Goal: Task Accomplishment & Management: Manage account settings

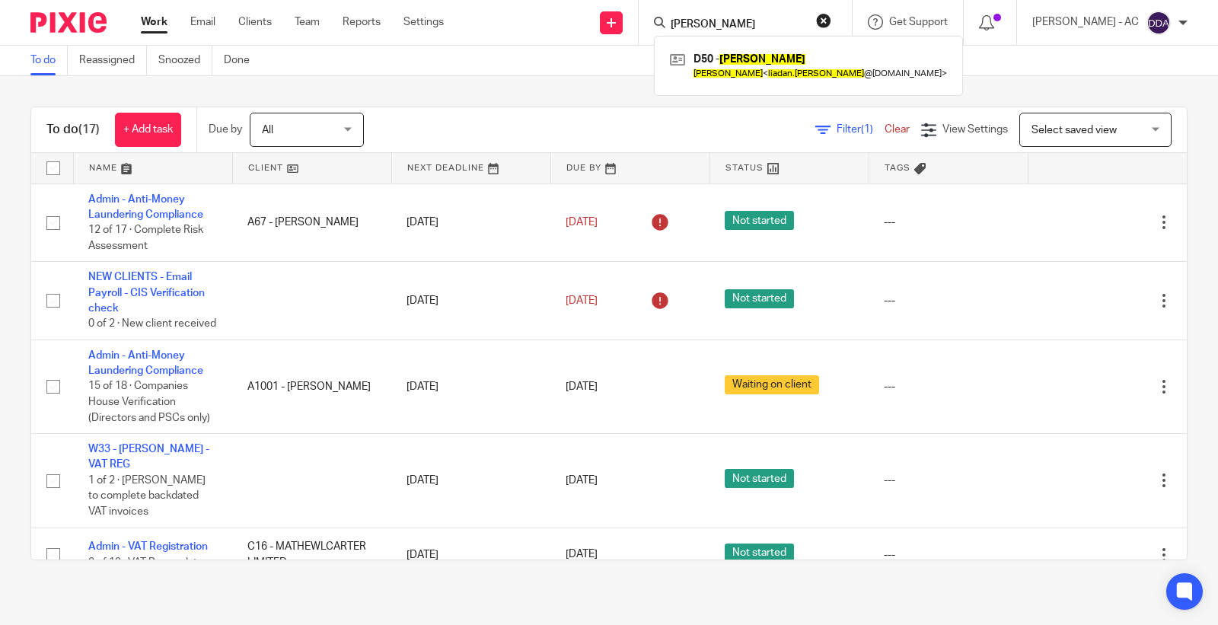
drag, startPoint x: 779, startPoint y: 26, endPoint x: 583, endPoint y: 15, distance: 196.7
click at [584, 16] on div "Send new email Create task Add client Request signature Liadan Dunlea D50 - LIA…" at bounding box center [842, 22] width 751 height 45
paste input "olaaworetan@gmail.com"
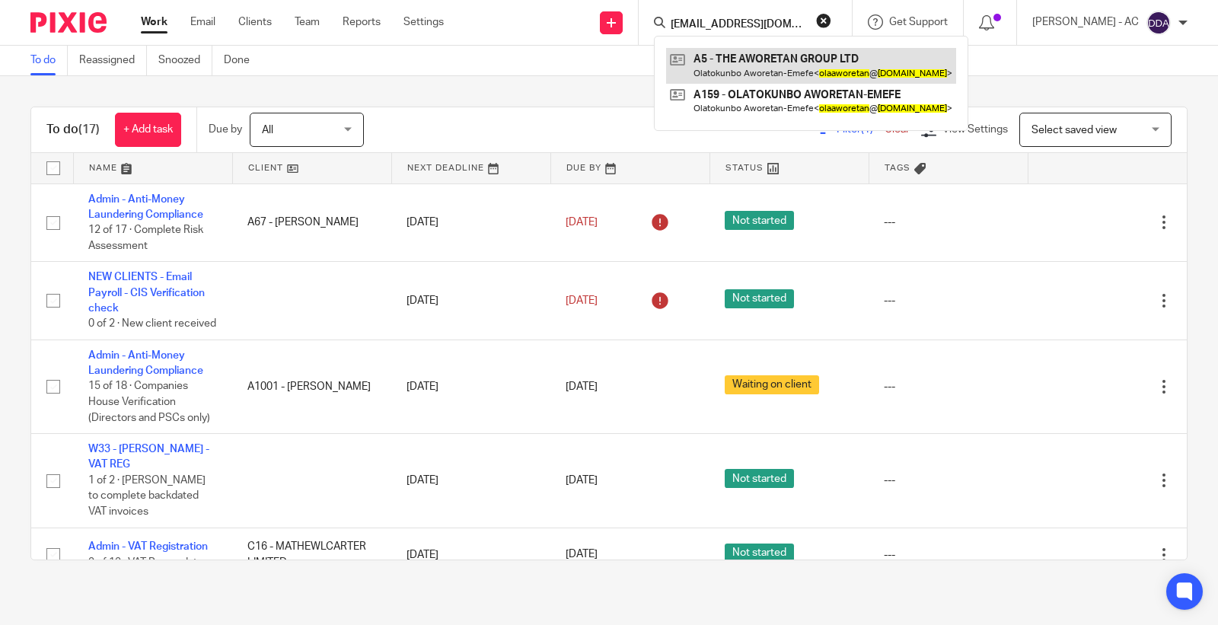
type input "olaaworetan@gmail.com"
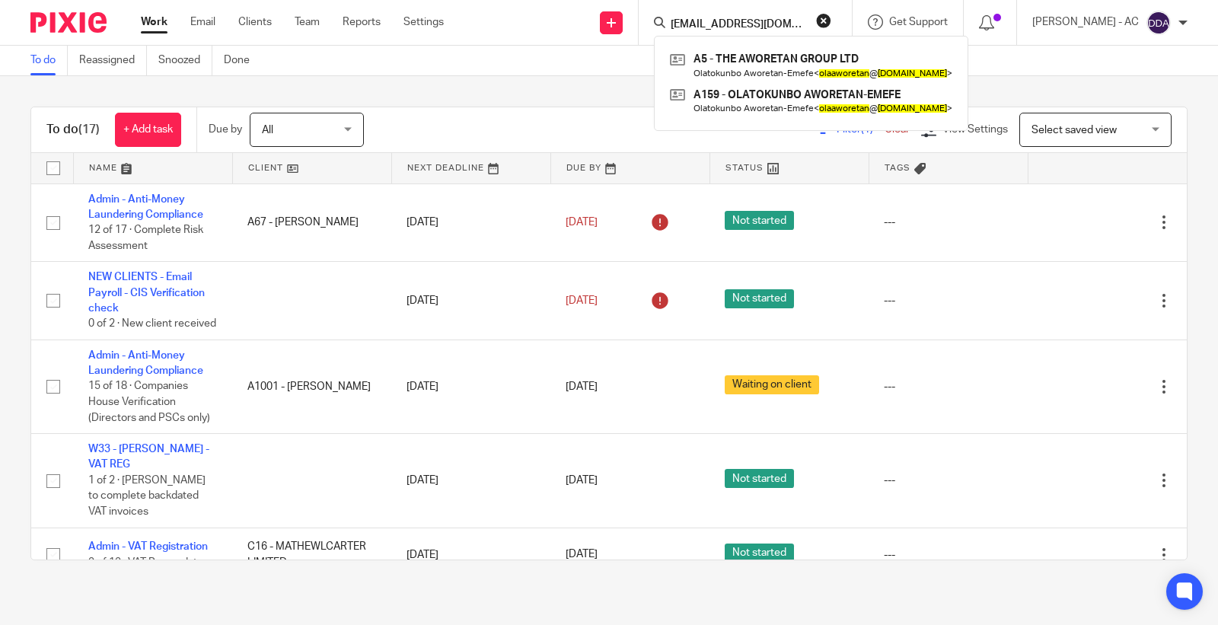
click at [831, 17] on button "reset" at bounding box center [823, 20] width 15 height 15
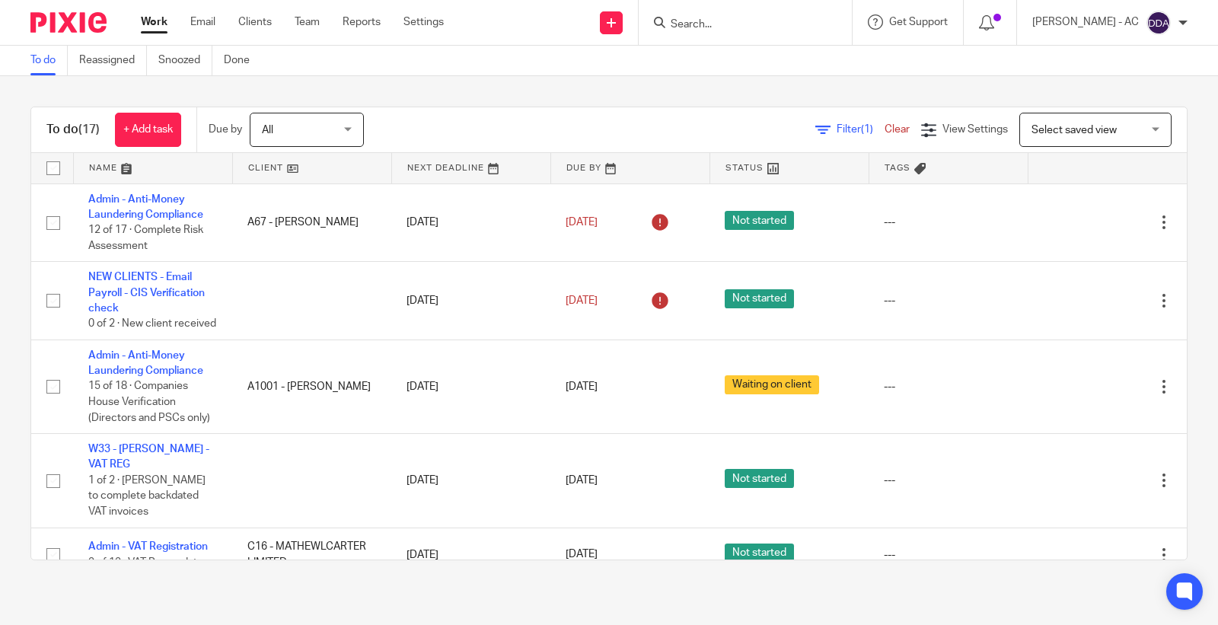
click at [739, 24] on input "Search" at bounding box center [737, 25] width 137 height 14
paste input "D39"
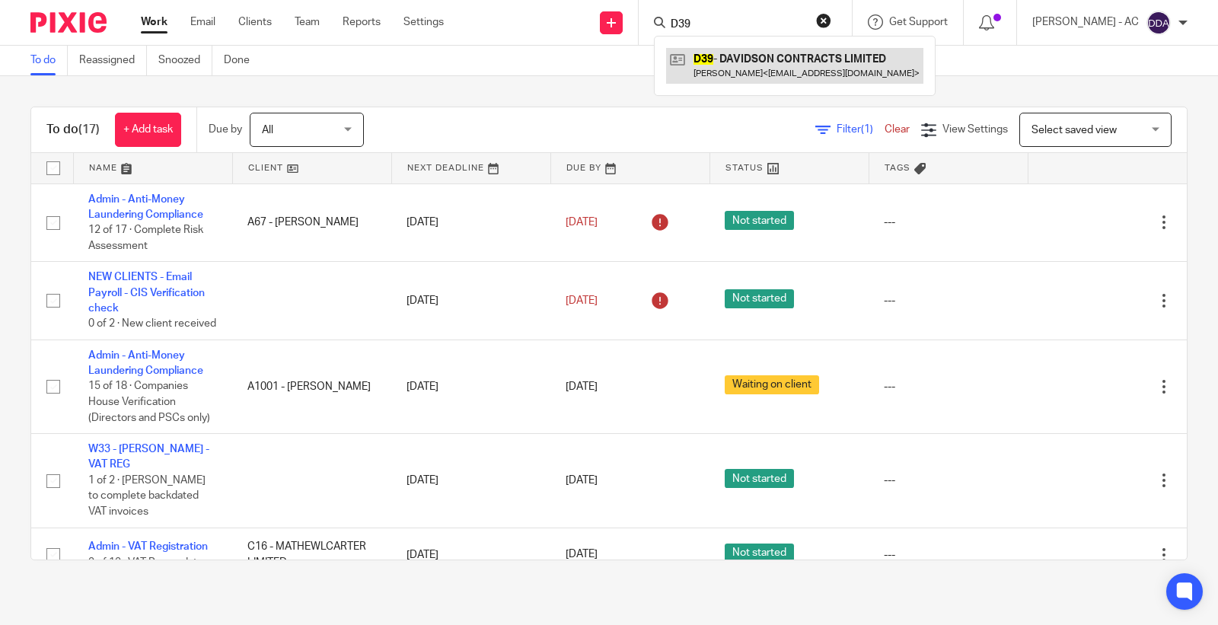
type input "D39"
drag, startPoint x: 733, startPoint y: 24, endPoint x: 598, endPoint y: 24, distance: 134.7
click at [603, 24] on div "Send new email Create task Add client Request signature D39 D39 - DAVIDSON CONT…" at bounding box center [842, 22] width 751 height 45
type input "o30"
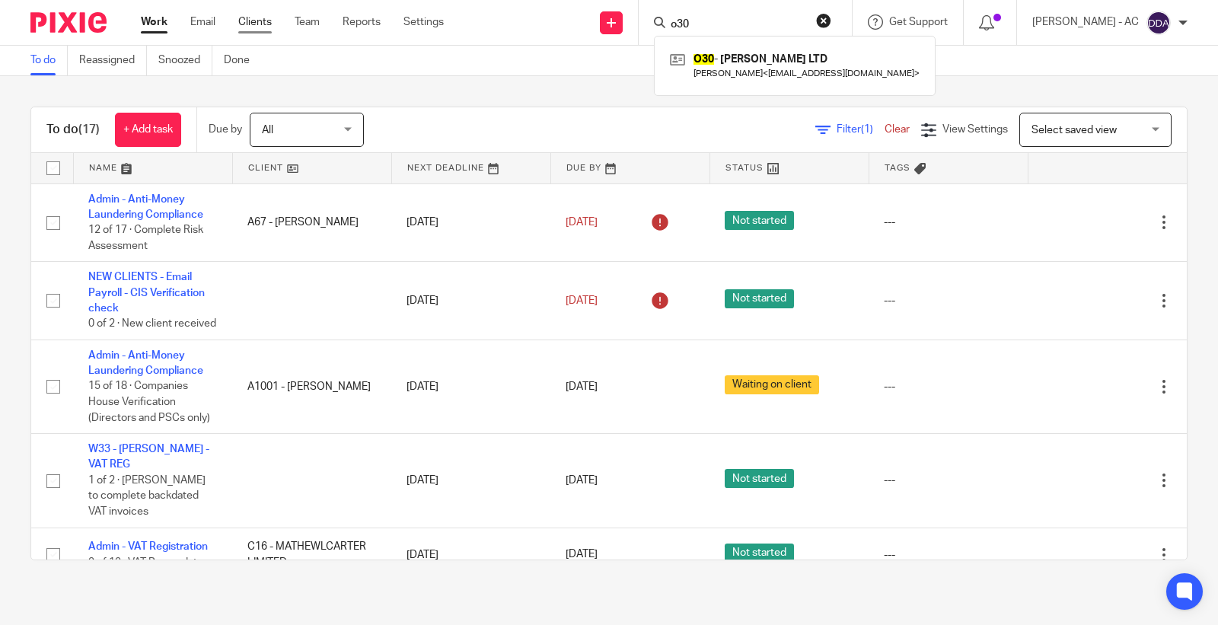
click at [257, 20] on link "Clients" at bounding box center [254, 21] width 33 height 15
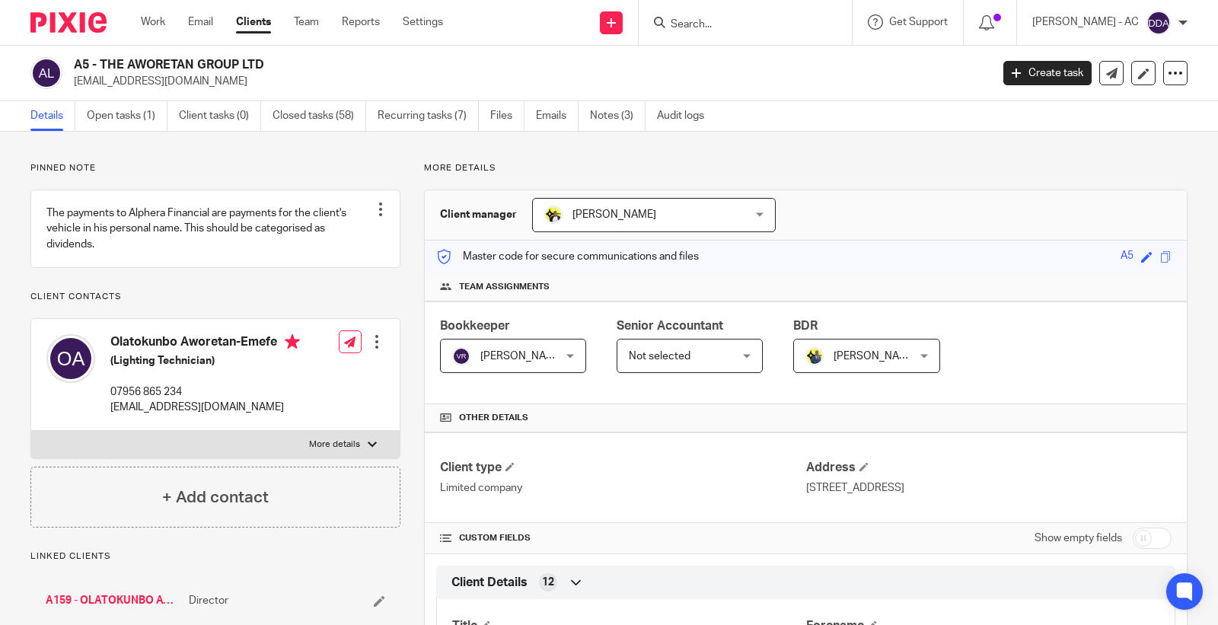
click at [278, 72] on h2 "A5 - THE AWORETAN GROUP LTD" at bounding box center [436, 65] width 725 height 16
drag, startPoint x: 279, startPoint y: 63, endPoint x: 100, endPoint y: 68, distance: 178.9
click at [100, 68] on h2 "A5 - THE AWORETAN GROUP LTD" at bounding box center [436, 65] width 725 height 16
copy h2 "THE AWORETAN GROUP LTD"
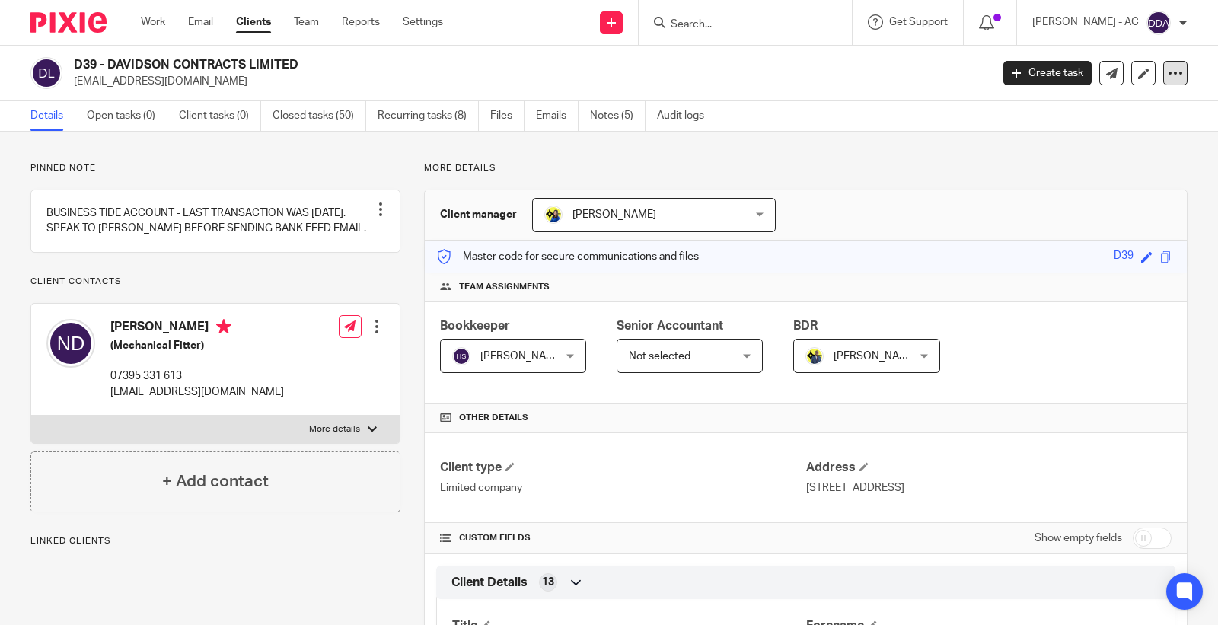
click at [1163, 84] on div at bounding box center [1175, 73] width 24 height 24
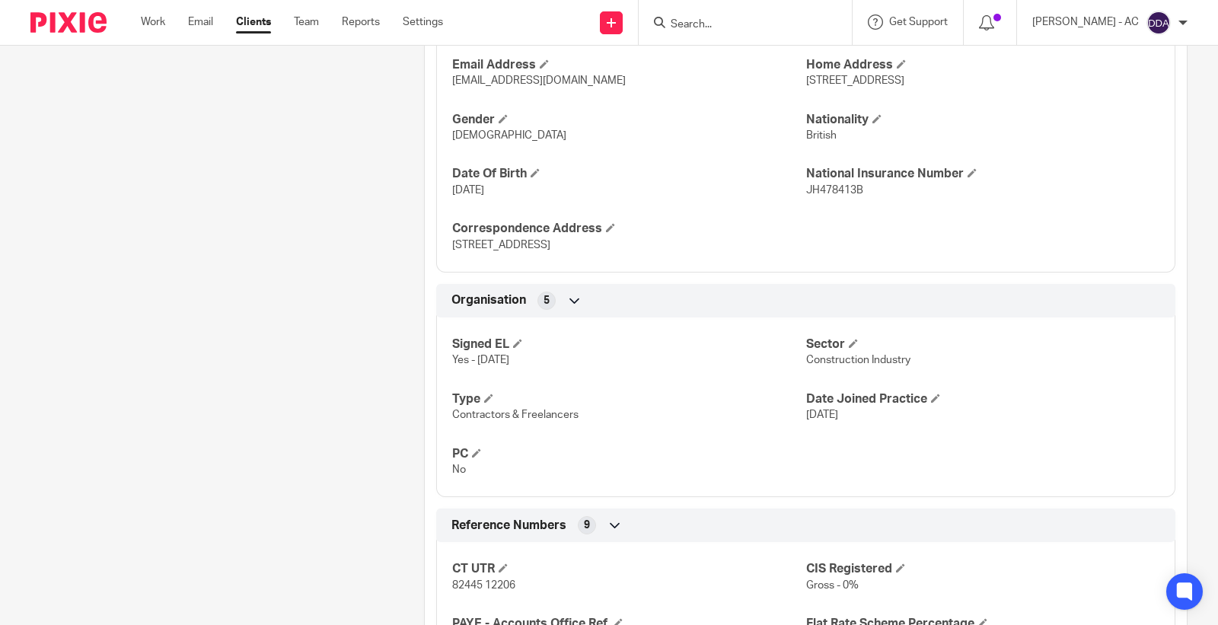
scroll to position [1015, 0]
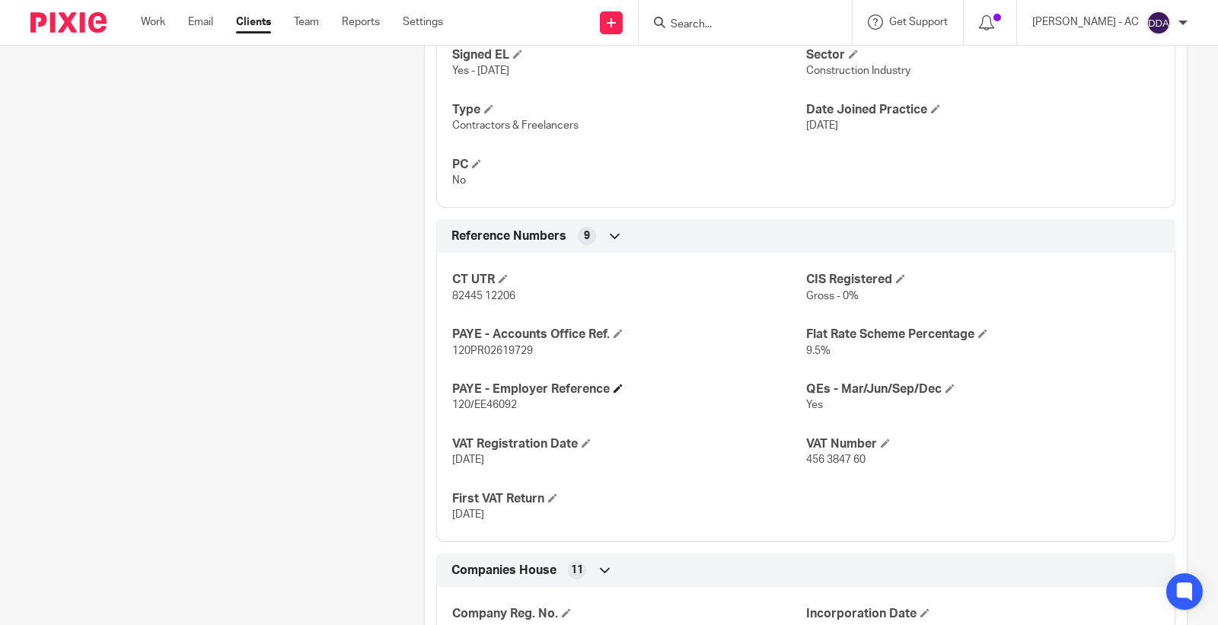
click at [613, 397] on h4 "PAYE - Employer Reference" at bounding box center [628, 389] width 353 height 16
click at [620, 393] on span at bounding box center [617, 388] width 9 height 9
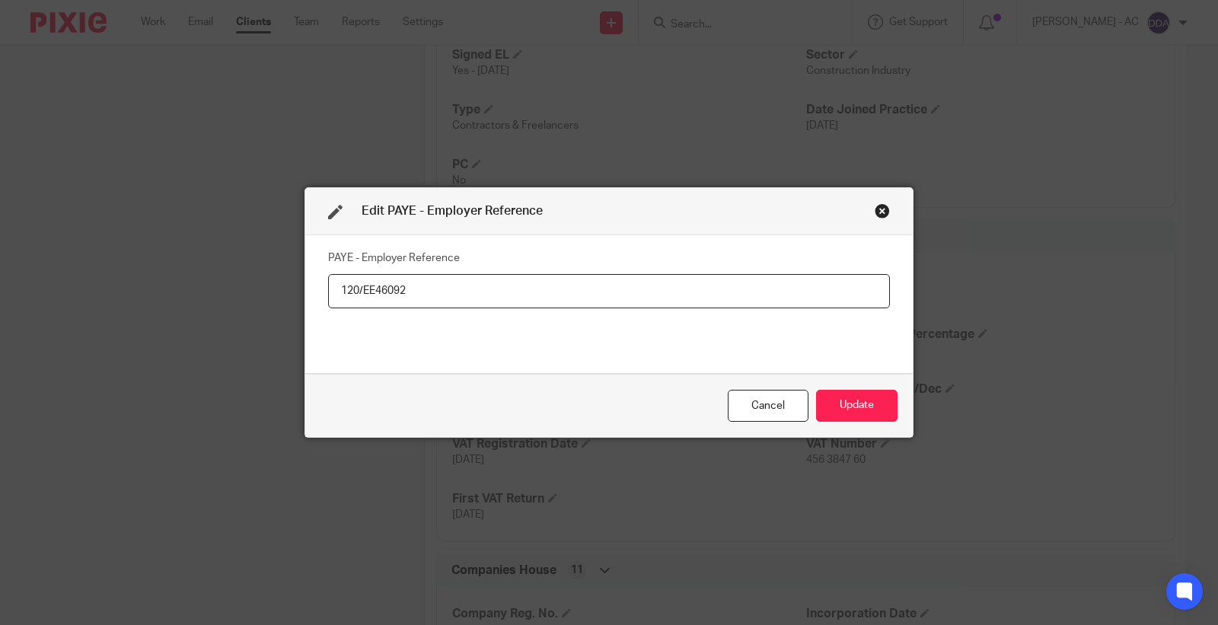
drag, startPoint x: 409, startPoint y: 298, endPoint x: 120, endPoint y: 317, distance: 289.8
click at [120, 317] on div "Edit PAYE - Employer Reference PAYE - Employer Reference 120/EE46092 Cancel Upd…" at bounding box center [609, 312] width 1218 height 625
click at [848, 407] on button "Update" at bounding box center [856, 406] width 81 height 33
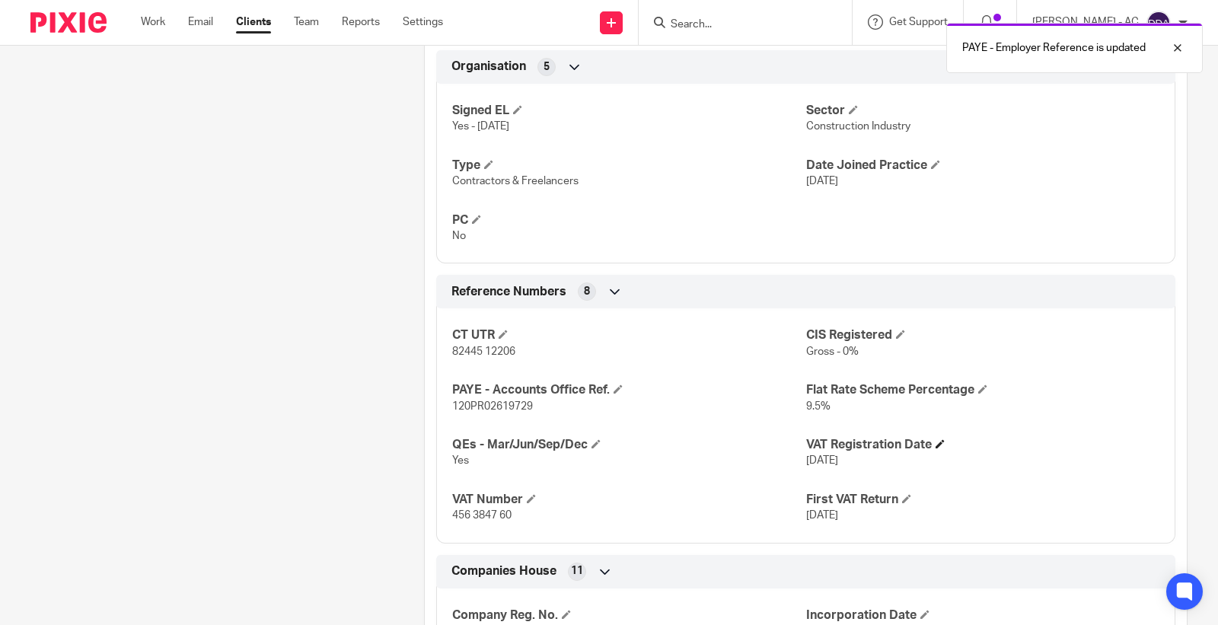
scroll to position [930, 0]
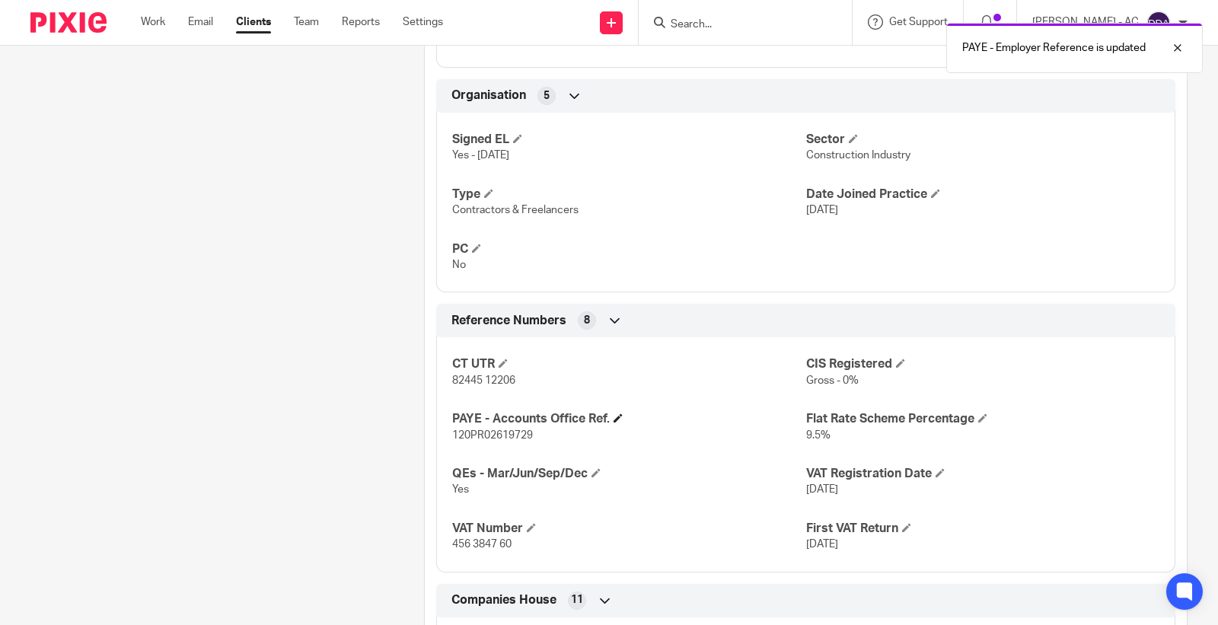
click at [620, 427] on h4 "PAYE - Accounts Office Ref." at bounding box center [628, 419] width 353 height 16
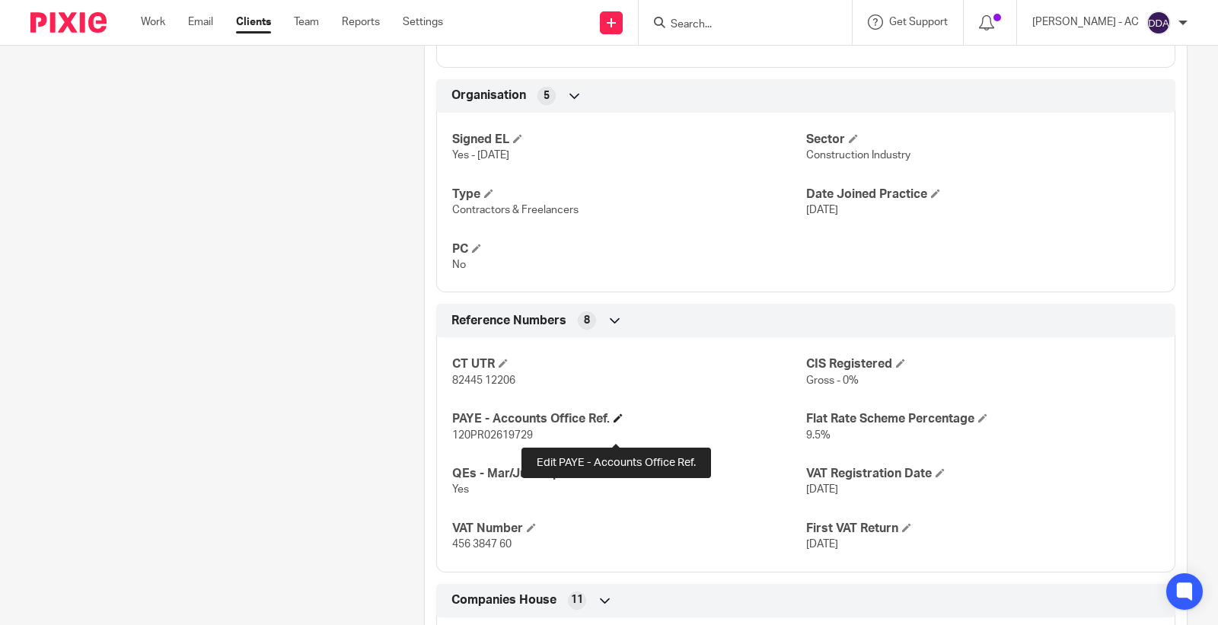
click at [613, 422] on span at bounding box center [617, 417] width 9 height 9
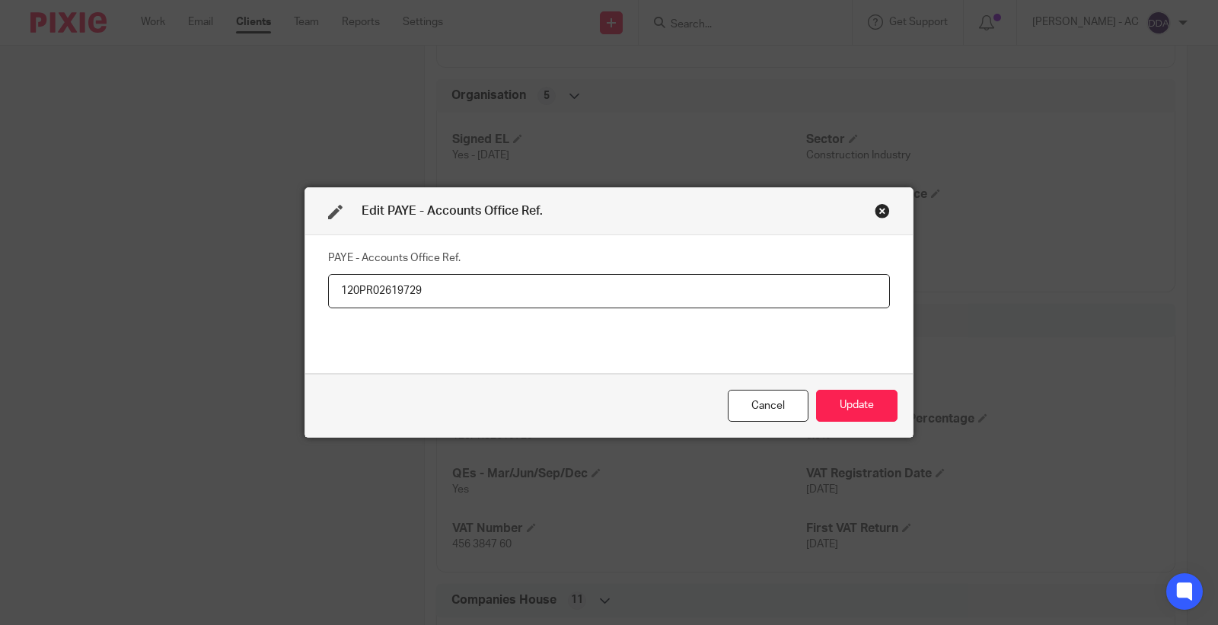
drag, startPoint x: 435, startPoint y: 292, endPoint x: 141, endPoint y: 291, distance: 294.6
click at [141, 291] on div "Edit PAYE - Accounts Office Ref. PAYE - Accounts Office Ref. 120PR02619729 Canc…" at bounding box center [609, 312] width 1218 height 625
click at [833, 397] on button "Update" at bounding box center [856, 406] width 81 height 33
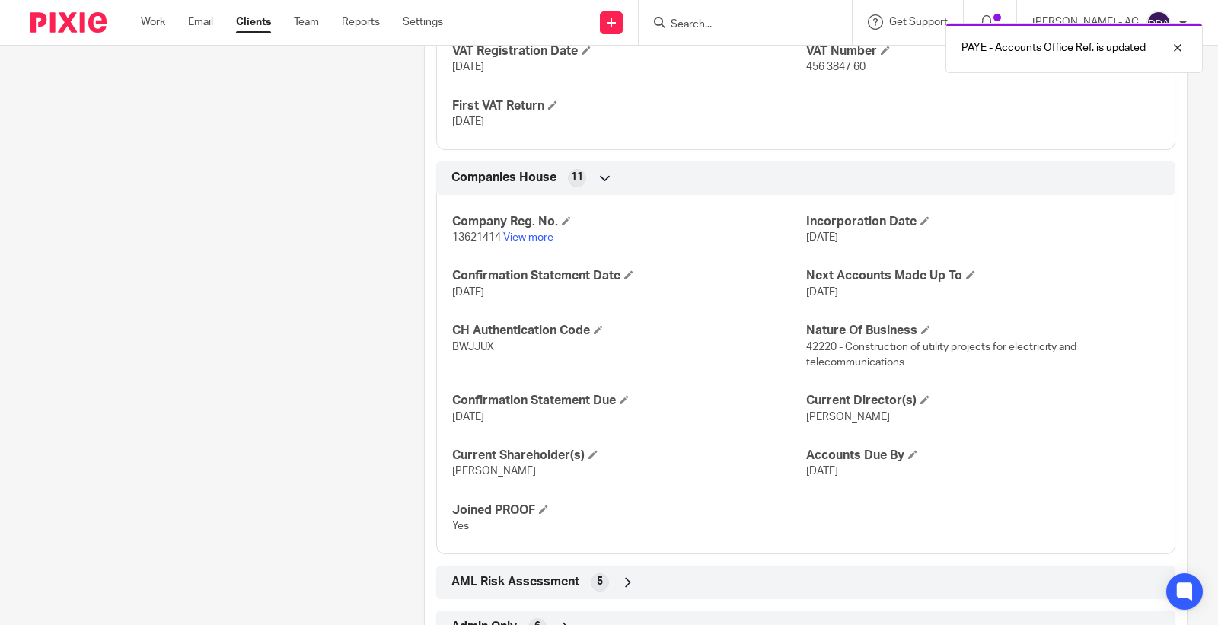
scroll to position [1431, 0]
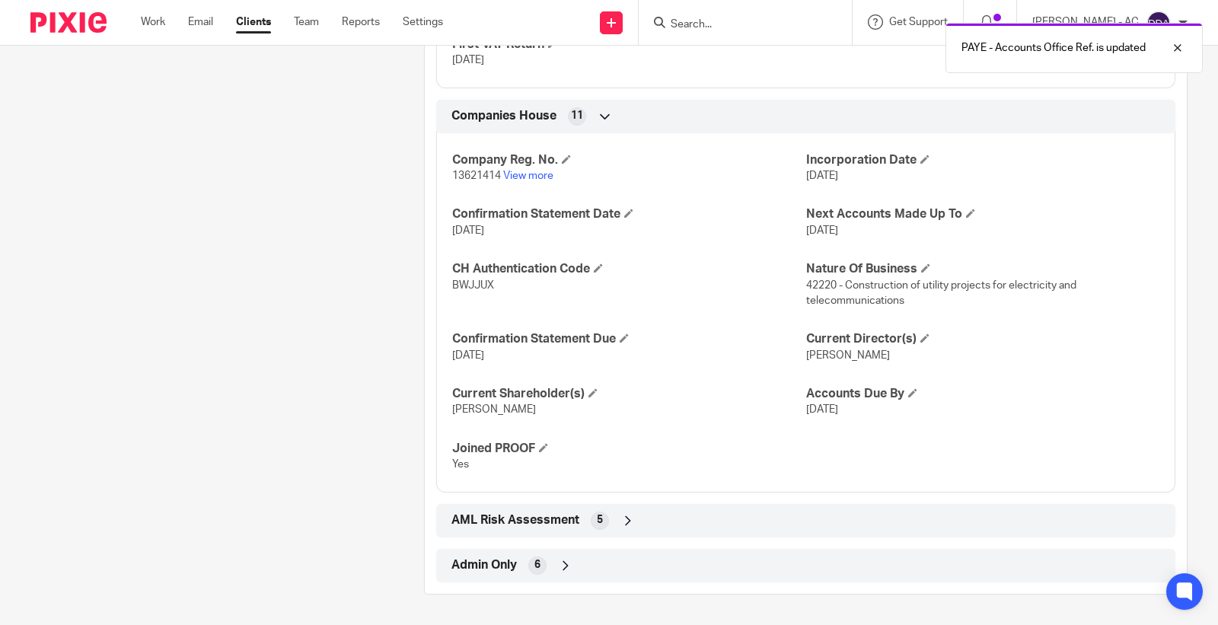
click at [588, 575] on div "Admin Only 6" at bounding box center [806, 566] width 716 height 26
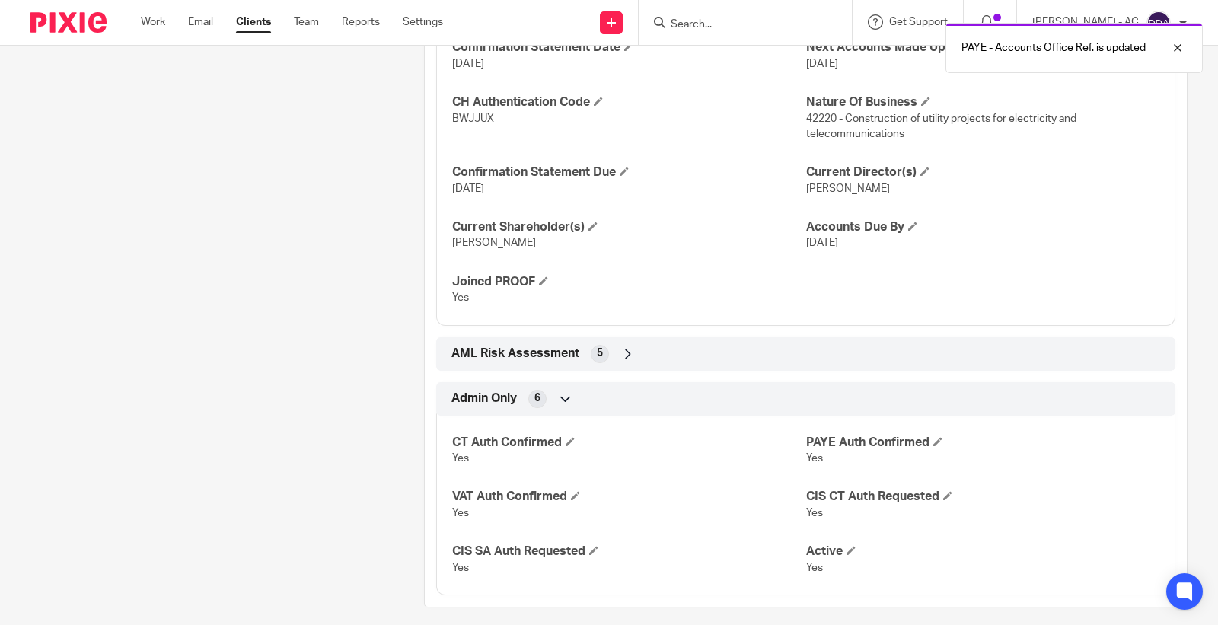
scroll to position [1610, 0]
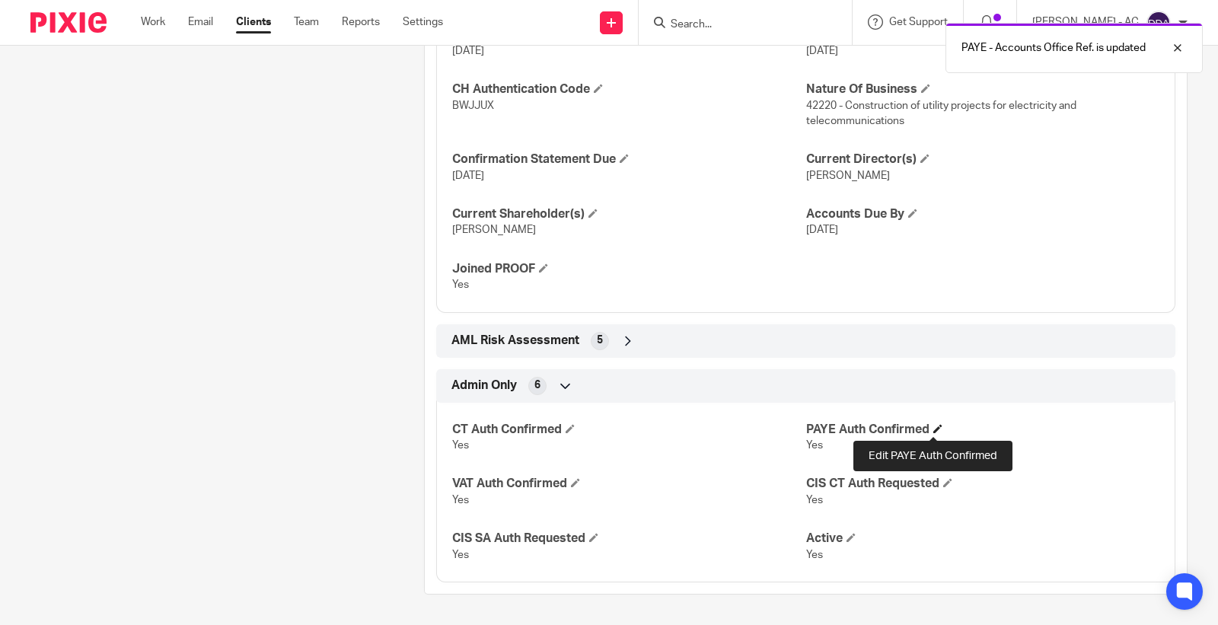
click at [933, 429] on span at bounding box center [937, 428] width 9 height 9
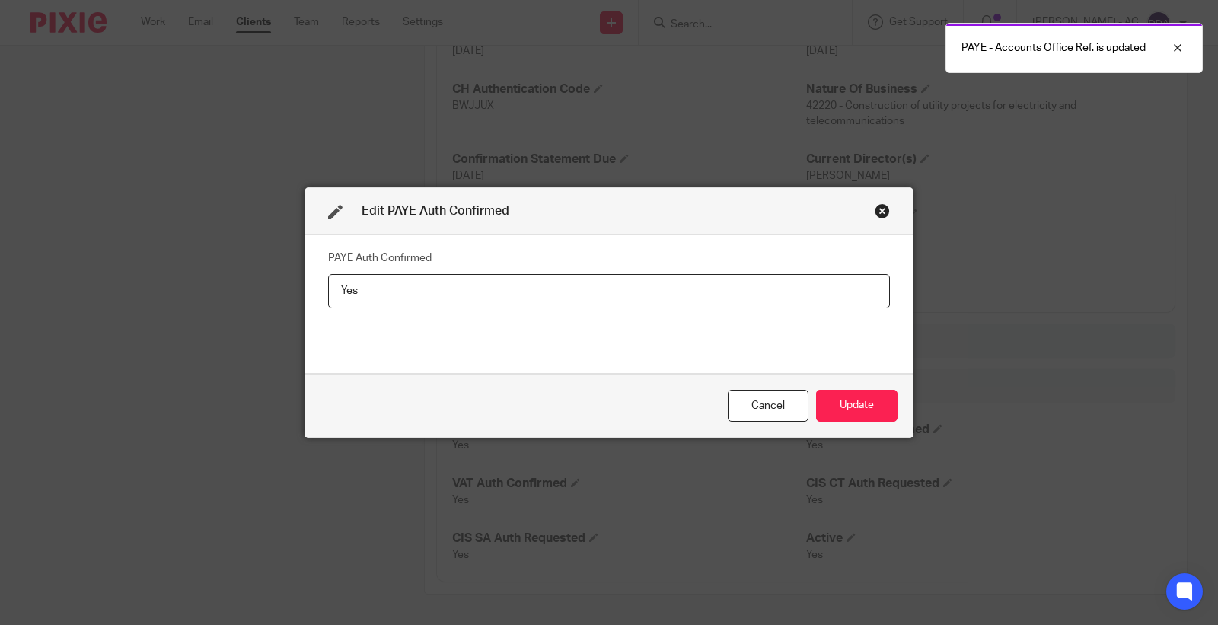
drag, startPoint x: 450, startPoint y: 295, endPoint x: 142, endPoint y: 312, distance: 308.7
click at [170, 312] on div "Edit PAYE Auth Confirmed PAYE Auth Confirmed Yes Cancel Update" at bounding box center [609, 312] width 1218 height 625
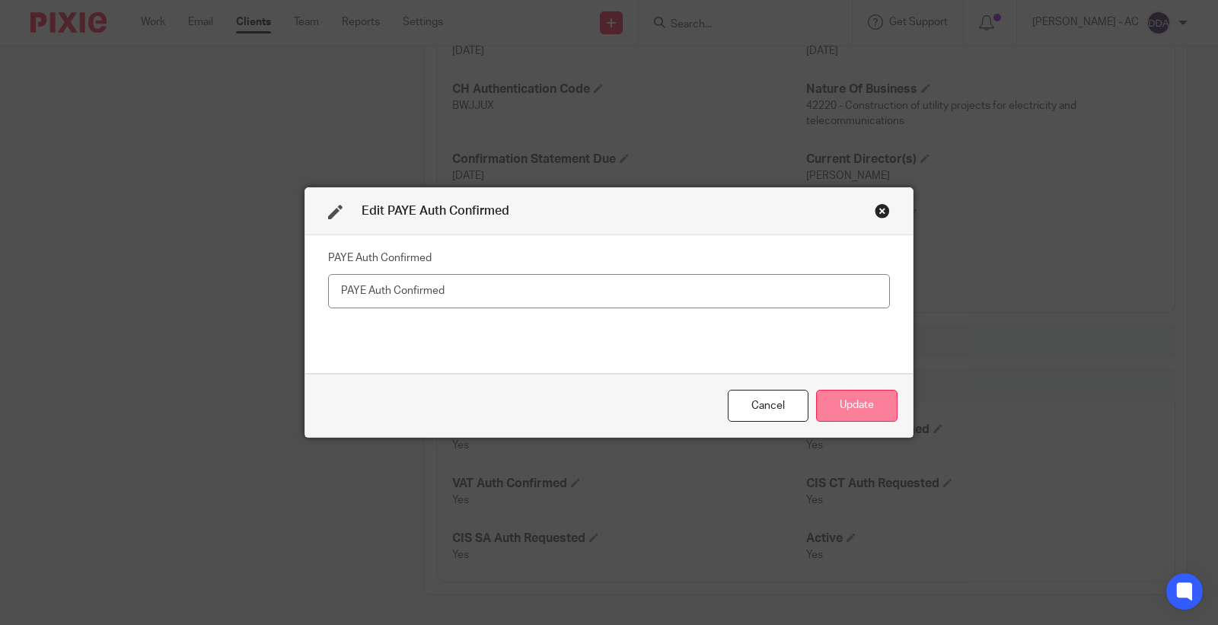
click at [881, 416] on button "Update" at bounding box center [856, 406] width 81 height 33
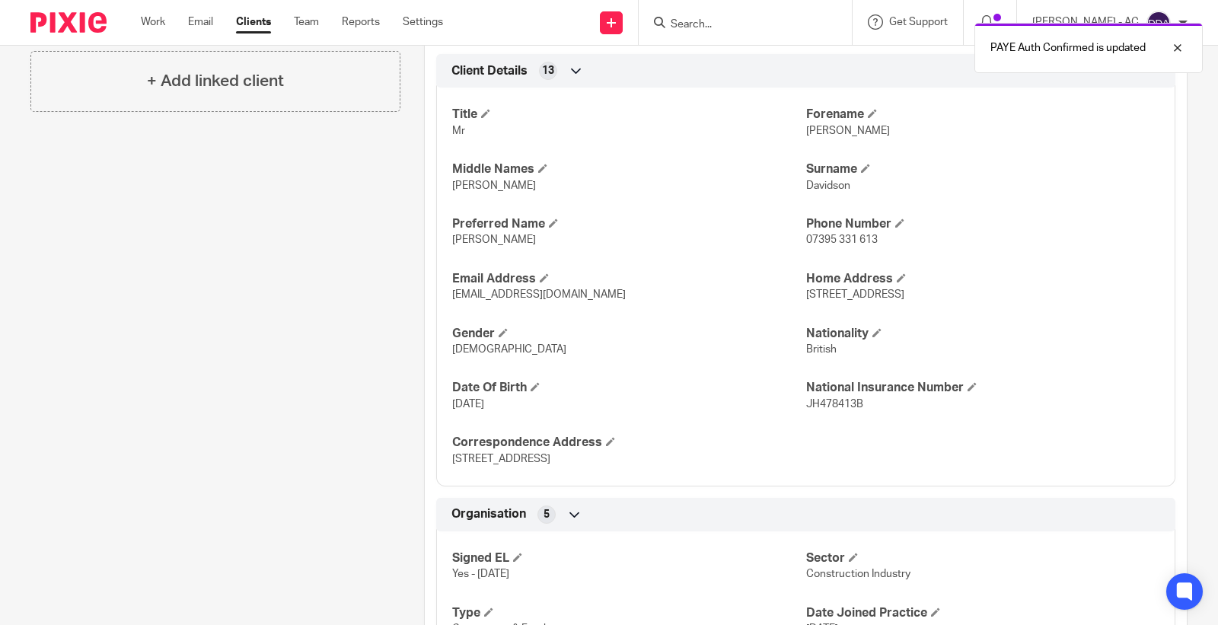
scroll to position [0, 0]
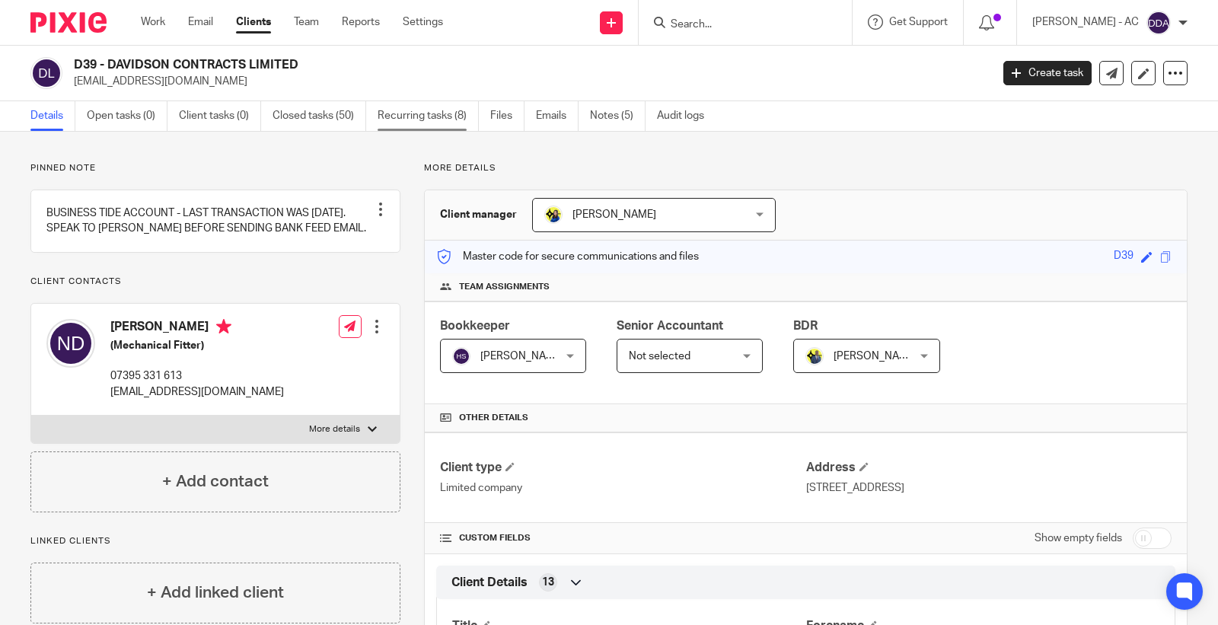
click at [399, 120] on link "Recurring tasks (8)" at bounding box center [428, 116] width 101 height 30
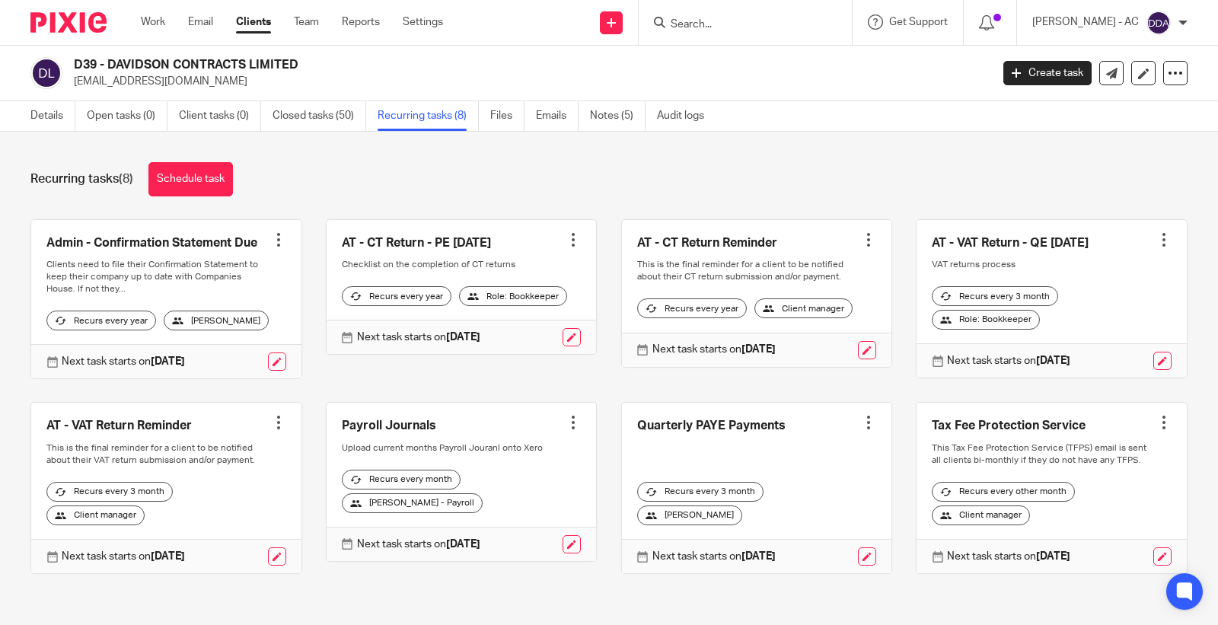
click at [861, 430] on div at bounding box center [868, 422] width 15 height 15
click at [789, 530] on span "Cancel schedule" at bounding box center [793, 531] width 80 height 11
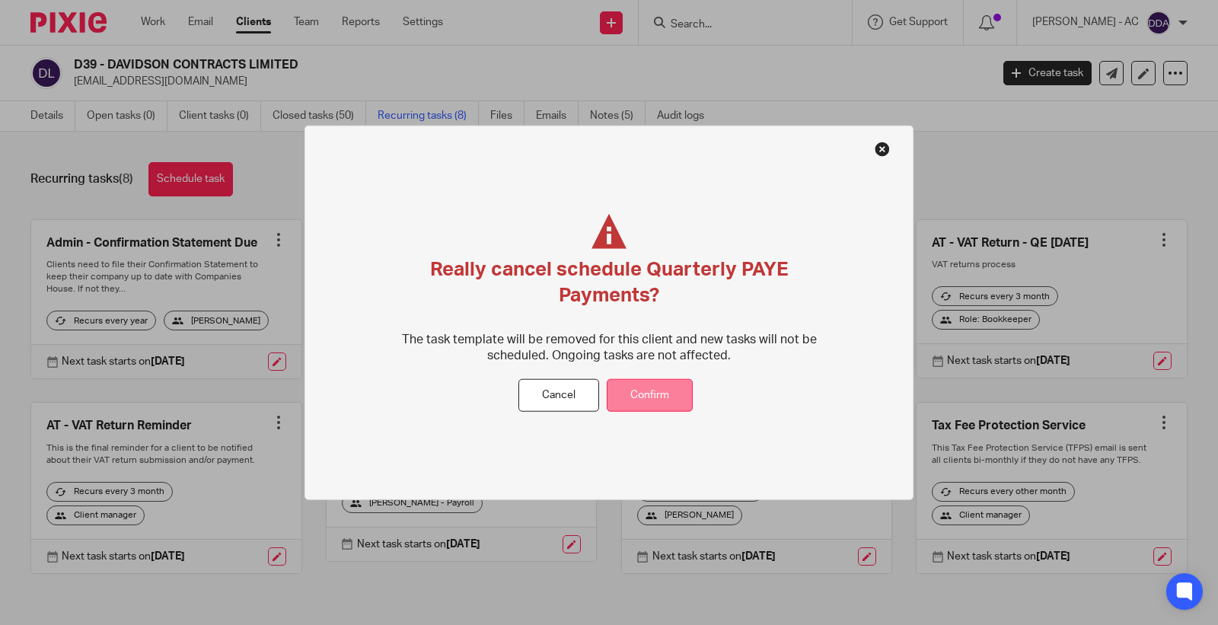
click at [667, 388] on button "Confirm" at bounding box center [650, 395] width 86 height 33
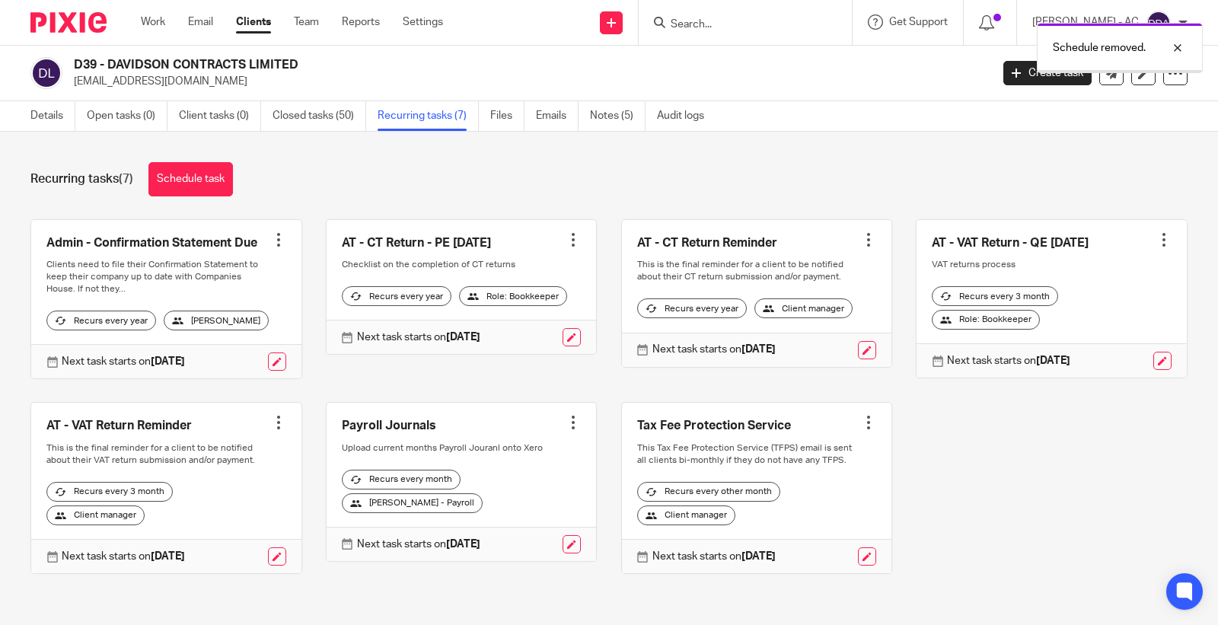
click at [566, 430] on div at bounding box center [573, 422] width 15 height 15
click at [470, 533] on span "Cancel schedule" at bounding box center [505, 531] width 80 height 11
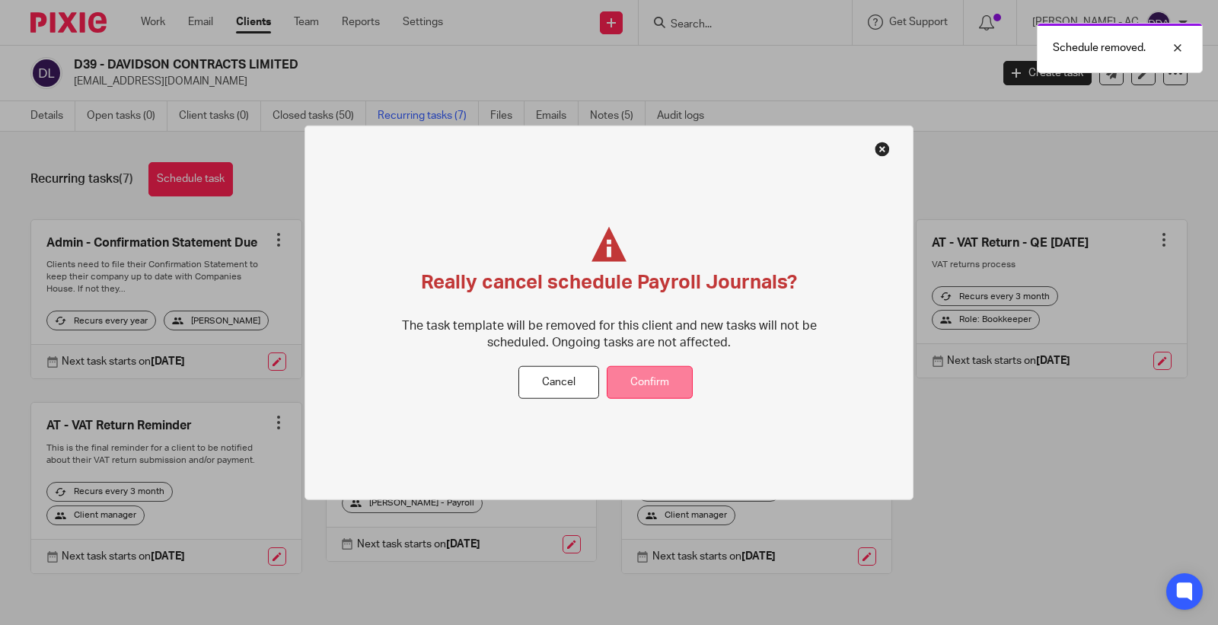
click at [626, 367] on button "Confirm" at bounding box center [650, 382] width 86 height 33
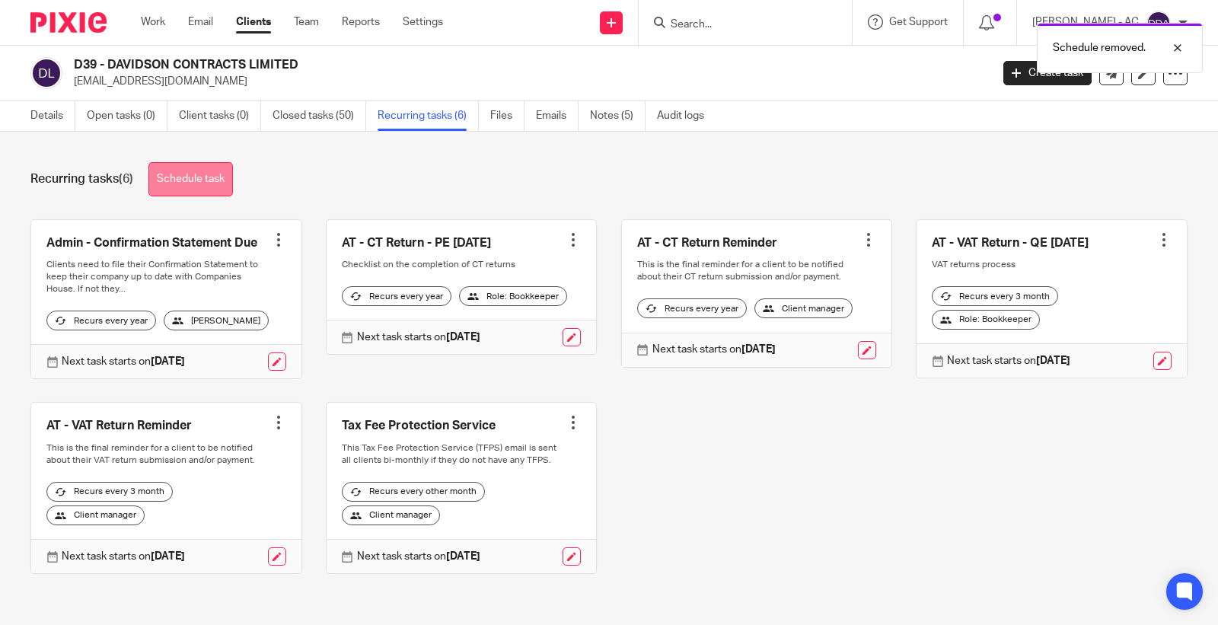
click at [199, 179] on link "Schedule task" at bounding box center [190, 179] width 84 height 34
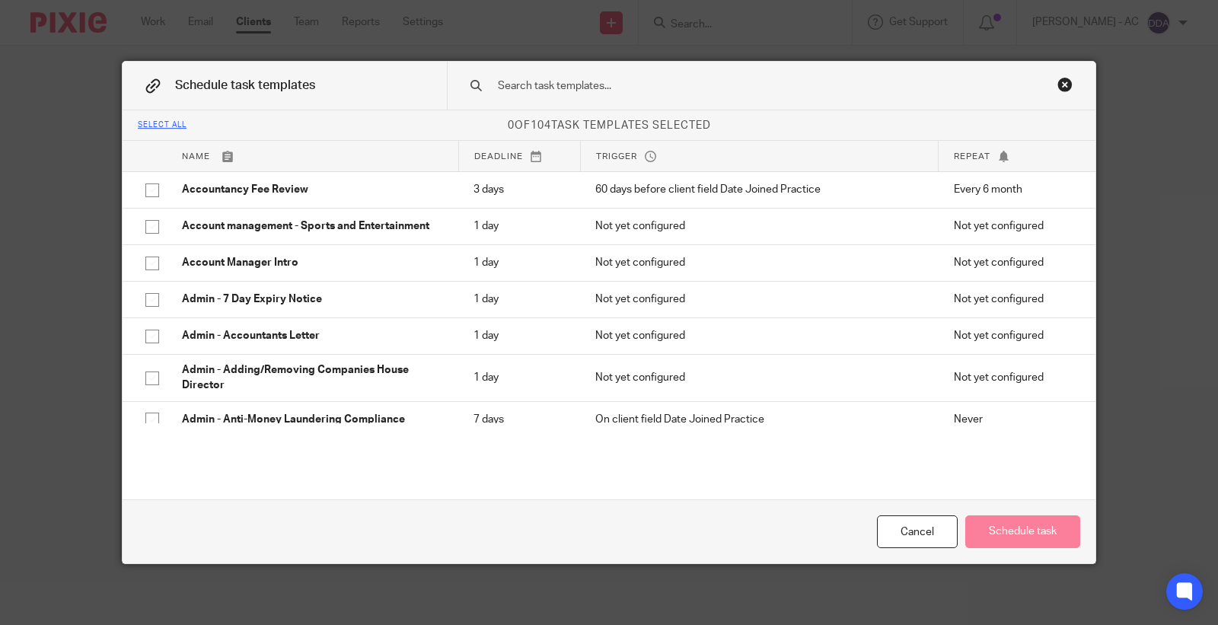
click at [529, 89] on input "text" at bounding box center [747, 86] width 502 height 17
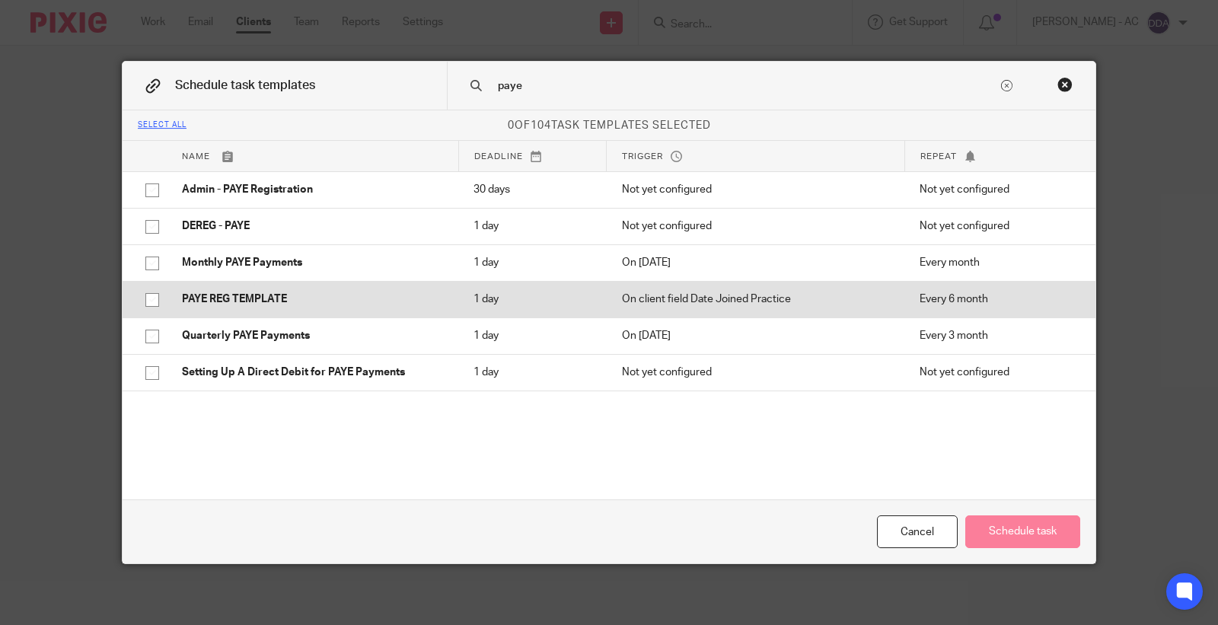
type input "paye"
click at [382, 292] on p "PAYE REG TEMPLATE" at bounding box center [312, 299] width 261 height 15
checkbox input "true"
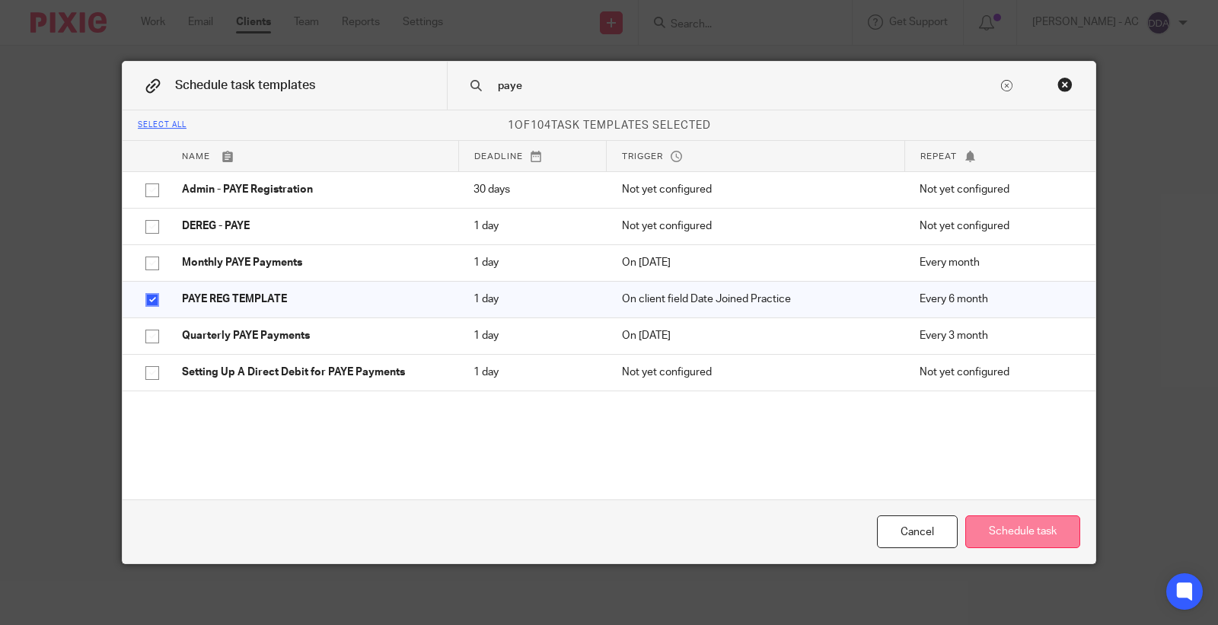
click at [983, 537] on button "Schedule task" at bounding box center [1022, 531] width 115 height 33
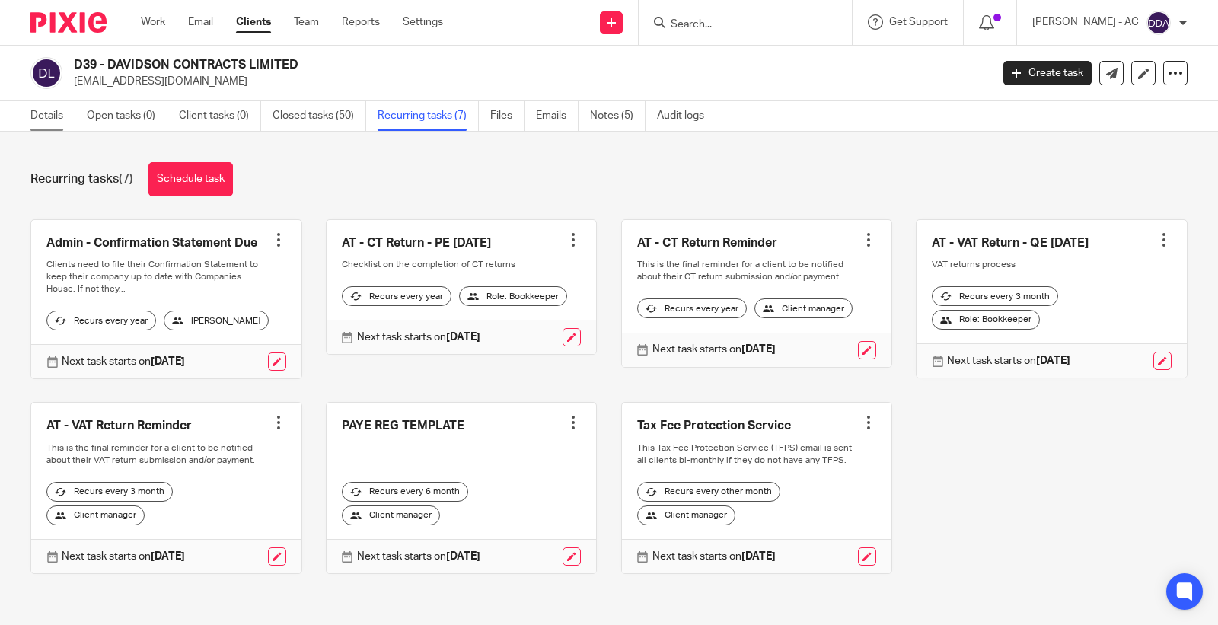
click at [62, 123] on link "Details" at bounding box center [52, 116] width 45 height 30
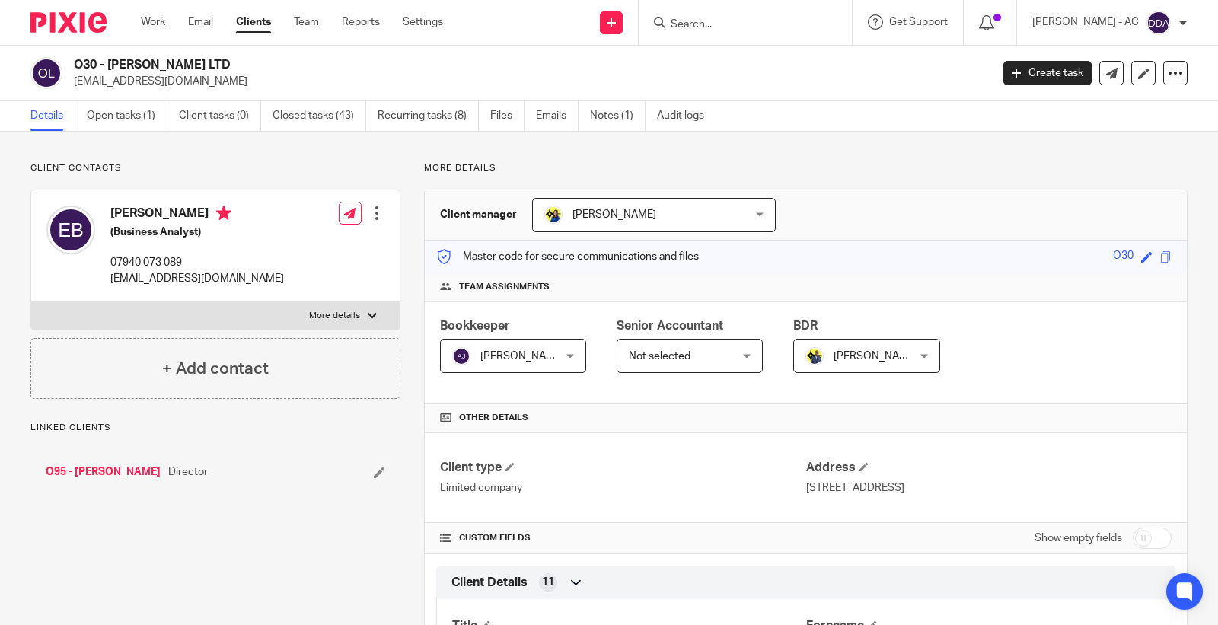
click at [687, 349] on span "Not selected" at bounding box center [682, 355] width 107 height 32
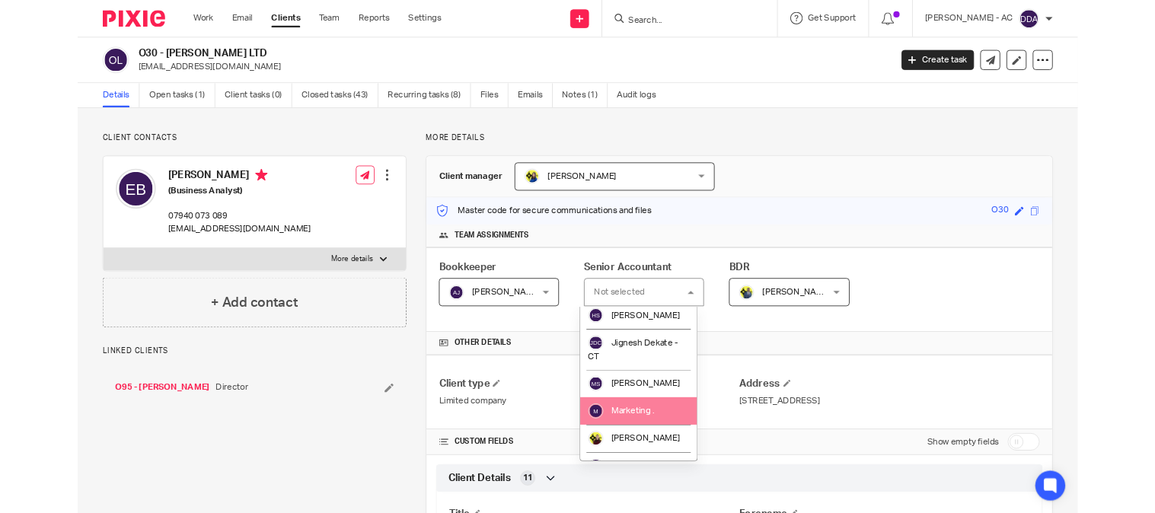
scroll to position [470, 0]
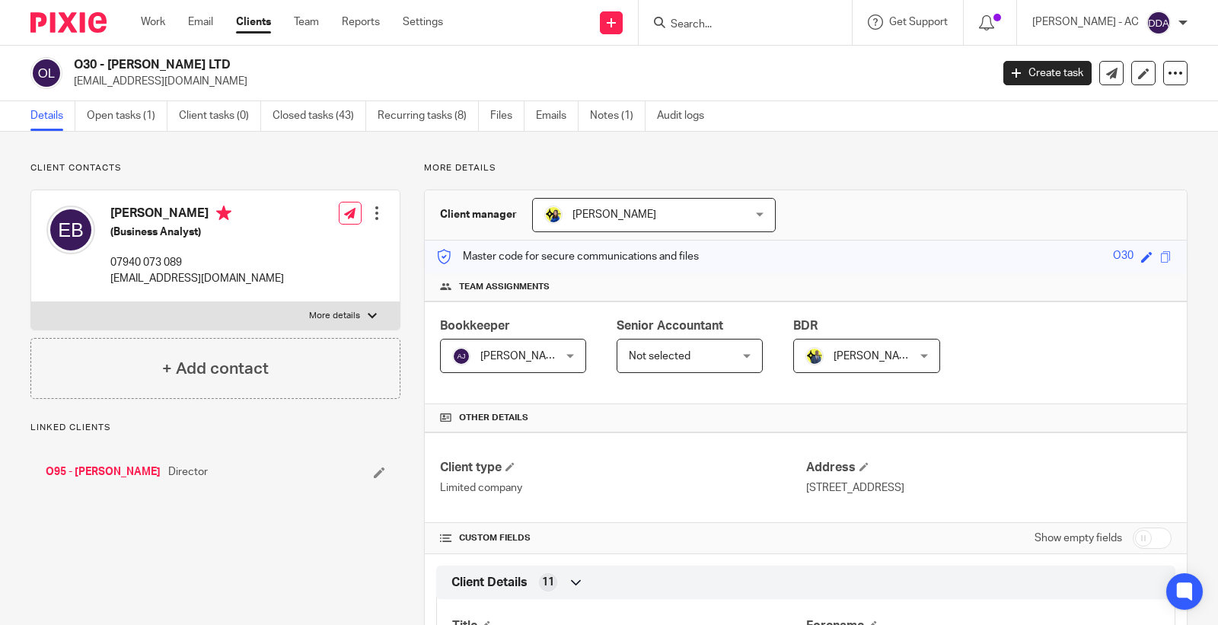
click at [796, 262] on div "Master code for secure communications and files O30 Save O30" at bounding box center [806, 257] width 762 height 33
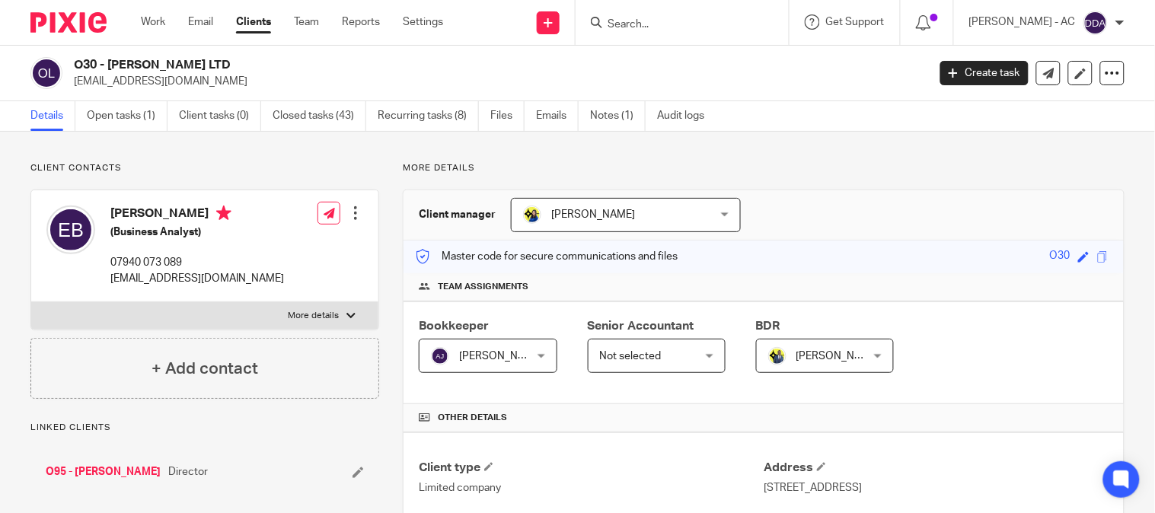
click at [660, 352] on span "Not selected" at bounding box center [650, 355] width 100 height 32
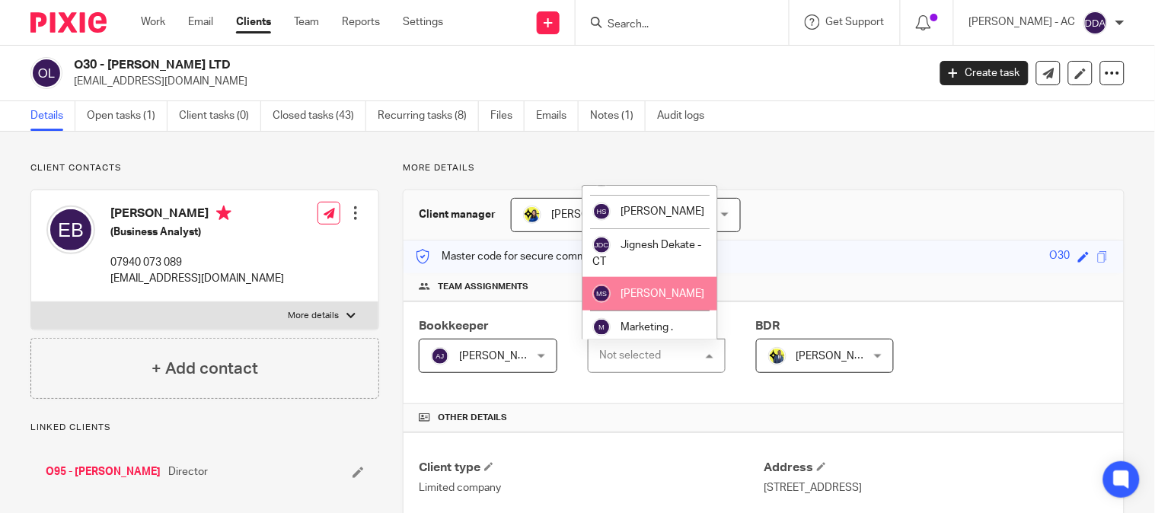
click at [604, 441] on div "Client type Limited company Address [STREET_ADDRESS]" at bounding box center [763, 477] width 720 height 91
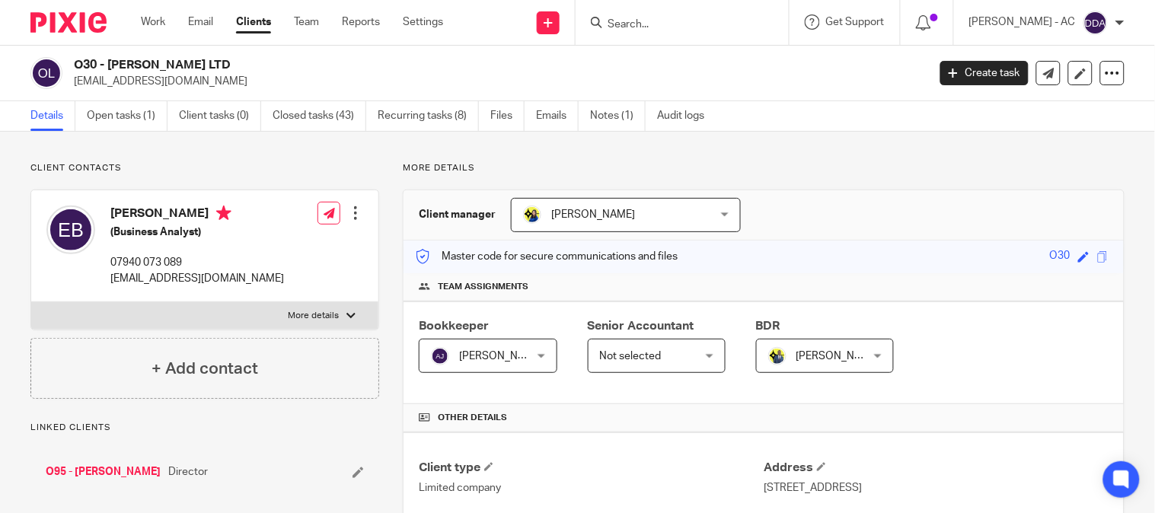
click at [664, 351] on span "Not selected" at bounding box center [650, 355] width 100 height 32
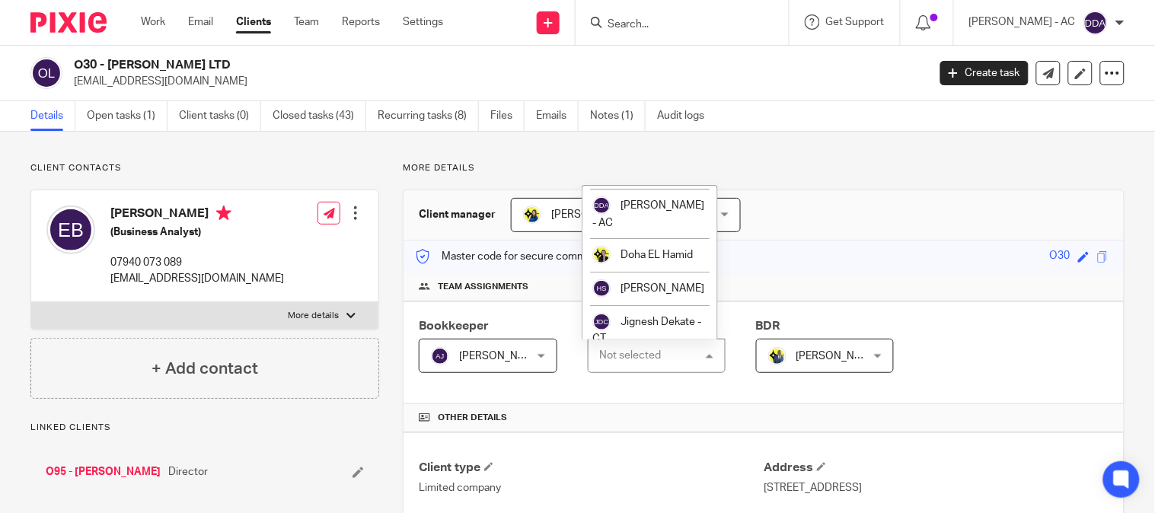
scroll to position [298, 0]
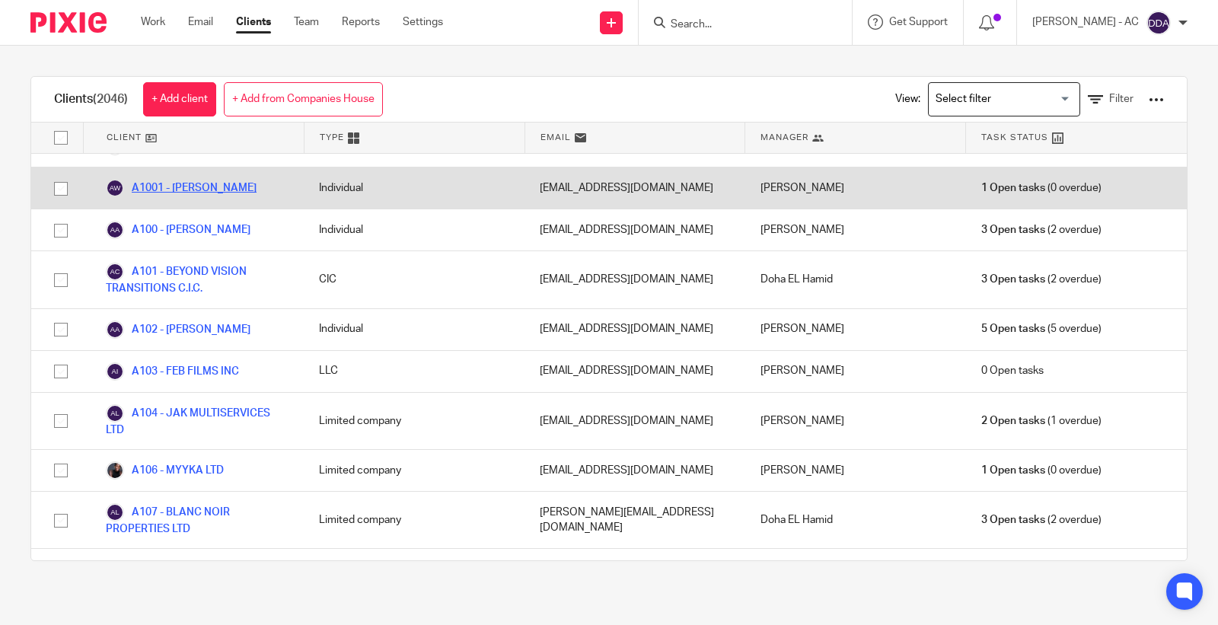
scroll to position [253, 0]
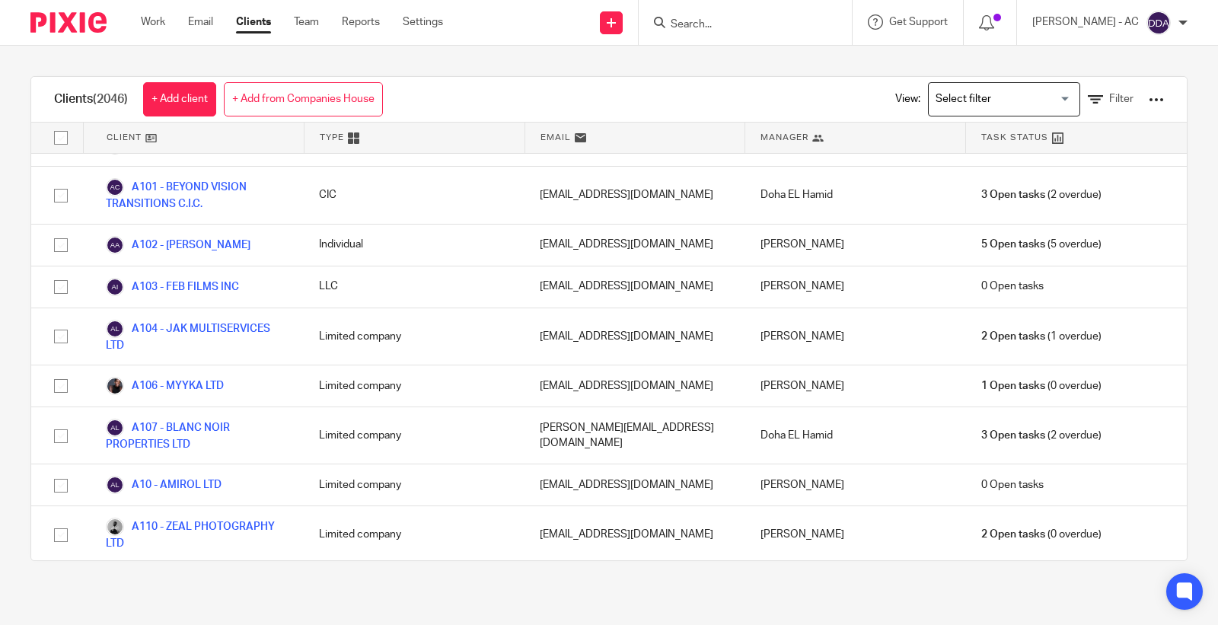
click at [712, 27] on input "Search" at bounding box center [737, 25] width 137 height 14
type input "o30"
drag, startPoint x: 750, startPoint y: 27, endPoint x: 569, endPoint y: 31, distance: 180.4
click at [595, 31] on div "Send new email Create task Add client Request signature o30 <em>O30</em> - BOAK…" at bounding box center [842, 22] width 752 height 45
paste input "A112"
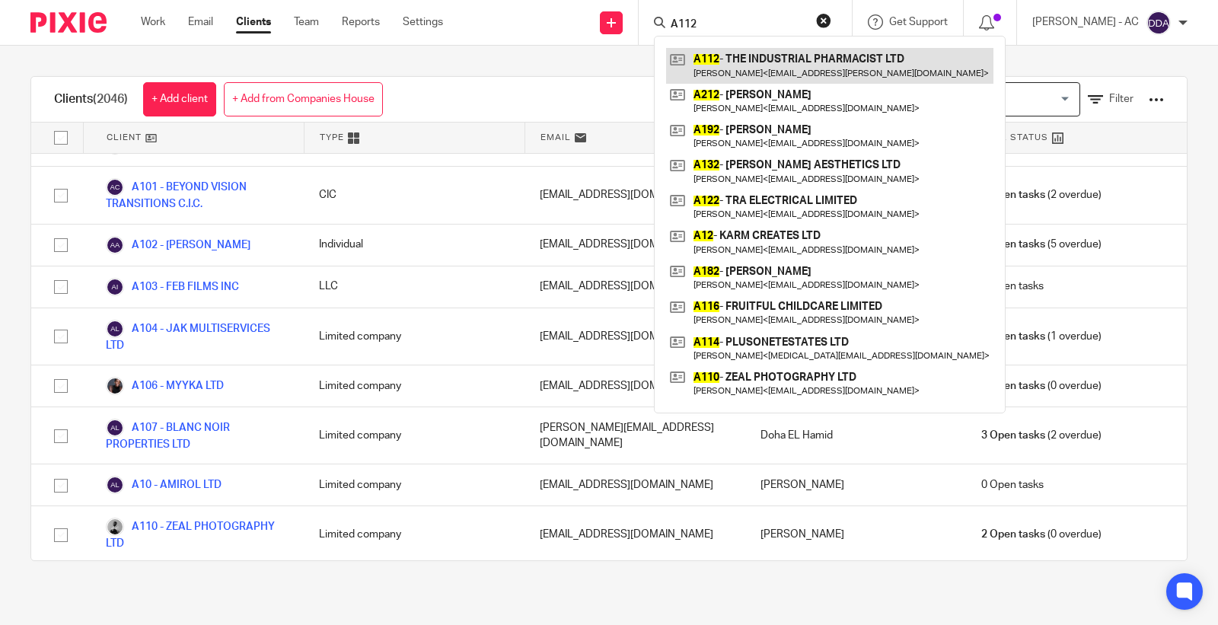
type input "A112"
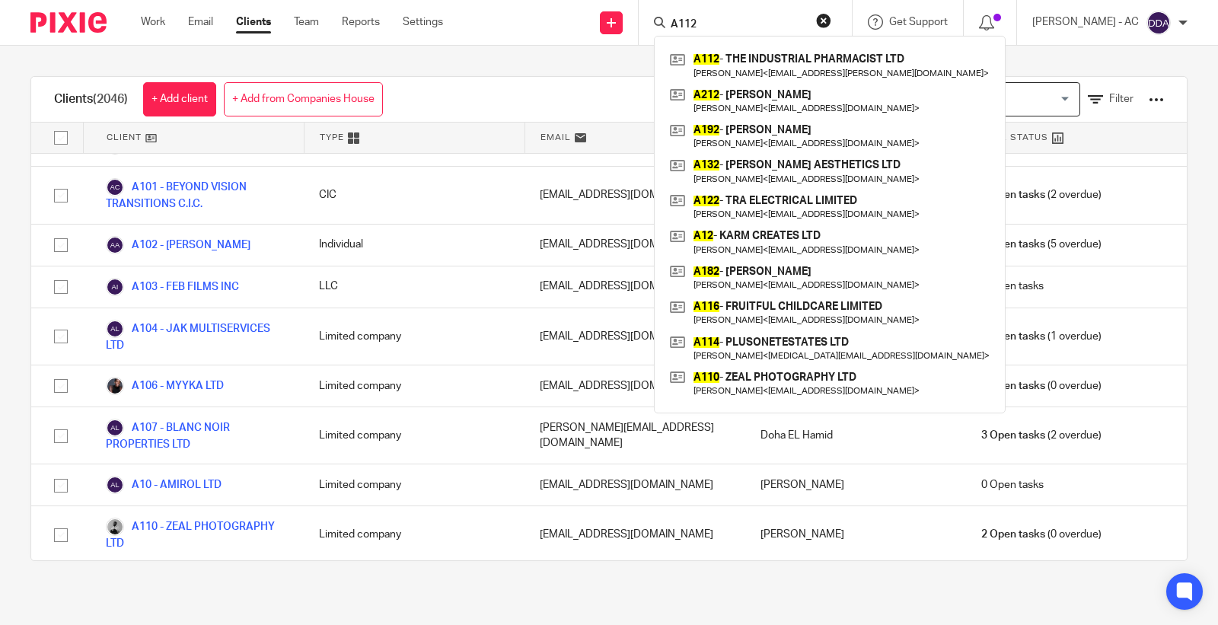
drag, startPoint x: 701, startPoint y: 16, endPoint x: 634, endPoint y: -5, distance: 70.1
click at [634, 0] on html "Work Email Clients Team Reports Settings Work Email Clients Team Reports Settin…" at bounding box center [609, 312] width 1218 height 625
paste input "E50"
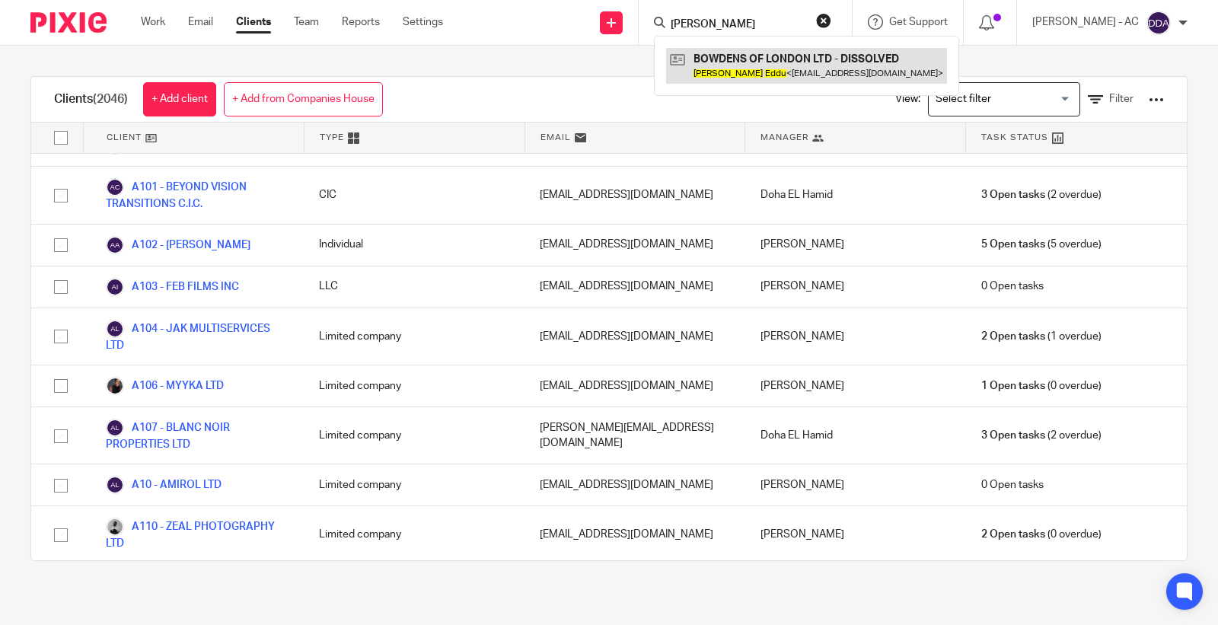
type input "MARTIN ADDU"
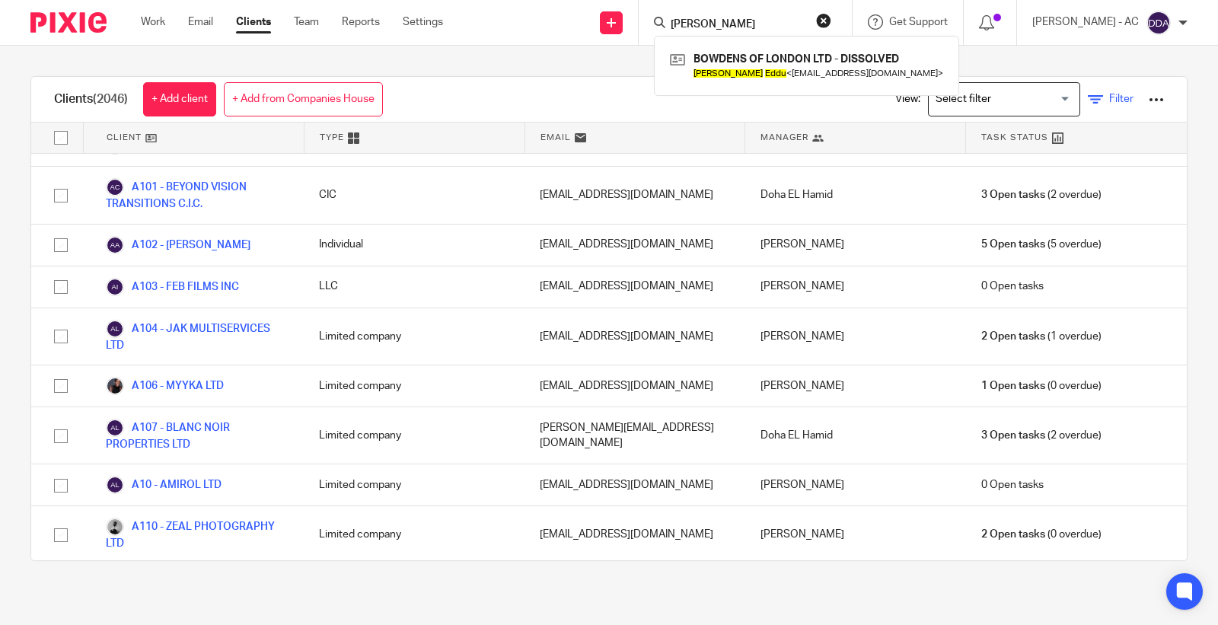
click at [1088, 104] on icon at bounding box center [1095, 99] width 15 height 15
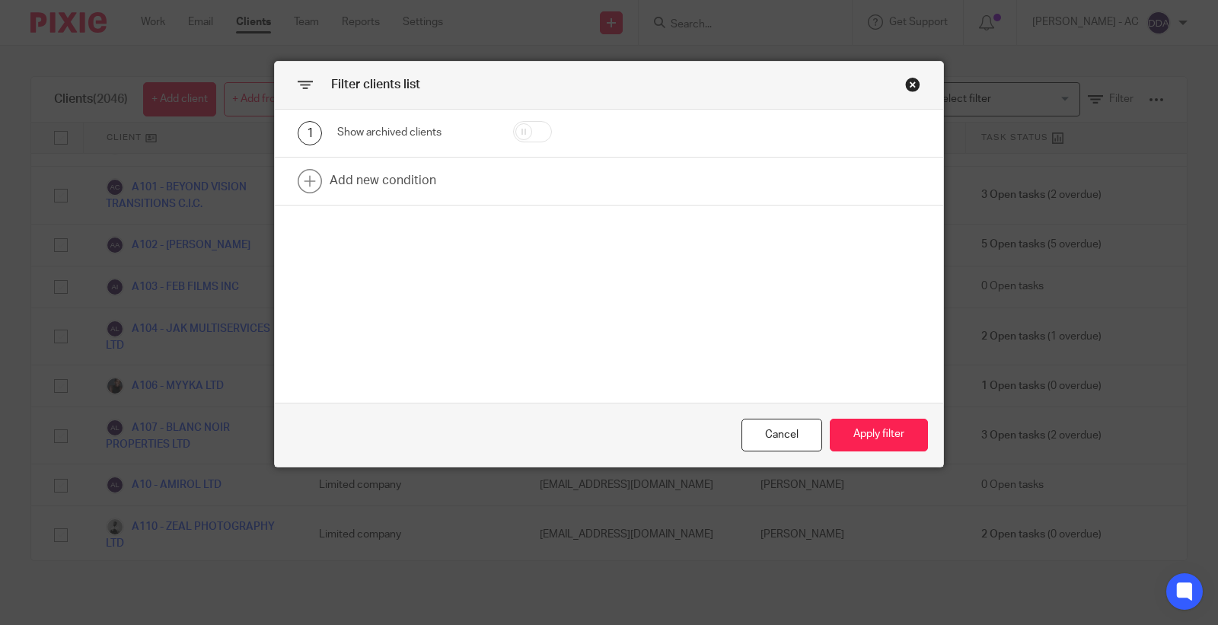
click at [530, 126] on input "checkbox" at bounding box center [532, 131] width 39 height 21
checkbox input "true"
click at [833, 432] on button "Apply filter" at bounding box center [879, 435] width 98 height 33
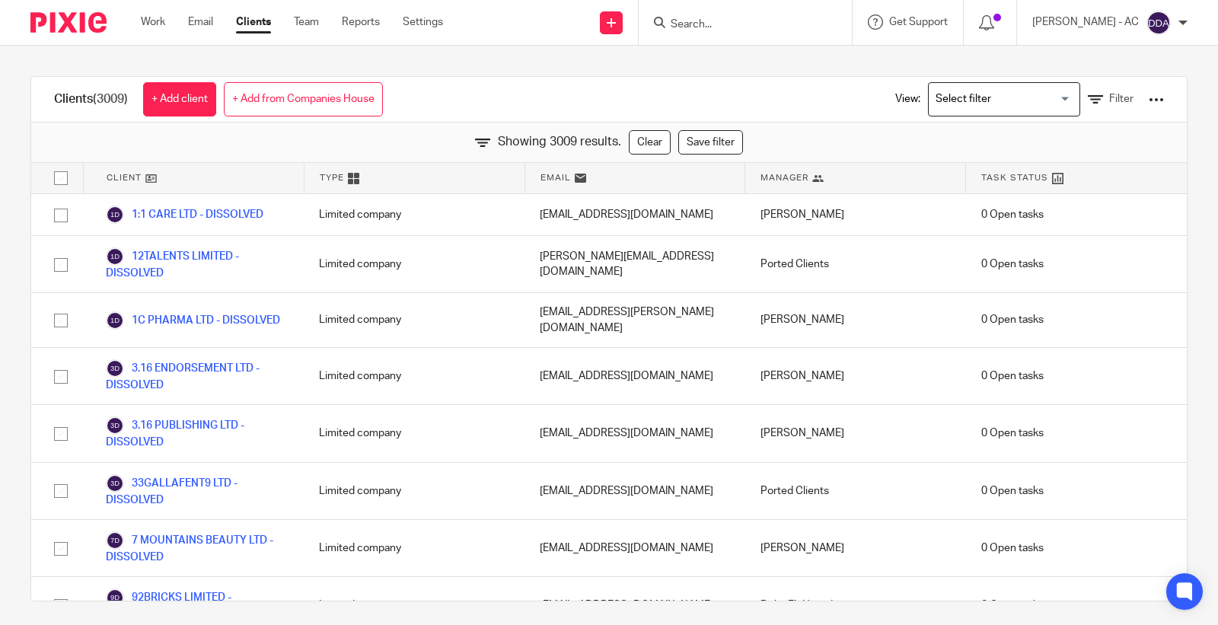
scroll to position [81629, 0]
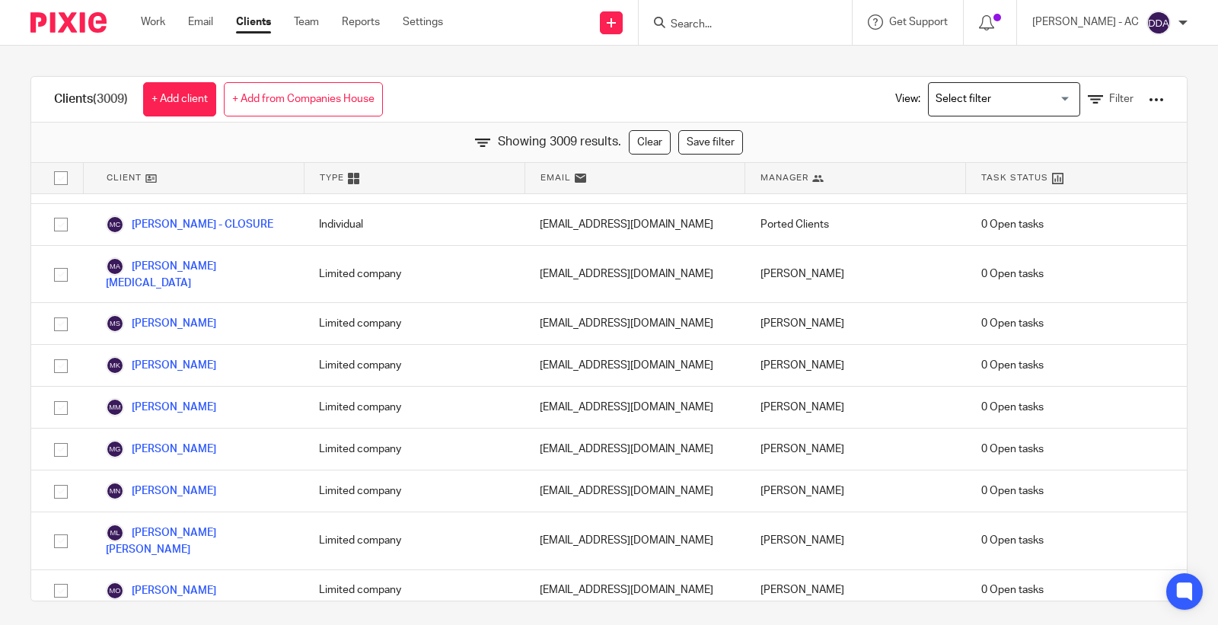
click at [746, 27] on input "Search" at bounding box center [737, 25] width 137 height 14
paste input "EDDU"
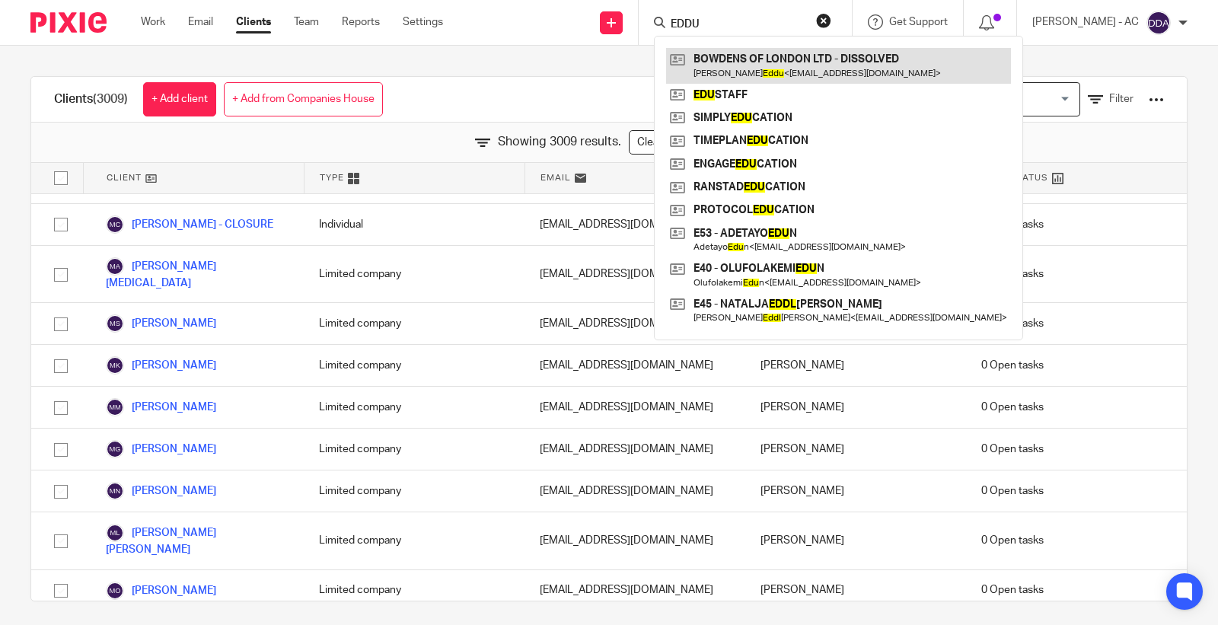
type input "EDDU"
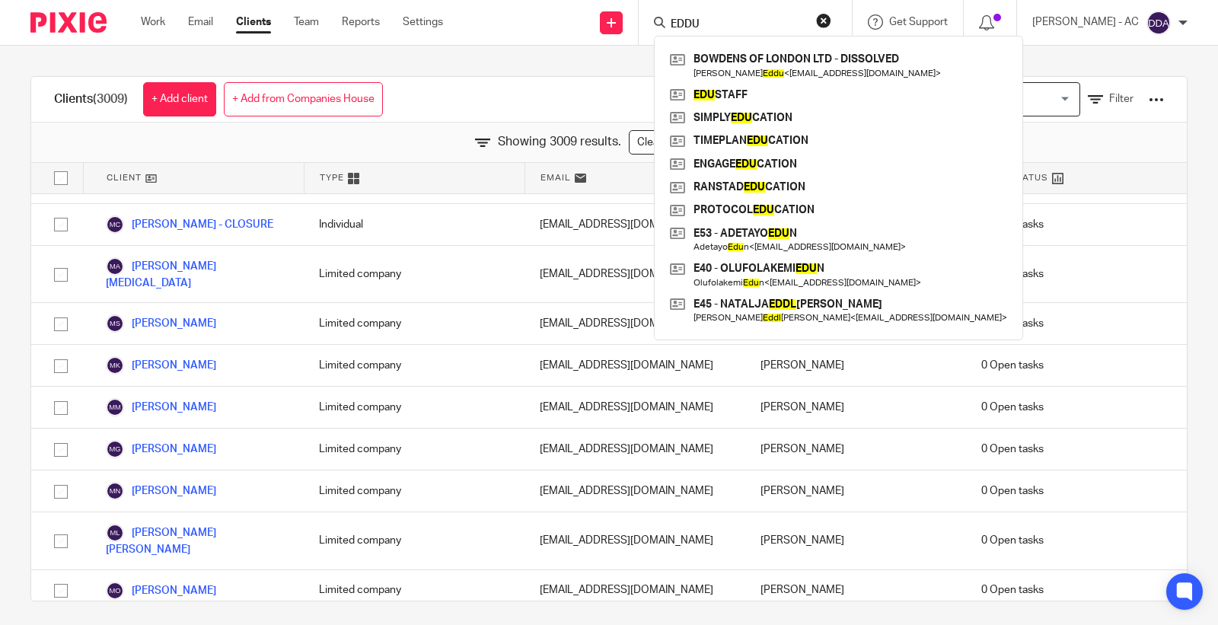
drag, startPoint x: 741, startPoint y: 24, endPoint x: 590, endPoint y: 16, distance: 150.9
click at [595, 16] on div "Send new email Create task Add client Request signature EDDU BOWDENS OF LONDON …" at bounding box center [842, 22] width 752 height 45
paste input "A56"
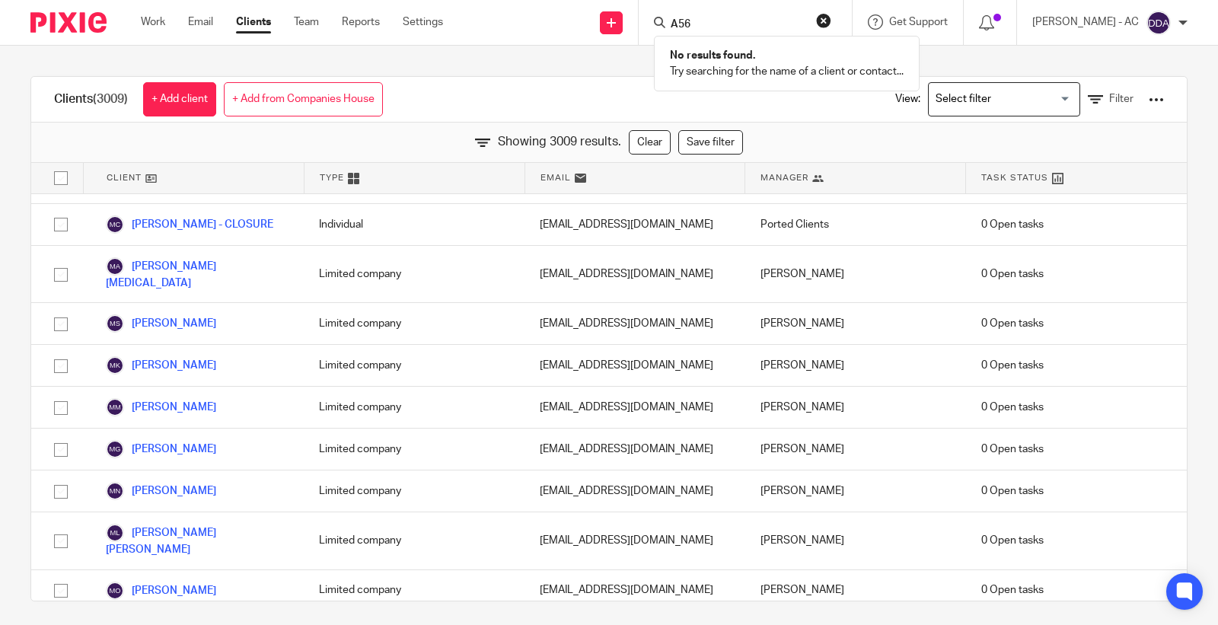
type input "A56"
drag, startPoint x: 737, startPoint y: 29, endPoint x: 620, endPoint y: 20, distance: 116.8
click at [620, 20] on div "Send new email Create task Add client Request signature A56 No results found. T…" at bounding box center [842, 22] width 752 height 45
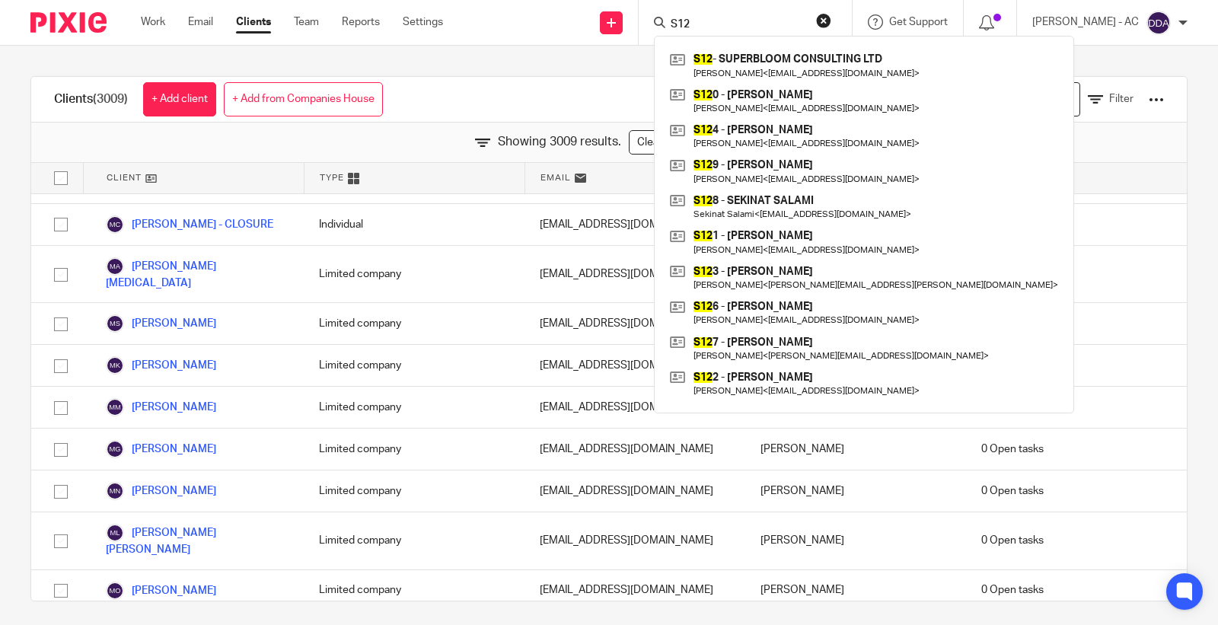
type input "S126"
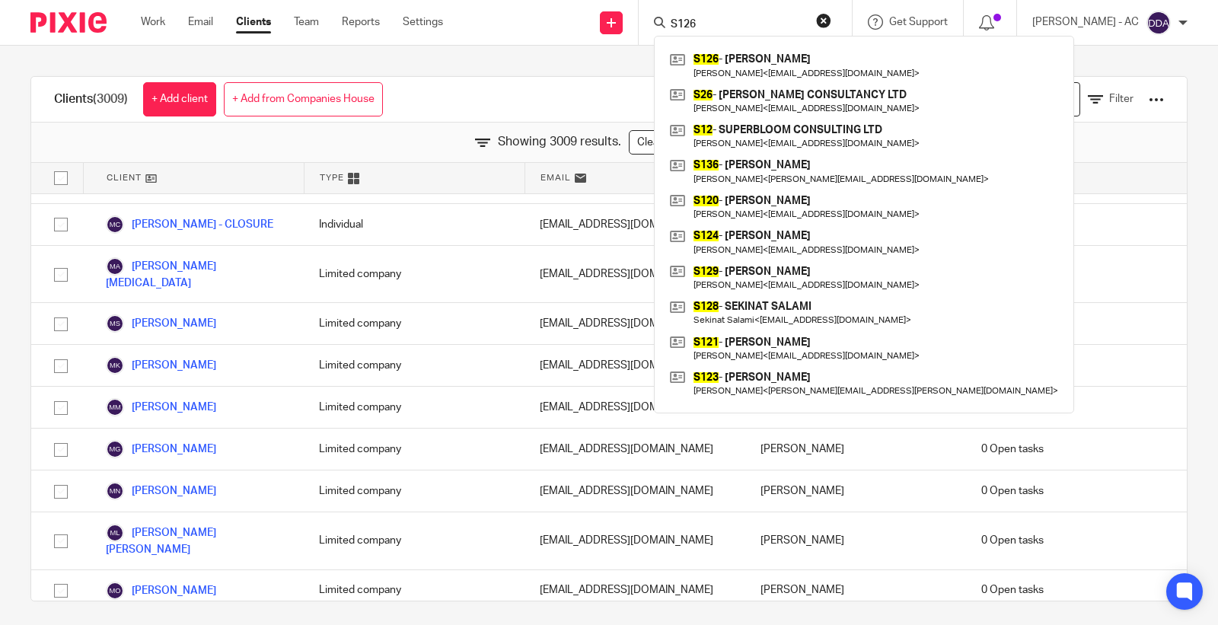
drag, startPoint x: 689, startPoint y: 27, endPoint x: 638, endPoint y: 23, distance: 51.2
click at [638, 23] on div "Send new email Create task Add client Request signature S126 S126 - ABDUL SALAM…" at bounding box center [842, 22] width 752 height 45
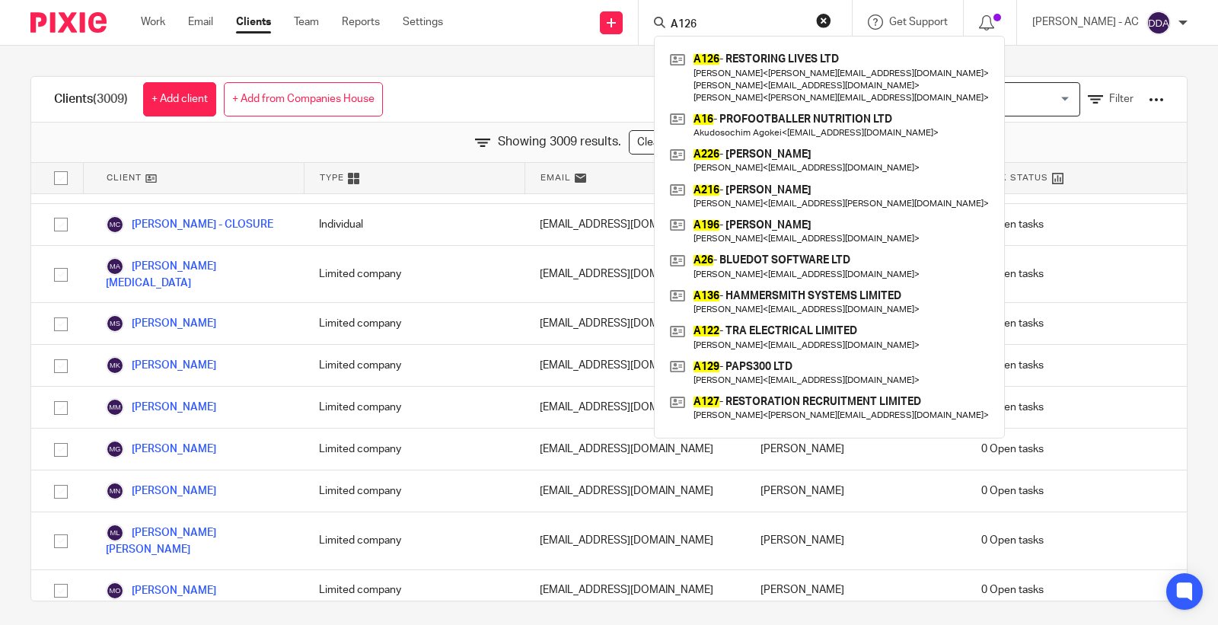
drag, startPoint x: 695, startPoint y: 21, endPoint x: 751, endPoint y: 33, distance: 57.5
click at [751, 33] on div "A126 A126 - RESTORING LIVES LTD Maxine James < maxine@restoring-lives.co.uk > I…" at bounding box center [745, 22] width 213 height 45
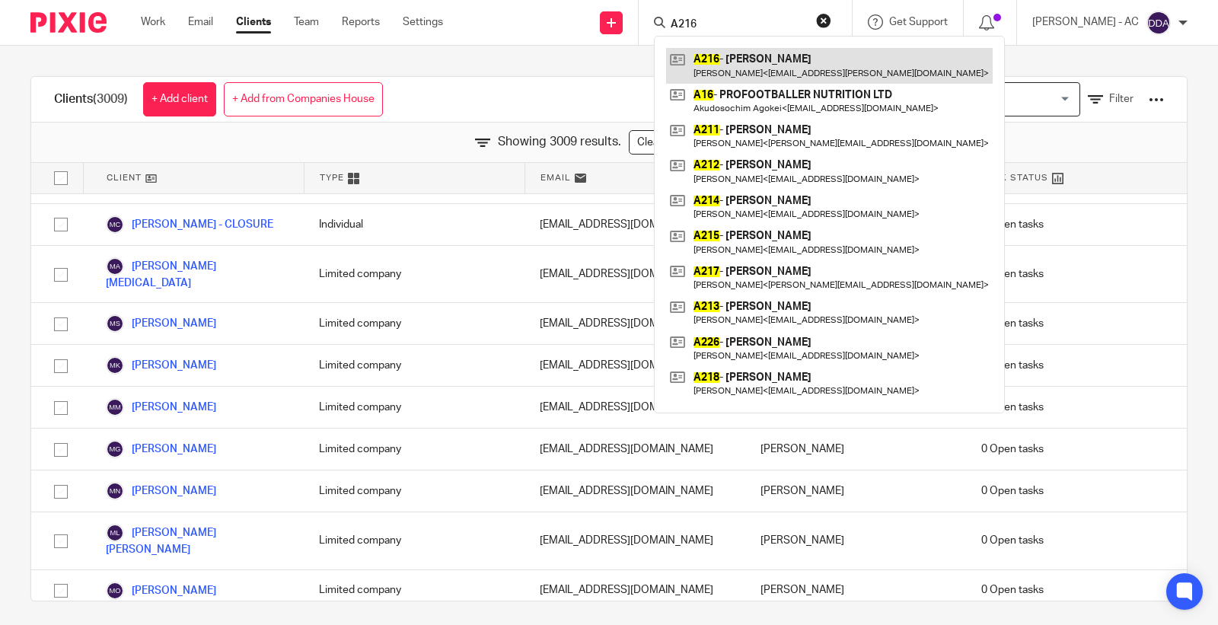
type input "A216"
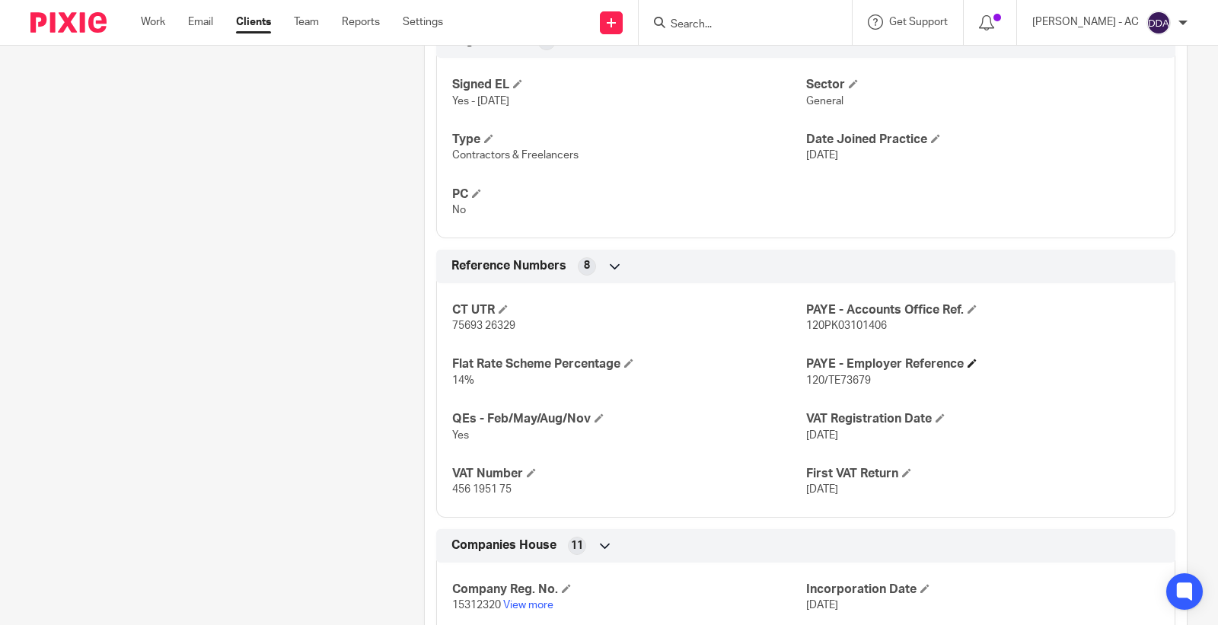
scroll to position [1015, 0]
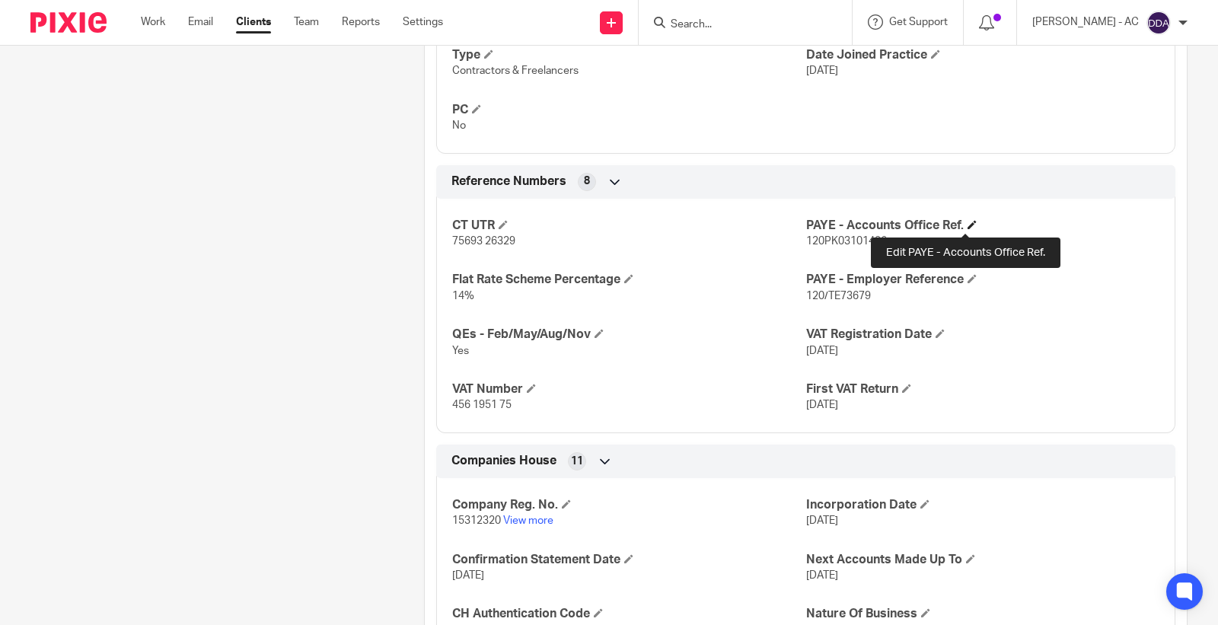
click at [967, 225] on span at bounding box center [971, 224] width 9 height 9
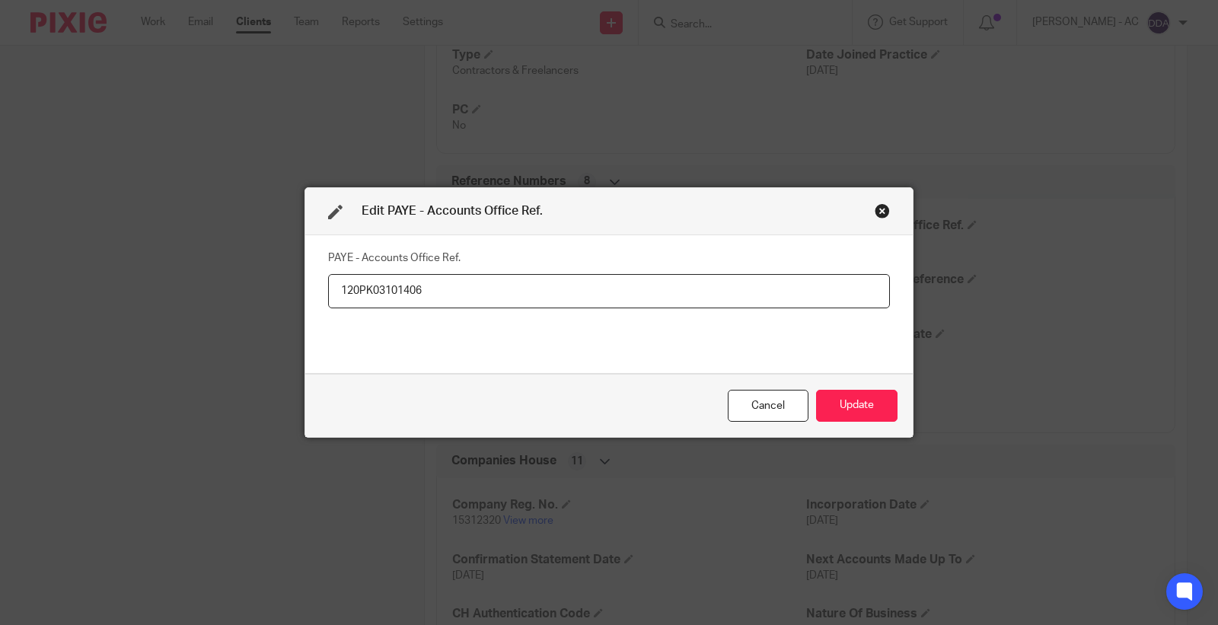
drag, startPoint x: 269, startPoint y: 289, endPoint x: 0, endPoint y: 289, distance: 268.7
click at [0, 289] on div "Edit PAYE - Accounts Office Ref. PAYE - Accounts Office Ref. 120PK03101406 Canc…" at bounding box center [609, 312] width 1218 height 625
click at [842, 385] on div "Cancel Update" at bounding box center [608, 406] width 607 height 64
click at [836, 401] on button "Update" at bounding box center [856, 406] width 81 height 33
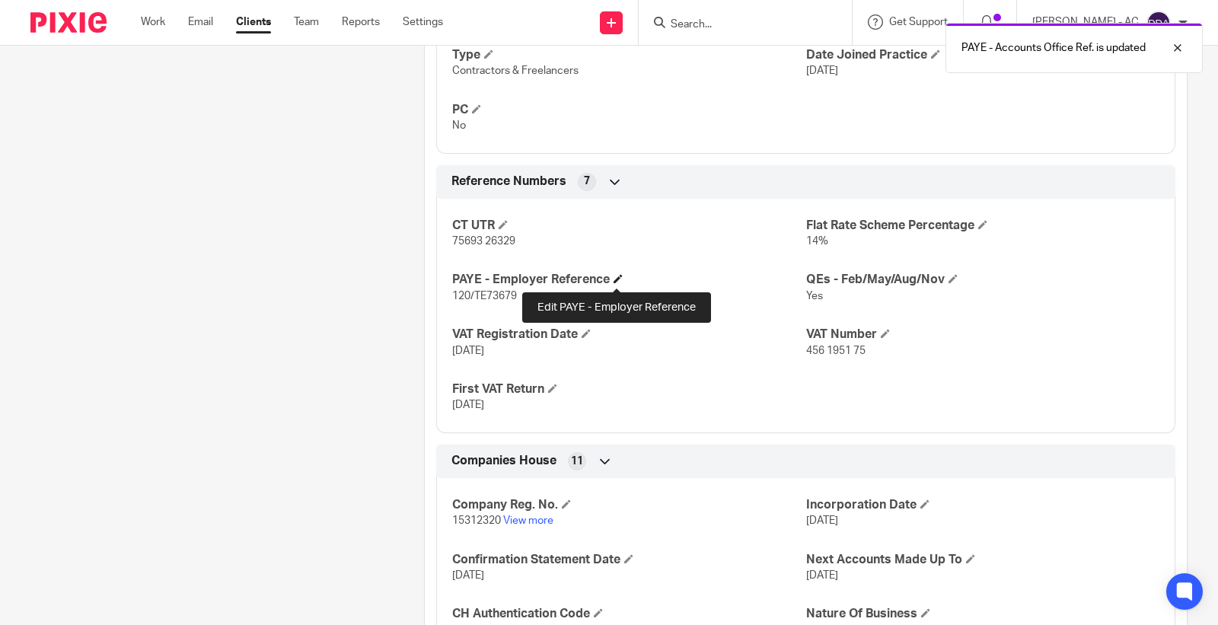
click at [617, 278] on span at bounding box center [617, 278] width 9 height 9
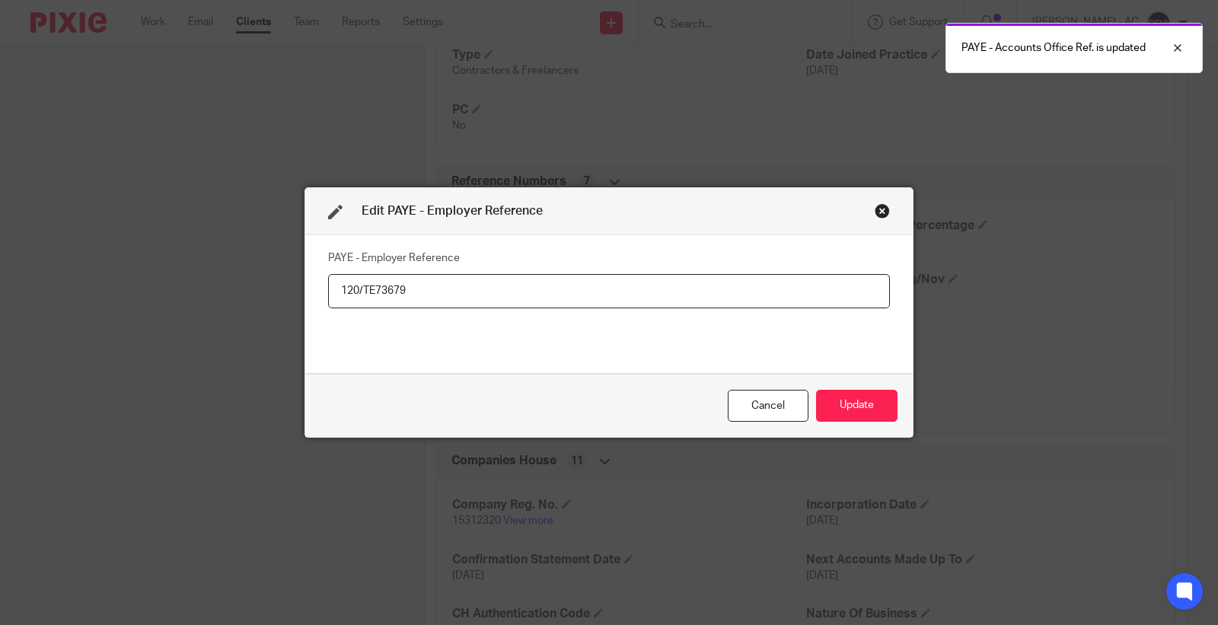
drag, startPoint x: 409, startPoint y: 284, endPoint x: 50, endPoint y: 293, distance: 359.4
click at [73, 293] on div "Edit PAYE - Employer Reference PAYE - Employer Reference 120/TE73679 Cancel Upd…" at bounding box center [609, 312] width 1218 height 625
click at [847, 406] on button "Update" at bounding box center [856, 406] width 81 height 33
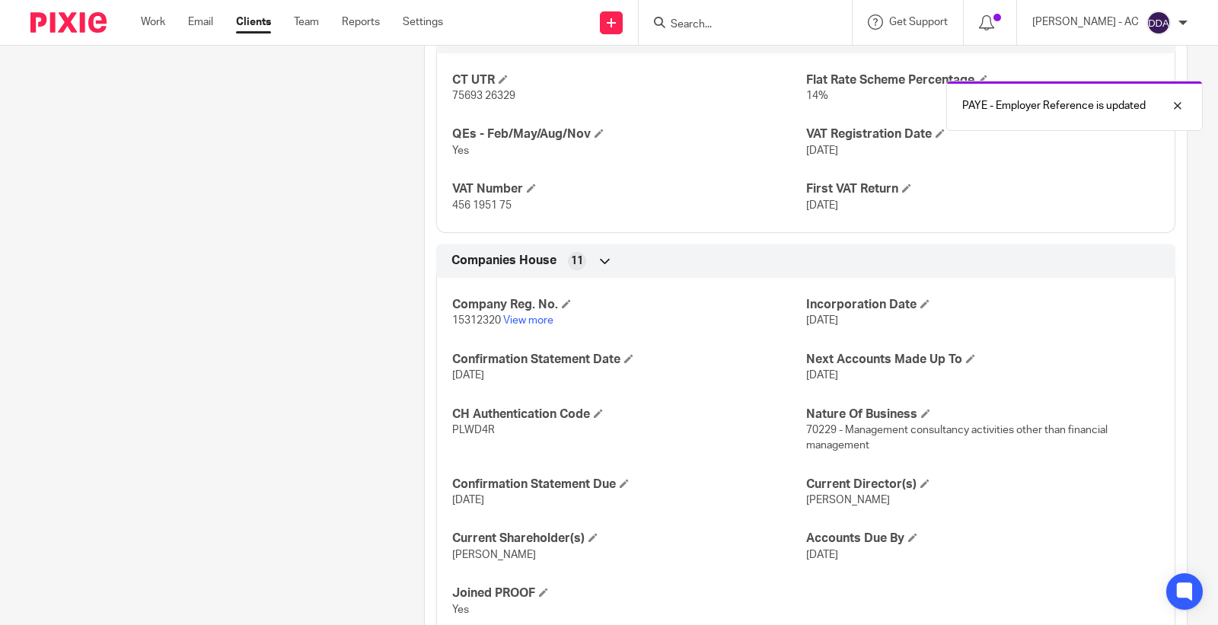
scroll to position [1306, 0]
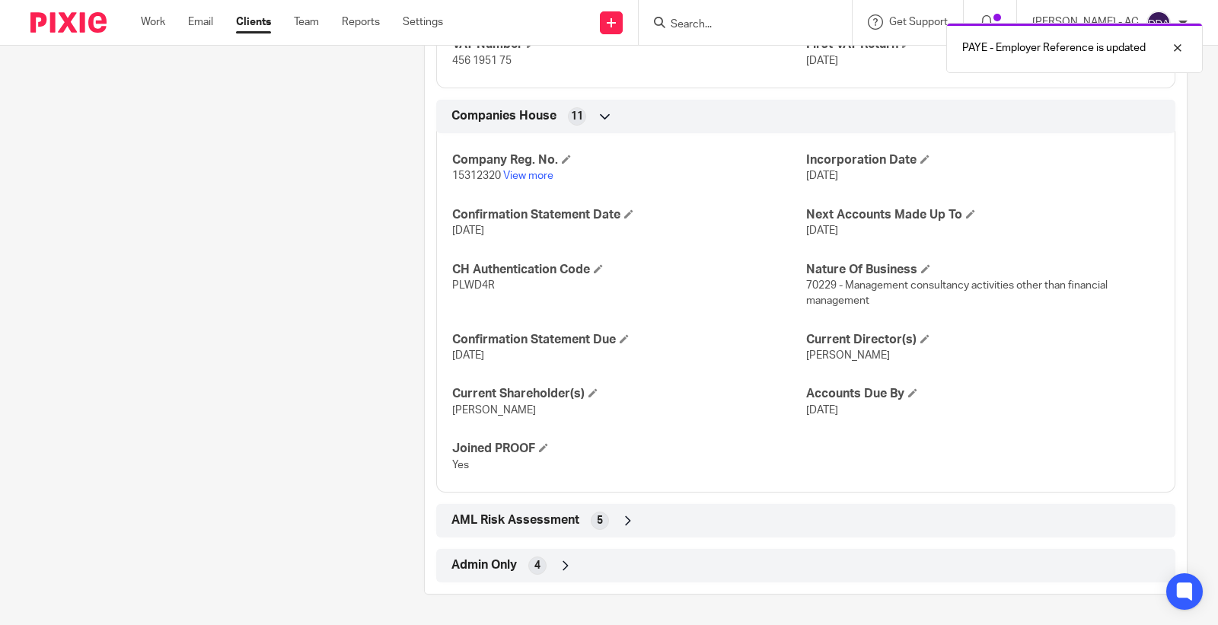
click at [490, 558] on span "Admin Only" at bounding box center [483, 565] width 65 height 16
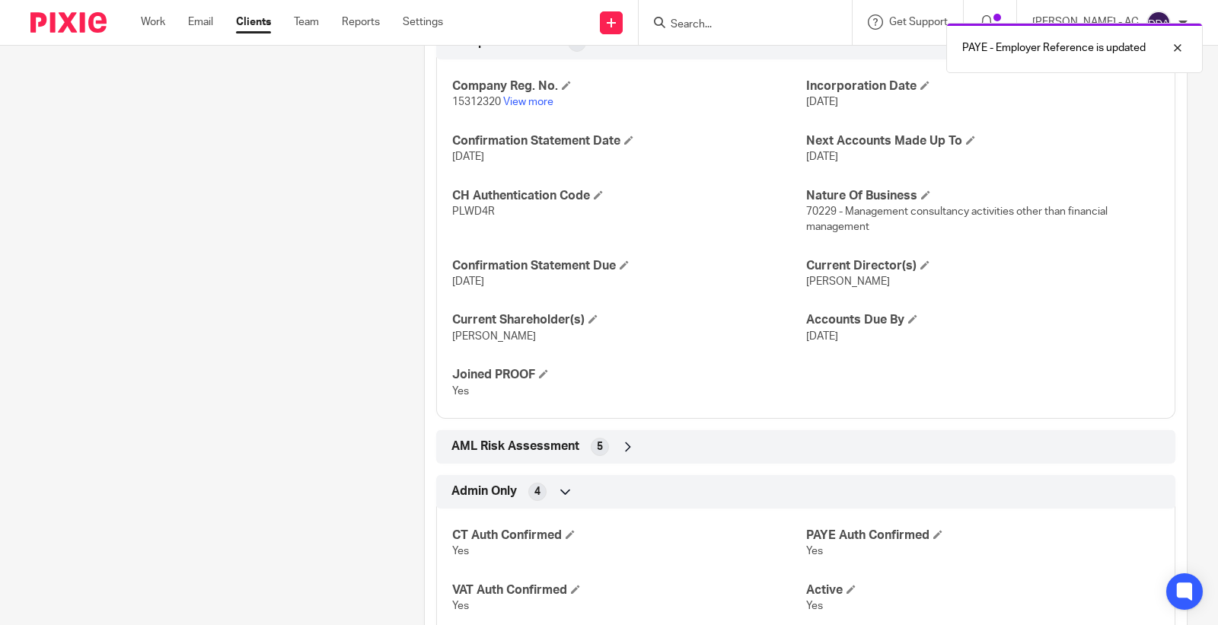
scroll to position [1432, 0]
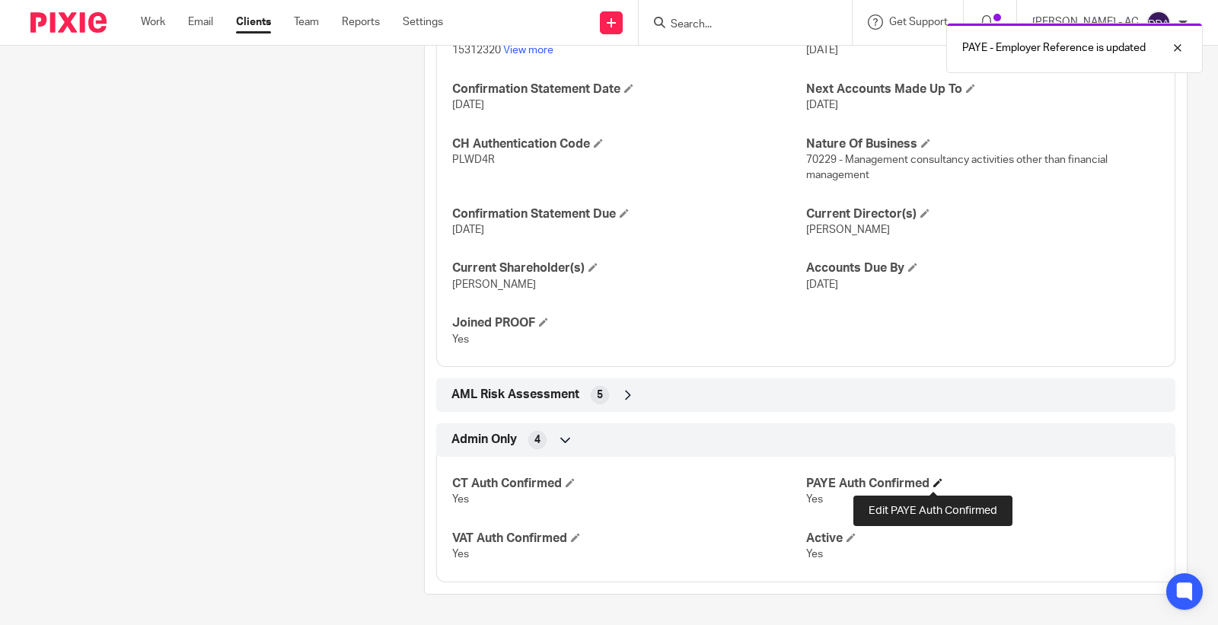
click at [933, 481] on span at bounding box center [937, 482] width 9 height 9
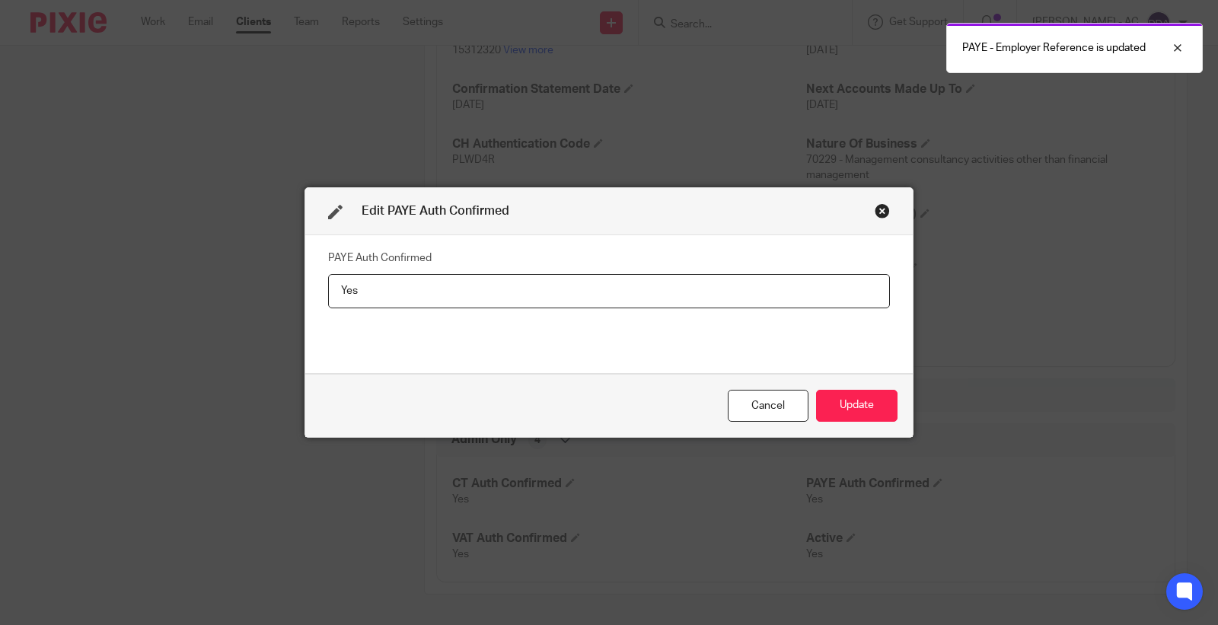
drag, startPoint x: 459, startPoint y: 293, endPoint x: 0, endPoint y: 293, distance: 458.9
click at [0, 293] on div "Edit PAYE Auth Confirmed PAYE Auth Confirmed Yes Cancel Update" at bounding box center [609, 312] width 1218 height 625
click at [823, 405] on button "Update" at bounding box center [856, 406] width 81 height 33
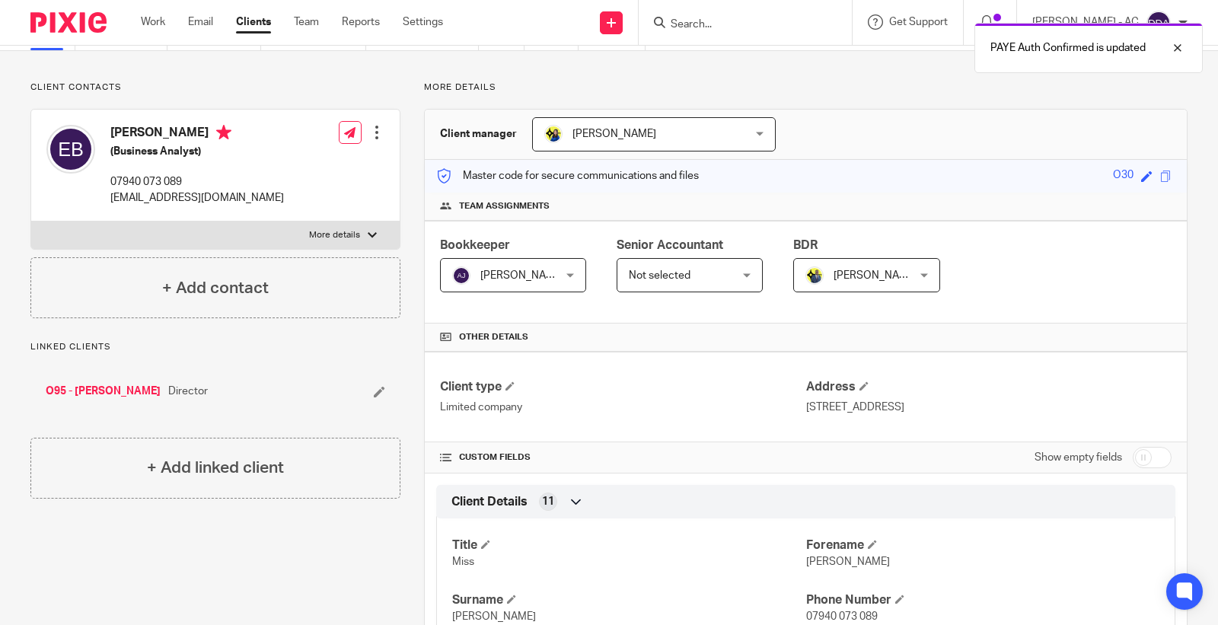
scroll to position [0, 0]
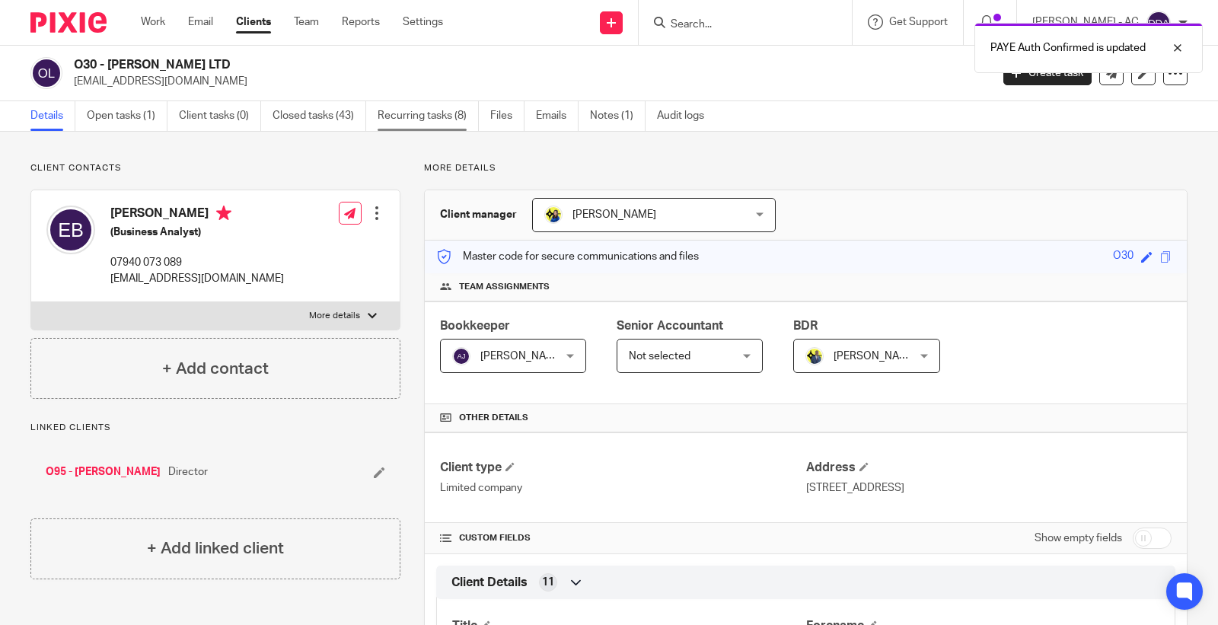
click at [438, 112] on link "Recurring tasks (8)" at bounding box center [428, 116] width 101 height 30
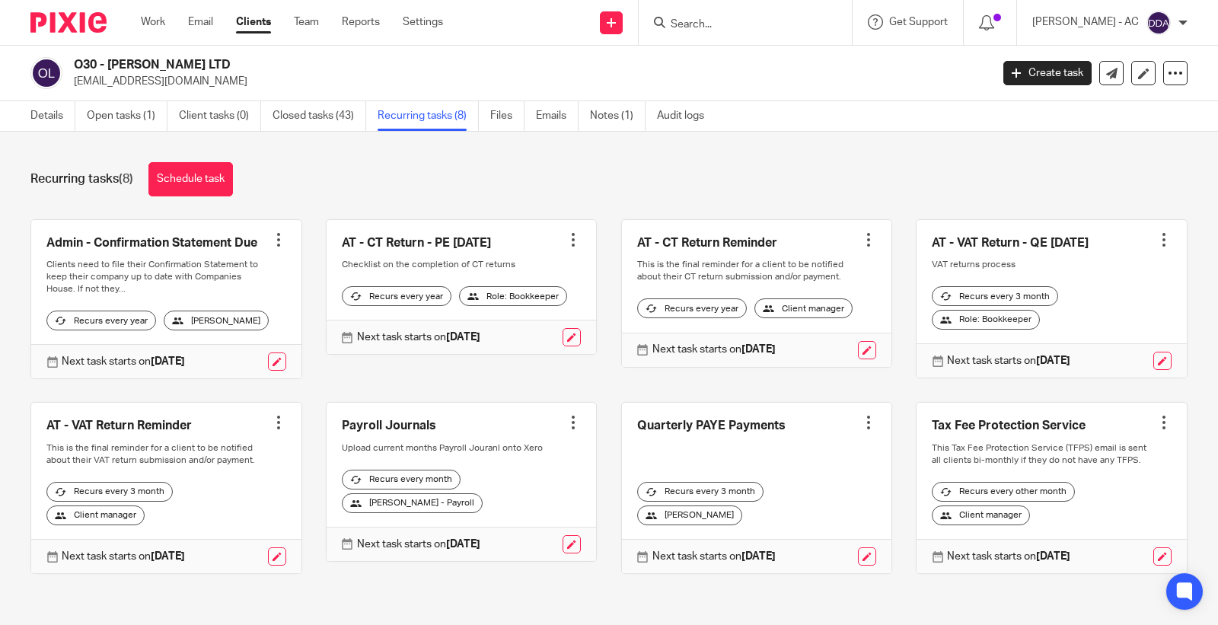
scroll to position [27, 0]
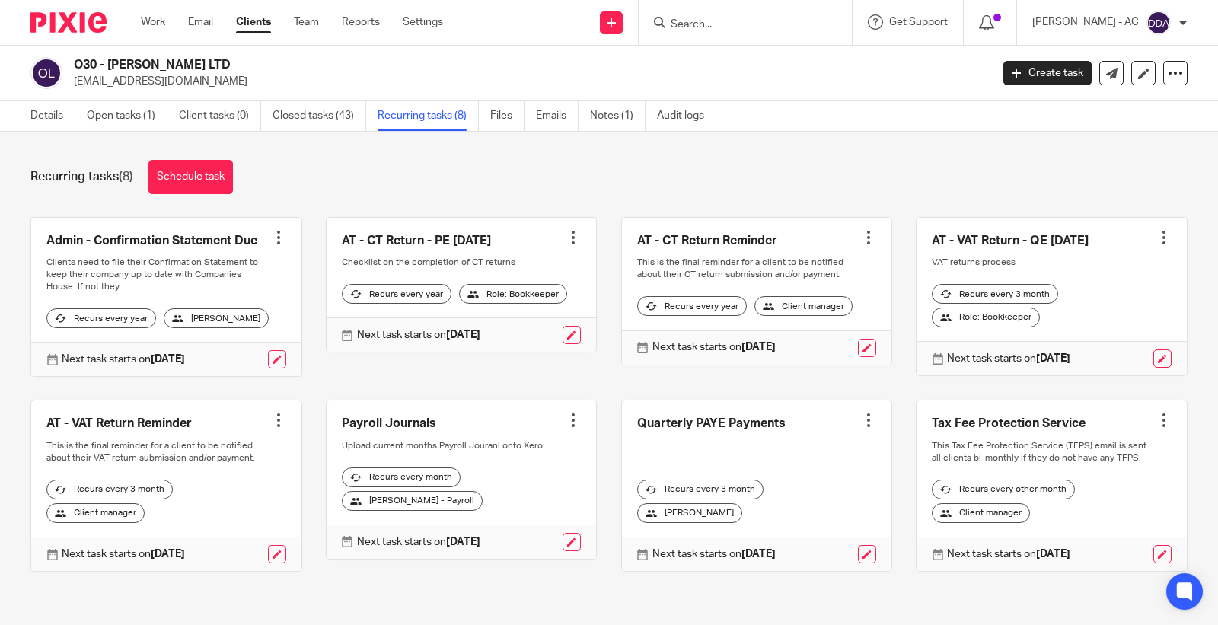
click at [566, 413] on div at bounding box center [573, 420] width 15 height 15
click at [499, 510] on span "Cancel schedule" at bounding box center [505, 504] width 80 height 11
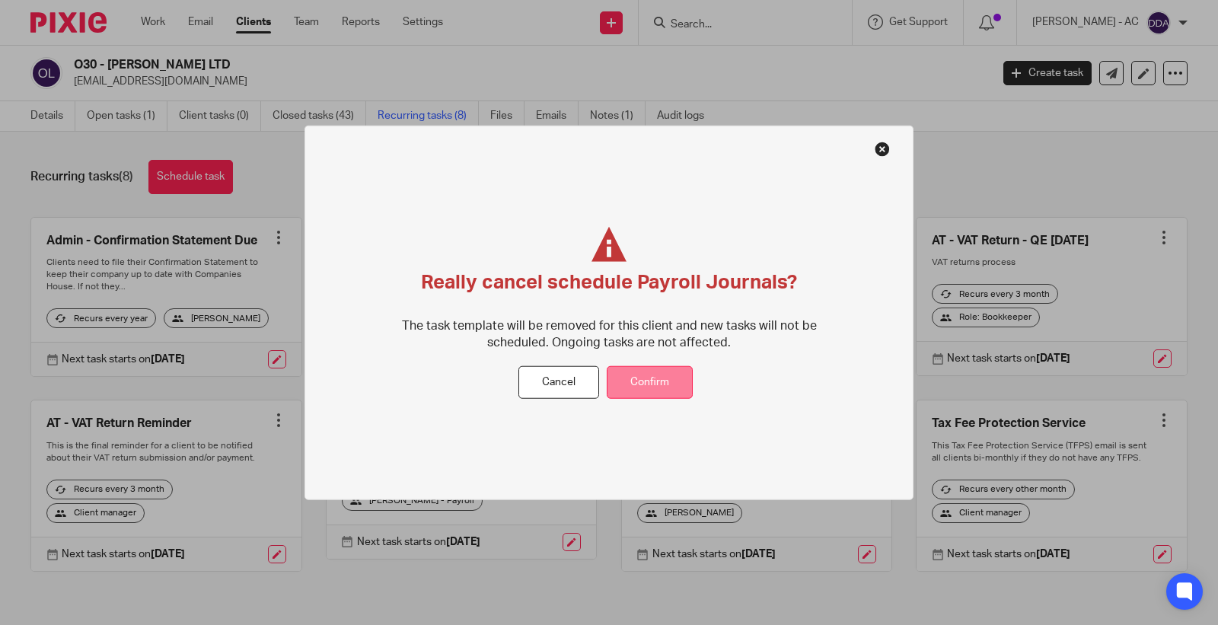
click at [645, 379] on button "Confirm" at bounding box center [650, 382] width 86 height 33
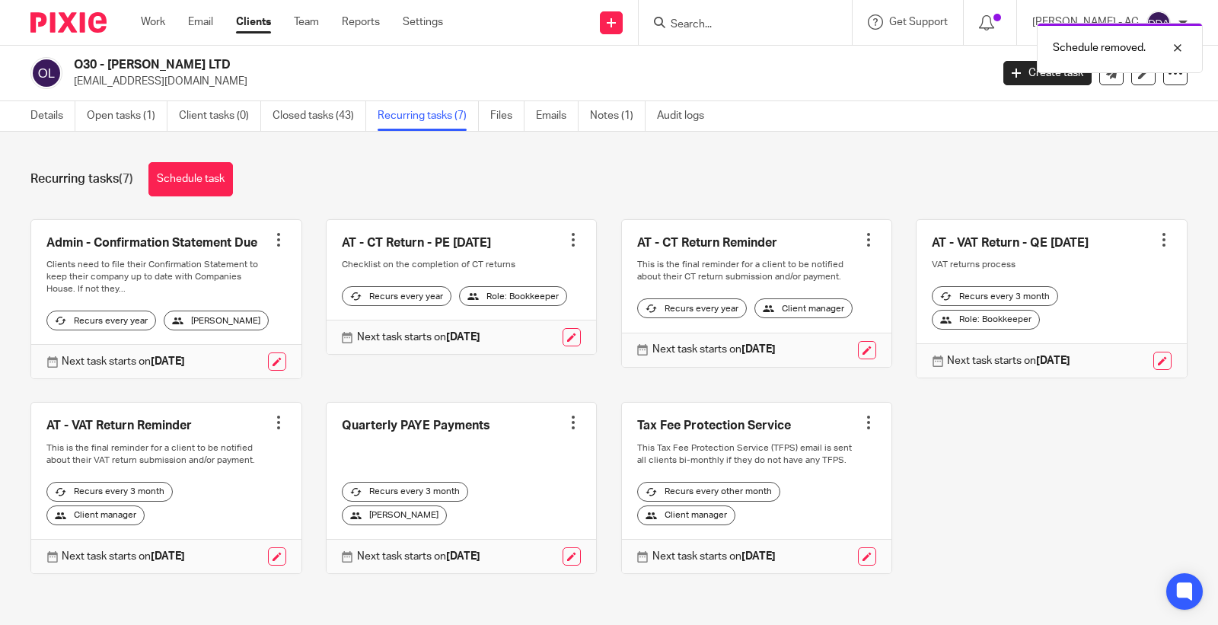
click at [566, 430] on div at bounding box center [573, 422] width 15 height 15
click at [501, 523] on button "Cancel schedule" at bounding box center [505, 532] width 122 height 20
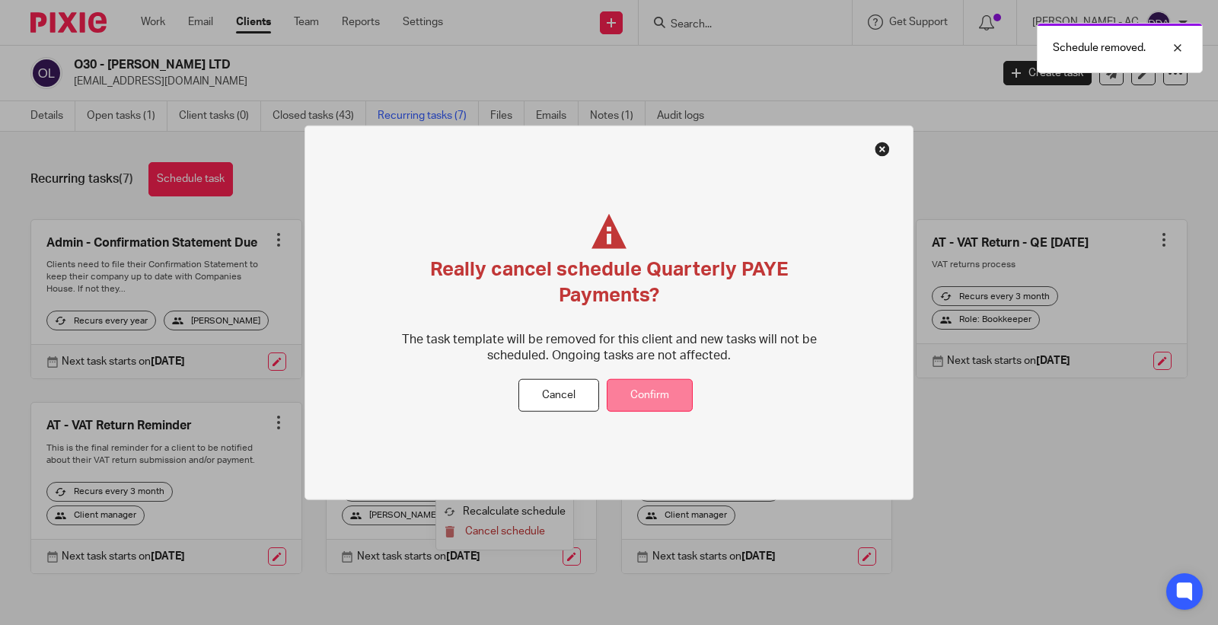
click at [615, 393] on button "Confirm" at bounding box center [650, 395] width 86 height 33
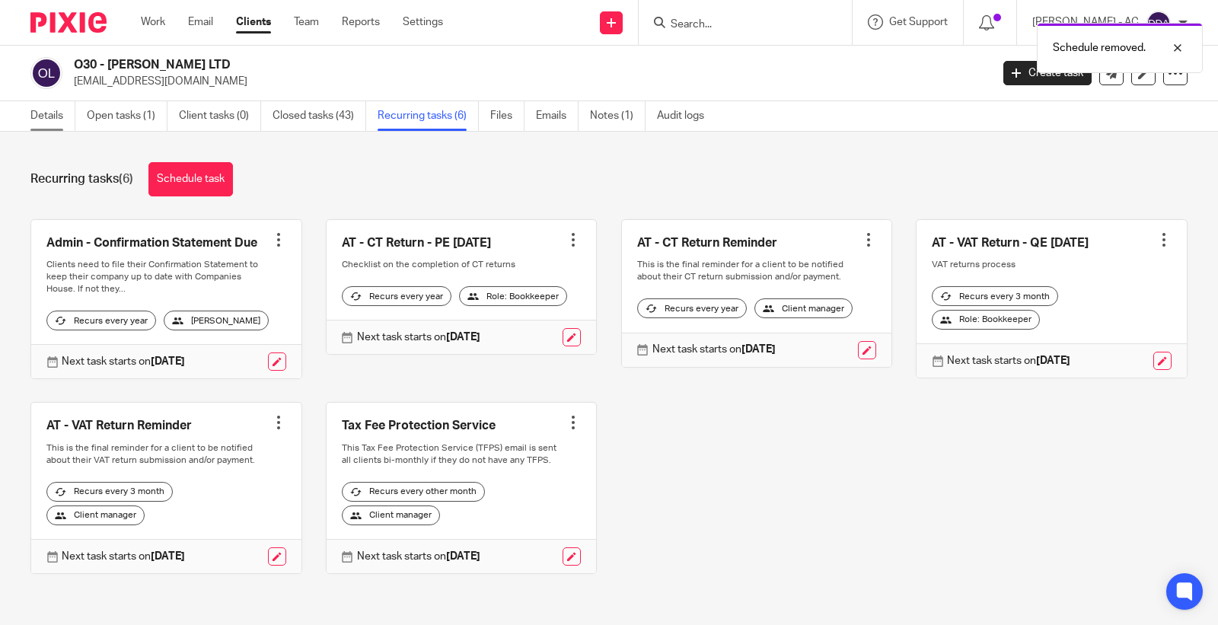
click at [65, 111] on link "Details" at bounding box center [52, 116] width 45 height 30
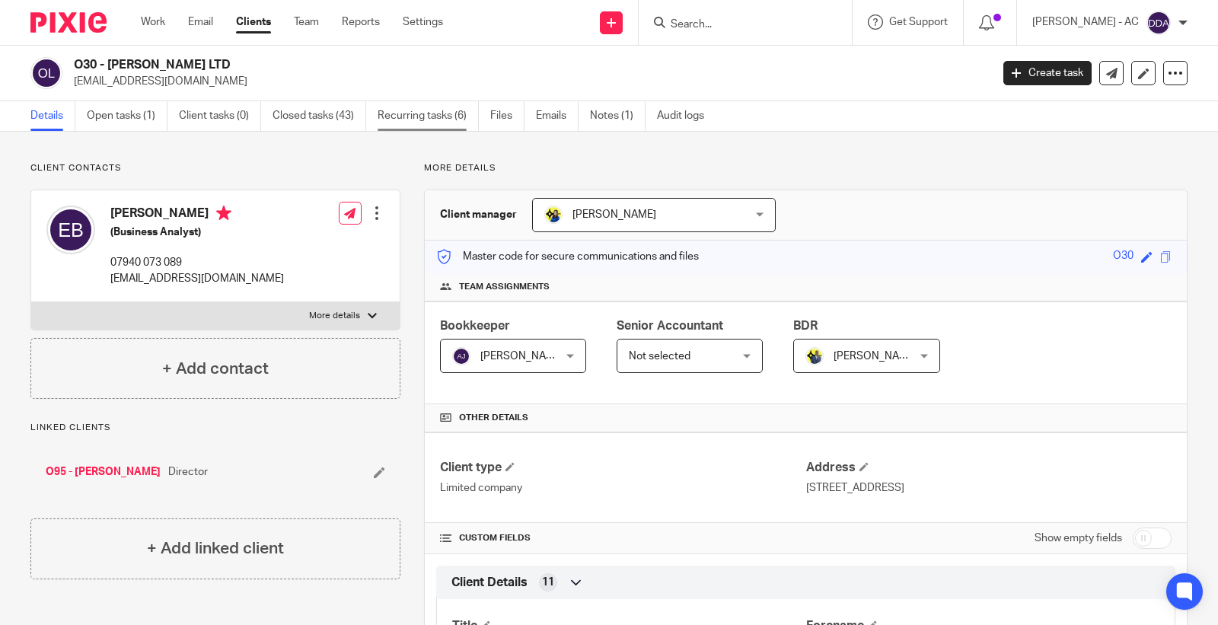
click at [436, 110] on link "Recurring tasks (6)" at bounding box center [428, 116] width 101 height 30
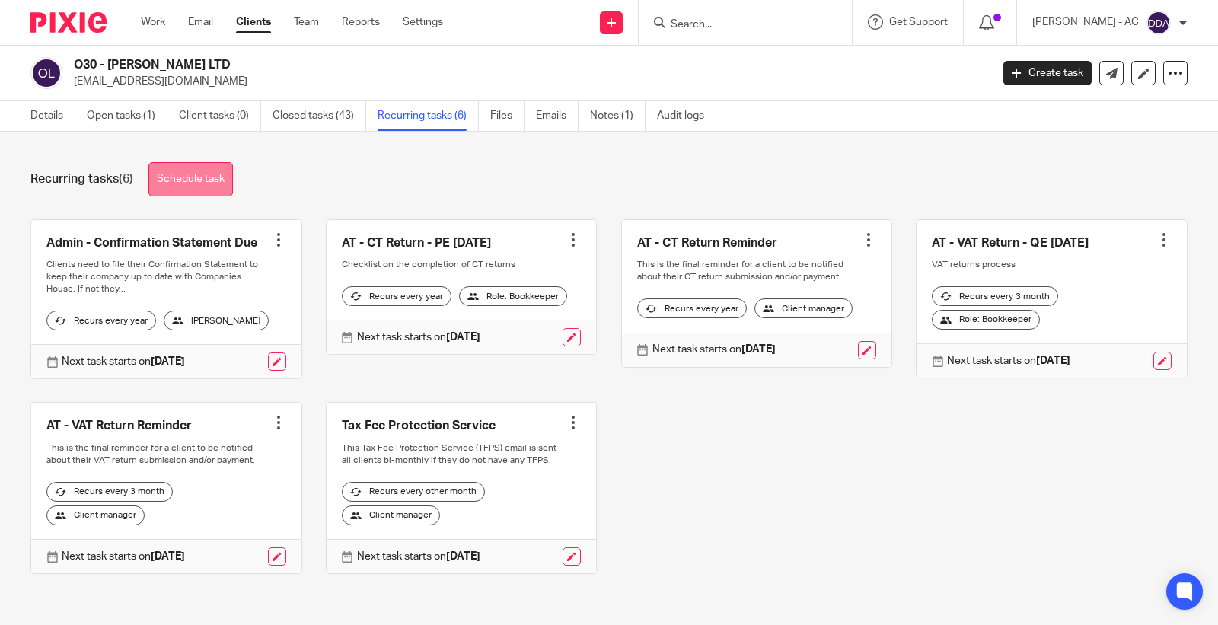
click at [221, 173] on link "Schedule task" at bounding box center [190, 179] width 84 height 34
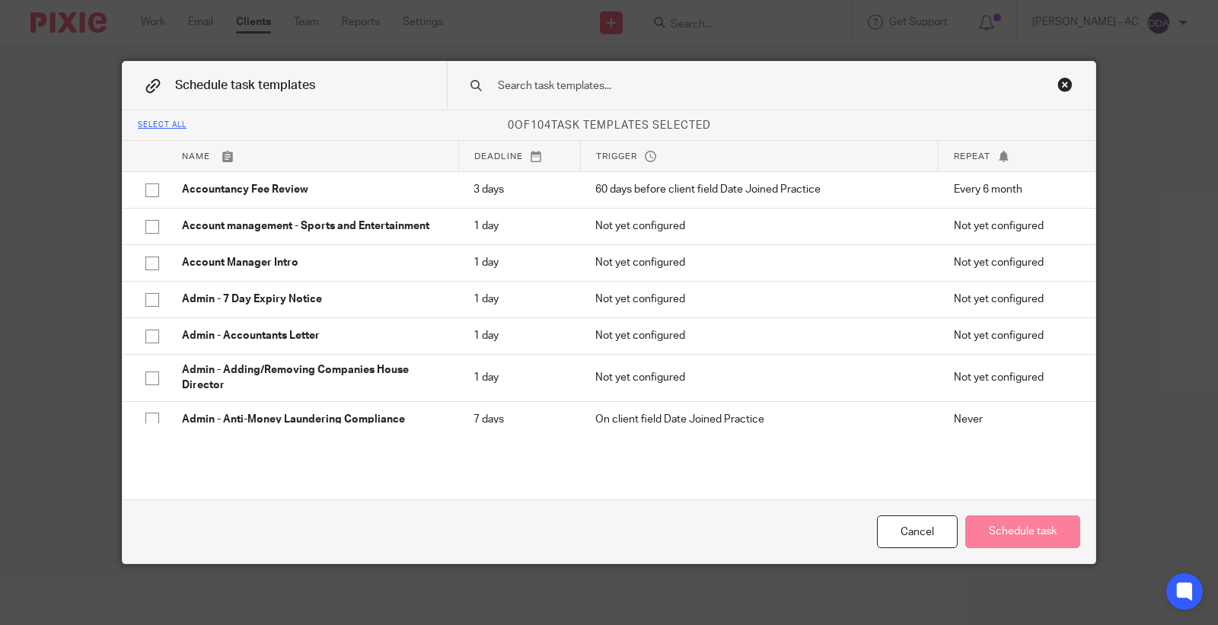
click at [598, 88] on input "text" at bounding box center [747, 86] width 502 height 17
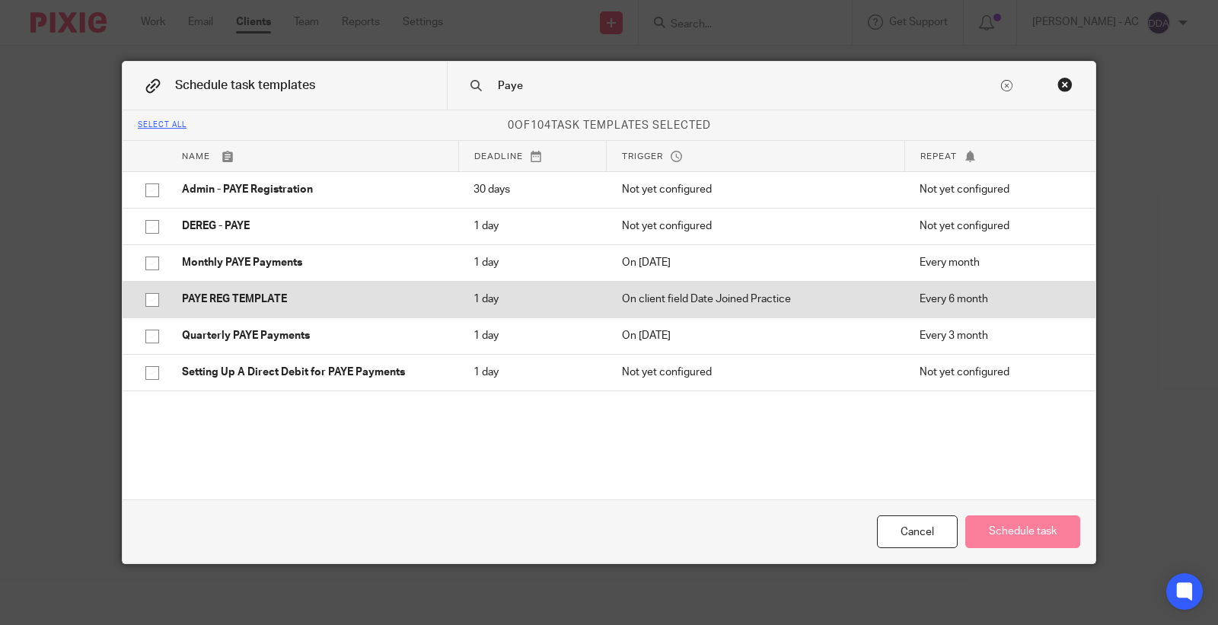
type input "Paye"
click at [138, 295] on input "checkbox" at bounding box center [152, 299] width 29 height 29
checkbox input "true"
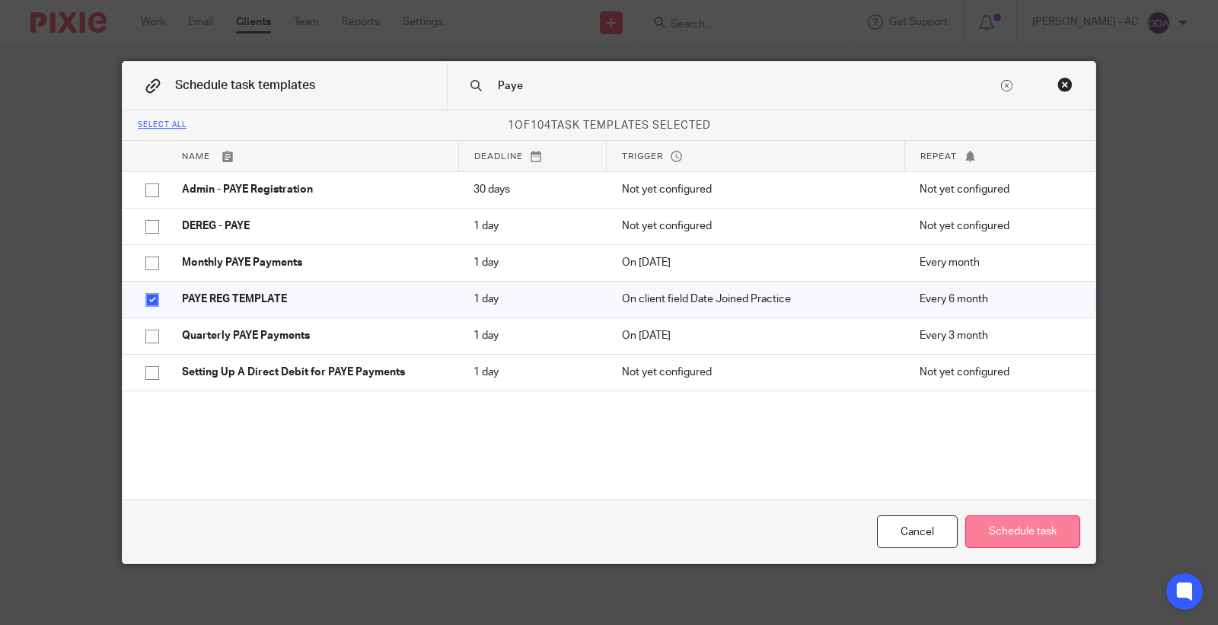
click at [995, 521] on button "Schedule task" at bounding box center [1022, 531] width 115 height 33
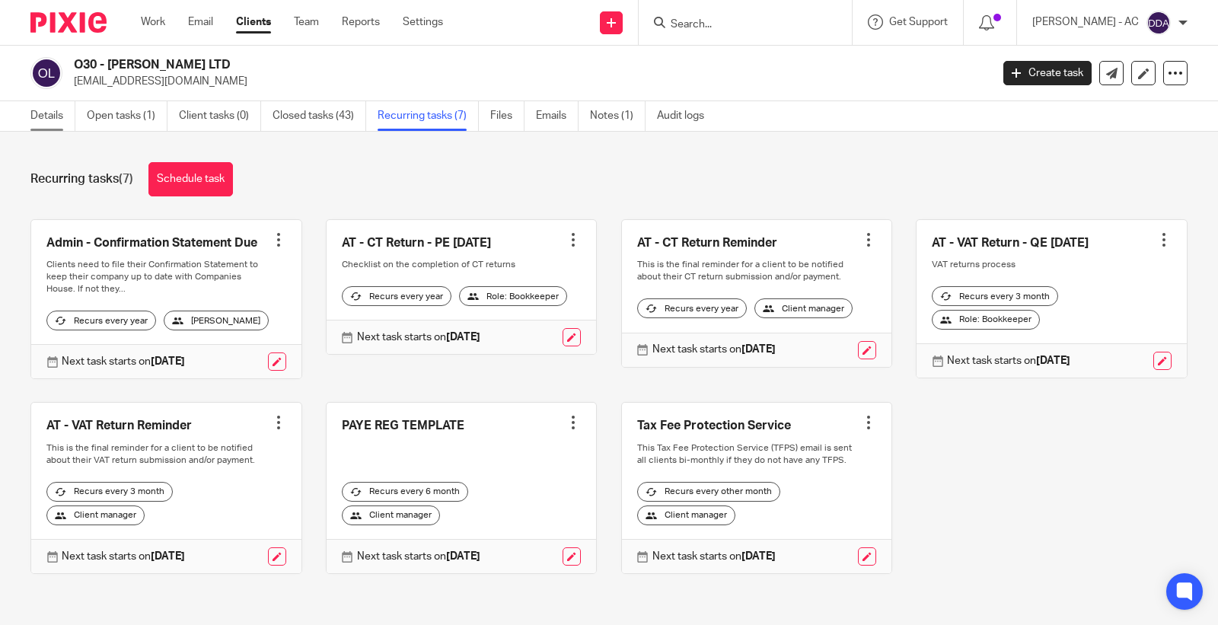
click at [53, 108] on link "Details" at bounding box center [52, 116] width 45 height 30
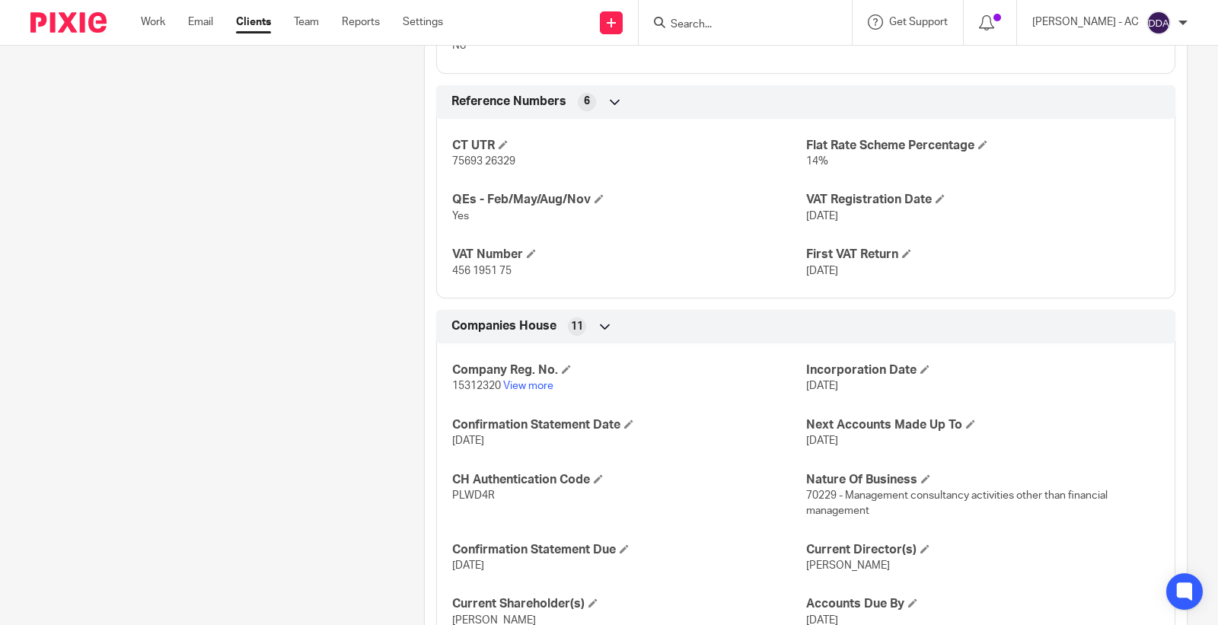
scroll to position [1099, 0]
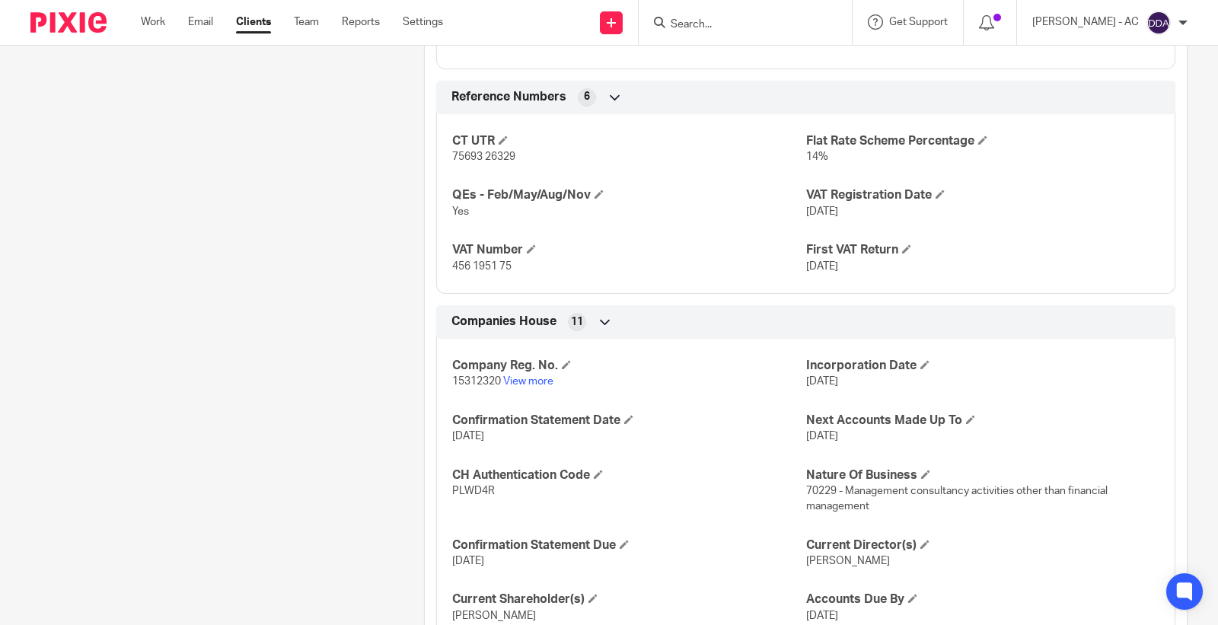
click at [452, 376] on p "15312320 View more" at bounding box center [628, 381] width 353 height 15
copy p "15312320"
click at [476, 263] on span "456 1951 75" at bounding box center [481, 266] width 59 height 11
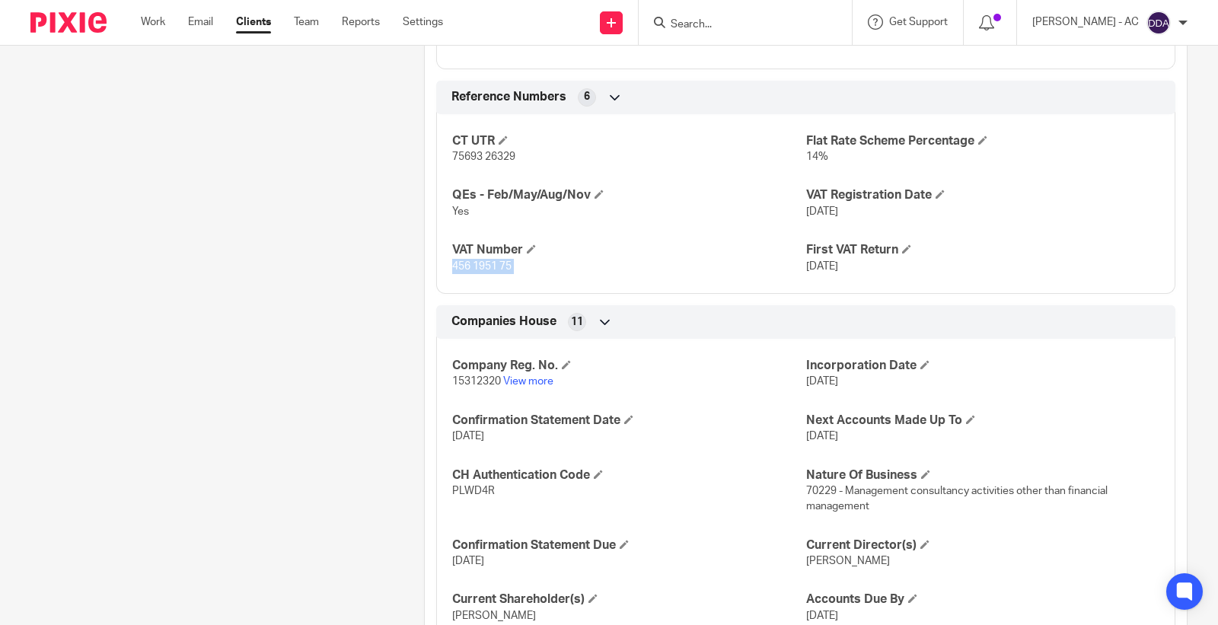
click at [476, 263] on span "456 1951 75" at bounding box center [481, 266] width 59 height 11
copy p "456 1951 75"
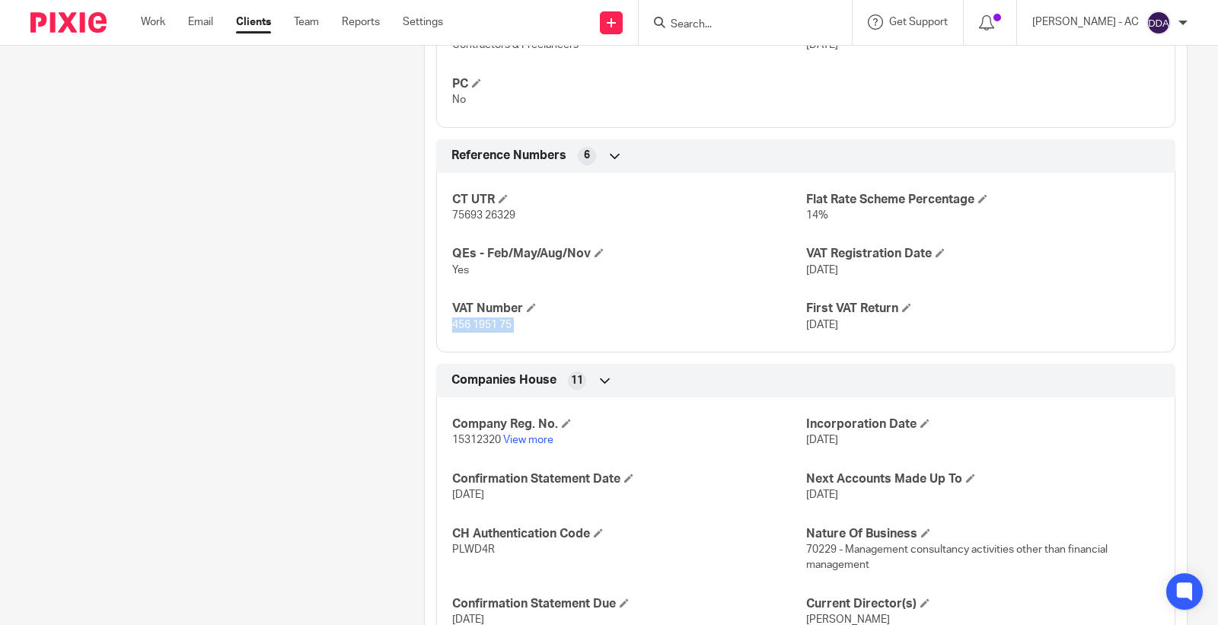
scroll to position [1015, 0]
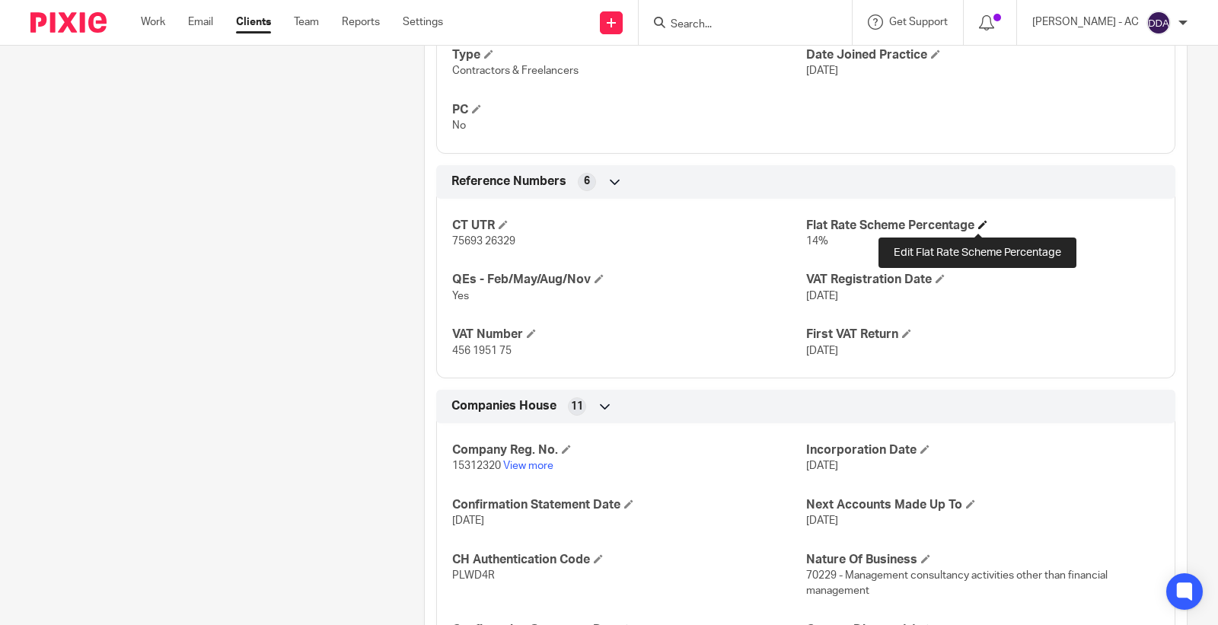
click at [983, 221] on span at bounding box center [982, 224] width 9 height 9
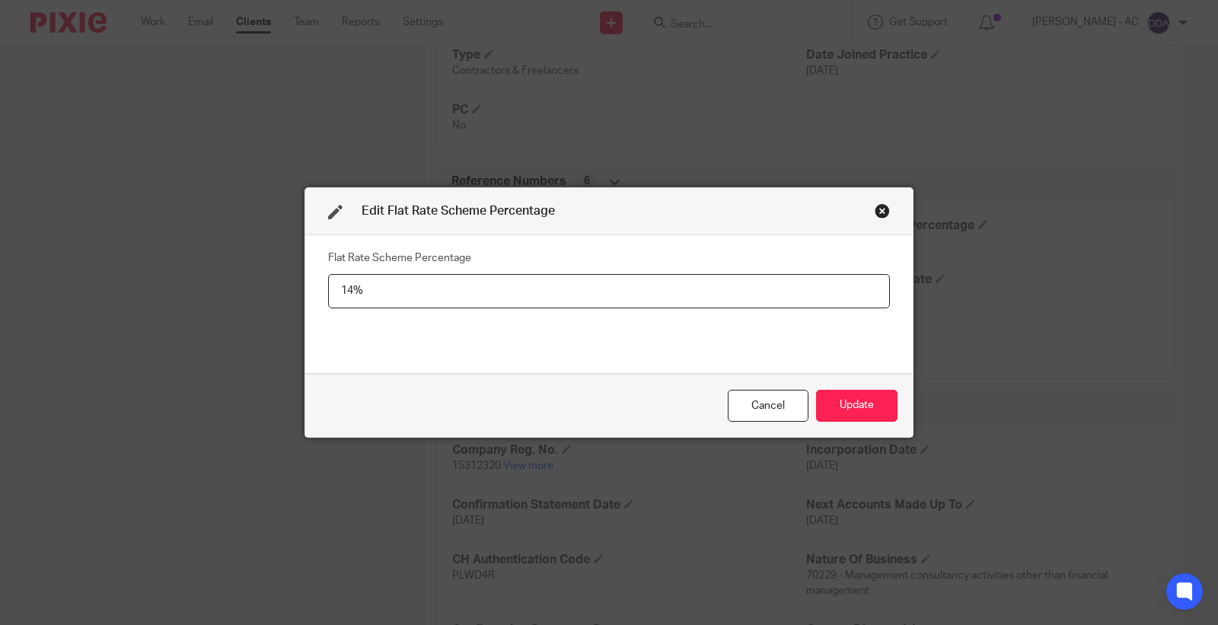
drag, startPoint x: 440, startPoint y: 284, endPoint x: 150, endPoint y: 290, distance: 290.0
click at [120, 280] on div "Edit Flat Rate Scheme Percentage Flat Rate Scheme Percentage 14% Cancel Update" at bounding box center [609, 312] width 1218 height 625
click at [851, 413] on button "Update" at bounding box center [856, 406] width 81 height 33
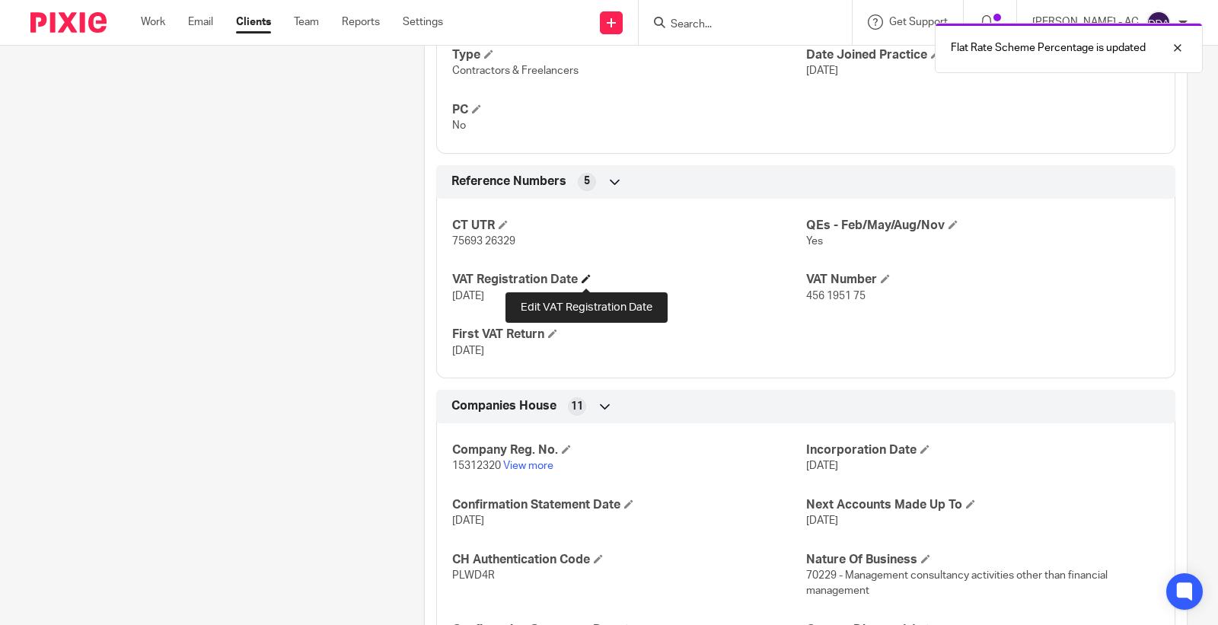
click at [587, 278] on span at bounding box center [585, 278] width 9 height 9
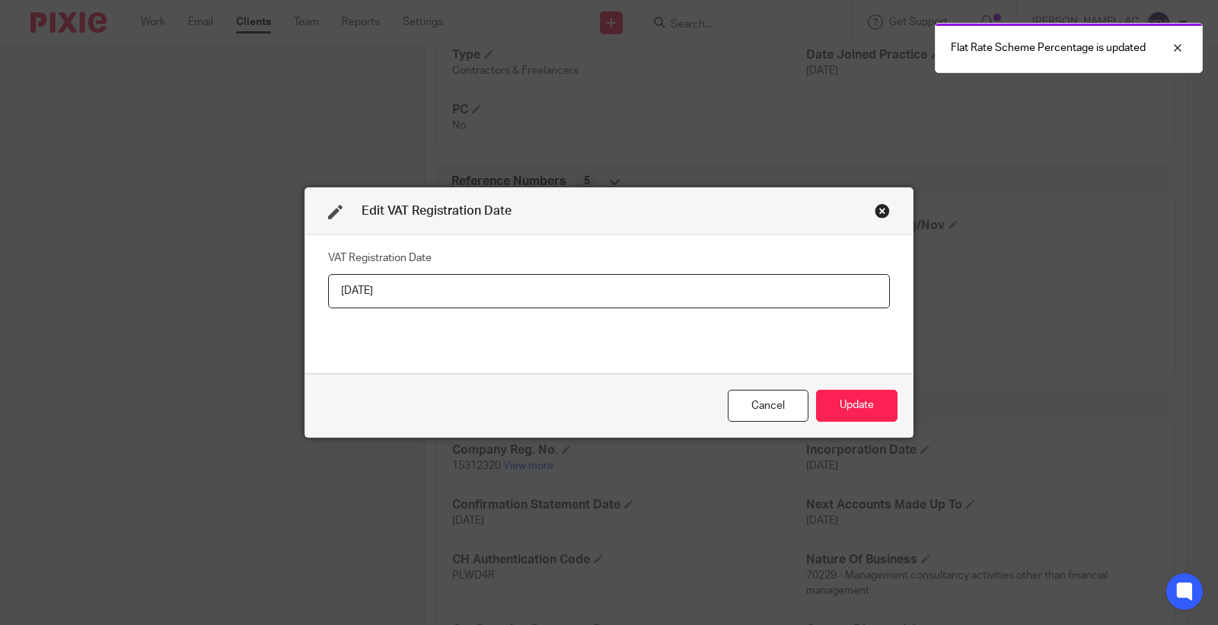
drag, startPoint x: 454, startPoint y: 294, endPoint x: 0, endPoint y: 299, distance: 453.6
click at [0, 298] on div "Edit VAT Registration Date VAT Registration Date 27-11-2023 Cancel Update" at bounding box center [609, 312] width 1218 height 625
click at [819, 412] on button "Update" at bounding box center [856, 406] width 81 height 33
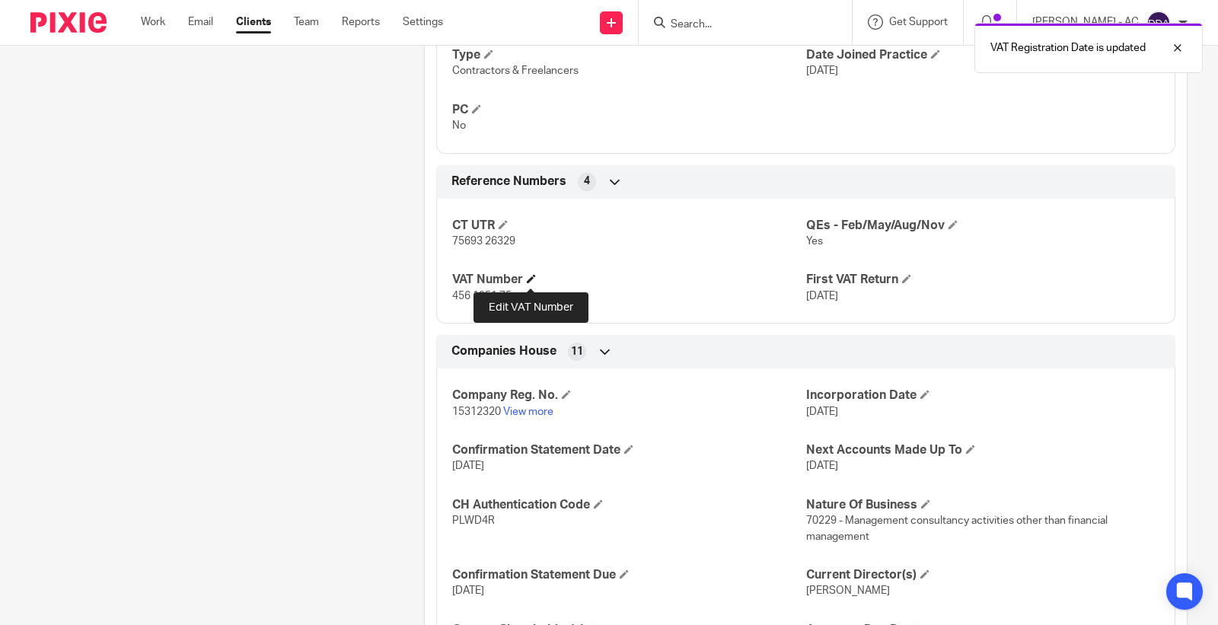
click at [527, 282] on span at bounding box center [531, 278] width 9 height 9
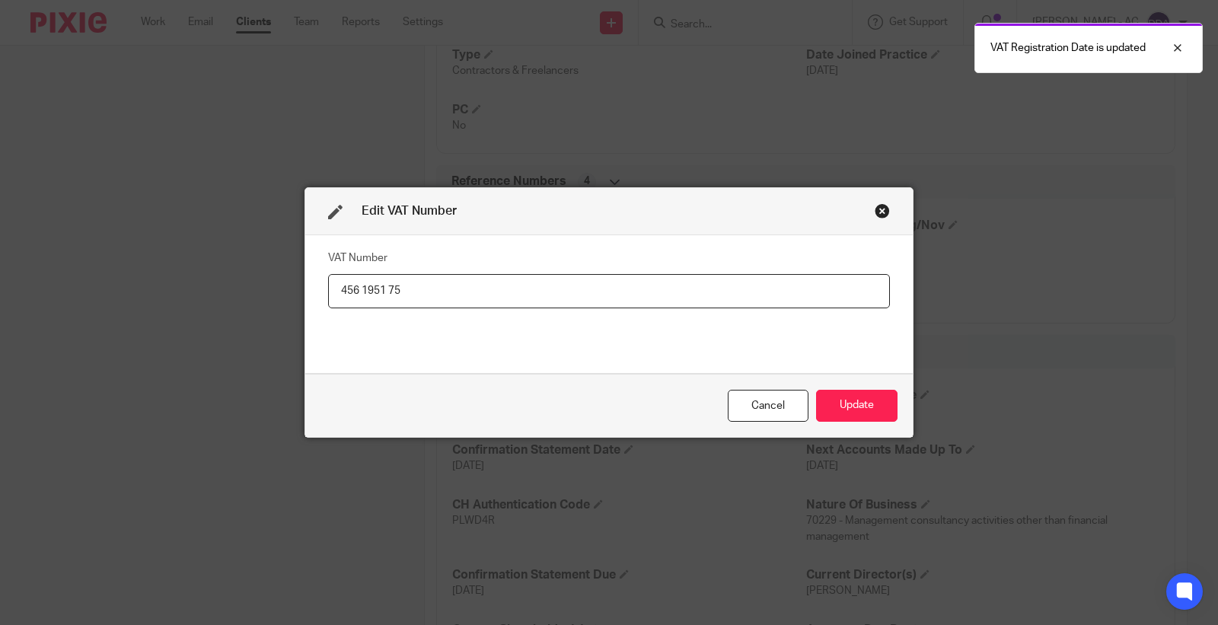
drag, startPoint x: 425, startPoint y: 292, endPoint x: 158, endPoint y: 292, distance: 266.4
click at [158, 292] on div "Edit VAT Number VAT Number 456 1951 75 Cancel Update" at bounding box center [609, 312] width 1218 height 625
click at [826, 406] on button "Update" at bounding box center [856, 406] width 81 height 33
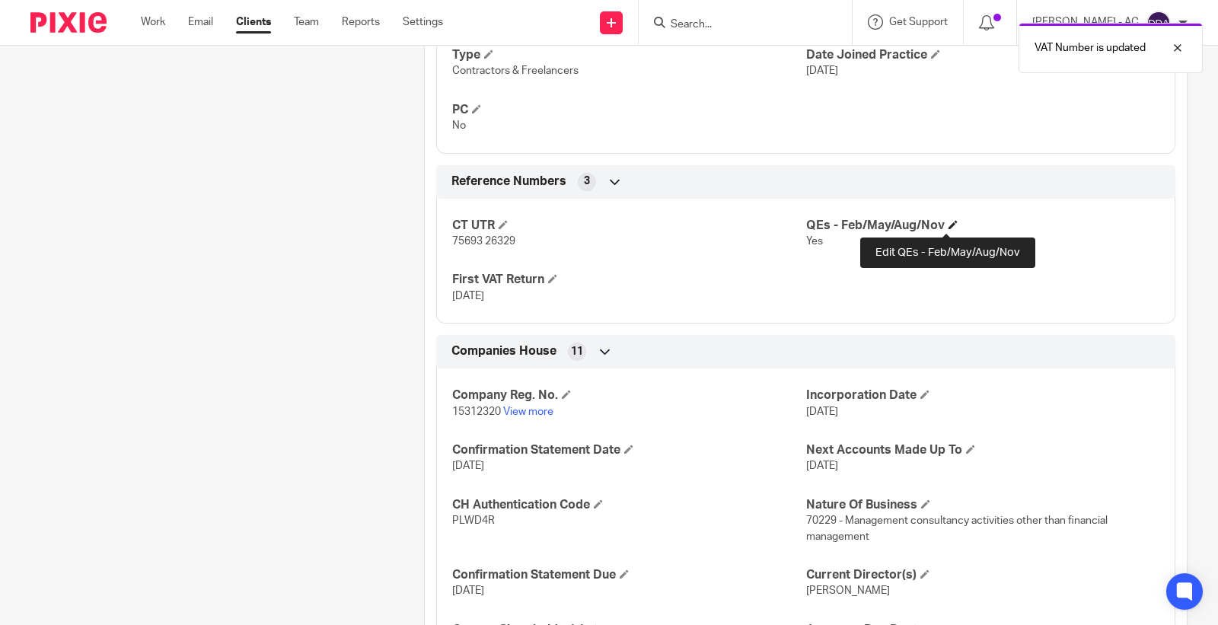
click at [948, 226] on span at bounding box center [952, 224] width 9 height 9
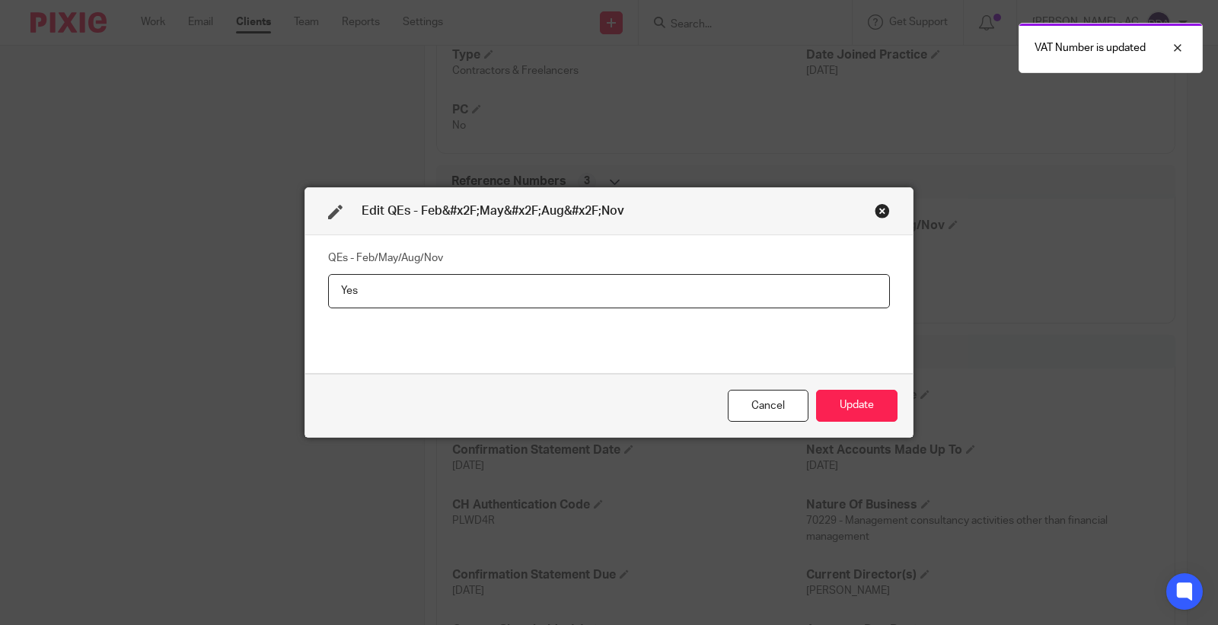
drag, startPoint x: 215, startPoint y: 293, endPoint x: 0, endPoint y: 313, distance: 215.5
click at [0, 310] on div "Edit QEs - Feb&#x2F;May&#x2F;Aug&#x2F;Nov QEs - Feb/May/Aug/Nov Yes Cancel Upda…" at bounding box center [609, 312] width 1218 height 625
click at [835, 412] on button "Update" at bounding box center [856, 406] width 81 height 33
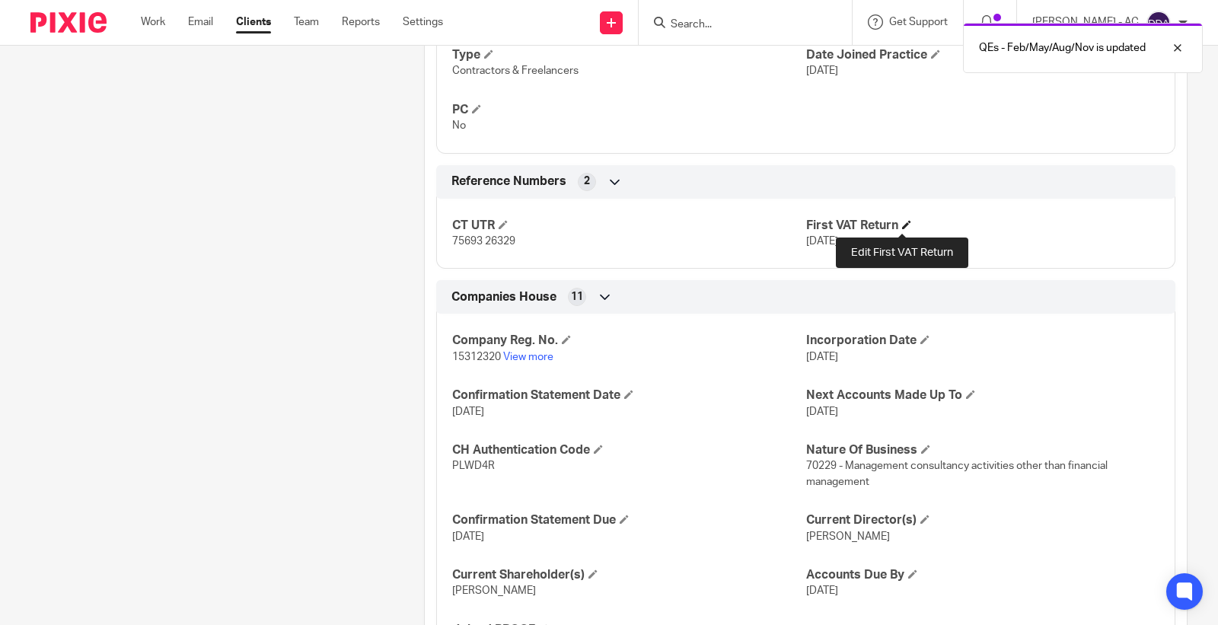
click at [902, 225] on span at bounding box center [906, 224] width 9 height 9
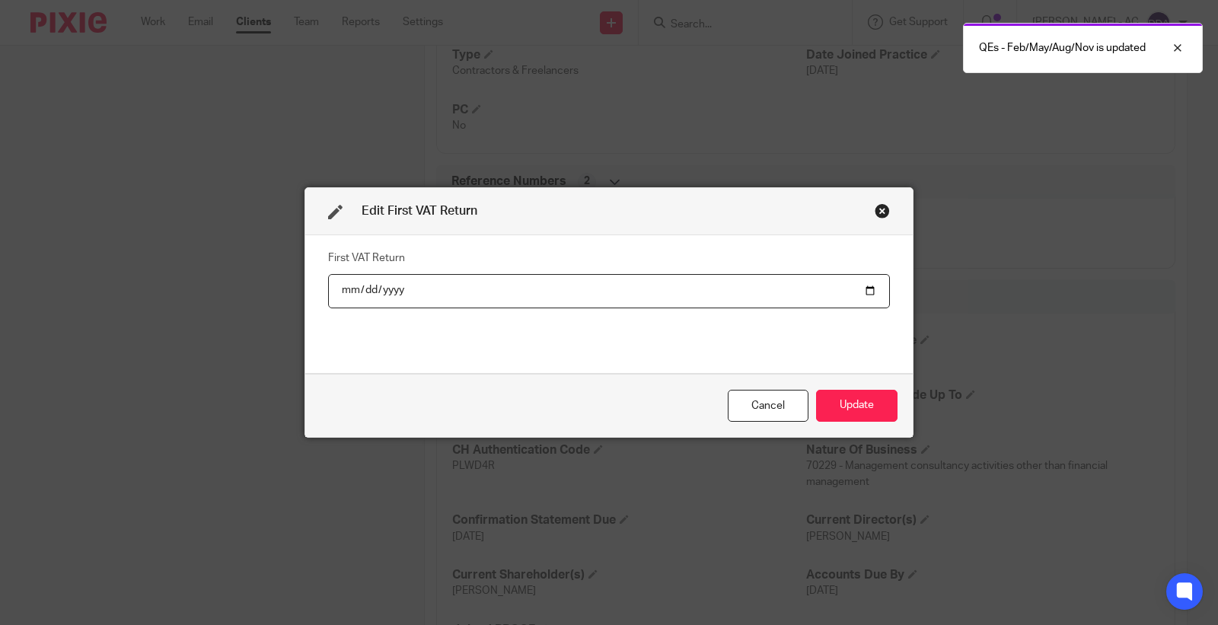
click at [350, 288] on input "date" at bounding box center [609, 291] width 562 height 34
click at [361, 293] on input "date" at bounding box center [609, 291] width 562 height 34
click at [381, 286] on input "date" at bounding box center [609, 291] width 562 height 34
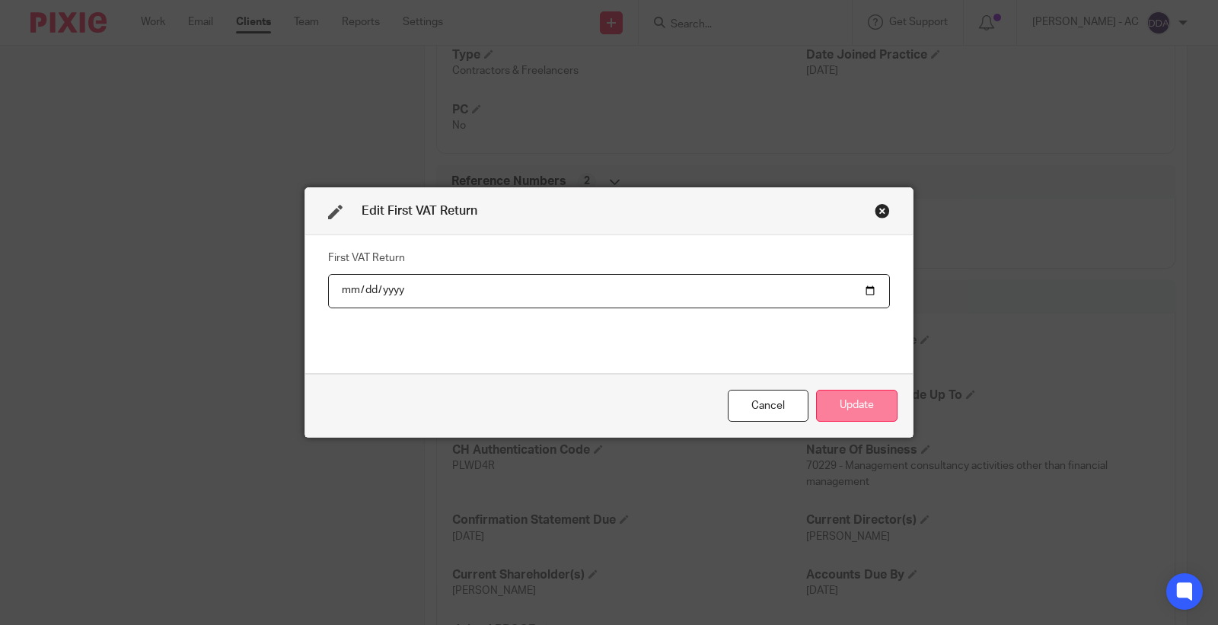
click at [830, 411] on button "Update" at bounding box center [856, 406] width 81 height 33
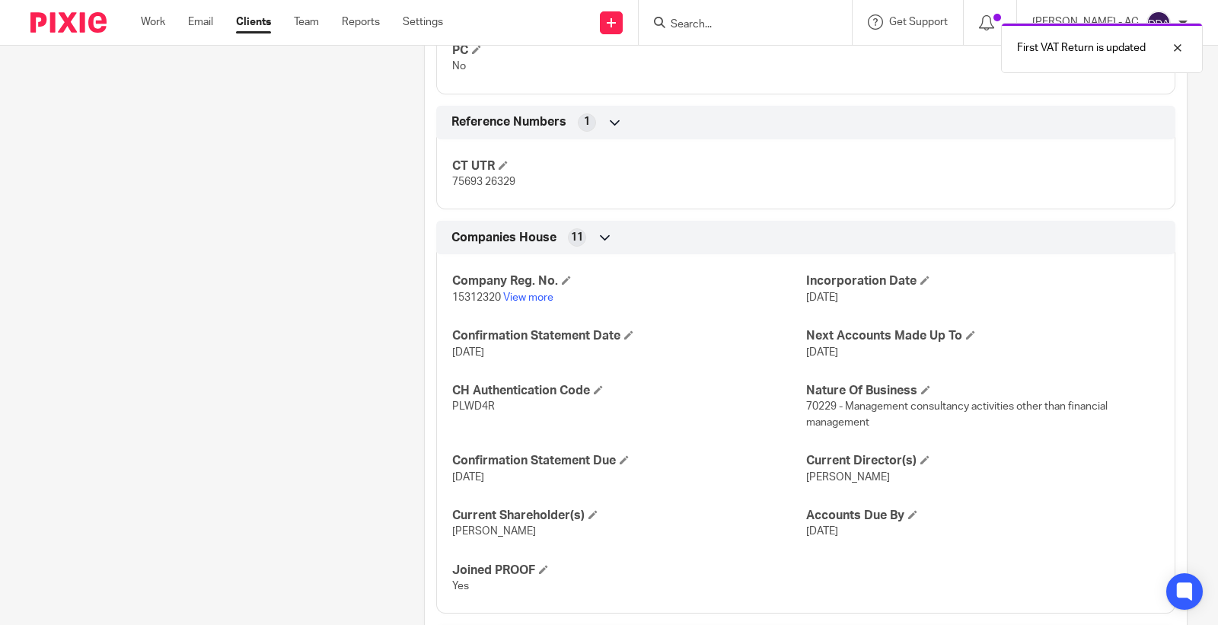
scroll to position [1196, 0]
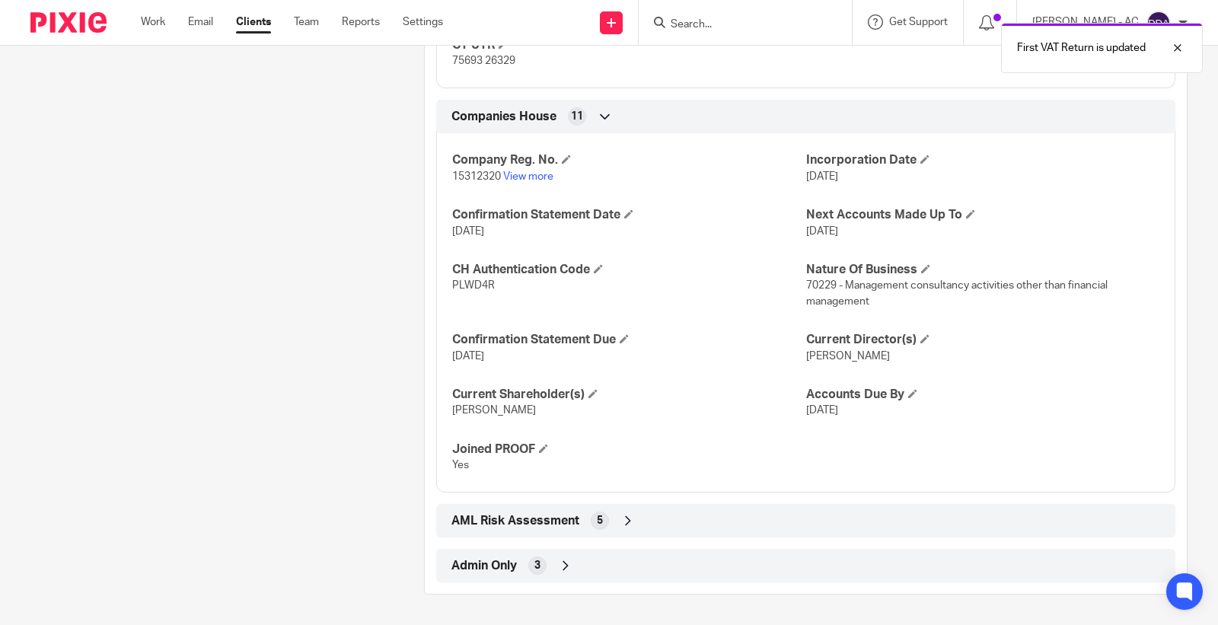
click at [553, 558] on div "Admin Only 3" at bounding box center [806, 566] width 716 height 26
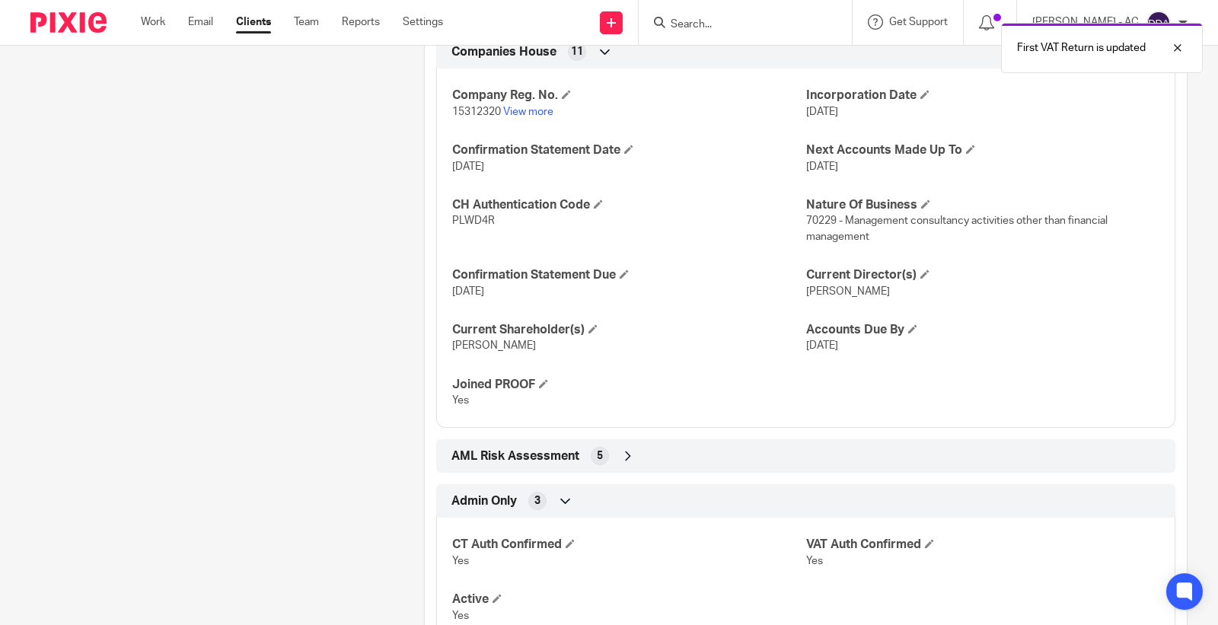
scroll to position [1322, 0]
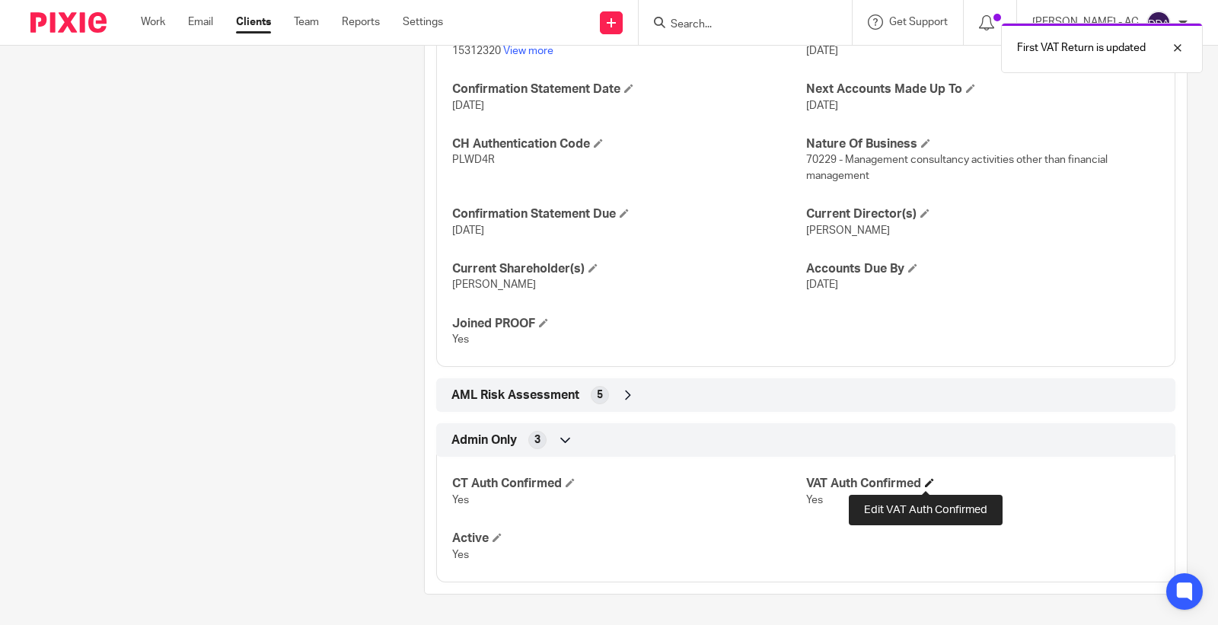
click at [925, 485] on span at bounding box center [929, 482] width 9 height 9
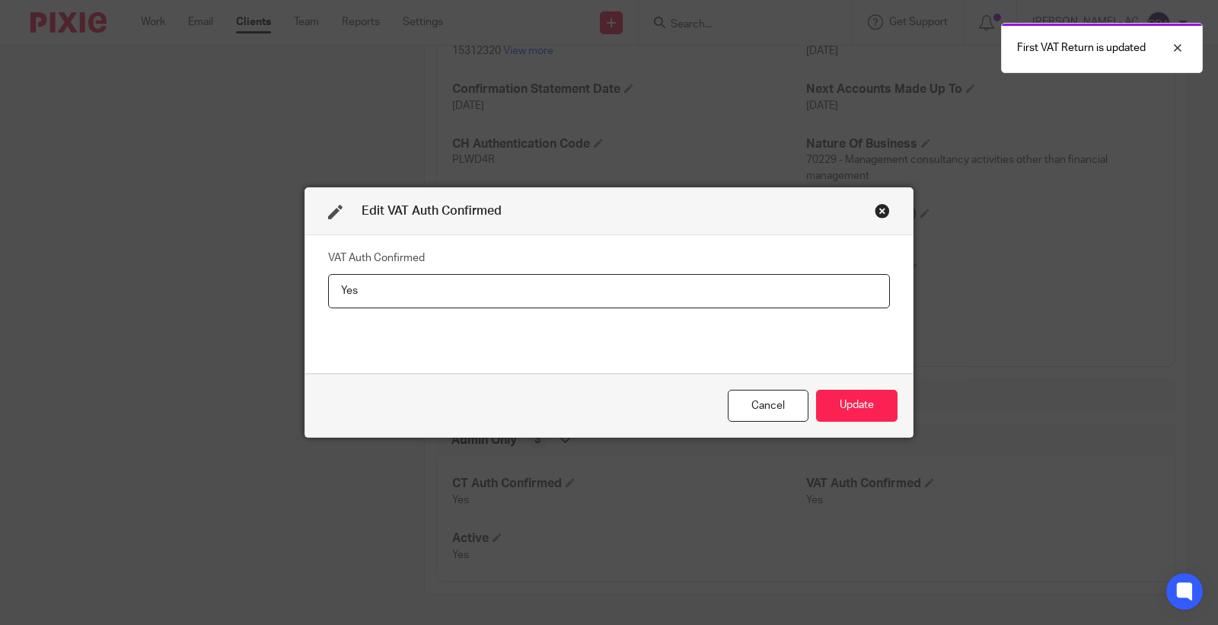
drag, startPoint x: 420, startPoint y: 285, endPoint x: 199, endPoint y: 290, distance: 220.8
click at [199, 290] on div "Edit VAT Auth Confirmed VAT Auth Confirmed Yes Cancel Update" at bounding box center [609, 312] width 1218 height 625
click at [849, 413] on button "Update" at bounding box center [856, 406] width 81 height 33
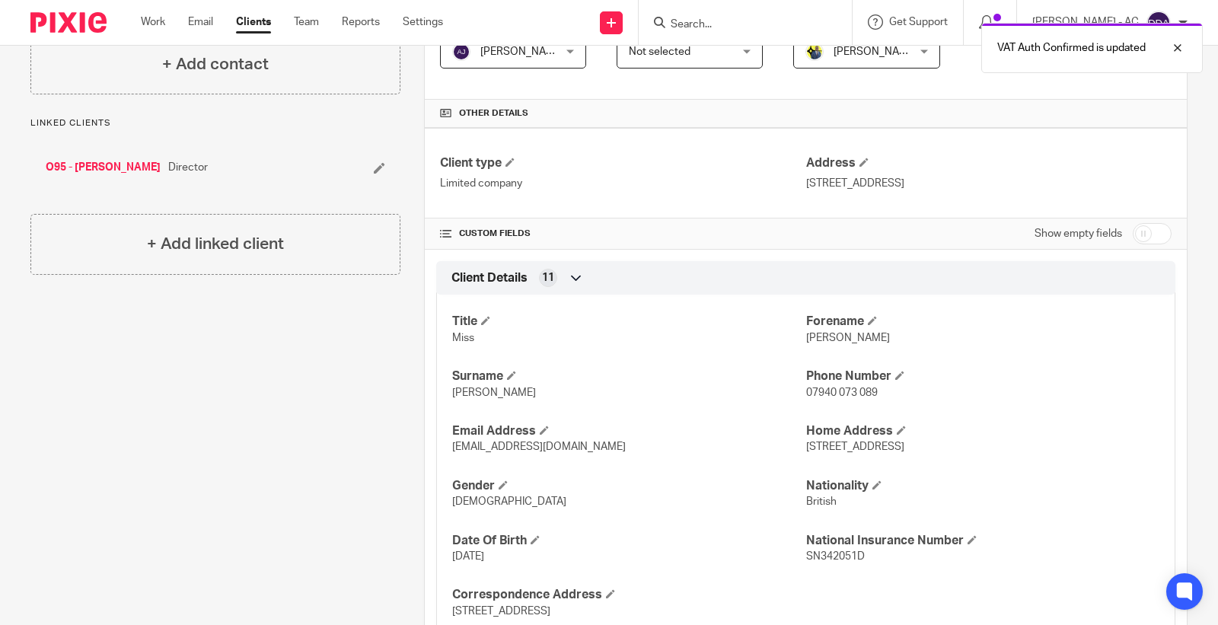
scroll to position [0, 0]
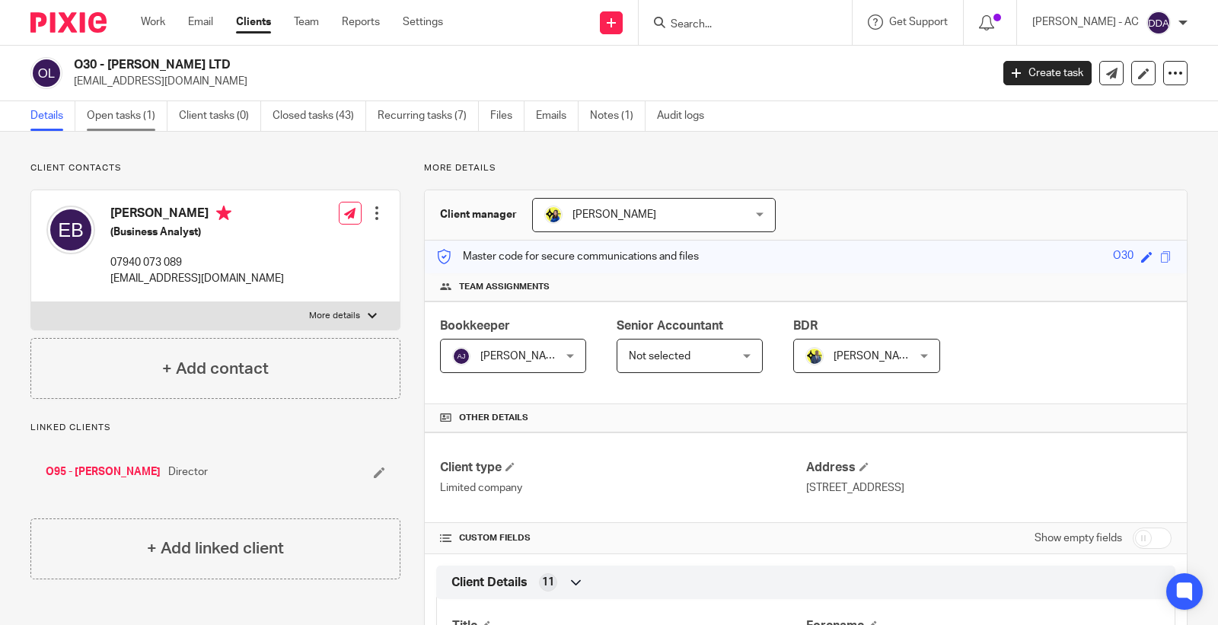
click at [147, 116] on link "Open tasks (1)" at bounding box center [127, 116] width 81 height 30
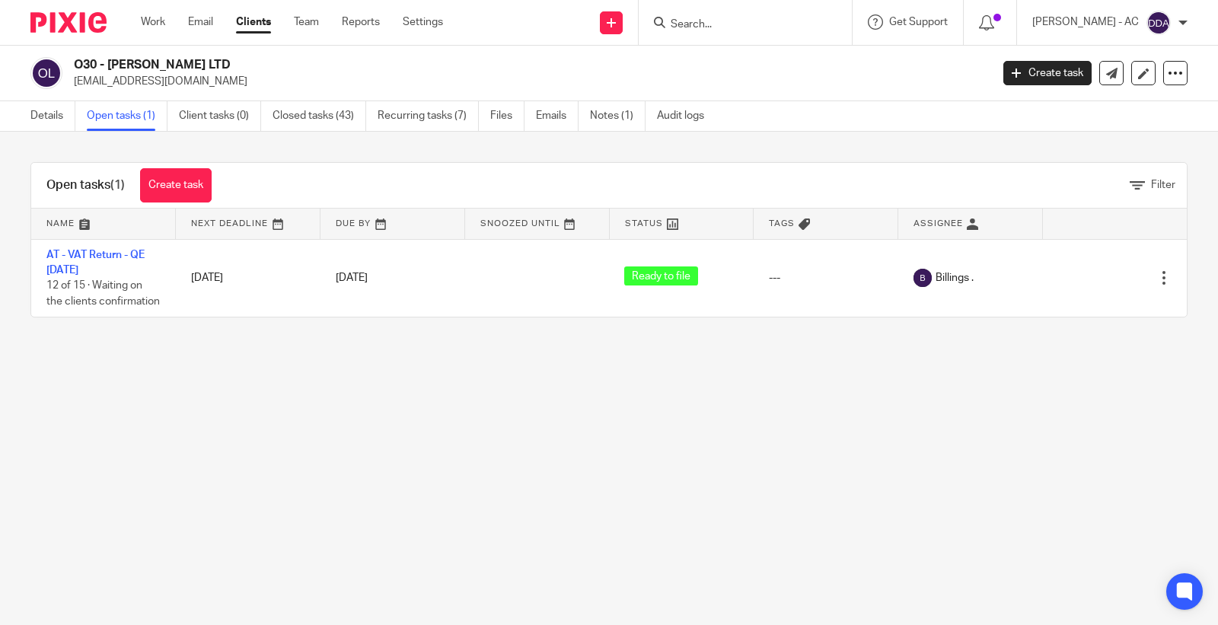
click at [403, 120] on link "Recurring tasks (7)" at bounding box center [428, 116] width 101 height 30
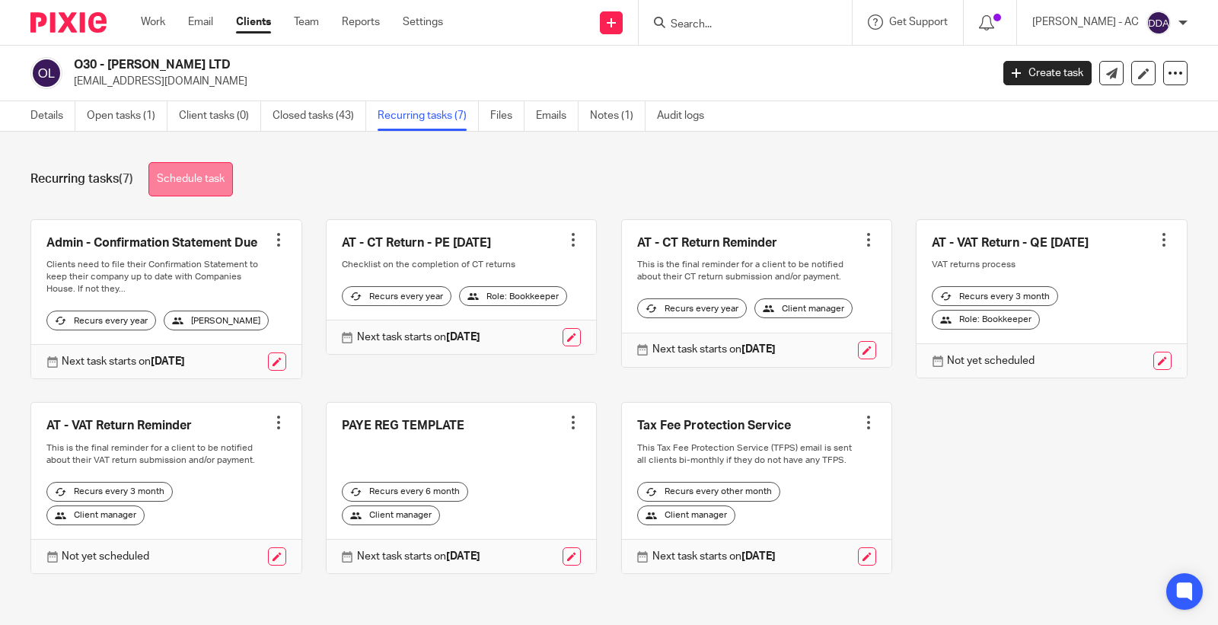
click at [213, 185] on link "Schedule task" at bounding box center [190, 179] width 84 height 34
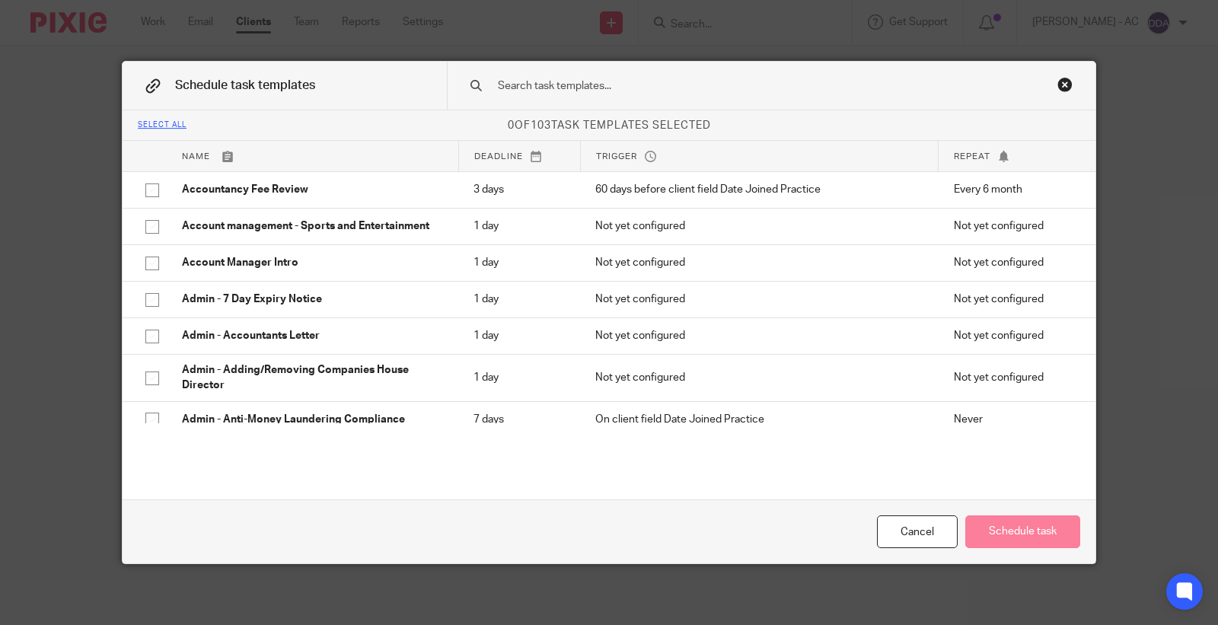
click at [536, 85] on input "text" at bounding box center [747, 86] width 502 height 17
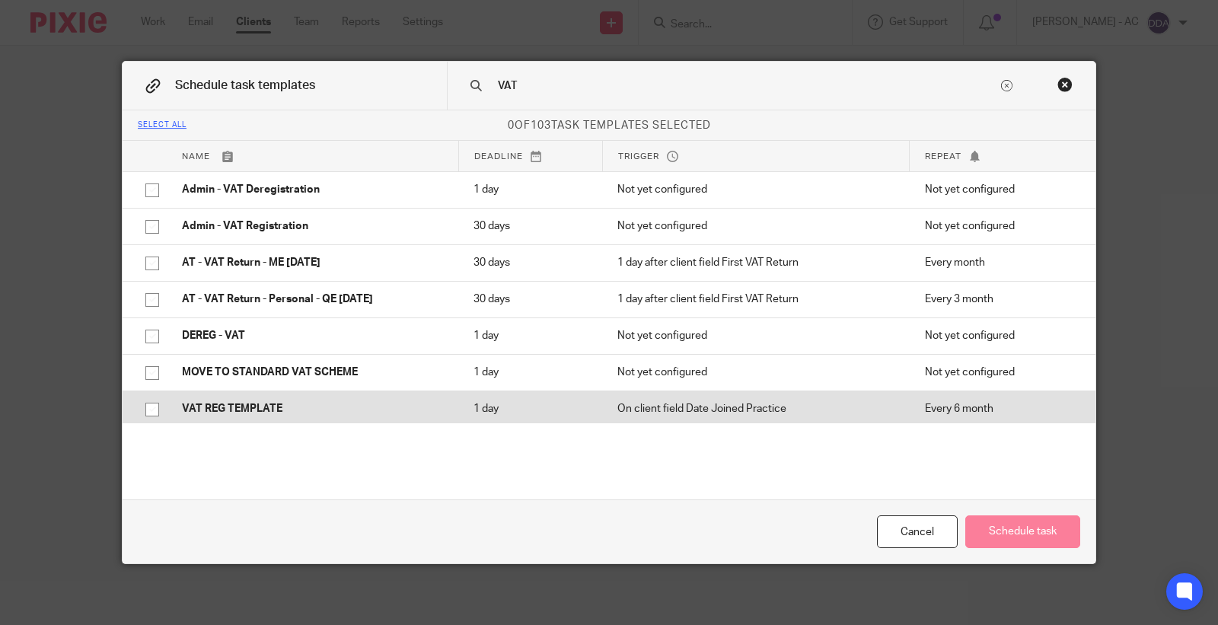
type input "VAT"
click at [289, 416] on p "VAT REG TEMPLATE" at bounding box center [312, 408] width 261 height 15
checkbox input "true"
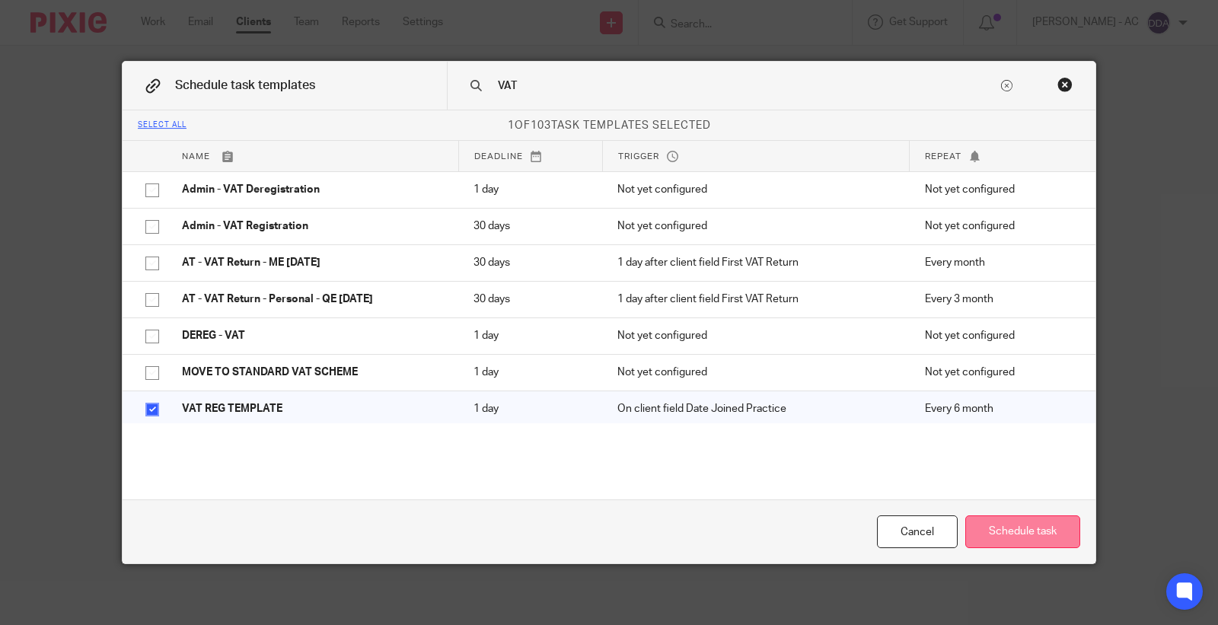
click at [977, 530] on button "Schedule task" at bounding box center [1022, 531] width 115 height 33
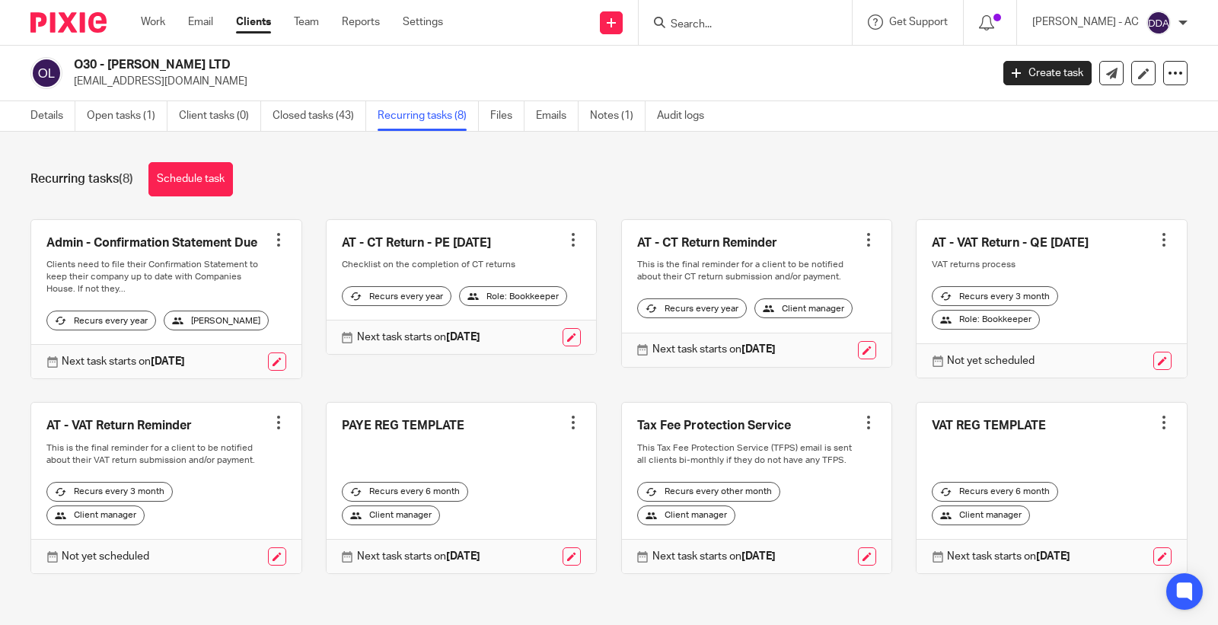
click at [272, 430] on div at bounding box center [278, 422] width 15 height 15
click at [205, 534] on span "Cancel schedule" at bounding box center [216, 531] width 80 height 11
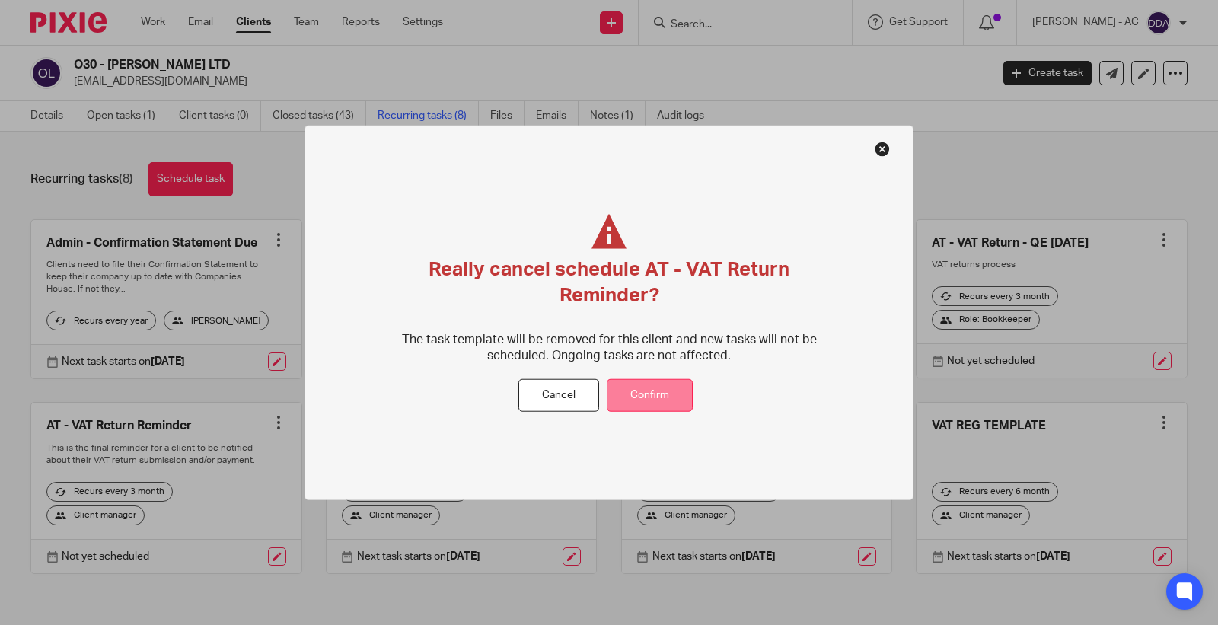
click at [638, 406] on button "Confirm" at bounding box center [650, 395] width 86 height 33
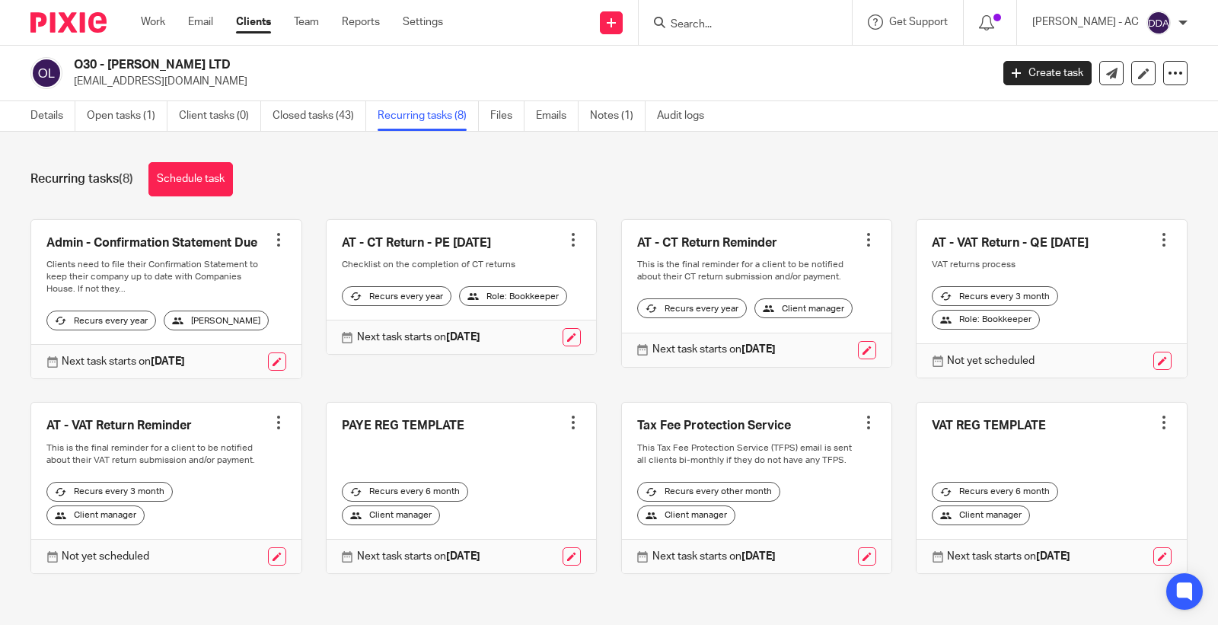
click at [1156, 244] on div at bounding box center [1163, 239] width 15 height 15
click at [1036, 341] on button "Cancel schedule" at bounding box center [1082, 337] width 122 height 20
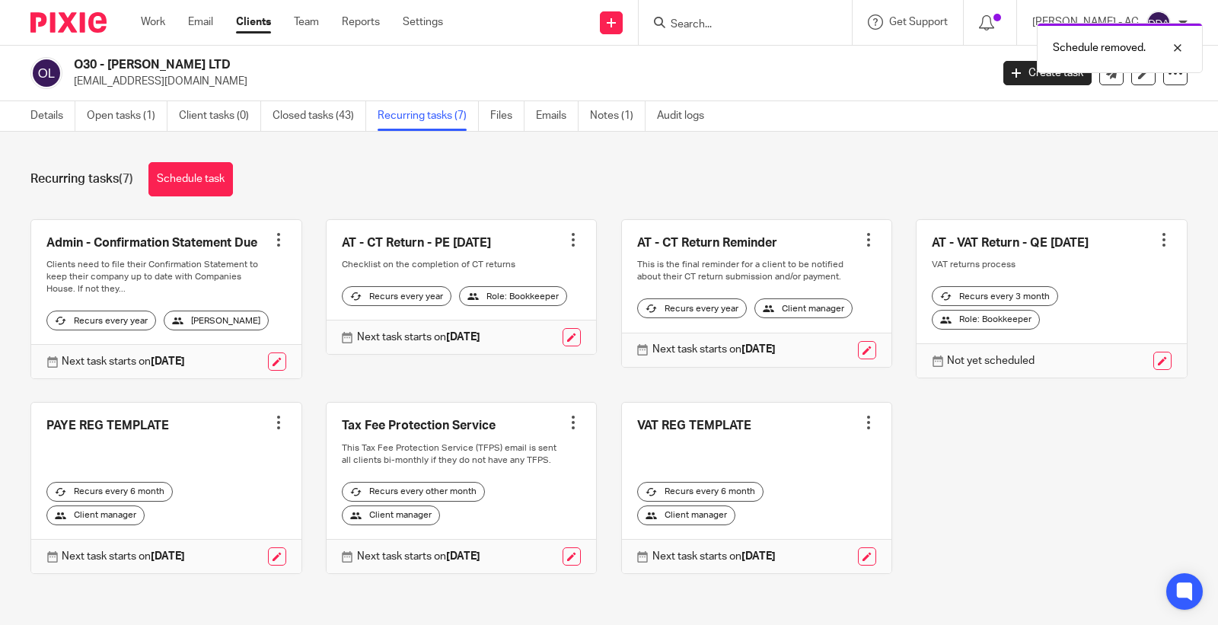
click at [1156, 244] on div at bounding box center [1163, 239] width 15 height 15
click at [1061, 344] on button "Cancel schedule" at bounding box center [1082, 337] width 122 height 20
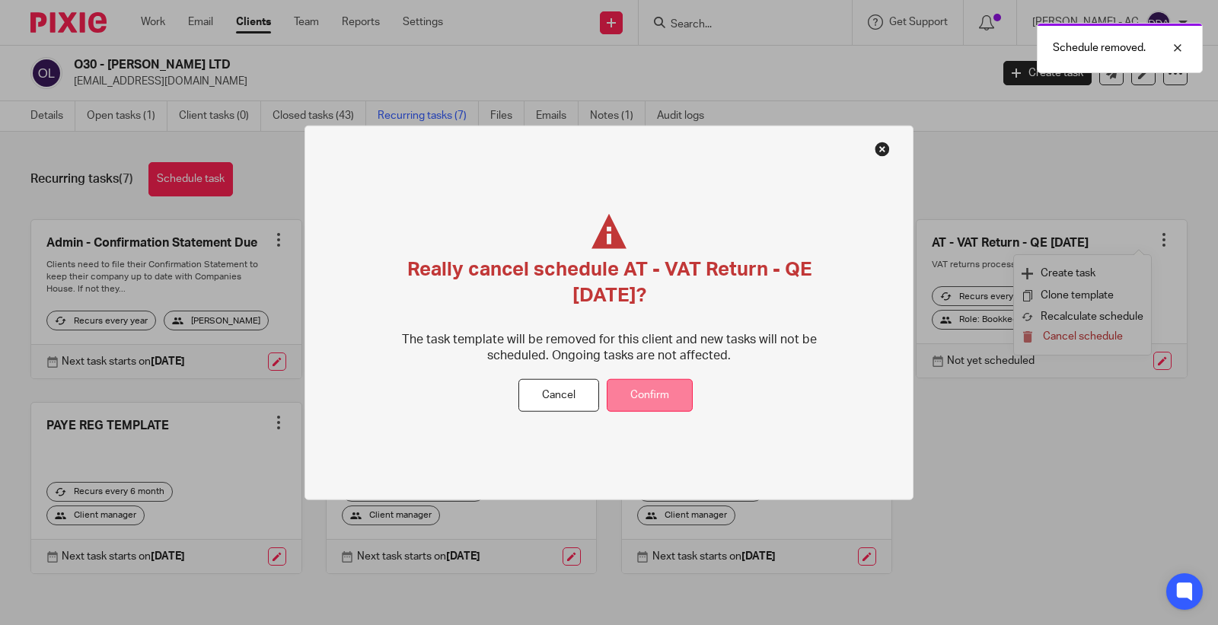
click at [680, 391] on button "Confirm" at bounding box center [650, 395] width 86 height 33
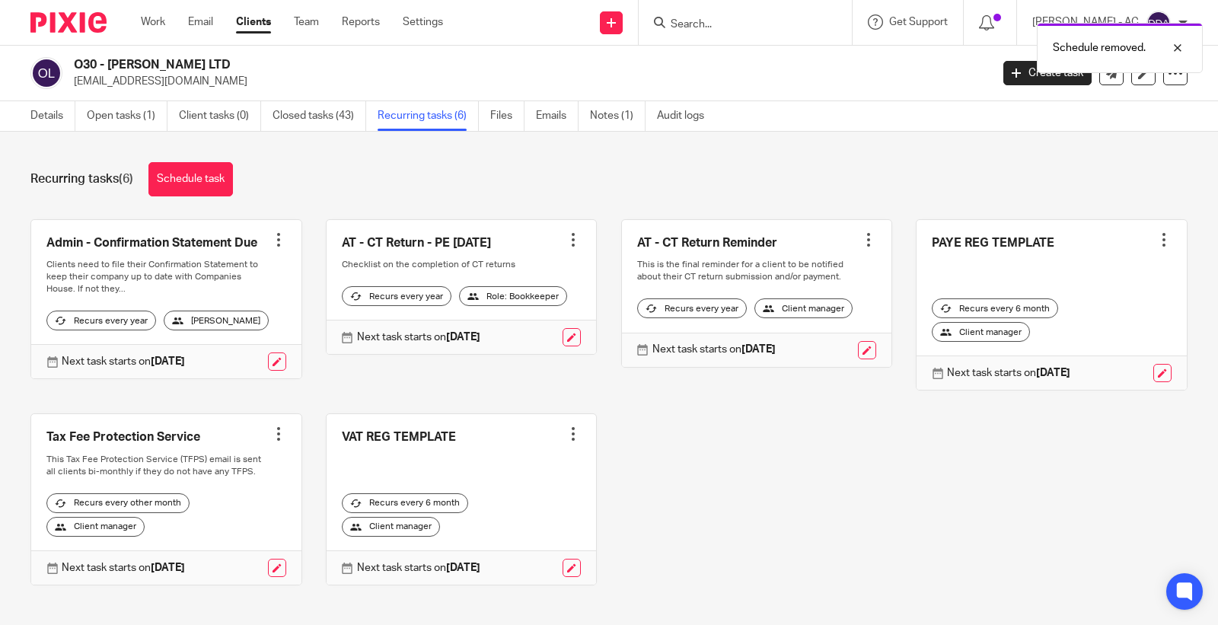
click at [566, 437] on div at bounding box center [573, 433] width 15 height 15
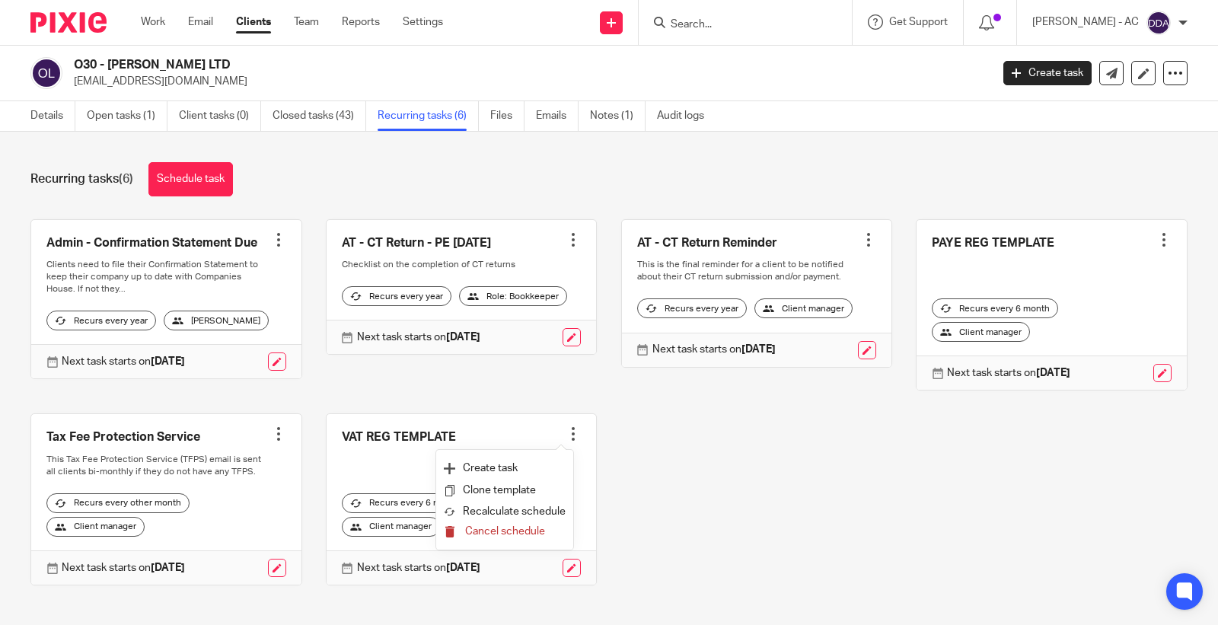
click at [482, 537] on button "Cancel schedule" at bounding box center [505, 532] width 122 height 20
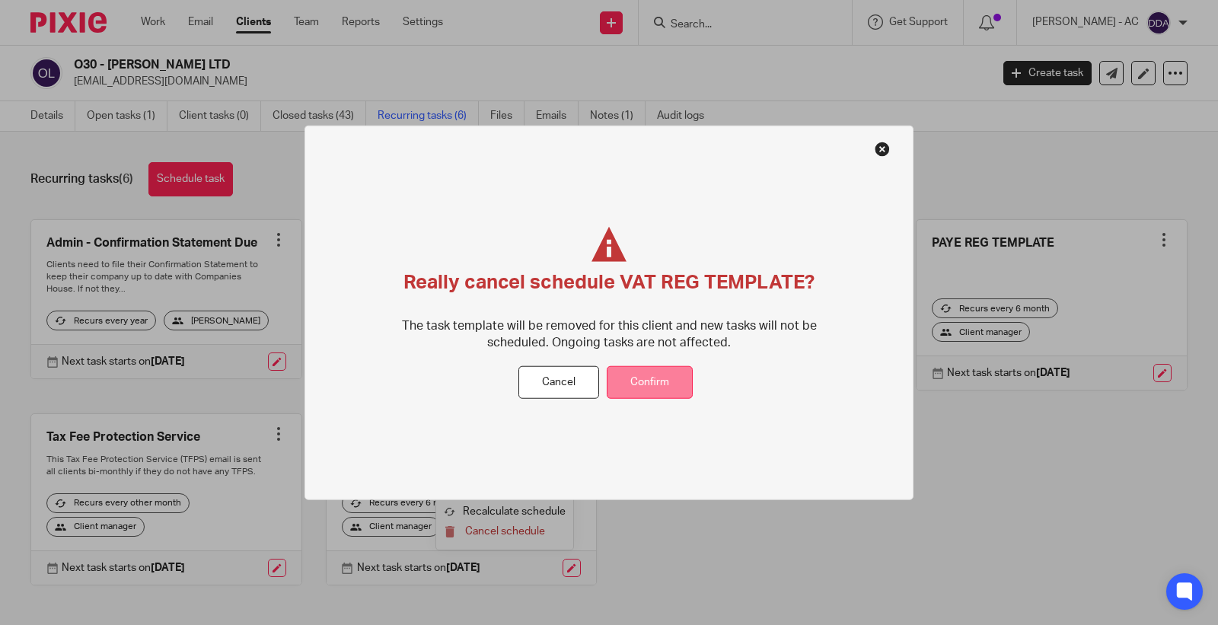
click at [643, 378] on button "Confirm" at bounding box center [650, 382] width 86 height 33
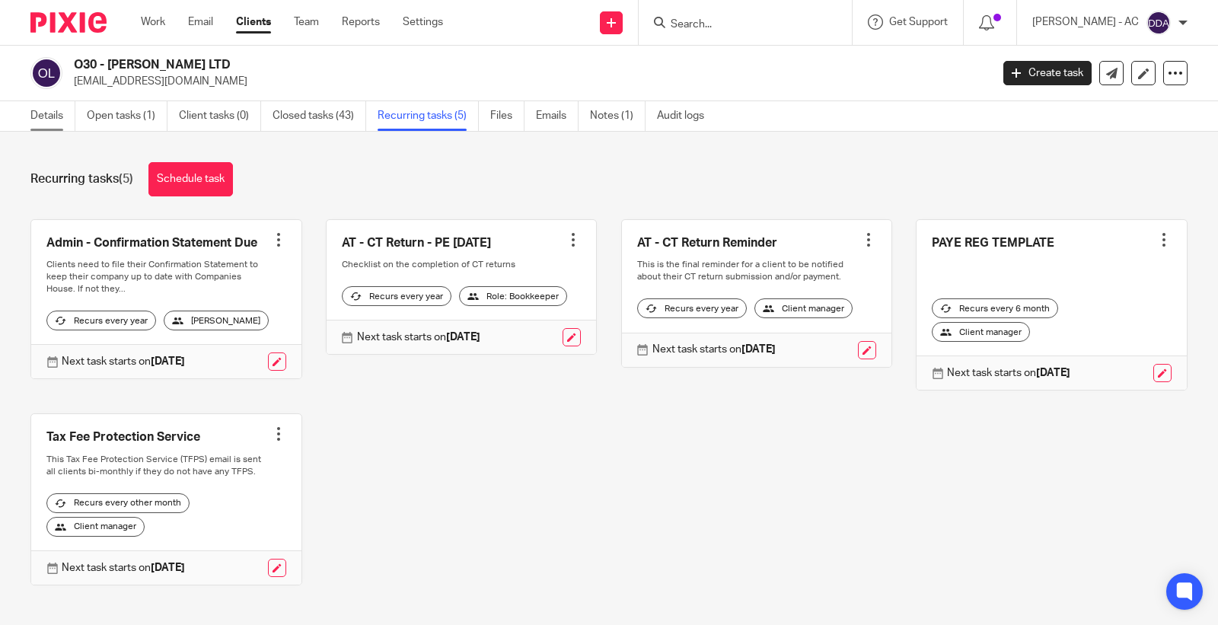
click at [68, 119] on link "Details" at bounding box center [52, 116] width 45 height 30
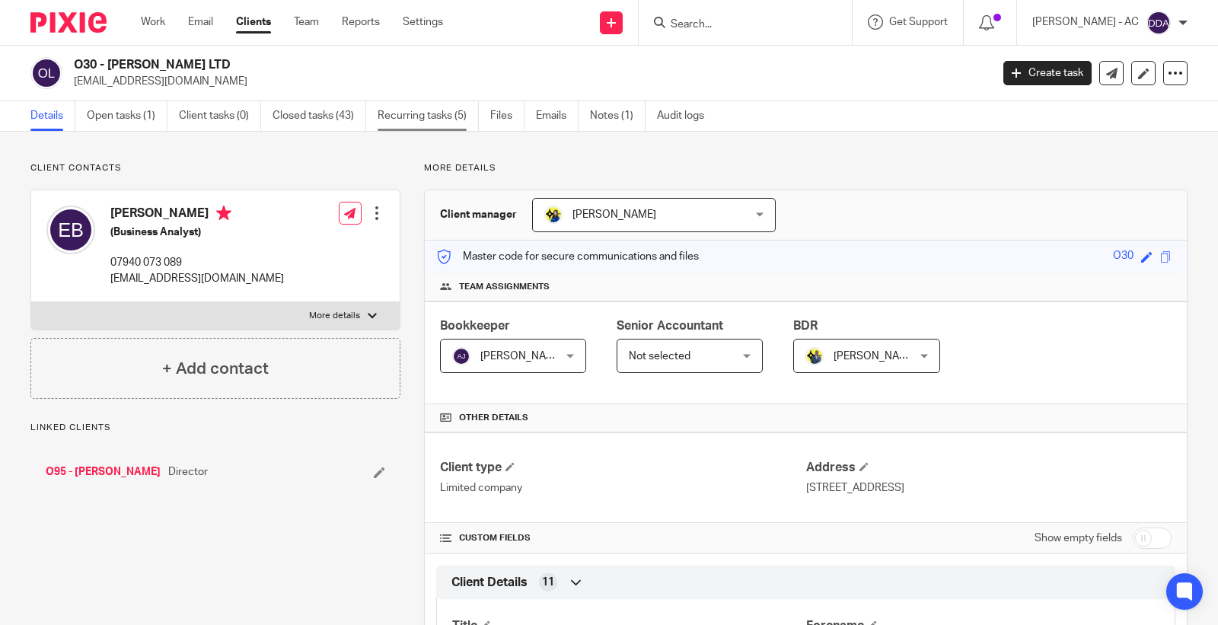
click at [447, 113] on link "Recurring tasks (5)" at bounding box center [428, 116] width 101 height 30
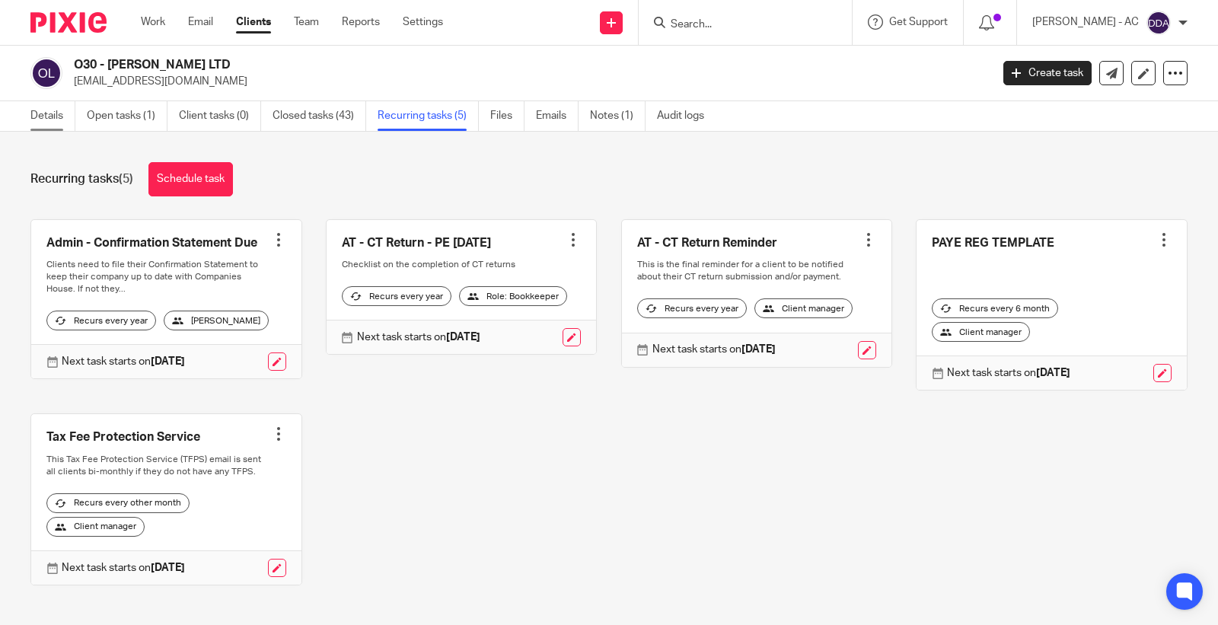
click at [57, 119] on link "Details" at bounding box center [52, 116] width 45 height 30
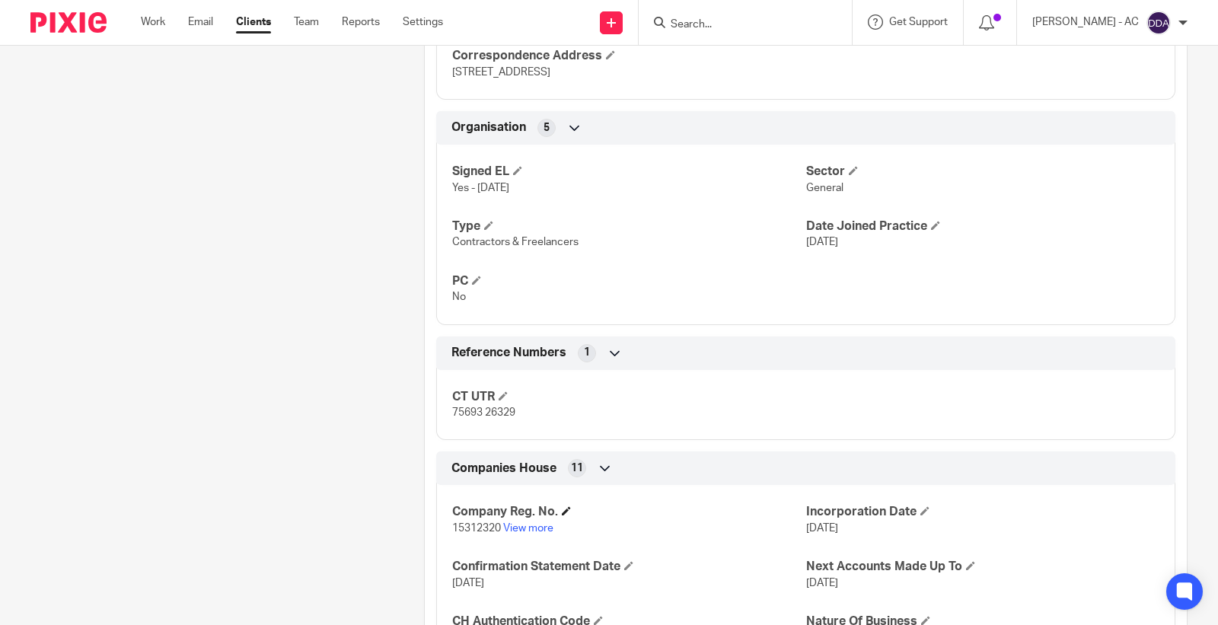
scroll to position [846, 0]
click at [477, 519] on p "15312320 View more" at bounding box center [628, 525] width 353 height 15
copy p "15312320"
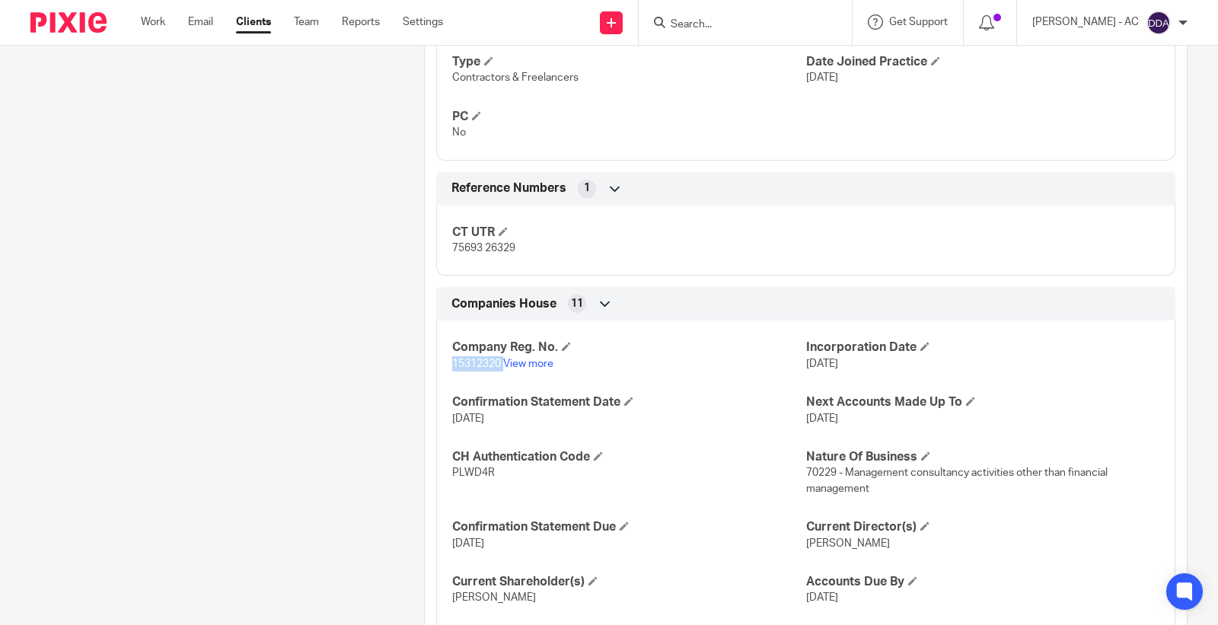
scroll to position [1015, 0]
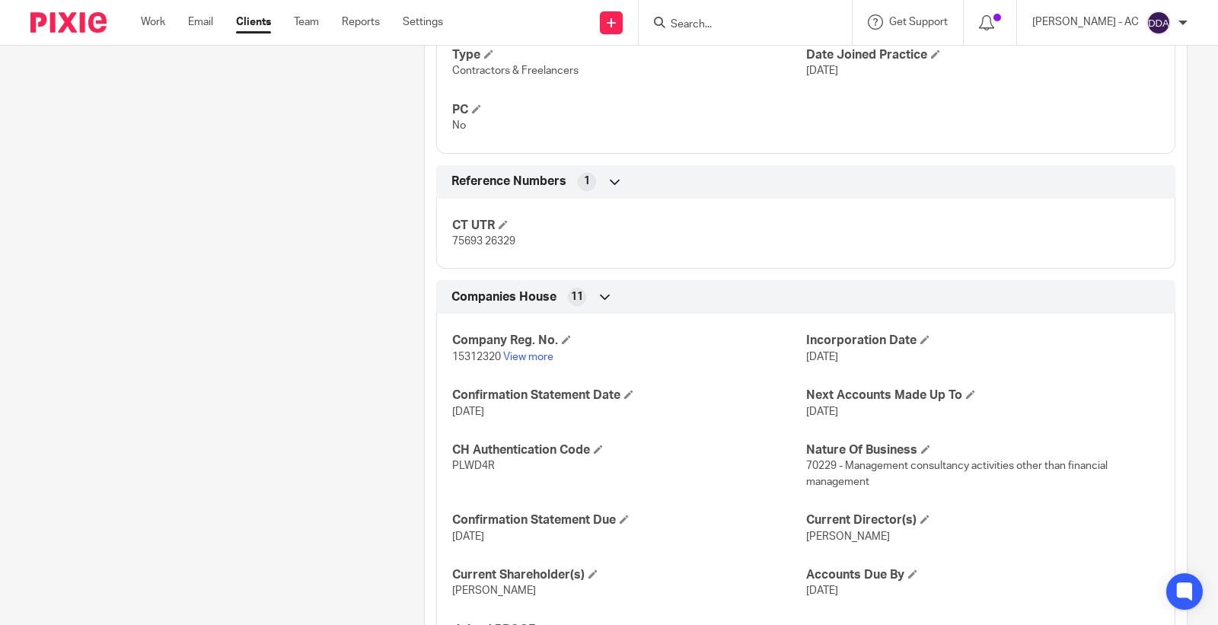
click at [481, 467] on span "PLWD4R" at bounding box center [473, 465] width 43 height 11
copy span "PLWD4R"
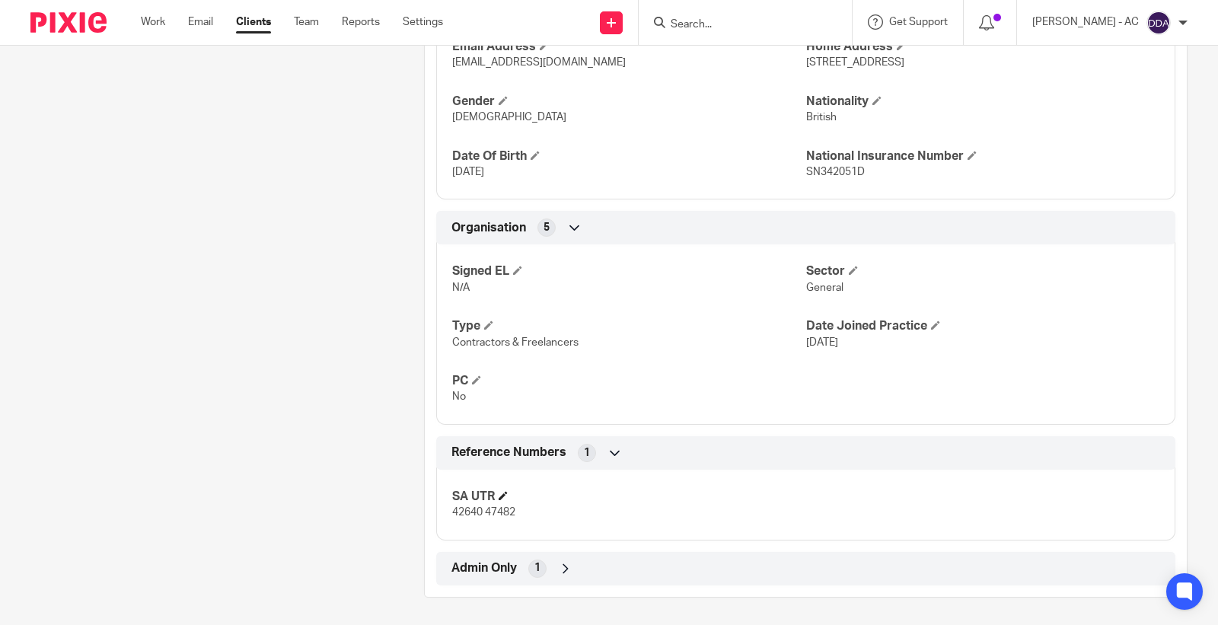
scroll to position [693, 0]
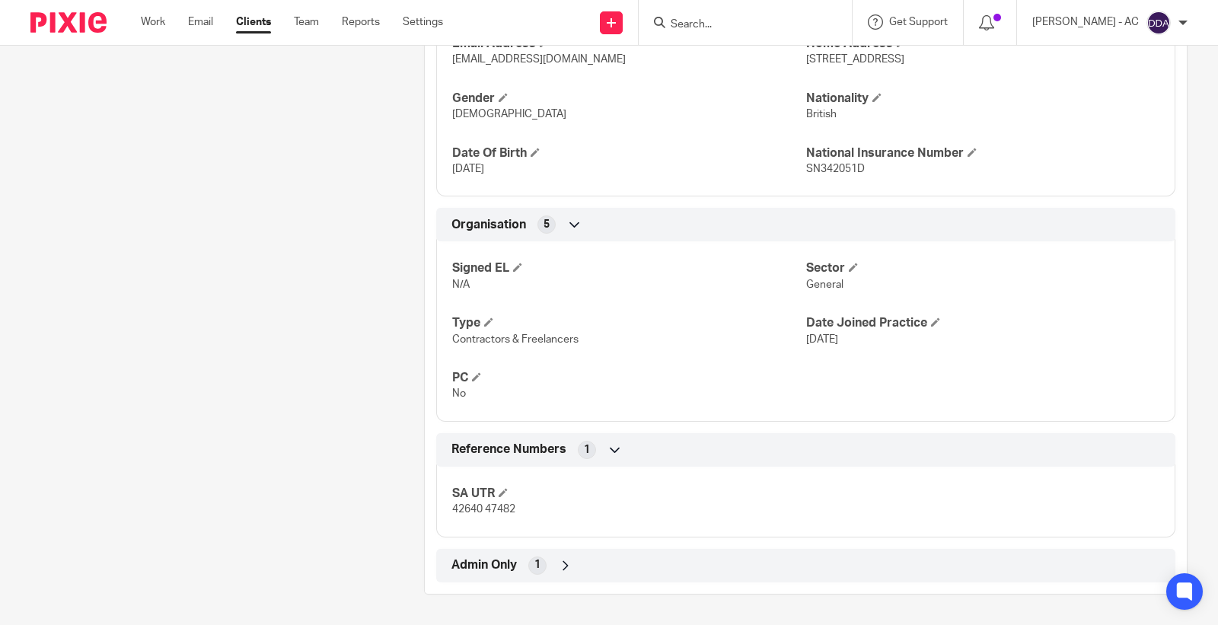
click at [511, 577] on div "Admin Only 1" at bounding box center [806, 566] width 716 height 26
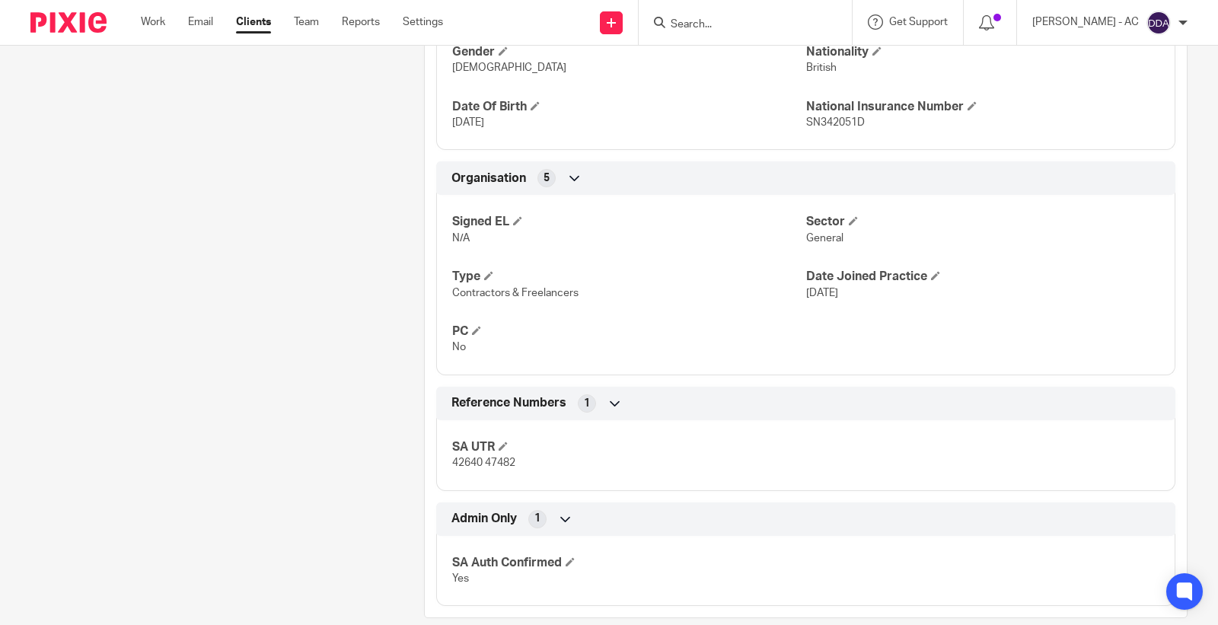
scroll to position [763, 0]
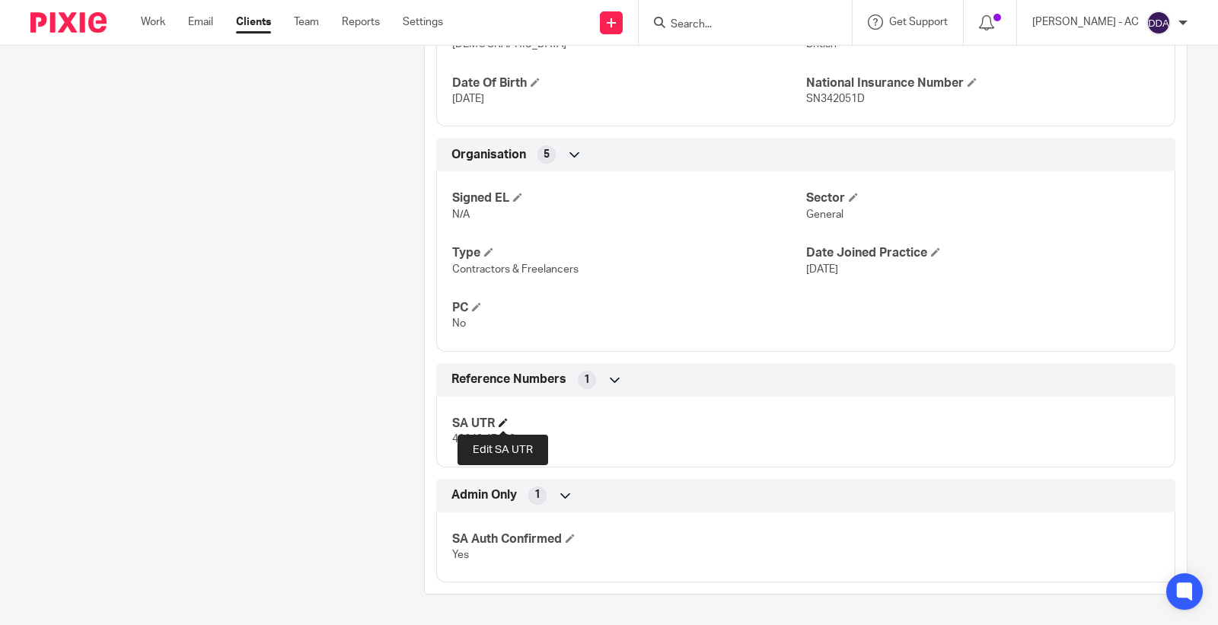
click at [504, 421] on span at bounding box center [503, 422] width 9 height 9
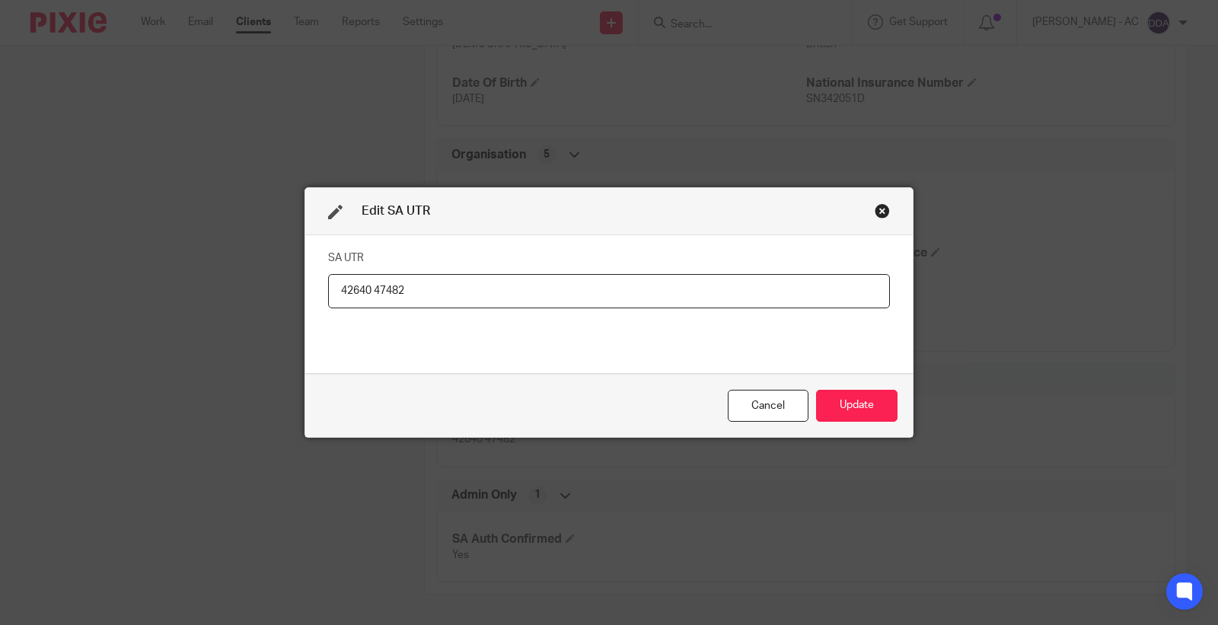
drag, startPoint x: 411, startPoint y: 301, endPoint x: 91, endPoint y: 290, distance: 319.8
click at [118, 292] on div "Edit SA UTR SA UTR 42640 47482 Cancel Update" at bounding box center [609, 312] width 1218 height 625
click at [832, 416] on button "Update" at bounding box center [856, 406] width 81 height 33
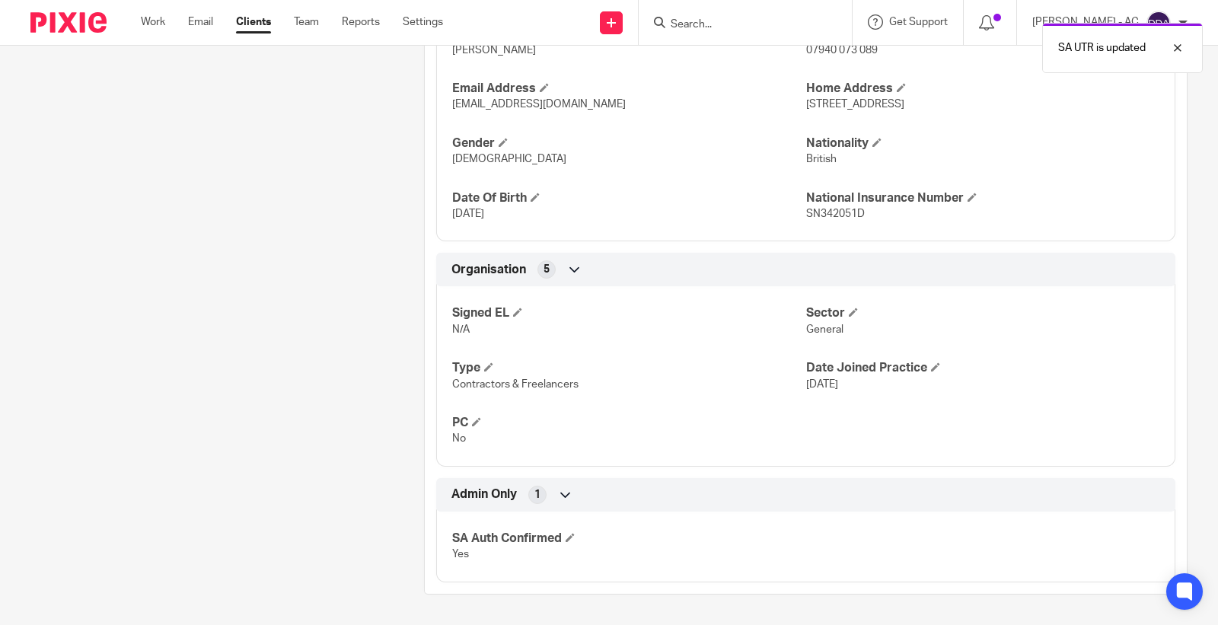
scroll to position [648, 0]
click at [569, 538] on span at bounding box center [570, 537] width 9 height 9
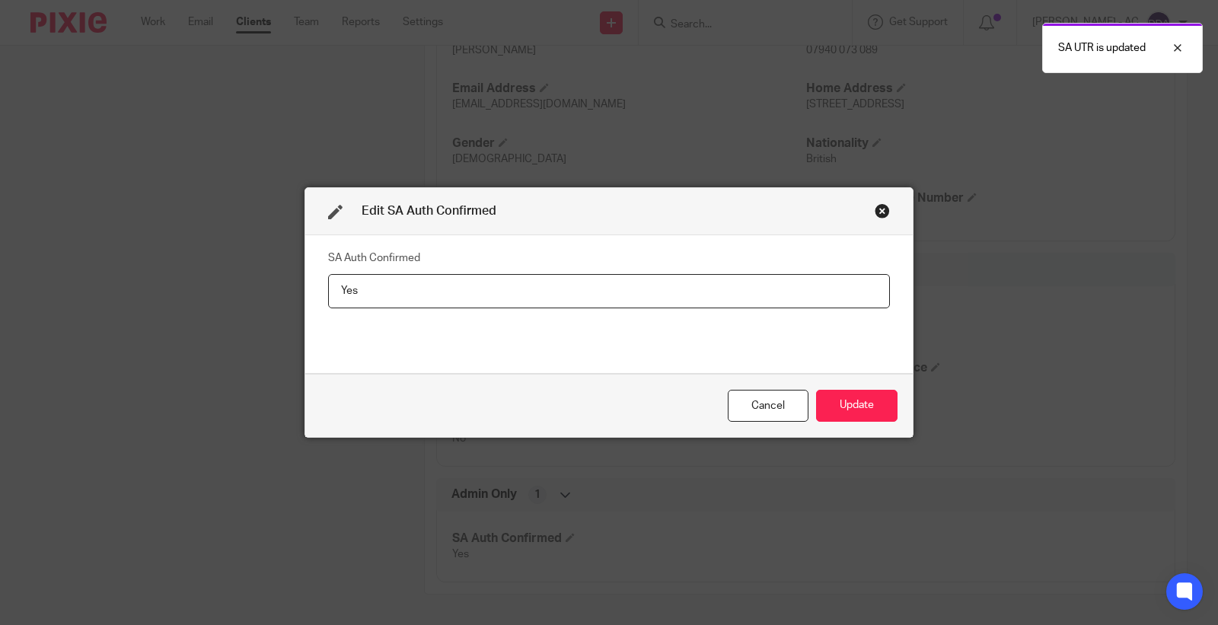
drag, startPoint x: 444, startPoint y: 312, endPoint x: 142, endPoint y: 307, distance: 302.2
click at [145, 308] on div "Edit SA Auth Confirmed SA Auth Confirmed Yes Cancel Update" at bounding box center [609, 312] width 1218 height 625
click at [460, 276] on input "Yes" at bounding box center [609, 291] width 562 height 34
click at [450, 278] on input "Yes" at bounding box center [609, 291] width 562 height 34
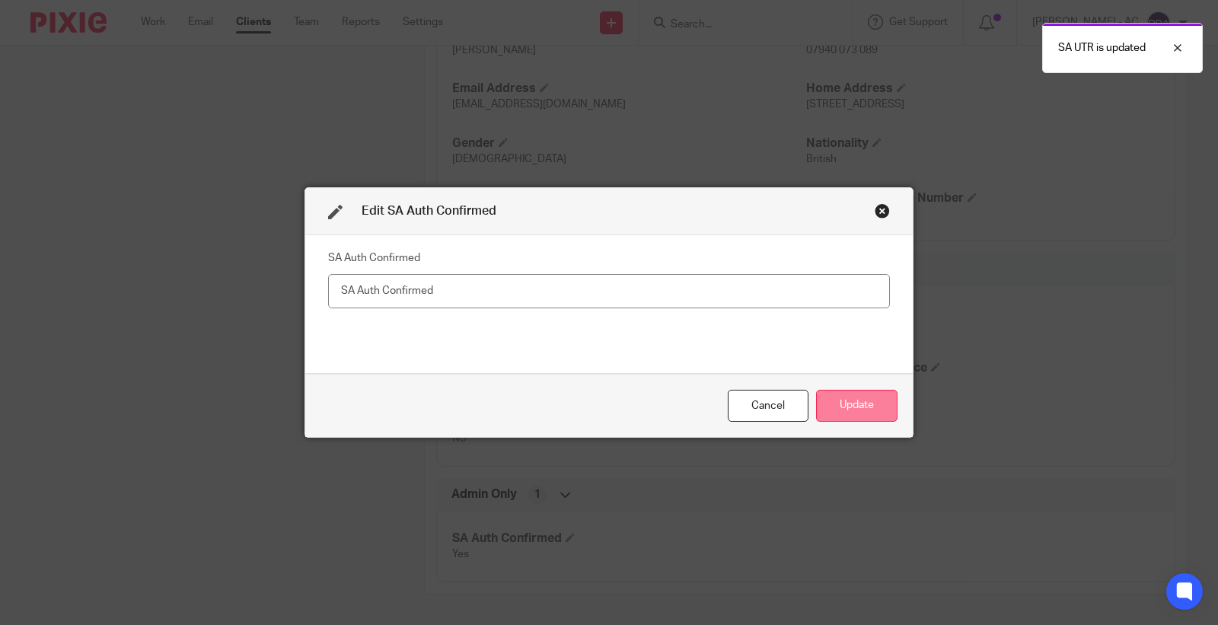
click at [830, 408] on button "Update" at bounding box center [856, 406] width 81 height 33
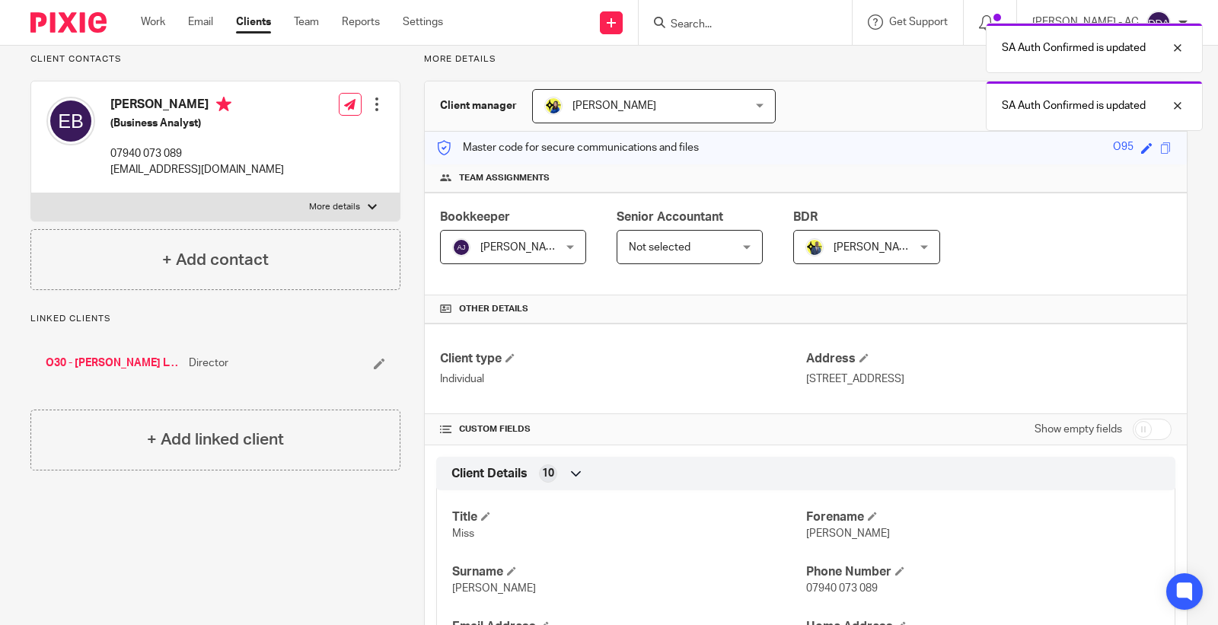
scroll to position [0, 0]
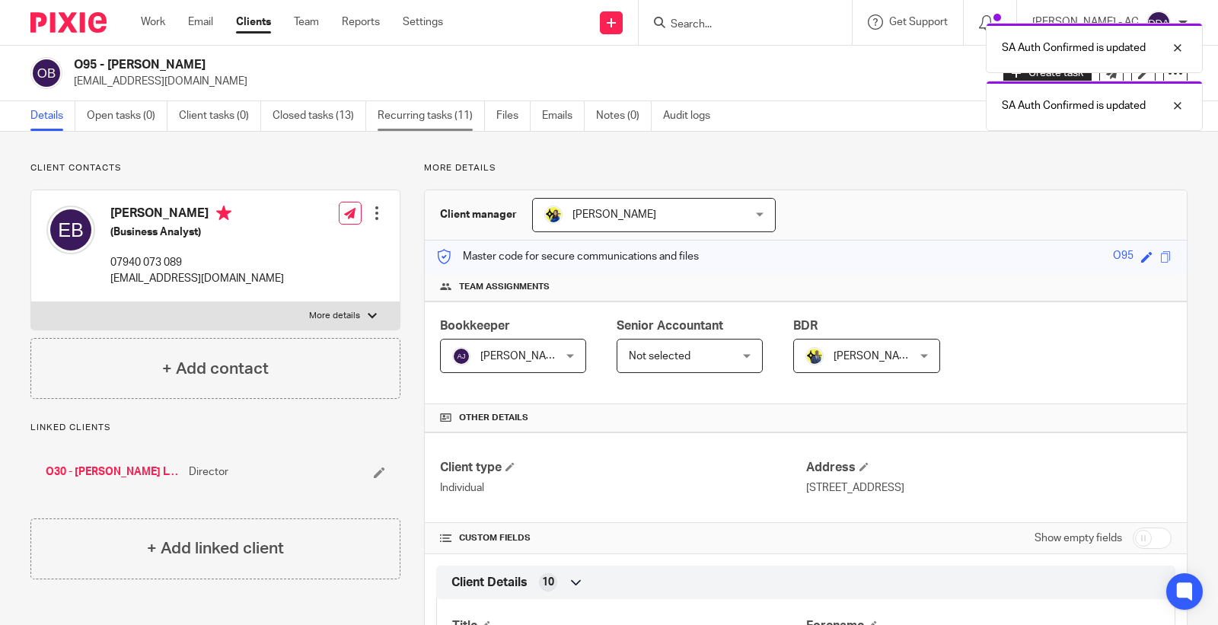
click at [457, 111] on link "Recurring tasks (11)" at bounding box center [431, 116] width 107 height 30
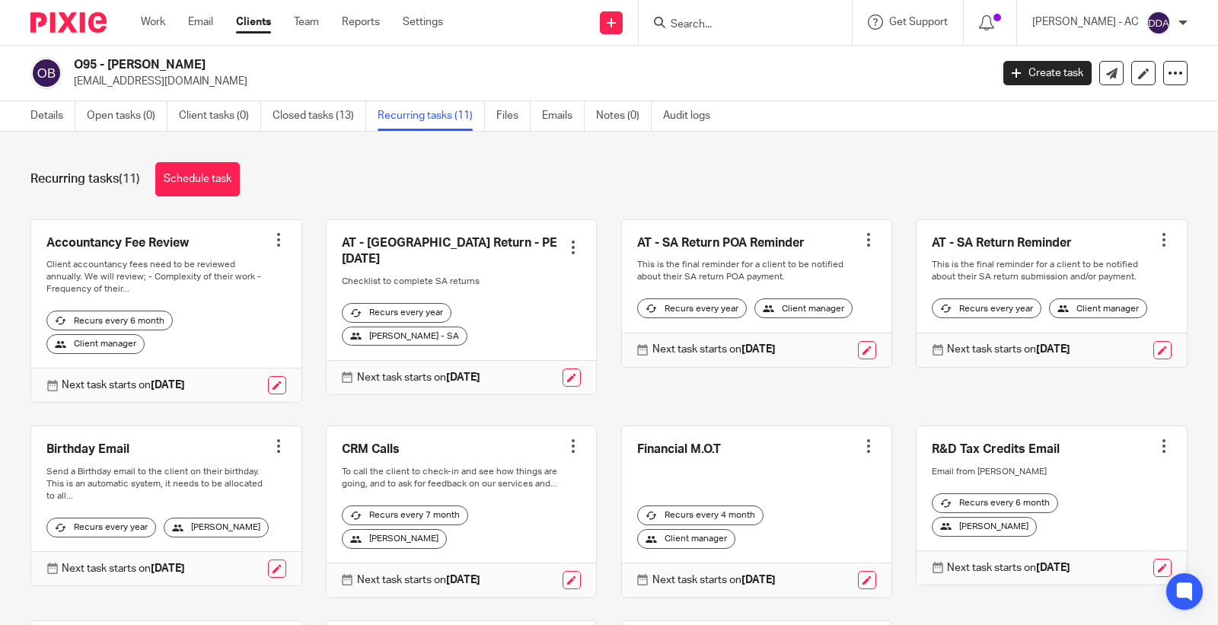
click at [566, 240] on div at bounding box center [573, 247] width 15 height 15
click at [485, 340] on span "Cancel schedule" at bounding box center [505, 336] width 80 height 11
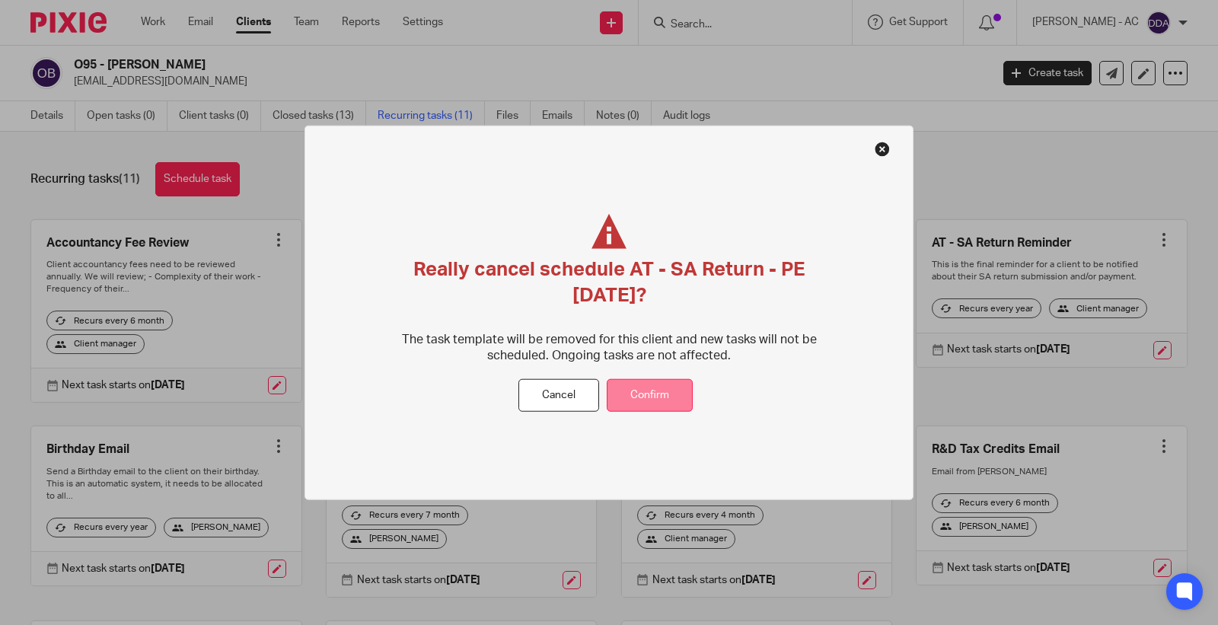
click at [652, 397] on button "Confirm" at bounding box center [650, 395] width 86 height 33
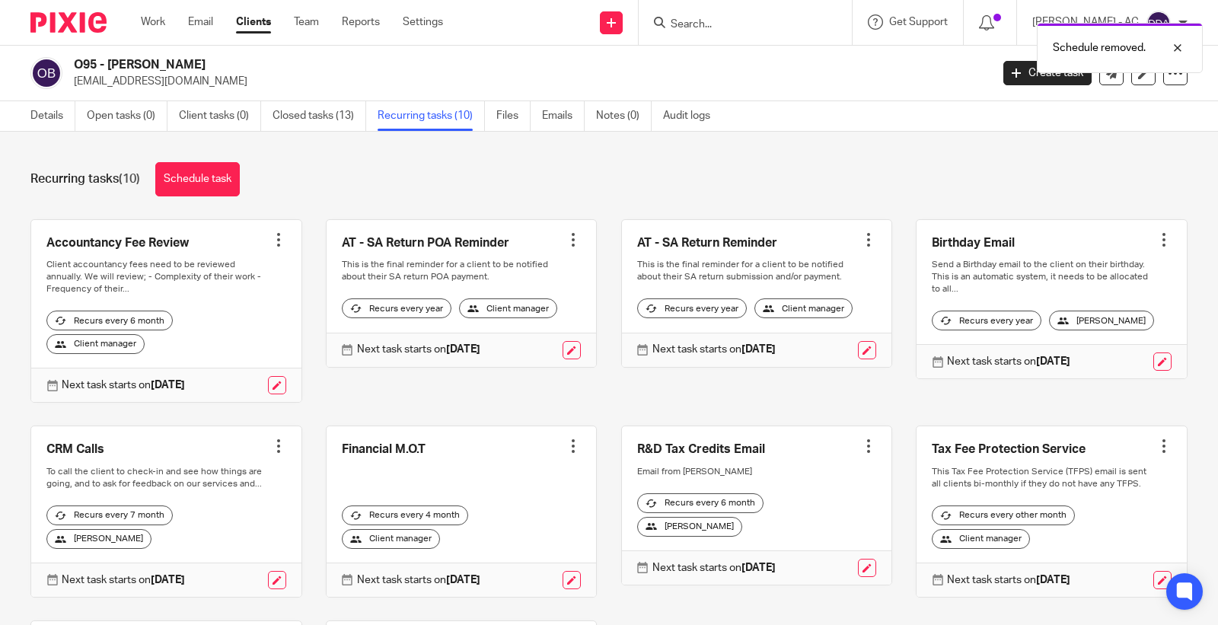
click at [566, 241] on div at bounding box center [573, 239] width 15 height 15
click at [511, 343] on button "Cancel schedule" at bounding box center [505, 337] width 122 height 20
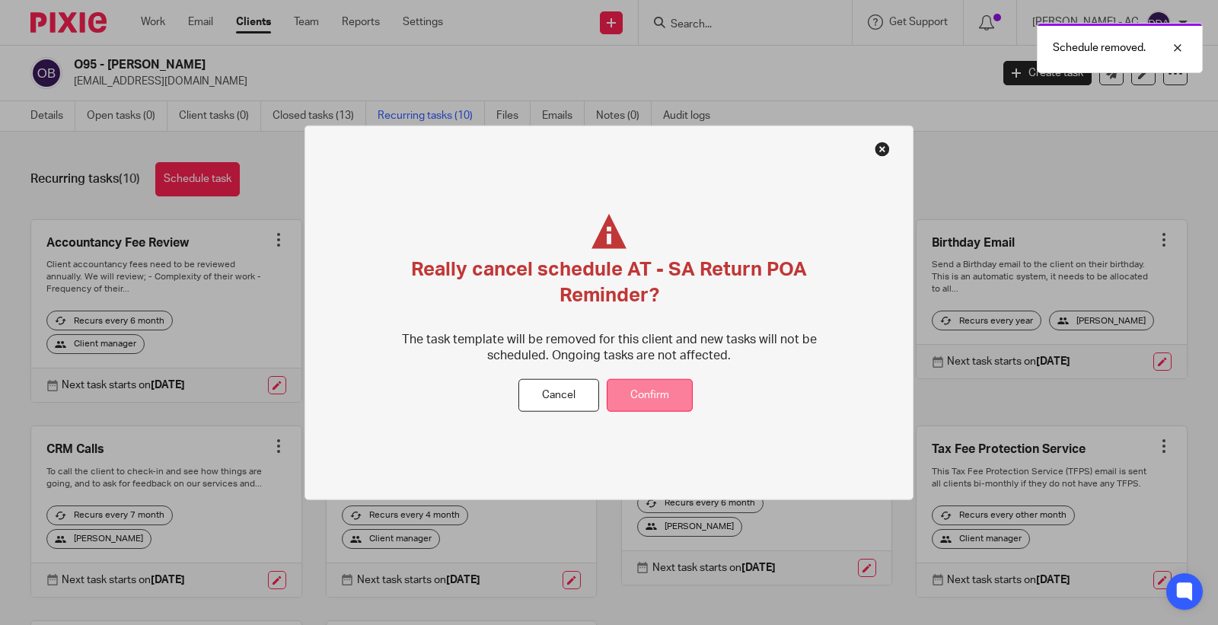
click at [656, 403] on button "Confirm" at bounding box center [650, 395] width 86 height 33
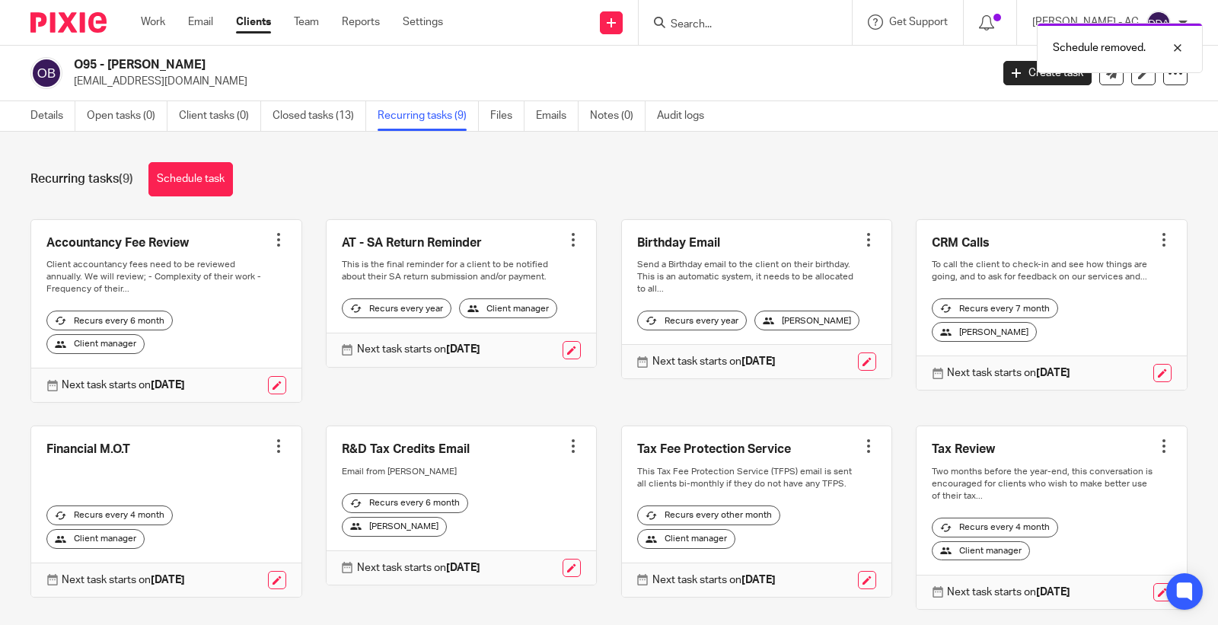
click at [566, 244] on div at bounding box center [573, 239] width 15 height 15
click at [537, 333] on span "Cancel schedule" at bounding box center [505, 336] width 80 height 11
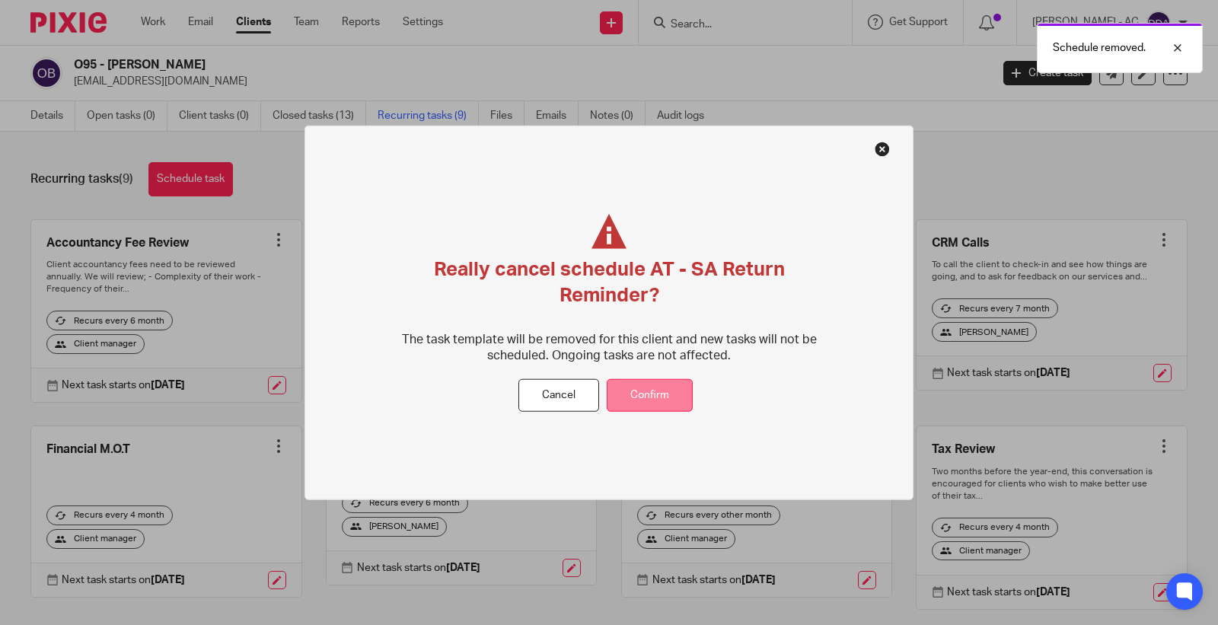
click at [649, 390] on button "Confirm" at bounding box center [650, 395] width 86 height 33
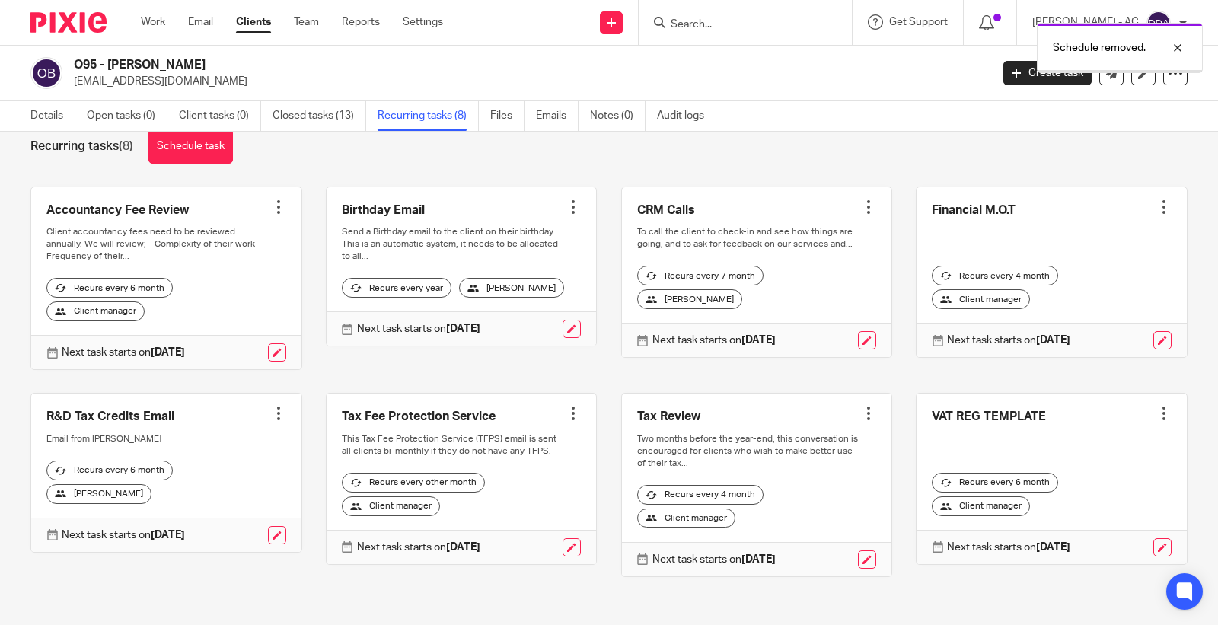
scroll to position [39, 0]
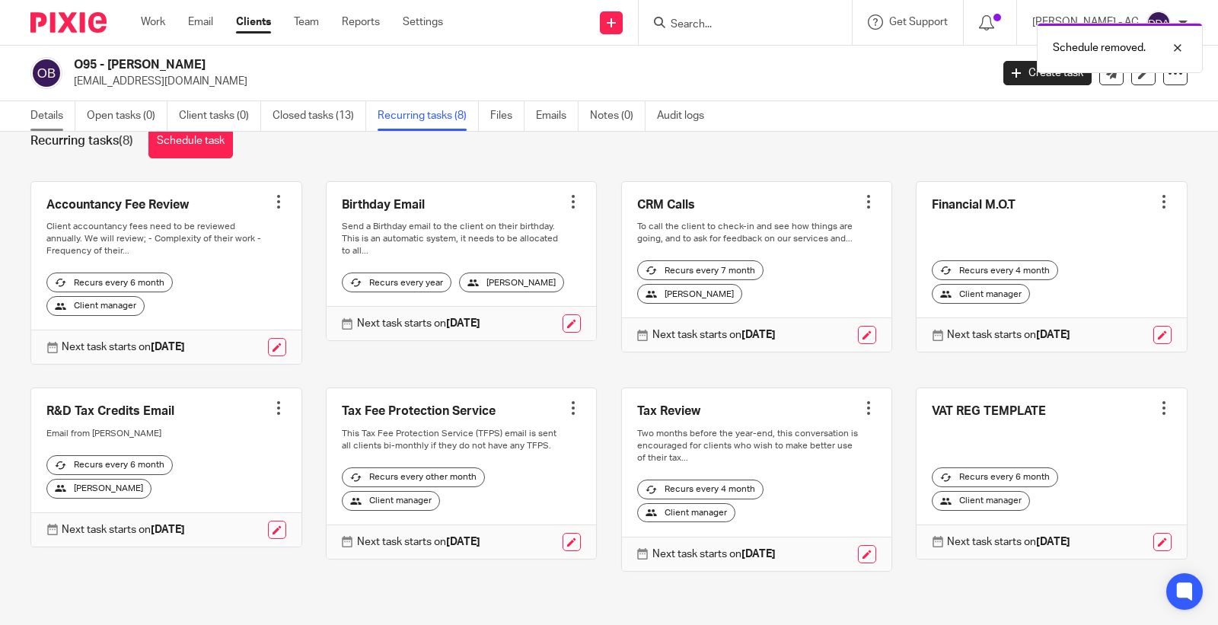
click at [62, 118] on link "Details" at bounding box center [52, 116] width 45 height 30
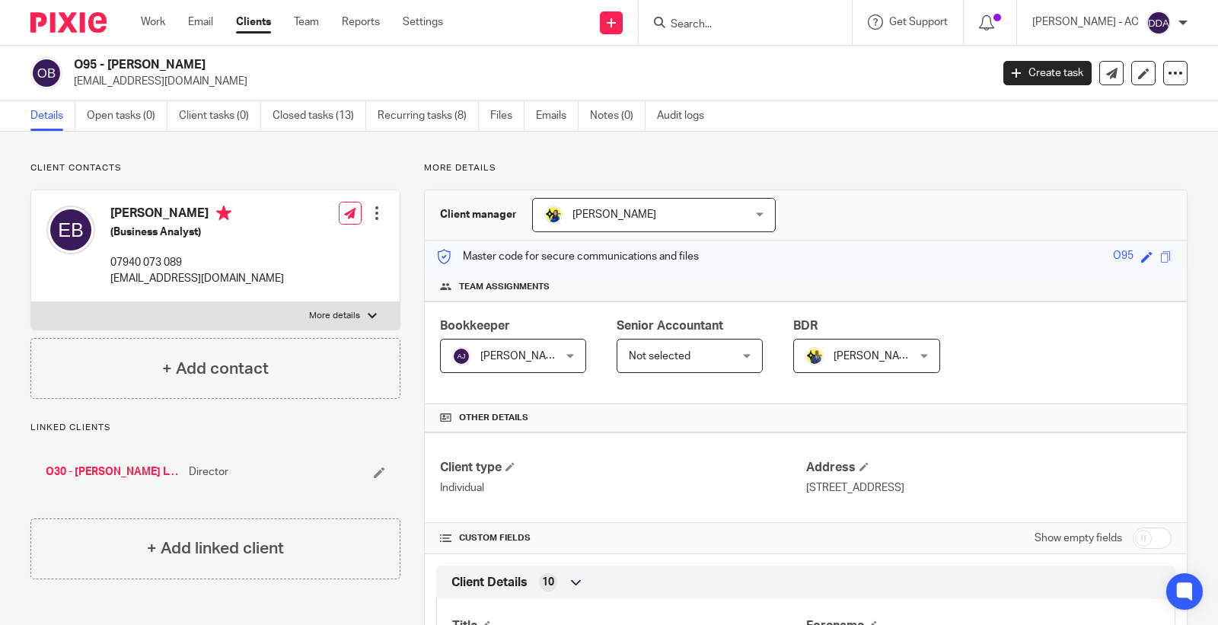
click at [375, 215] on div at bounding box center [376, 212] width 15 height 15
click at [325, 248] on link "Edit contact" at bounding box center [303, 247] width 145 height 22
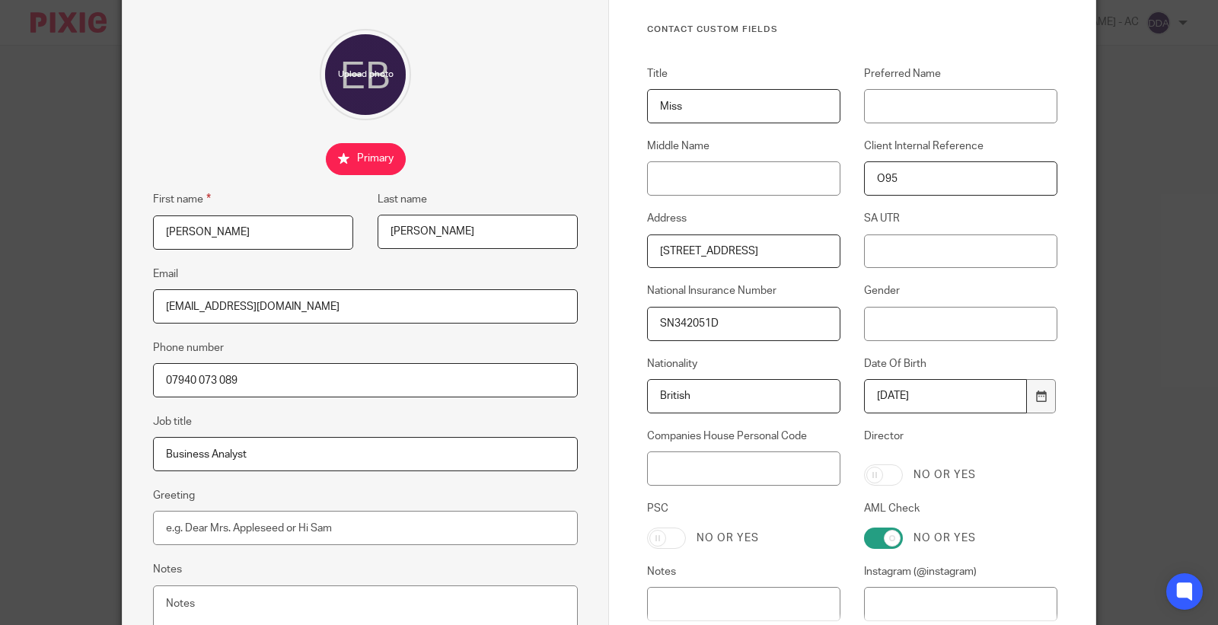
scroll to position [257, 0]
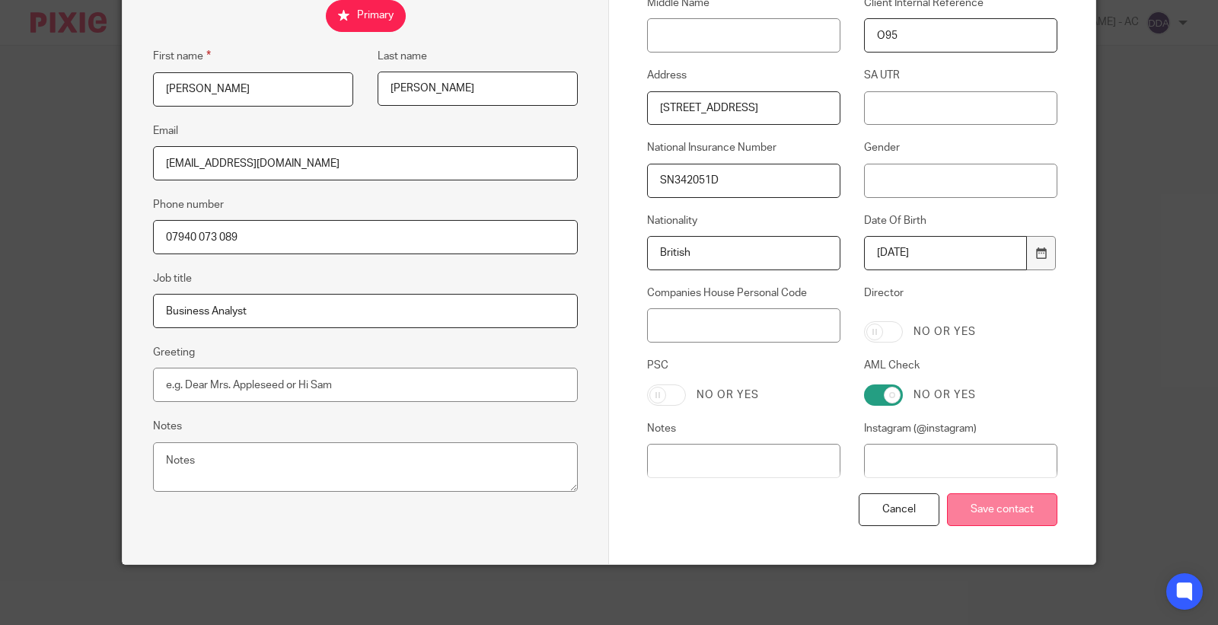
click at [975, 505] on input "Save contact" at bounding box center [1002, 509] width 110 height 33
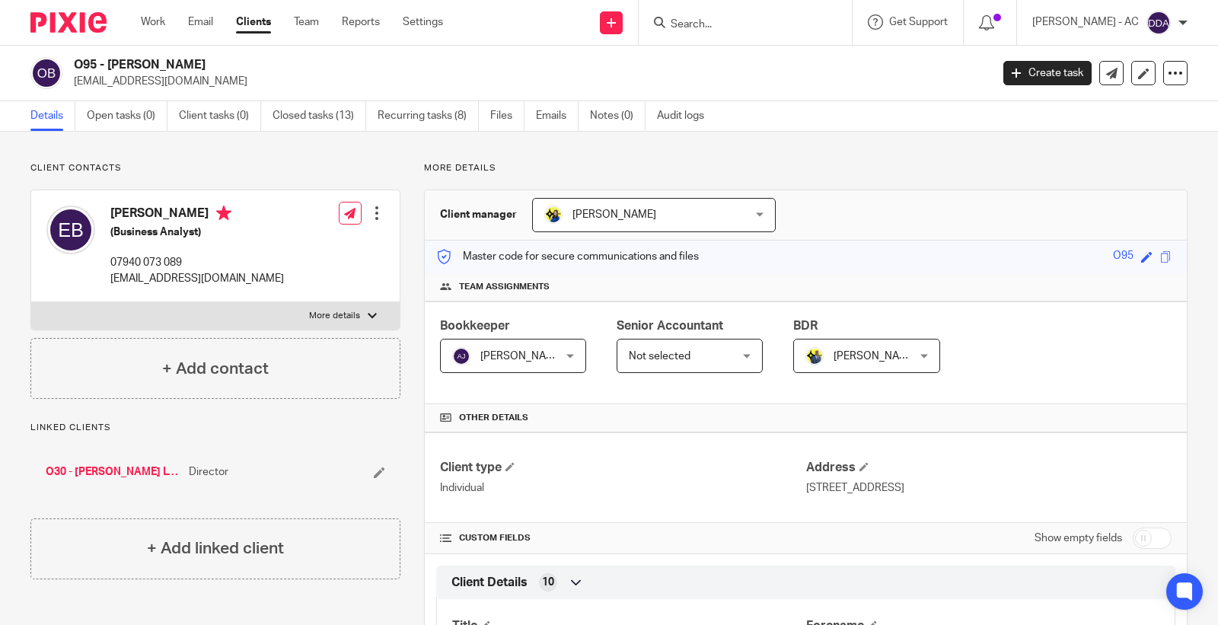
click at [374, 212] on div at bounding box center [376, 212] width 15 height 15
click at [298, 247] on link "Edit contact" at bounding box center [303, 247] width 145 height 22
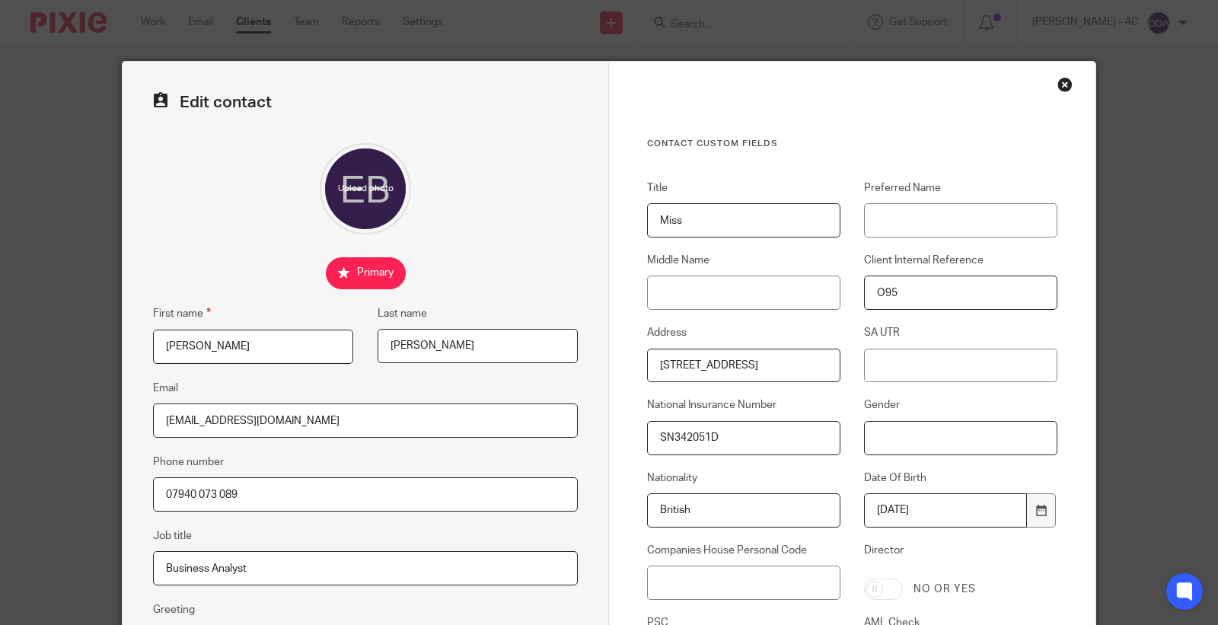
click at [938, 449] on input "Gender" at bounding box center [960, 438] width 193 height 34
type input "f"
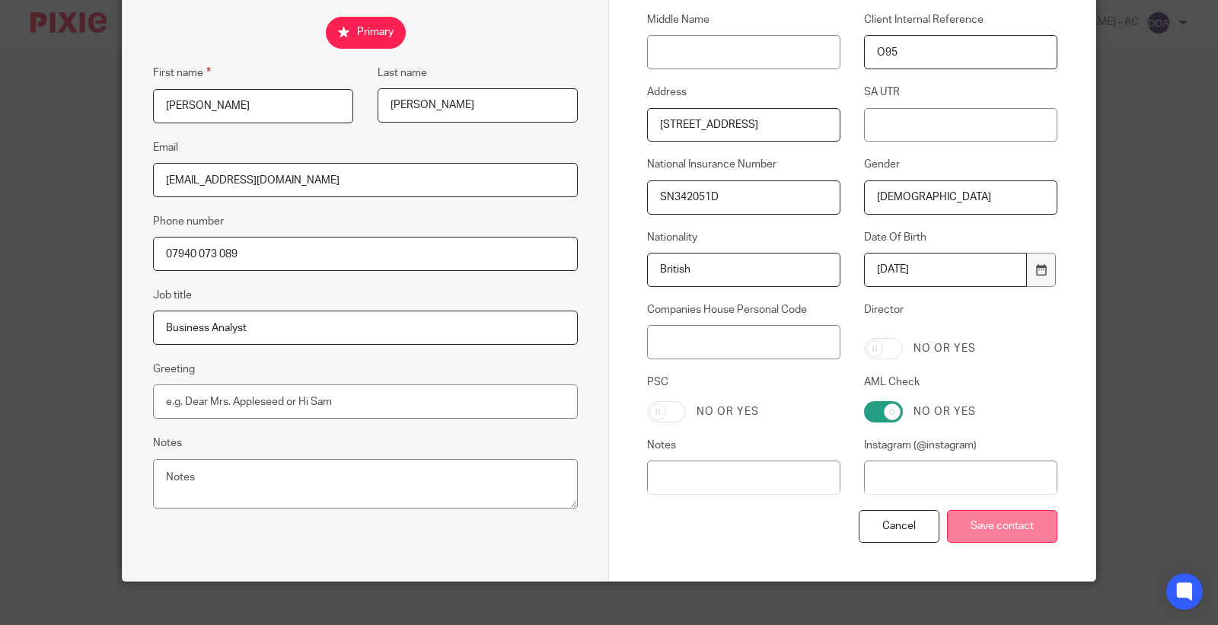
scroll to position [253, 0]
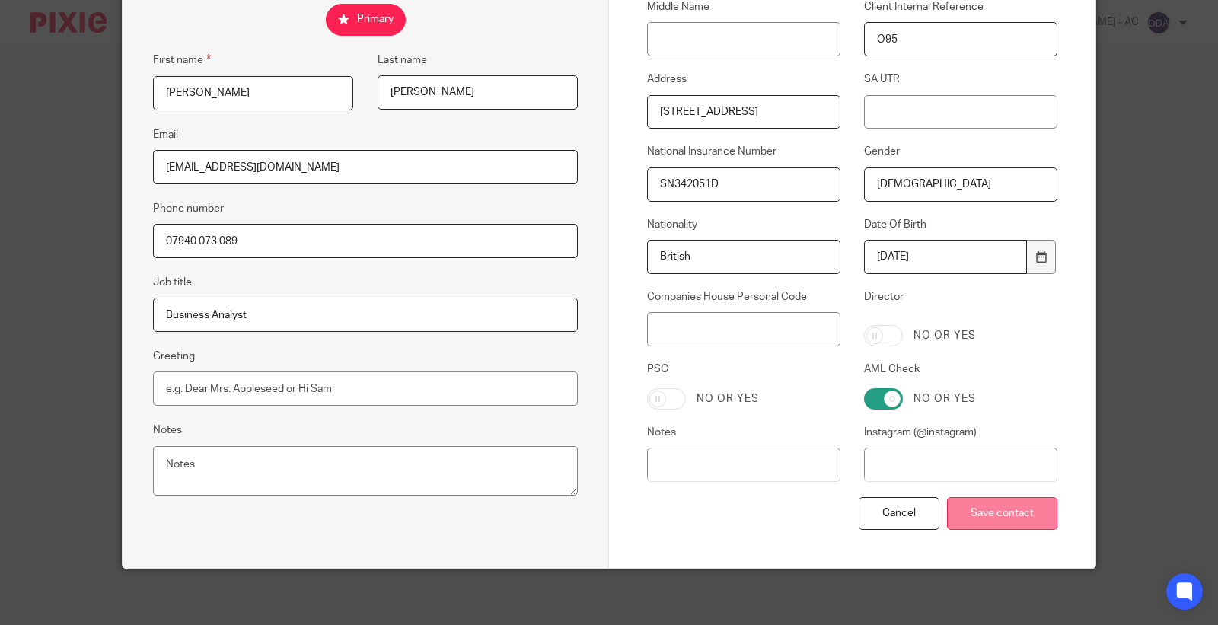
type input "[DEMOGRAPHIC_DATA]"
click at [969, 526] on input "Save contact" at bounding box center [1002, 513] width 110 height 33
click at [993, 516] on input "Save contact" at bounding box center [1002, 513] width 110 height 33
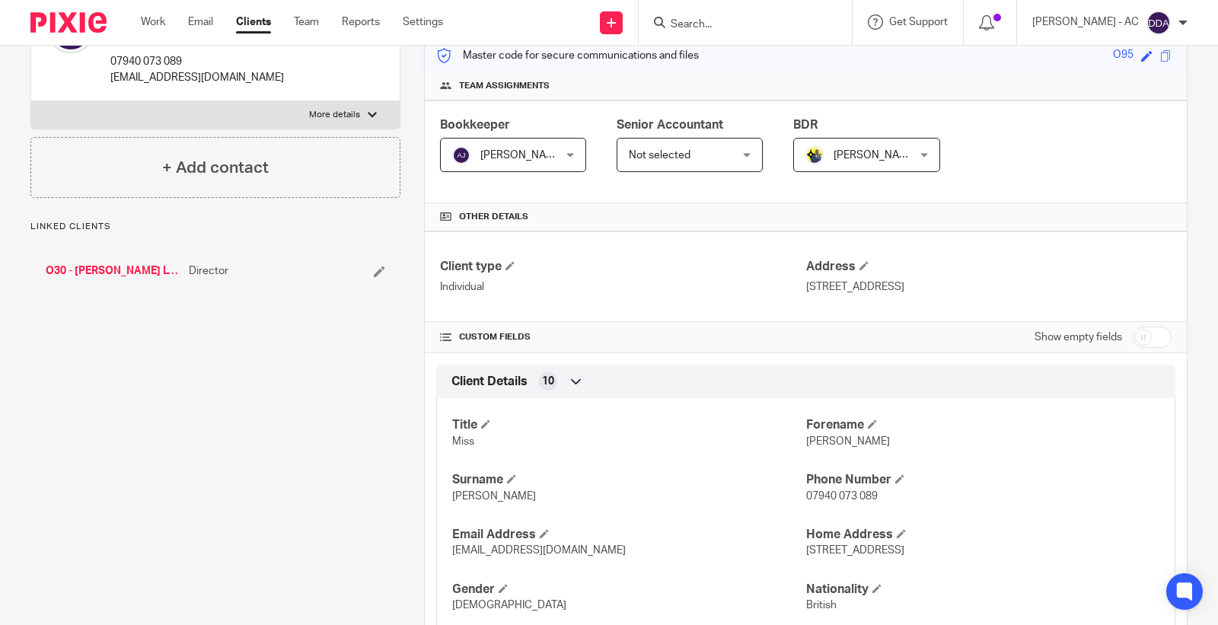
scroll to position [531, 0]
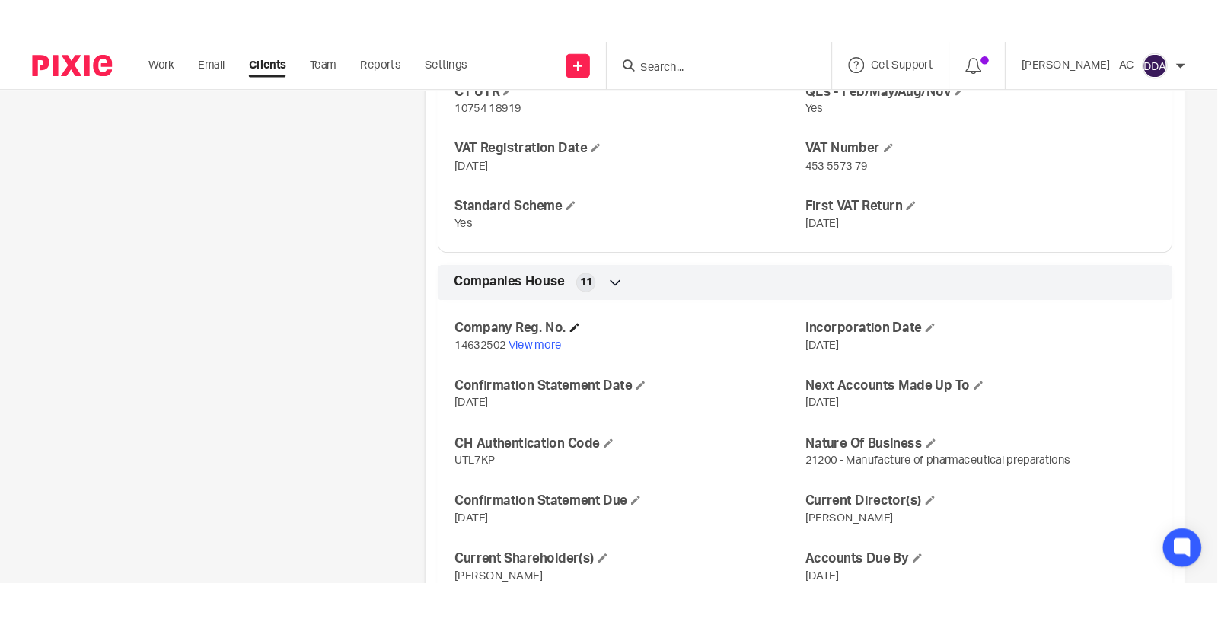
scroll to position [1108, 0]
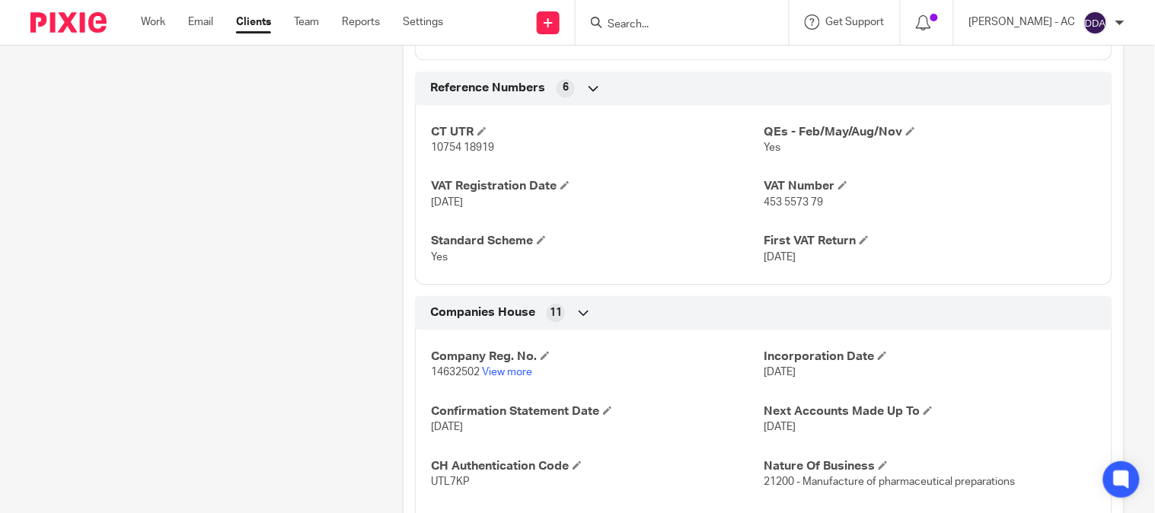
click at [782, 211] on div "CT UTR 10754 18919 QEs - Feb/May/Aug/Nov Yes VAT Registration Date [DATE] VAT N…" at bounding box center [763, 189] width 697 height 191
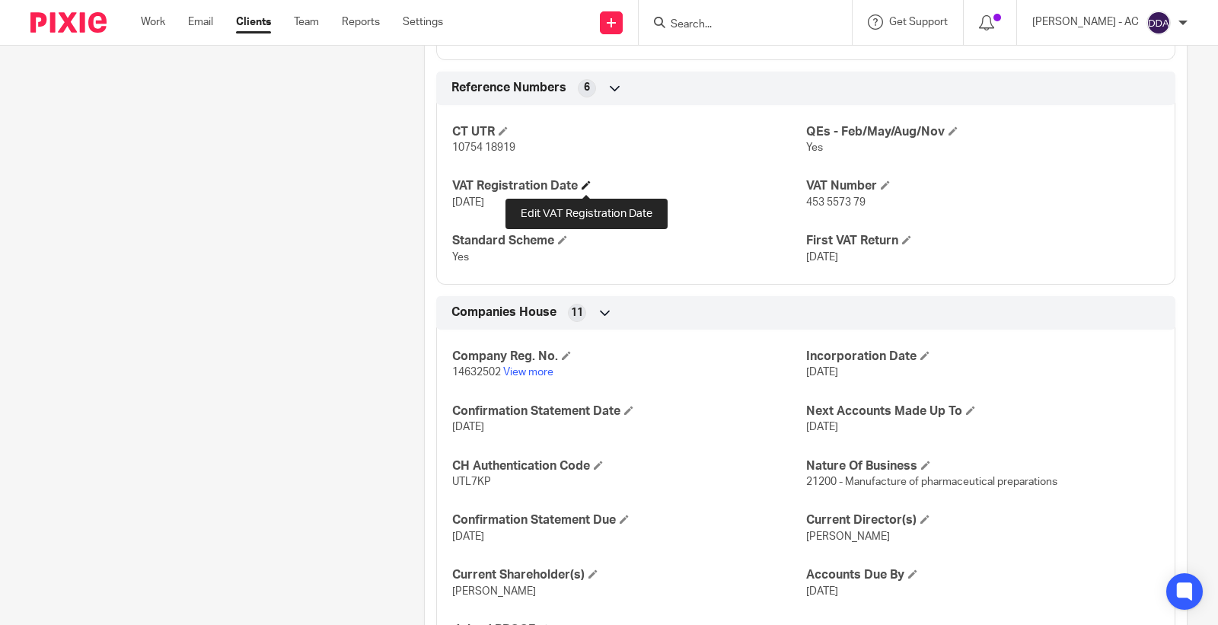
click at [587, 183] on span at bounding box center [585, 184] width 9 height 9
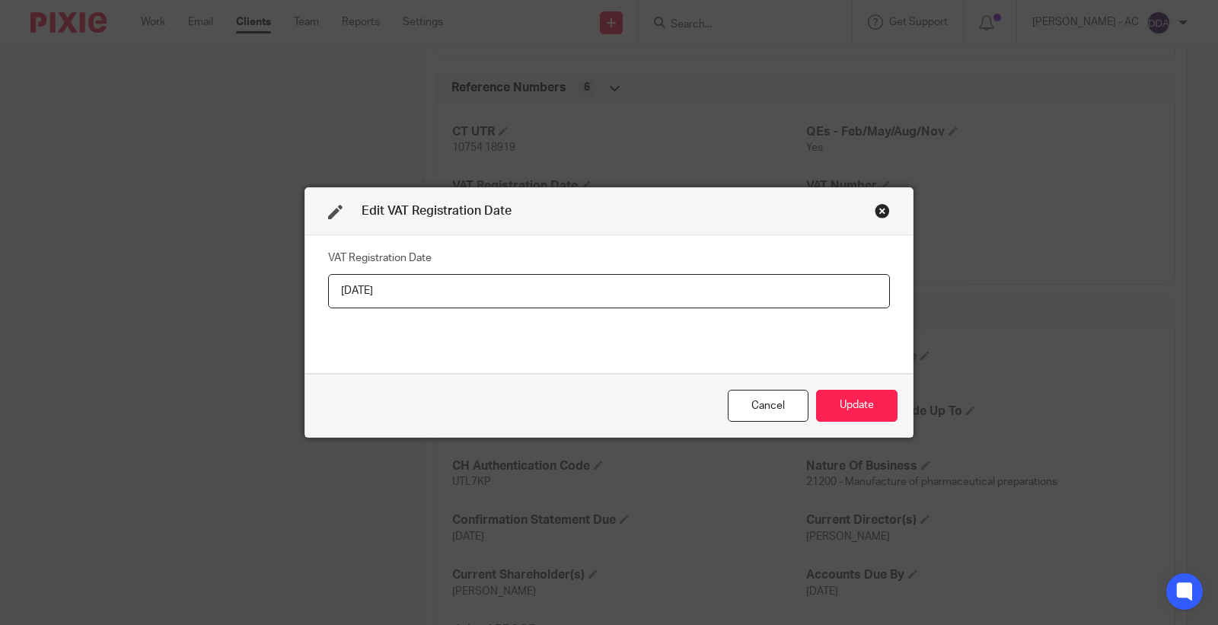
drag, startPoint x: 137, startPoint y: 292, endPoint x: 2, endPoint y: 291, distance: 134.7
click at [4, 291] on div "Edit VAT Registration Date VAT Registration Date [DATE] Cancel Update" at bounding box center [609, 312] width 1218 height 625
click at [863, 403] on button "Update" at bounding box center [856, 406] width 81 height 33
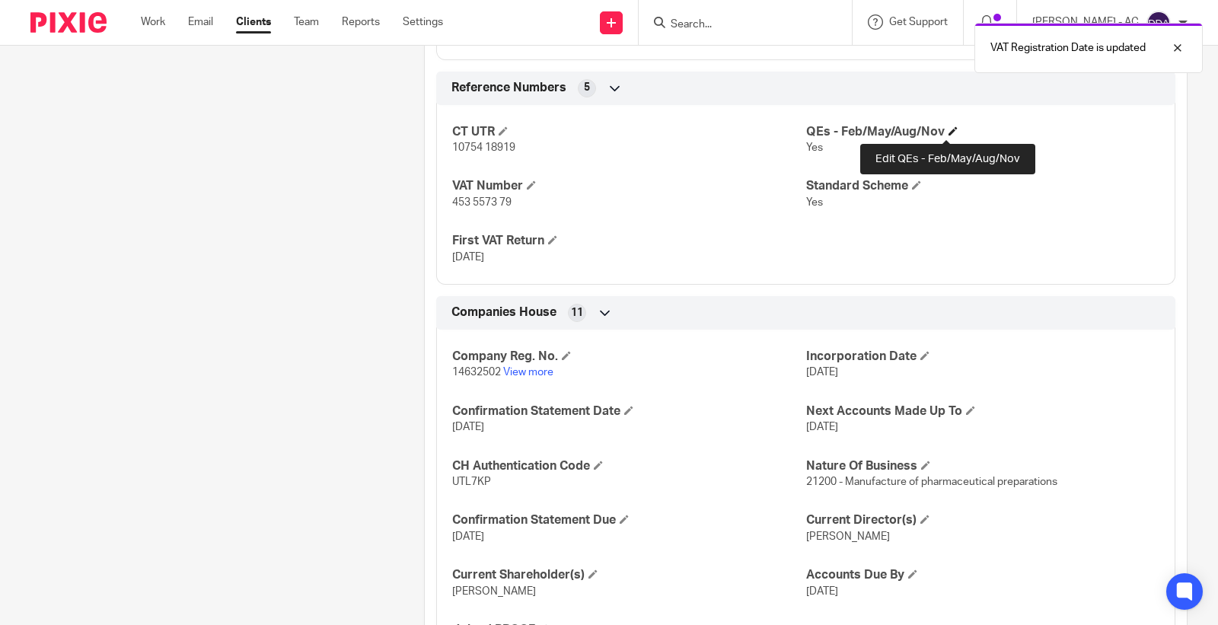
click at [948, 135] on span at bounding box center [952, 130] width 9 height 9
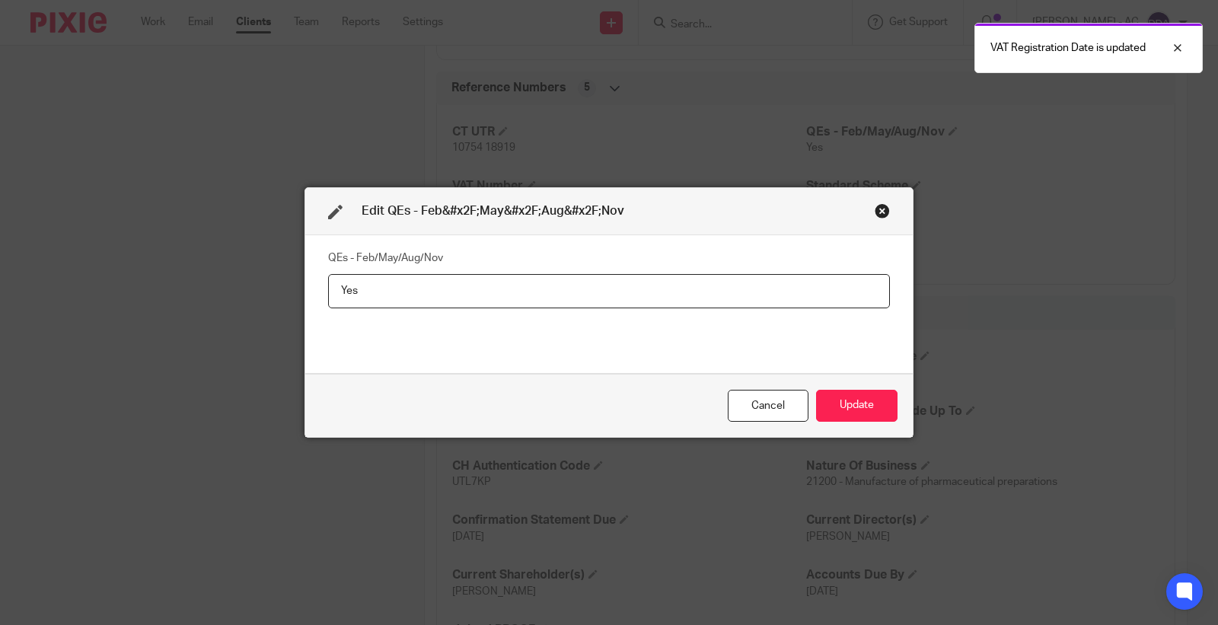
drag, startPoint x: 417, startPoint y: 291, endPoint x: 95, endPoint y: 298, distance: 322.0
click at [103, 295] on div "Edit QEs - Feb&#x2F;May&#x2F;Aug&#x2F;Nov QEs - Feb/May/Aug/Nov Yes Cancel Upda…" at bounding box center [609, 312] width 1218 height 625
click at [825, 414] on button "Update" at bounding box center [856, 406] width 81 height 33
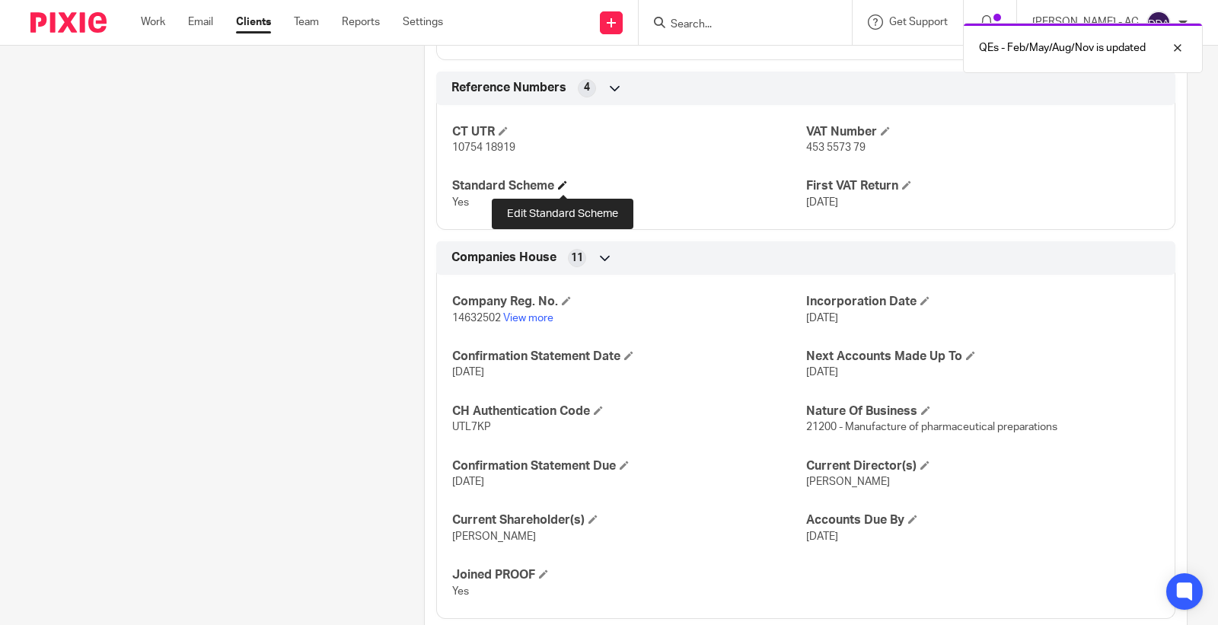
click at [563, 181] on span at bounding box center [562, 184] width 9 height 9
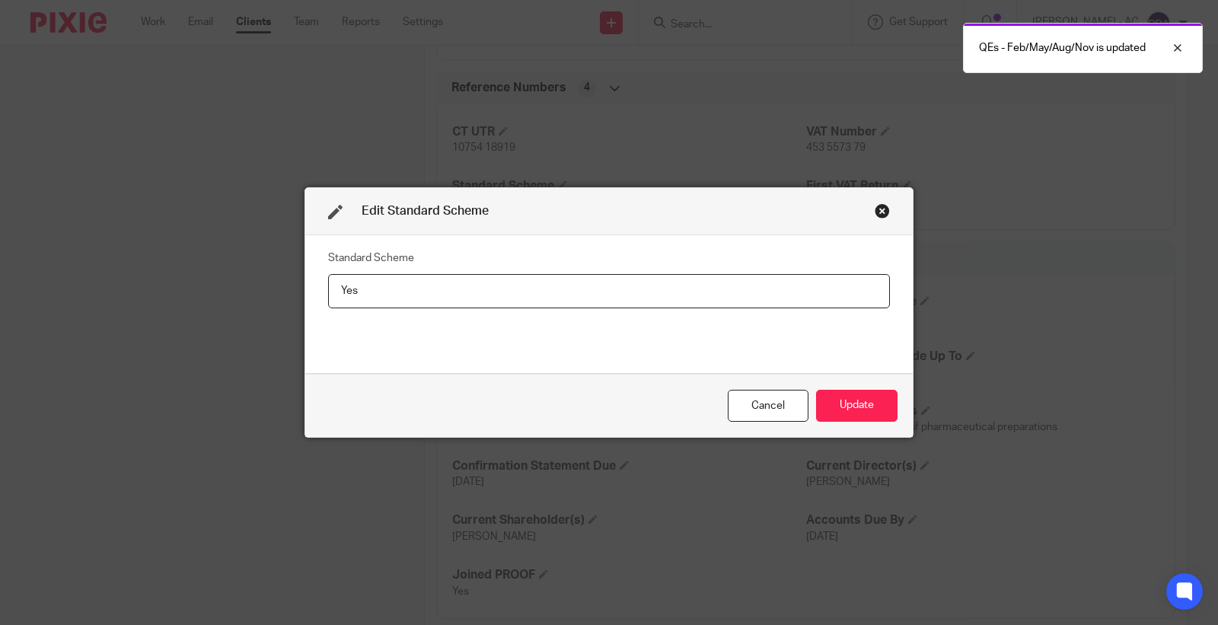
drag, startPoint x: 333, startPoint y: 304, endPoint x: 244, endPoint y: 306, distance: 89.8
click at [244, 306] on div "Edit Standard Scheme Standard Scheme Yes Cancel Update" at bounding box center [609, 312] width 1218 height 625
click at [846, 421] on button "Update" at bounding box center [856, 406] width 81 height 33
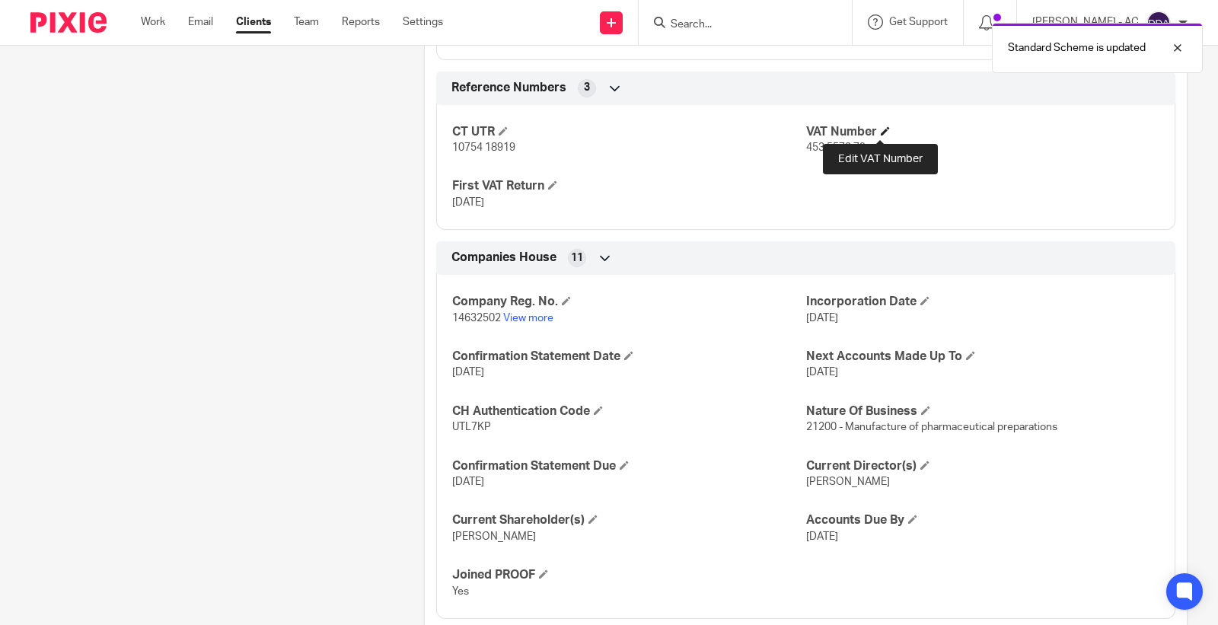
click at [881, 132] on span at bounding box center [885, 130] width 9 height 9
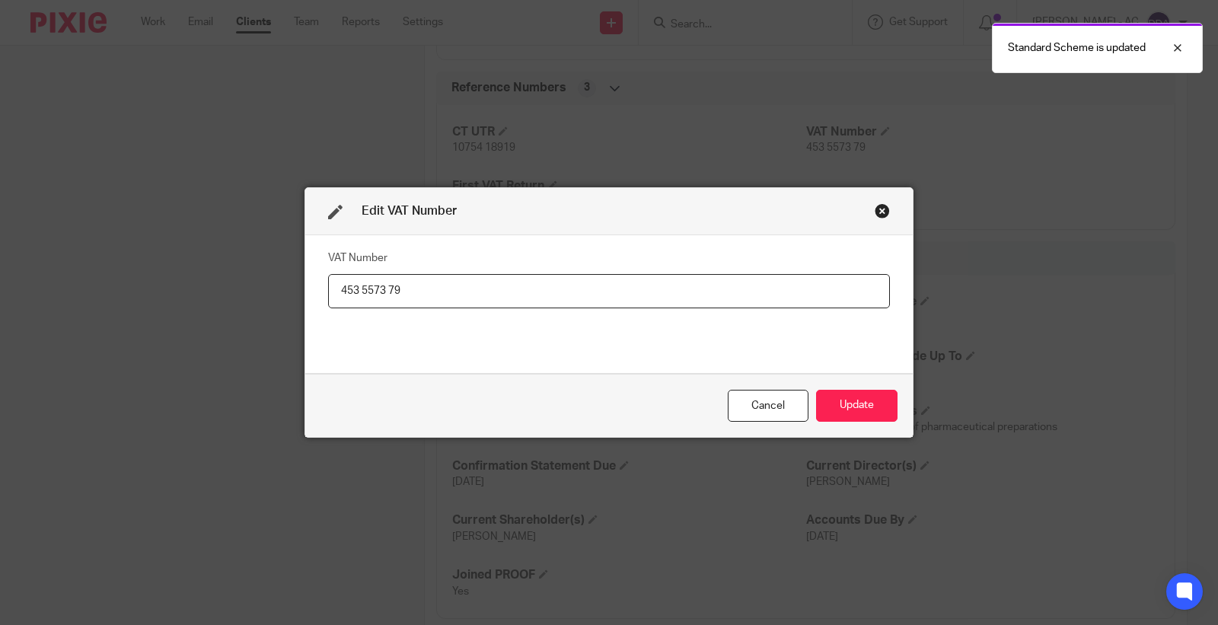
drag, startPoint x: 483, startPoint y: 287, endPoint x: 88, endPoint y: 308, distance: 396.3
click at [142, 300] on div "Edit VAT Number VAT Number 453 5573 79 Cancel Update" at bounding box center [609, 312] width 1218 height 625
click at [839, 409] on button "Update" at bounding box center [856, 406] width 81 height 33
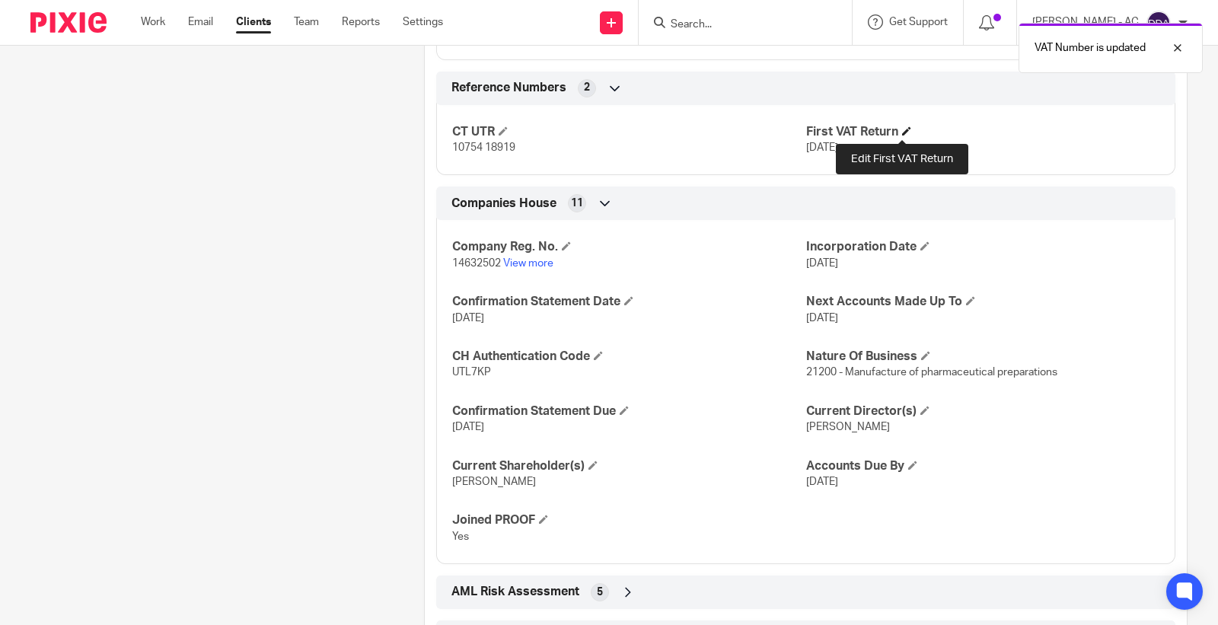
click at [902, 132] on span at bounding box center [906, 130] width 9 height 9
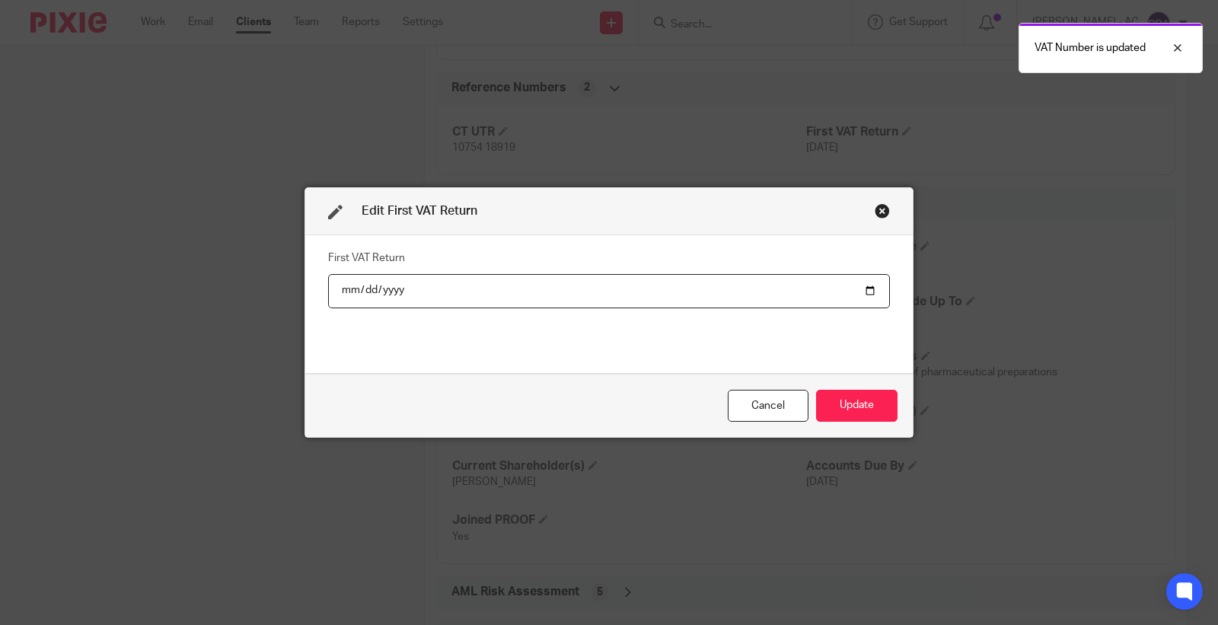
drag, startPoint x: 457, startPoint y: 292, endPoint x: 349, endPoint y: 292, distance: 108.8
click at [349, 292] on input "date" at bounding box center [609, 291] width 562 height 34
click at [359, 293] on input "date" at bounding box center [609, 291] width 562 height 34
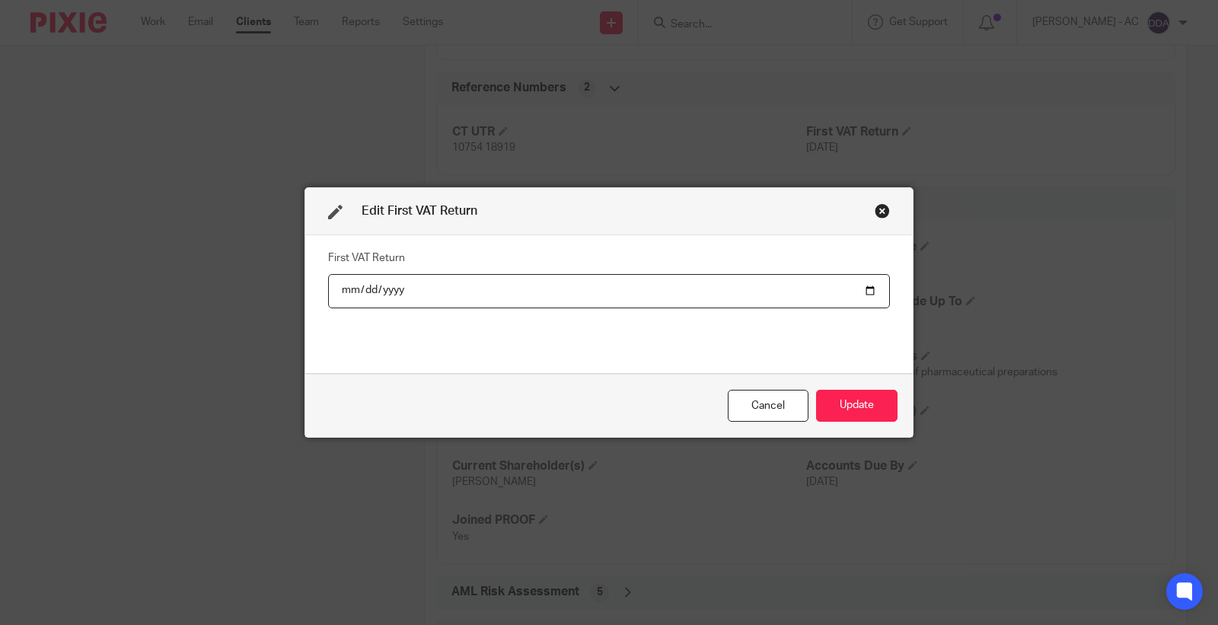
click at [388, 287] on input "date" at bounding box center [609, 291] width 562 height 34
click at [830, 407] on button "Update" at bounding box center [856, 406] width 81 height 33
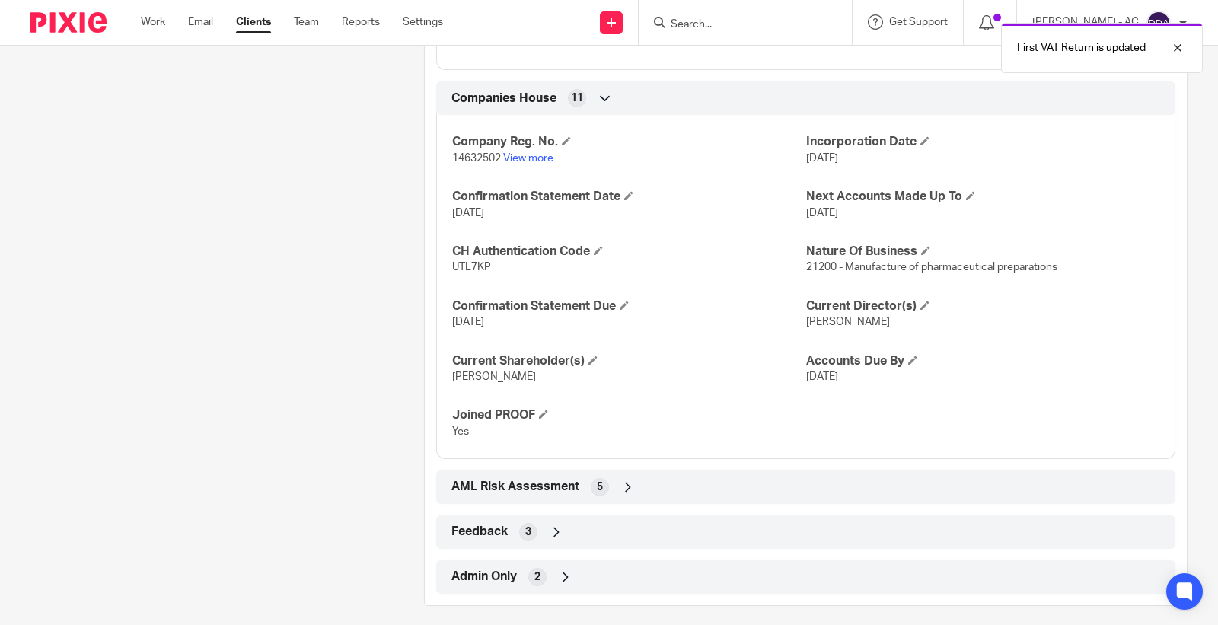
scroll to position [1226, 0]
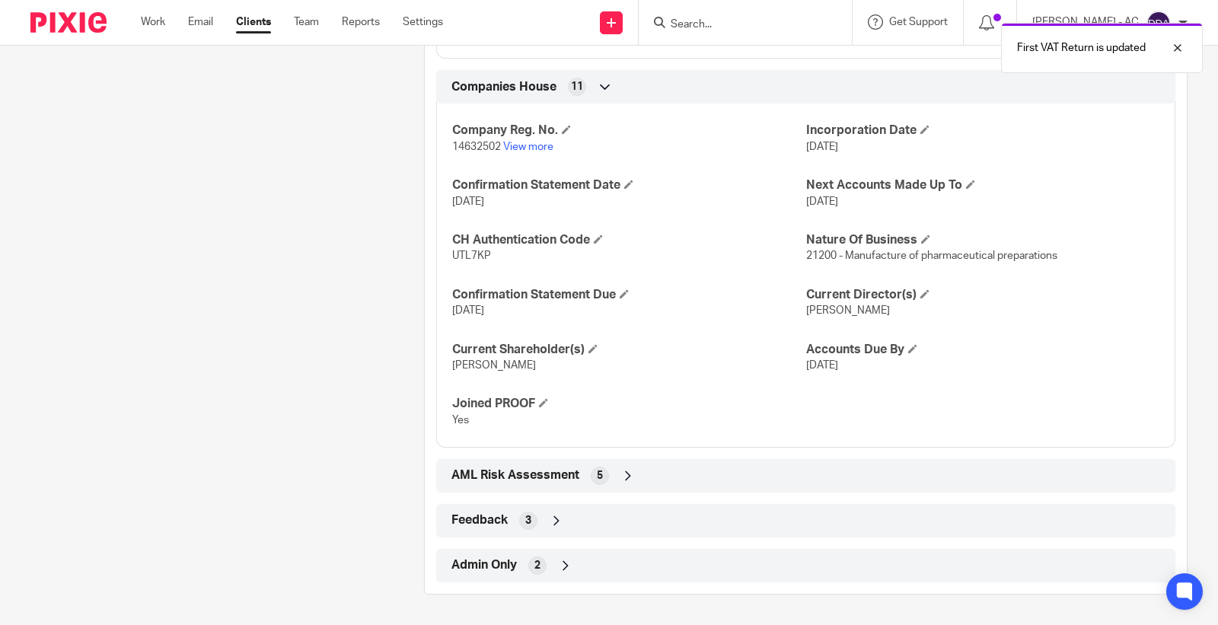
click at [519, 566] on div "Admin Only 2" at bounding box center [806, 566] width 716 height 26
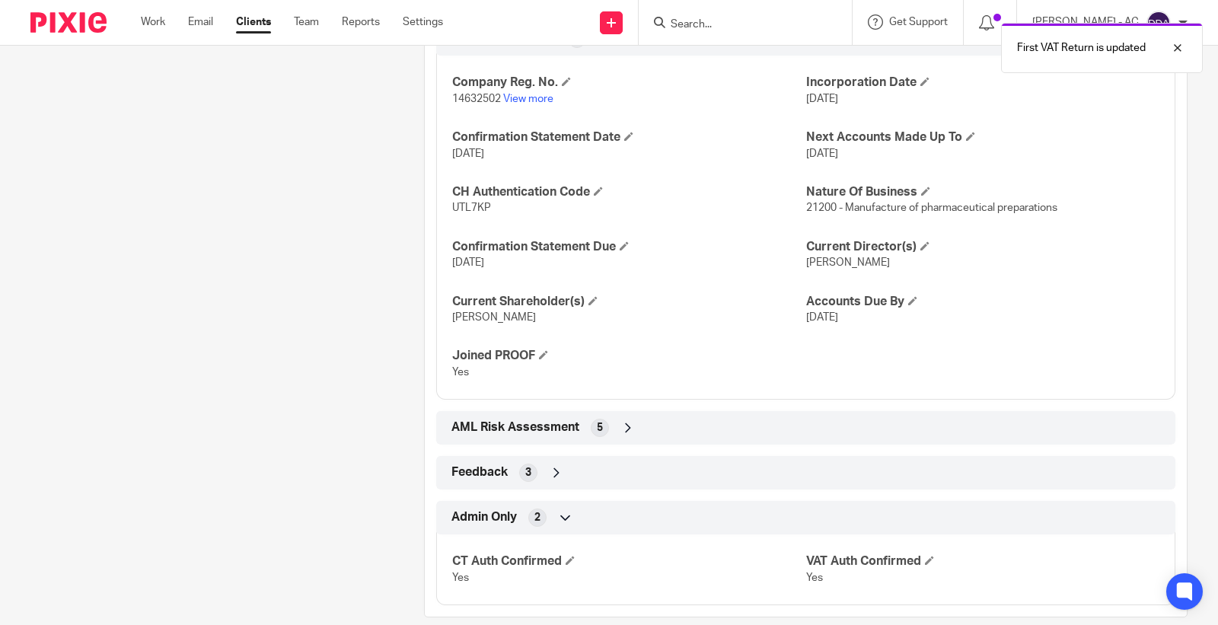
scroll to position [1297, 0]
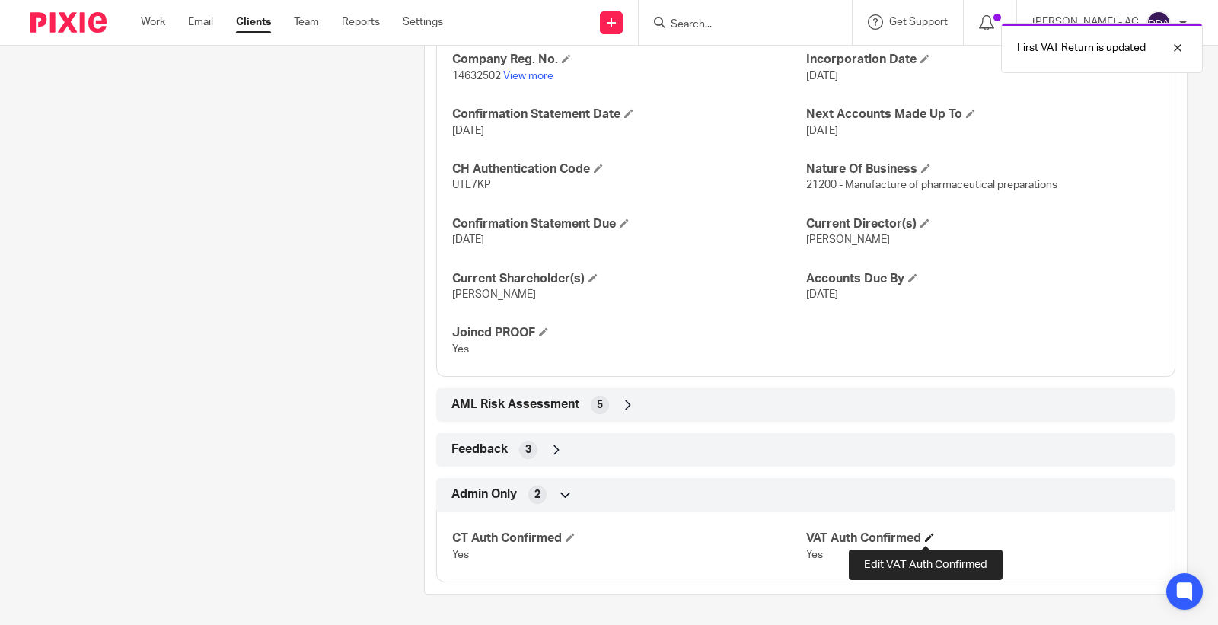
click at [925, 537] on span at bounding box center [929, 537] width 9 height 9
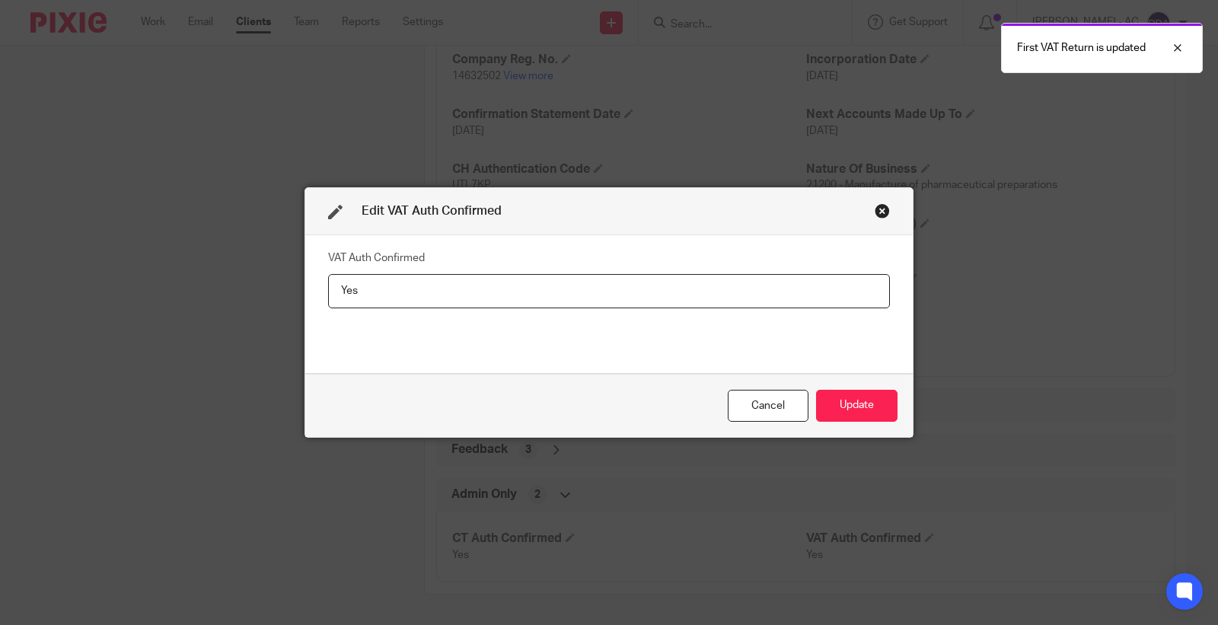
drag, startPoint x: 426, startPoint y: 280, endPoint x: 0, endPoint y: 270, distance: 426.3
click at [5, 275] on div "Edit VAT Auth Confirmed VAT Auth Confirmed Yes Cancel Update" at bounding box center [609, 312] width 1218 height 625
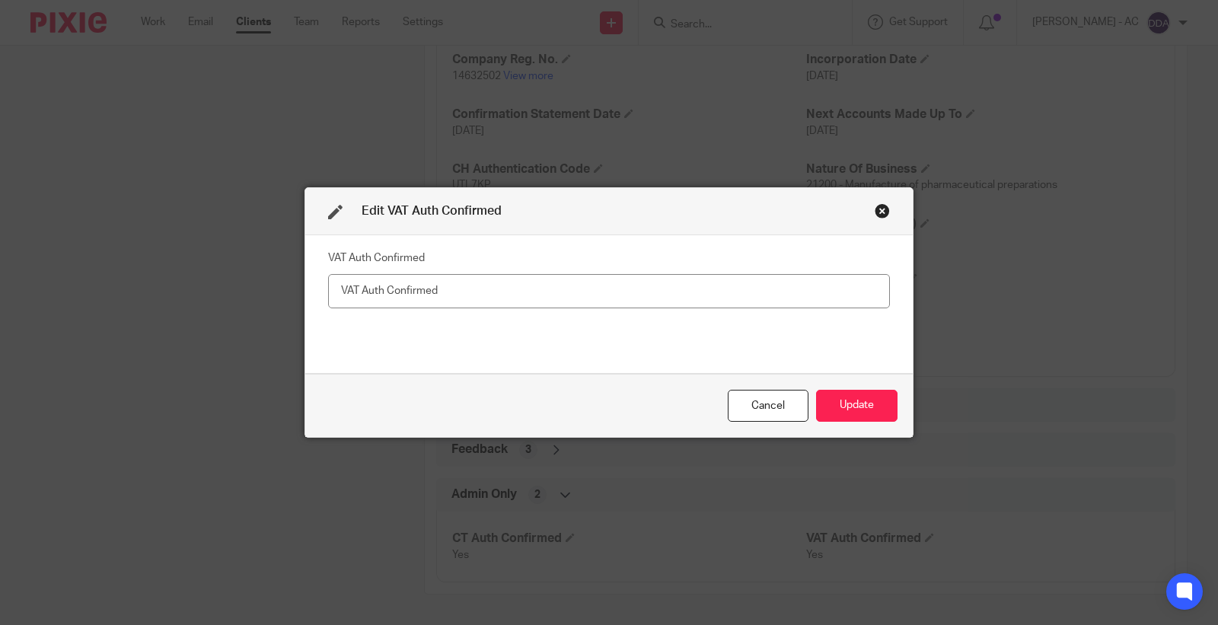
click at [891, 403] on div "Cancel Update" at bounding box center [608, 406] width 607 height 64
click at [849, 409] on button "Update" at bounding box center [856, 406] width 81 height 33
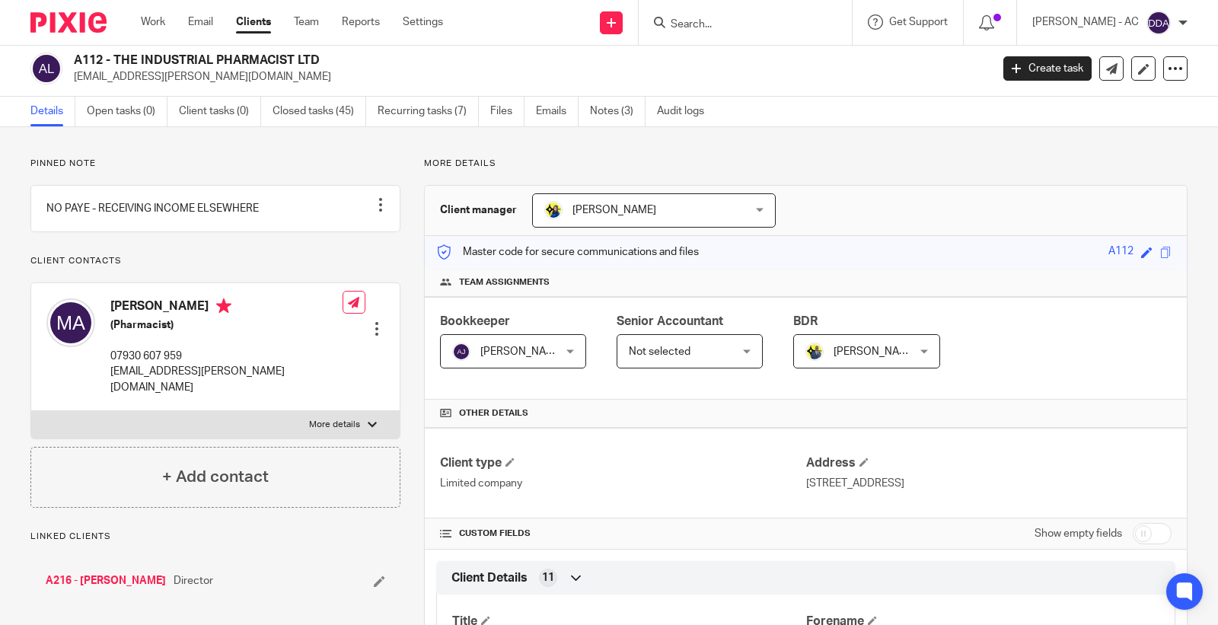
scroll to position [0, 0]
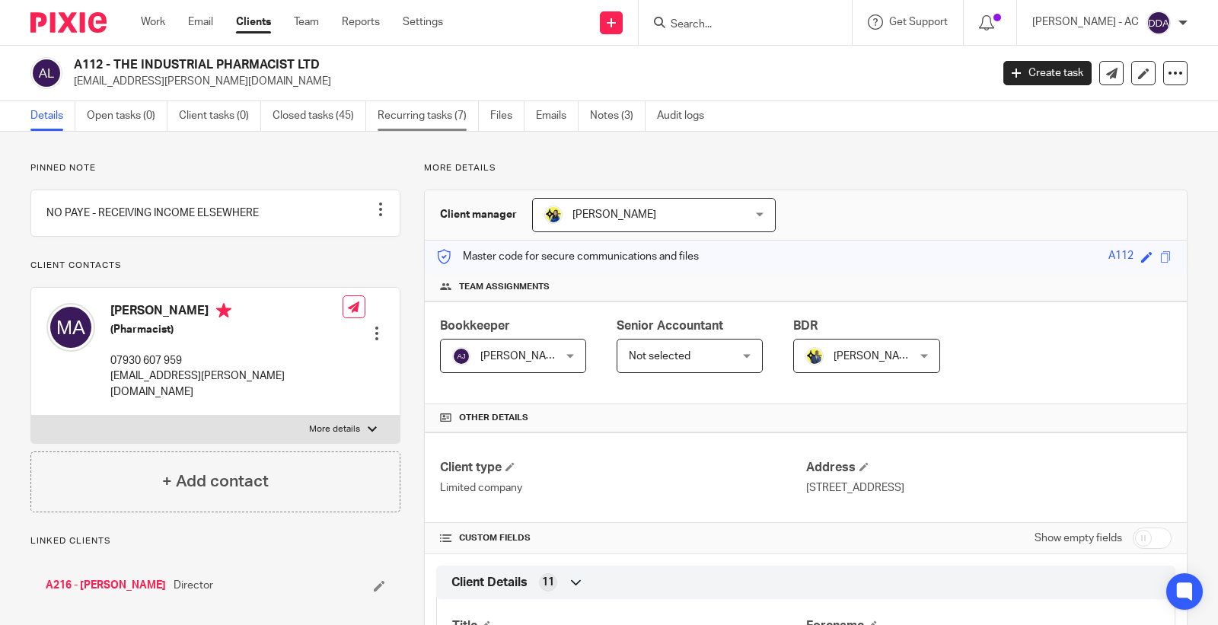
click at [448, 120] on link "Recurring tasks (7)" at bounding box center [428, 116] width 101 height 30
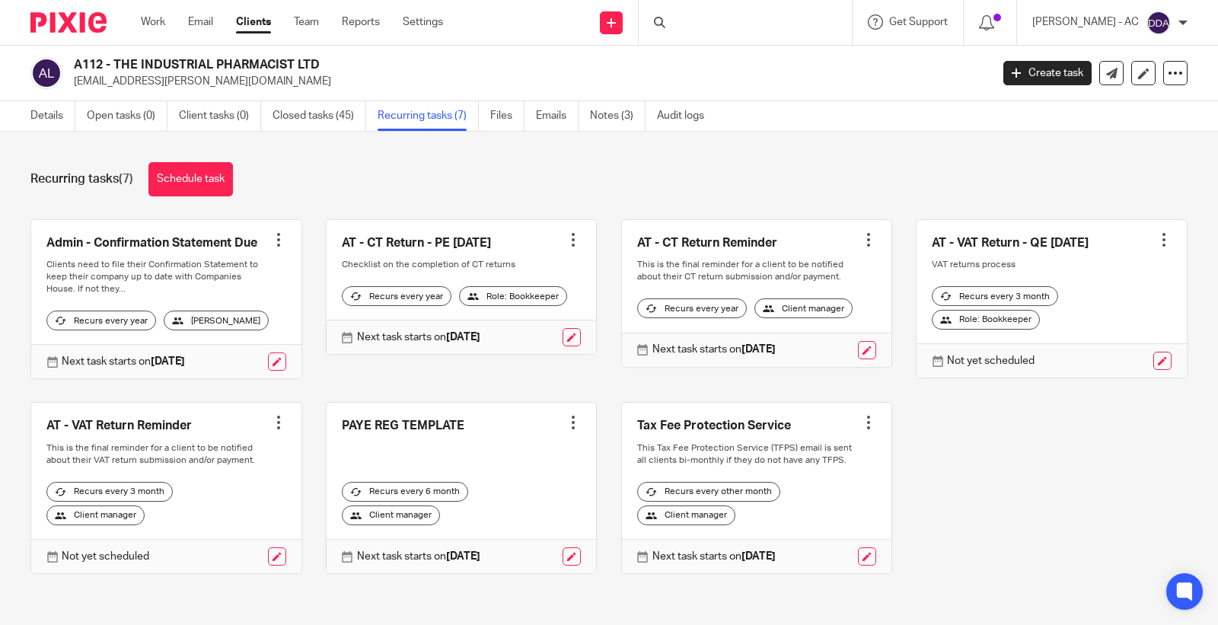
click at [271, 430] on div at bounding box center [278, 422] width 15 height 15
click at [223, 536] on span "Cancel schedule" at bounding box center [216, 531] width 80 height 11
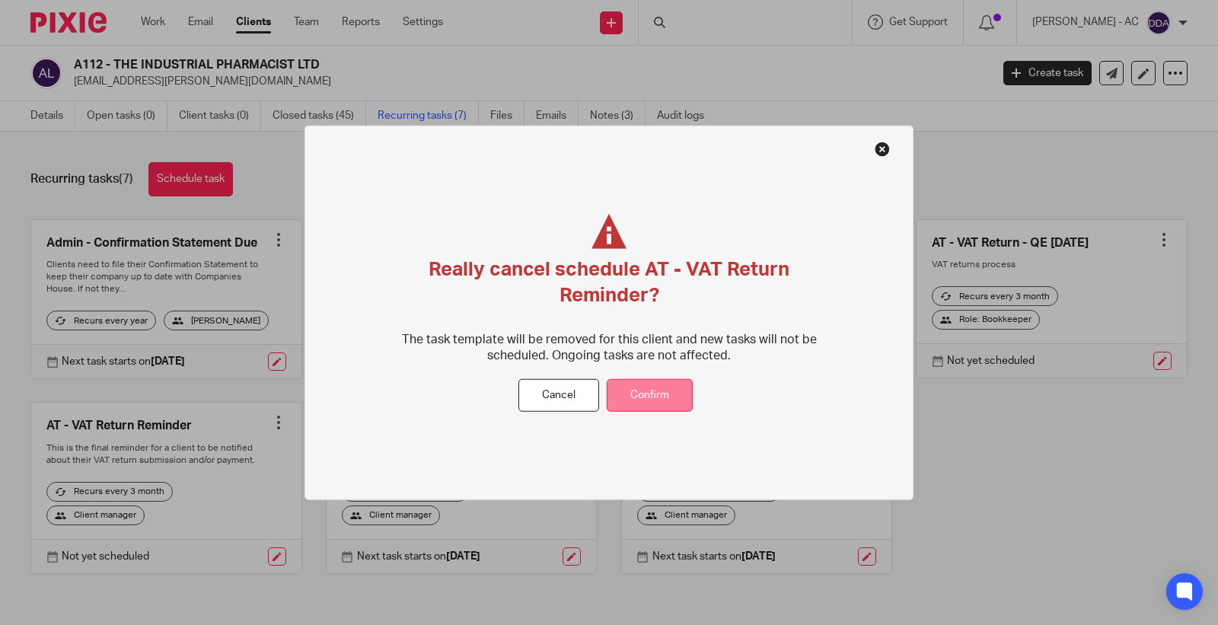
click at [643, 393] on button "Confirm" at bounding box center [650, 395] width 86 height 33
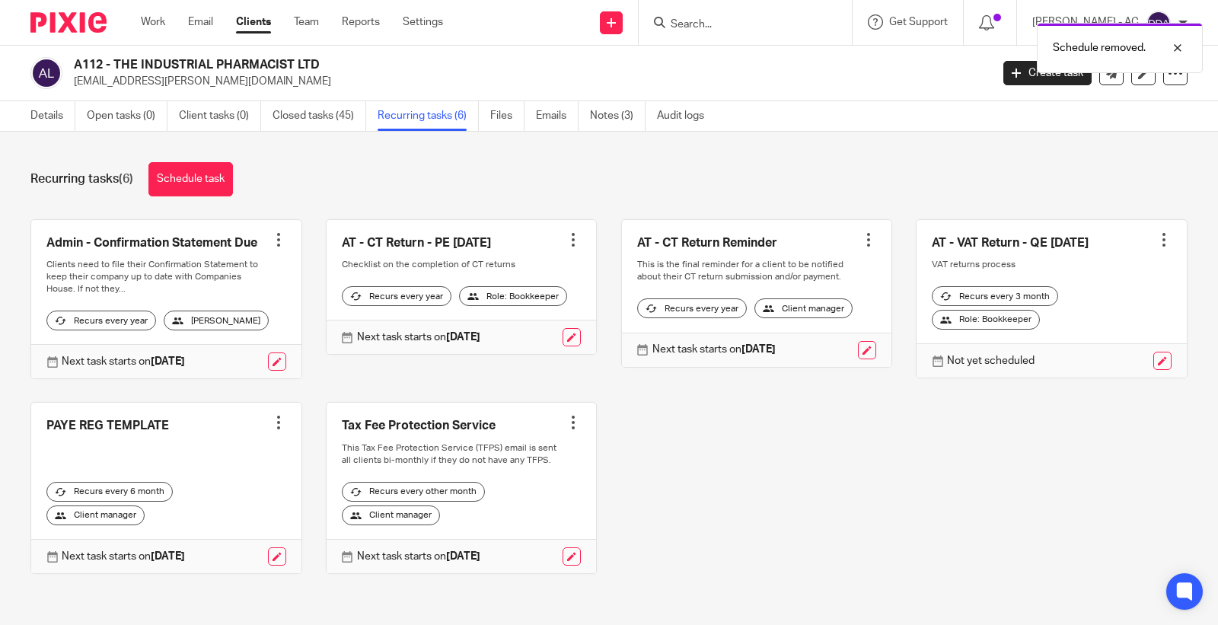
click at [1156, 240] on div at bounding box center [1163, 239] width 15 height 15
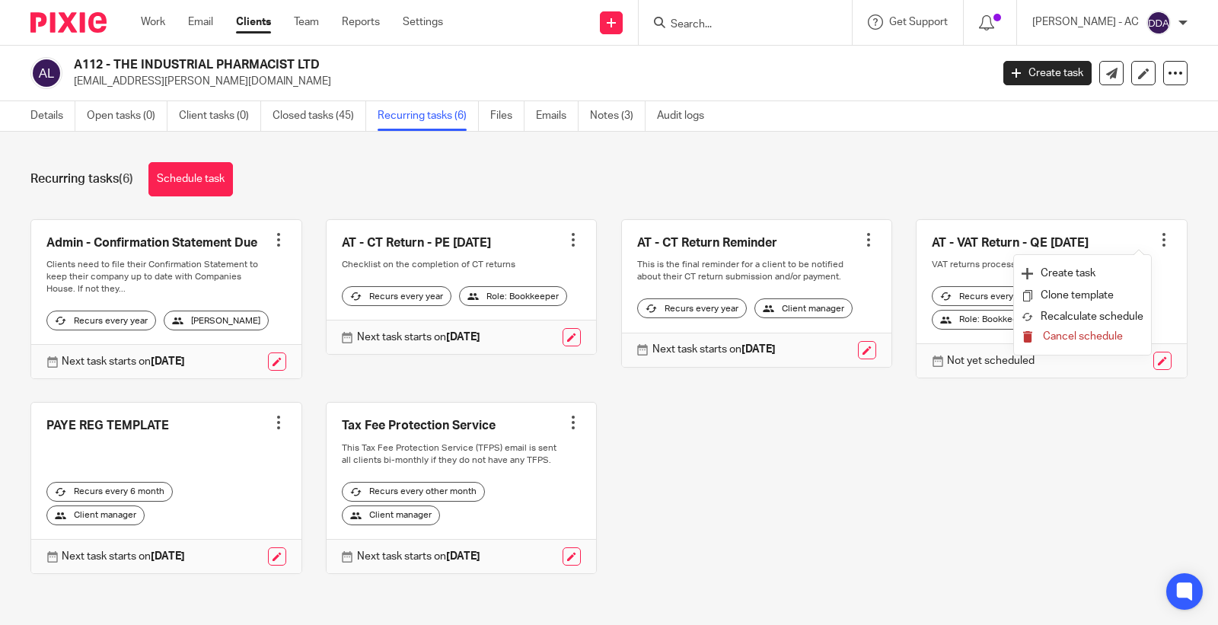
click at [1061, 342] on button "Cancel schedule" at bounding box center [1082, 337] width 122 height 20
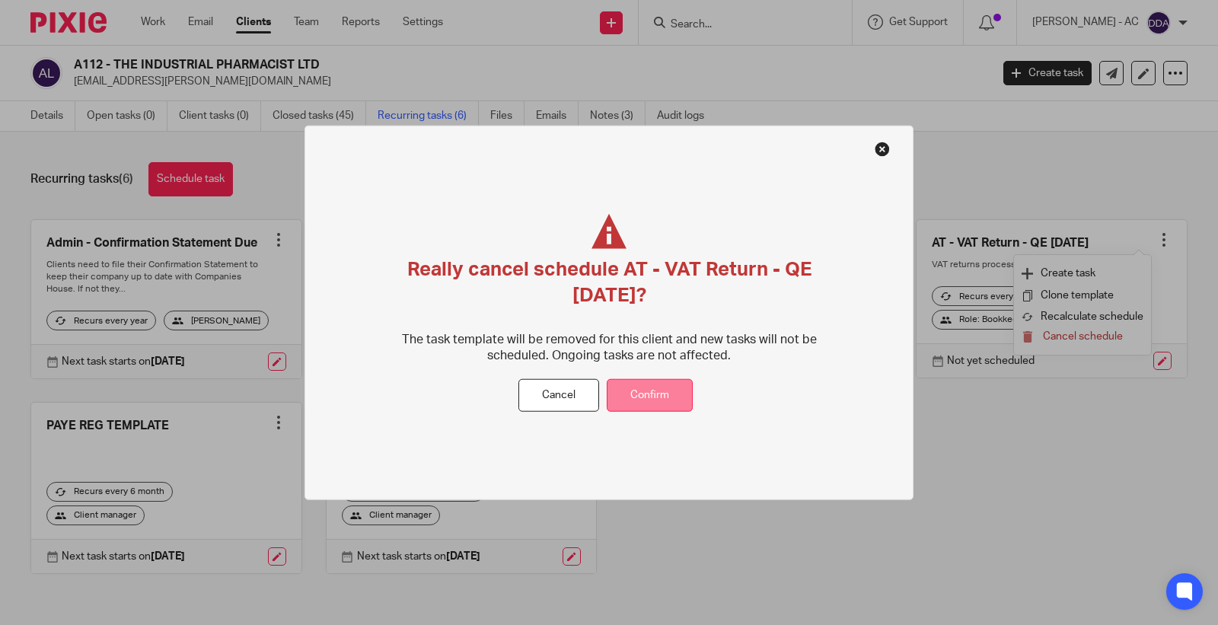
click at [664, 400] on button "Confirm" at bounding box center [650, 395] width 86 height 33
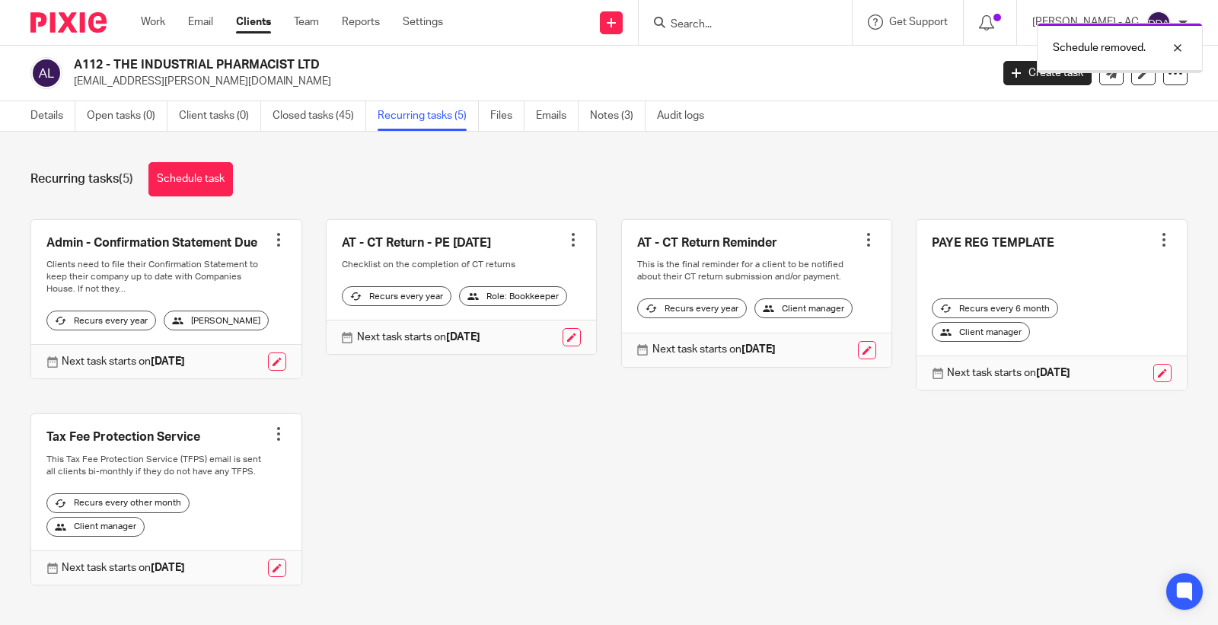
click at [218, 179] on link "Schedule task" at bounding box center [190, 179] width 84 height 34
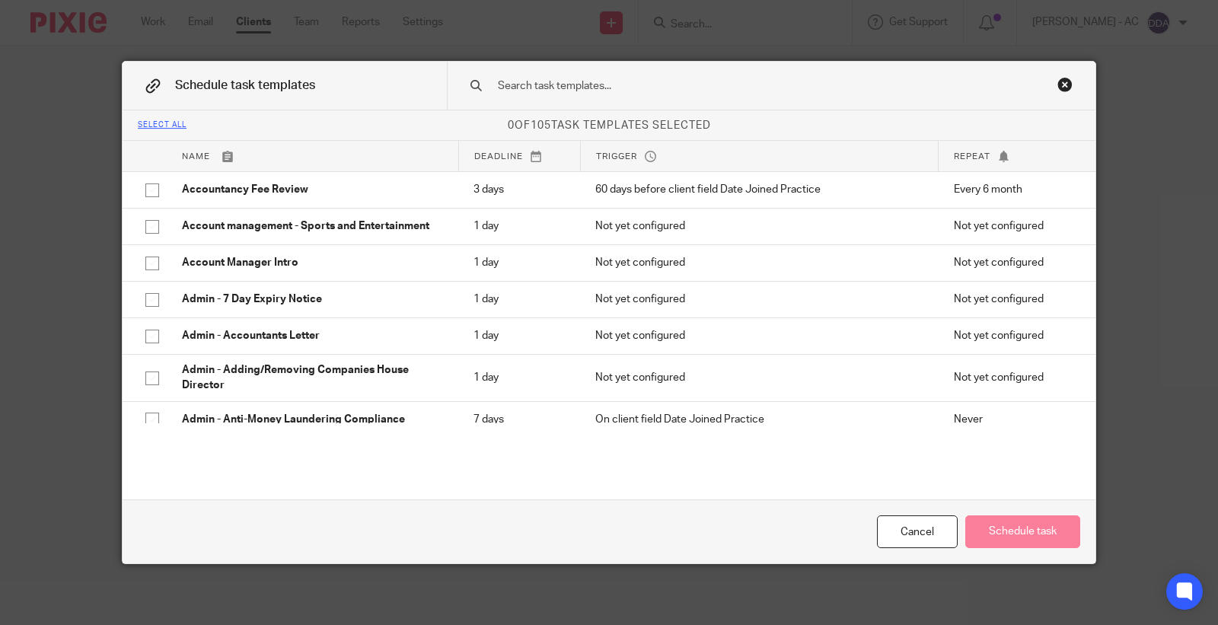
click at [634, 94] on input "text" at bounding box center [747, 86] width 502 height 17
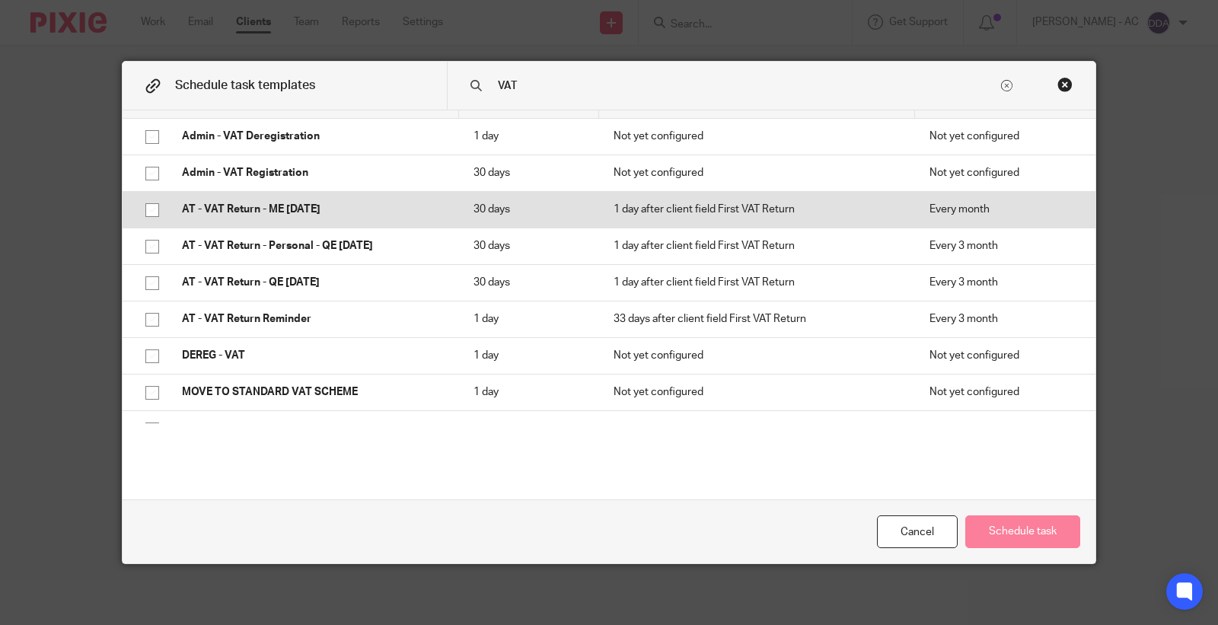
scroll to position [77, 0]
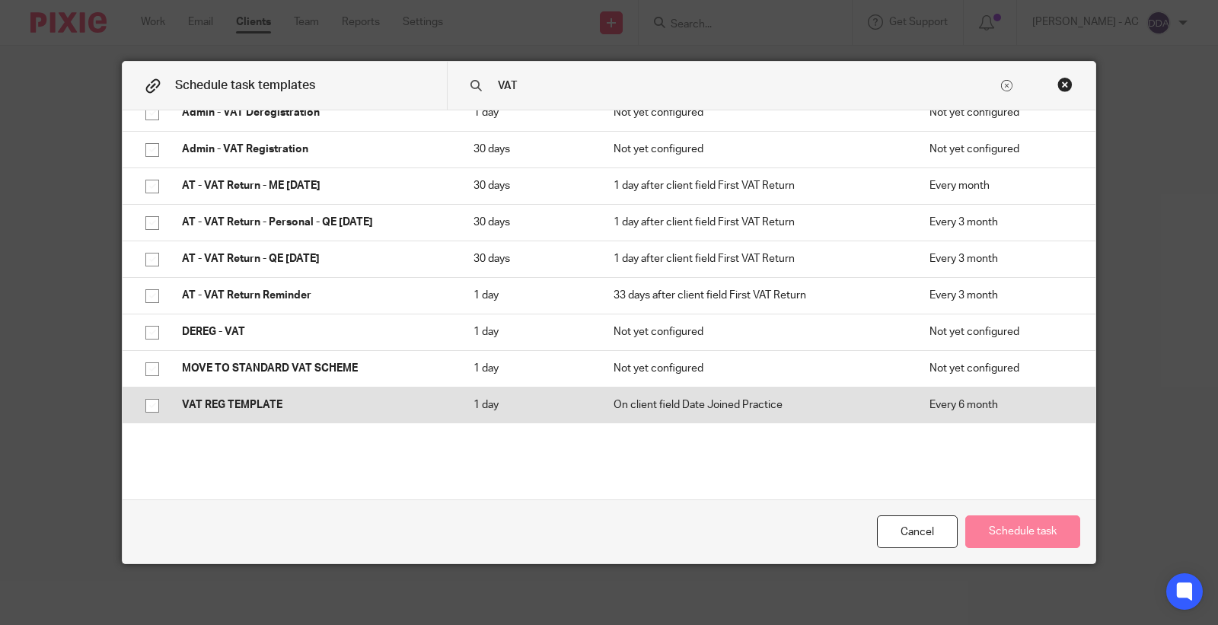
type input "VAT"
click at [145, 411] on input "checkbox" at bounding box center [152, 405] width 29 height 29
checkbox input "true"
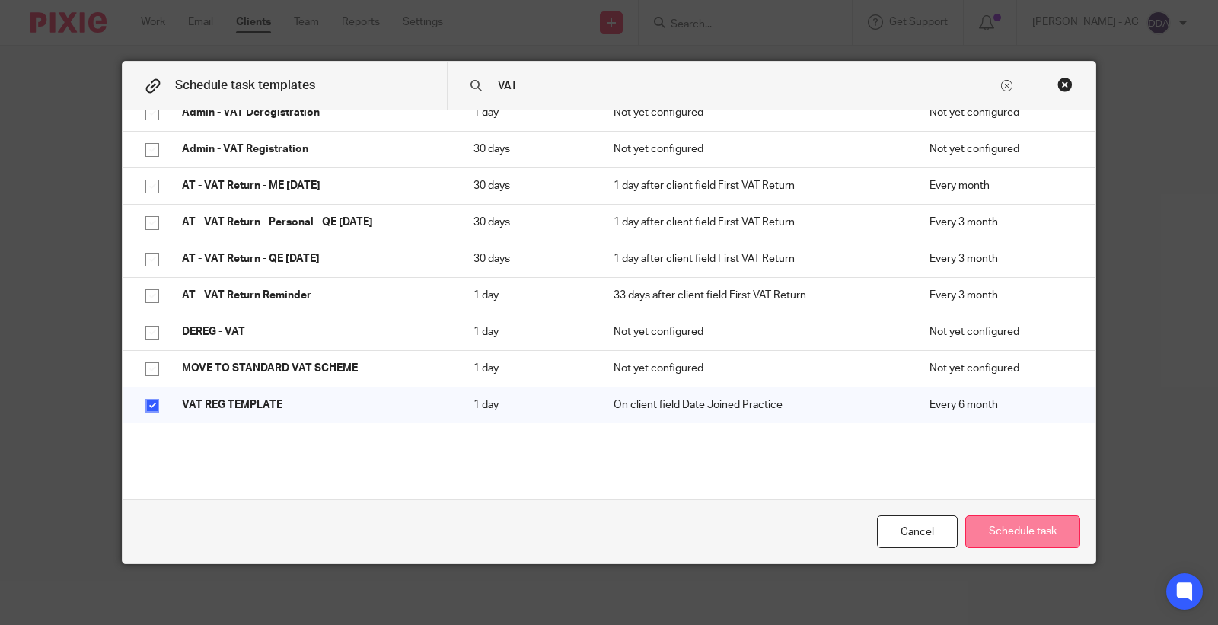
click at [1000, 530] on button "Schedule task" at bounding box center [1022, 531] width 115 height 33
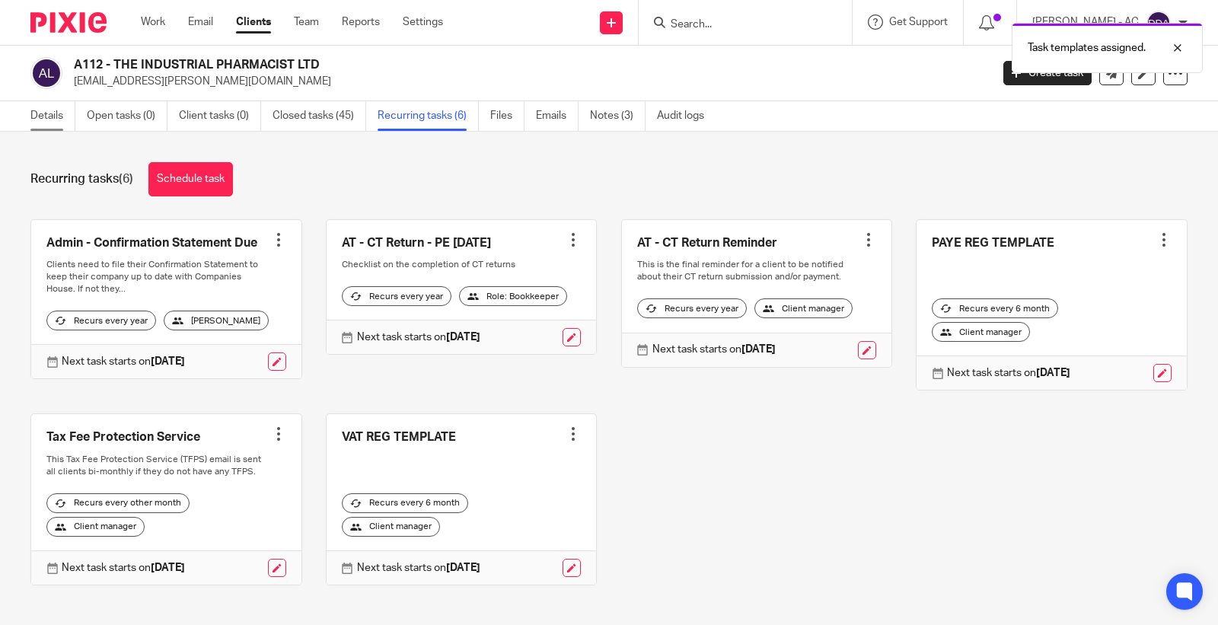
click at [51, 119] on link "Details" at bounding box center [52, 116] width 45 height 30
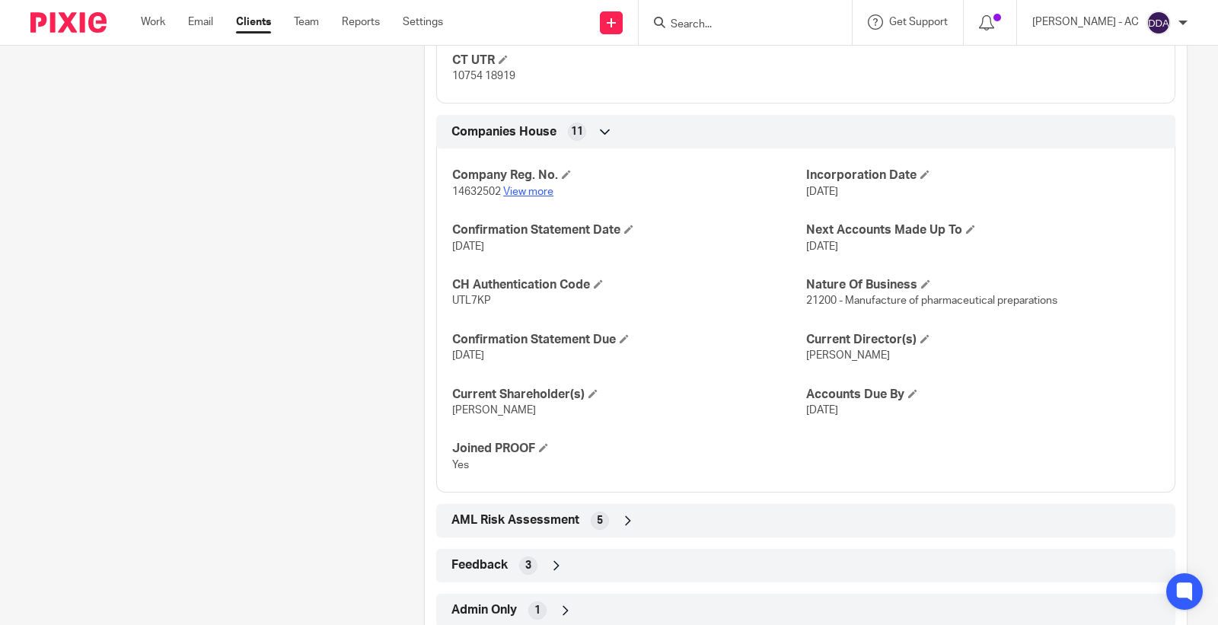
scroll to position [1226, 0]
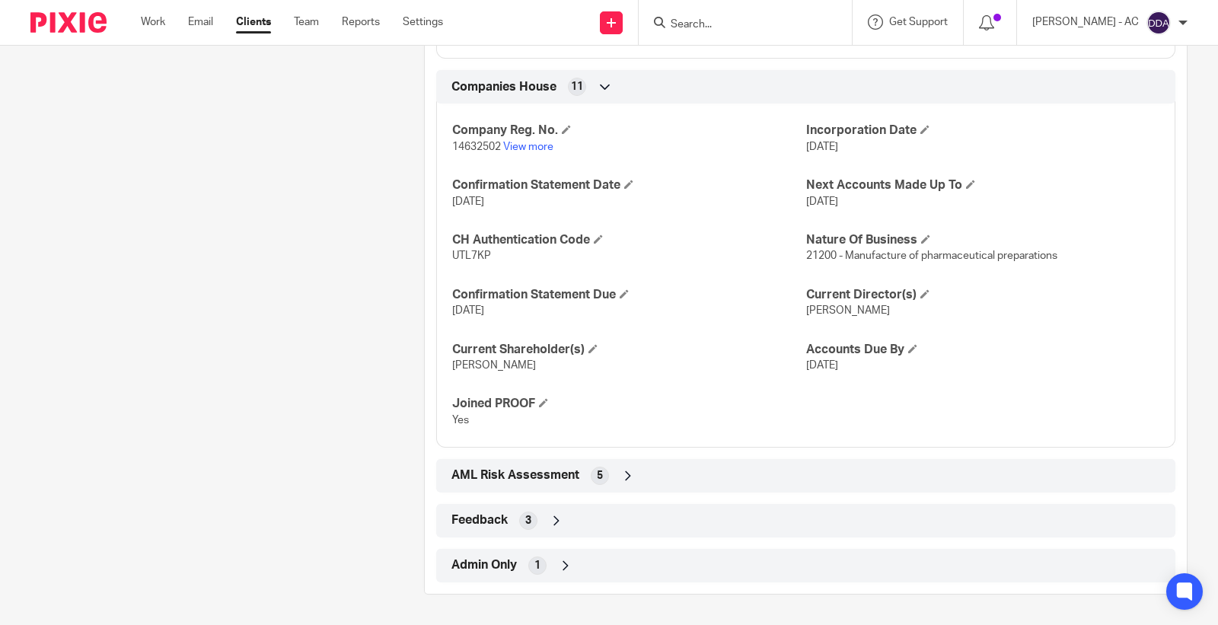
click at [506, 469] on span "AML Risk Assessment" at bounding box center [515, 475] width 128 height 16
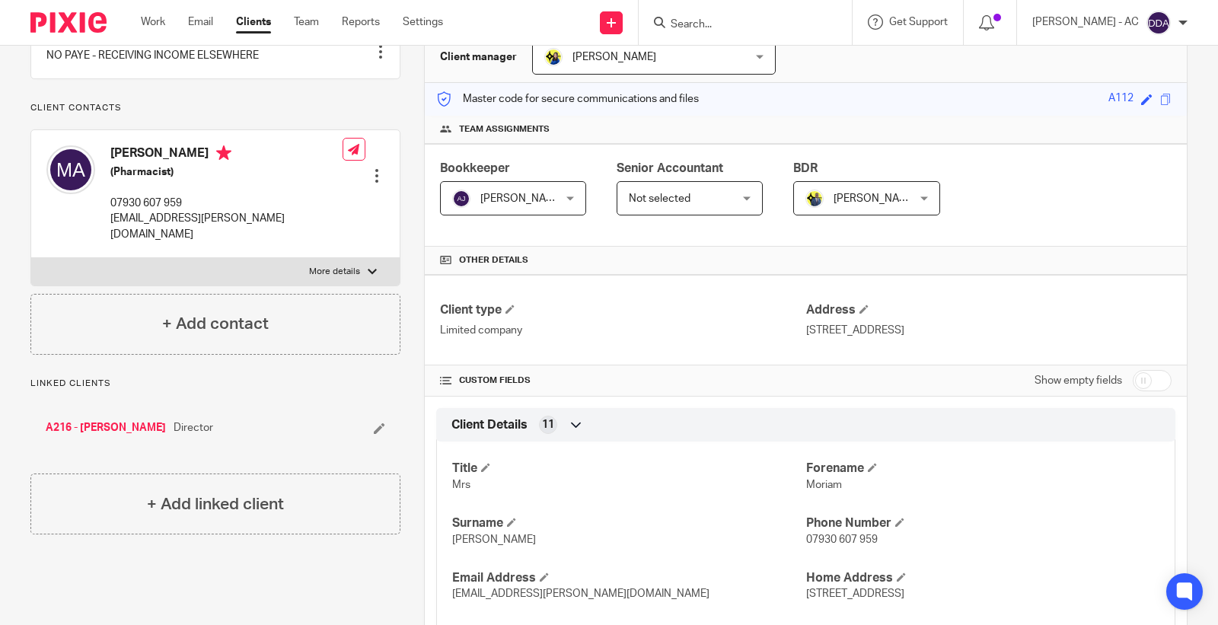
scroll to position [0, 0]
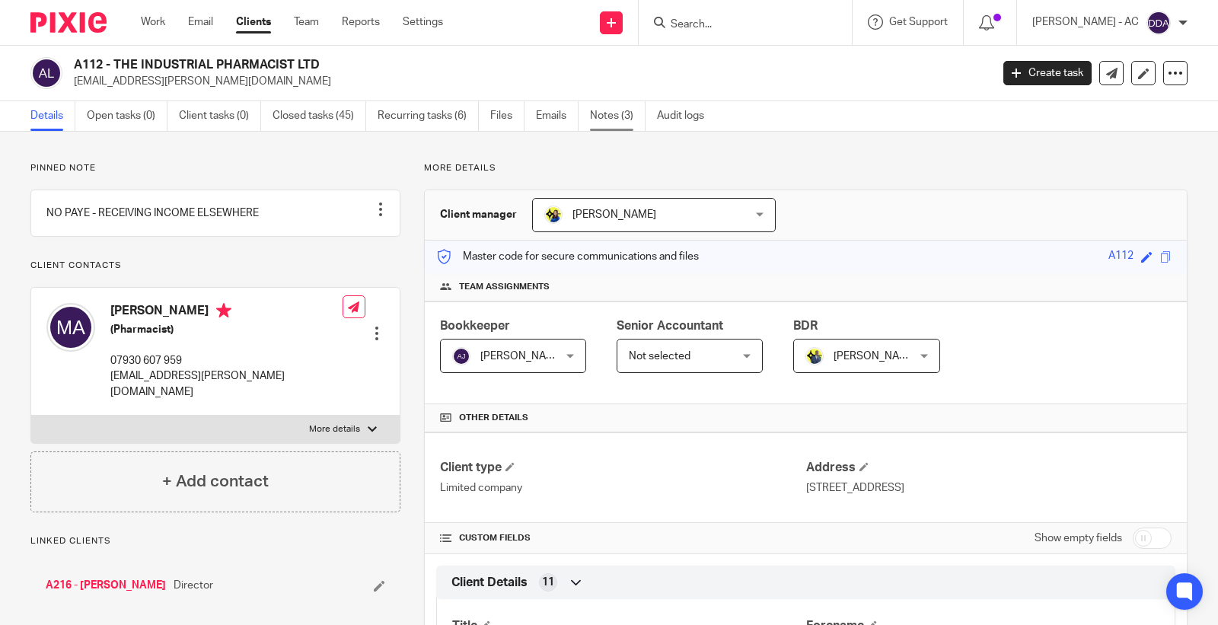
click at [632, 116] on link "Notes (3)" at bounding box center [618, 116] width 56 height 30
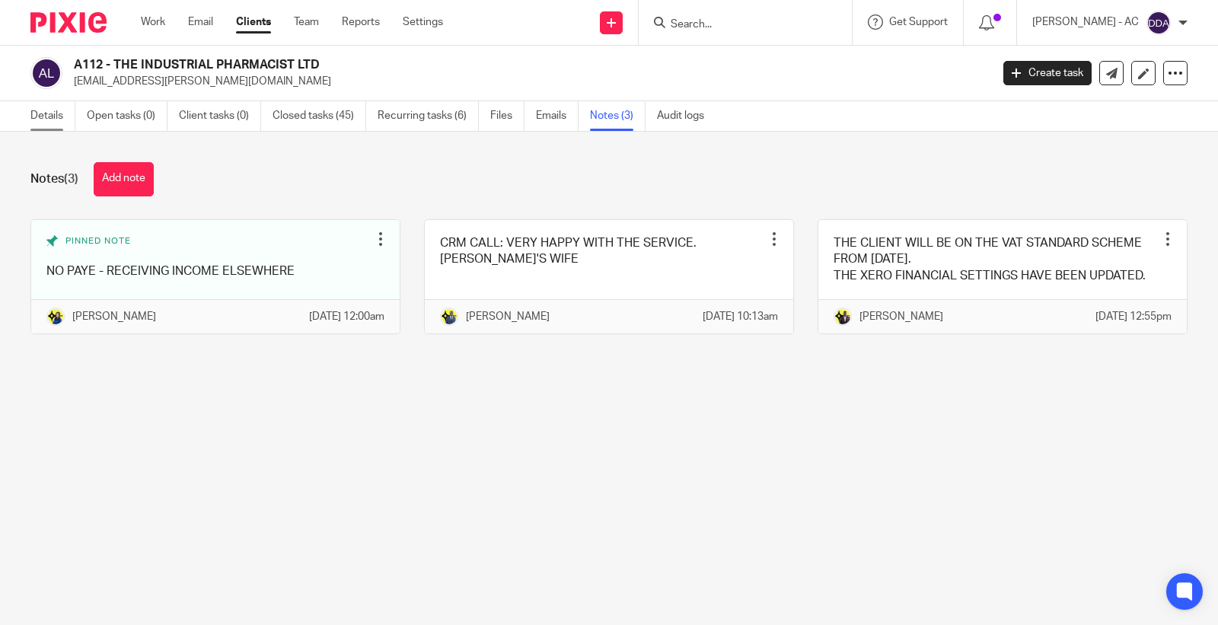
click at [56, 117] on link "Details" at bounding box center [52, 116] width 45 height 30
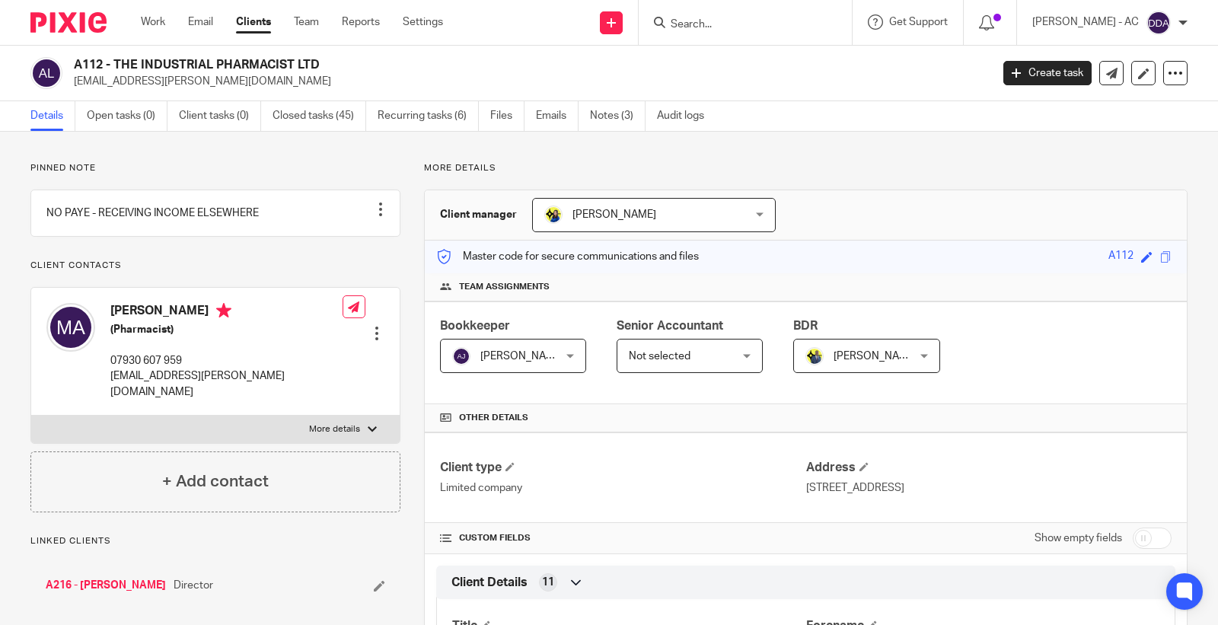
click at [371, 333] on div at bounding box center [376, 333] width 15 height 15
click at [279, 360] on link "Edit contact" at bounding box center [303, 360] width 145 height 22
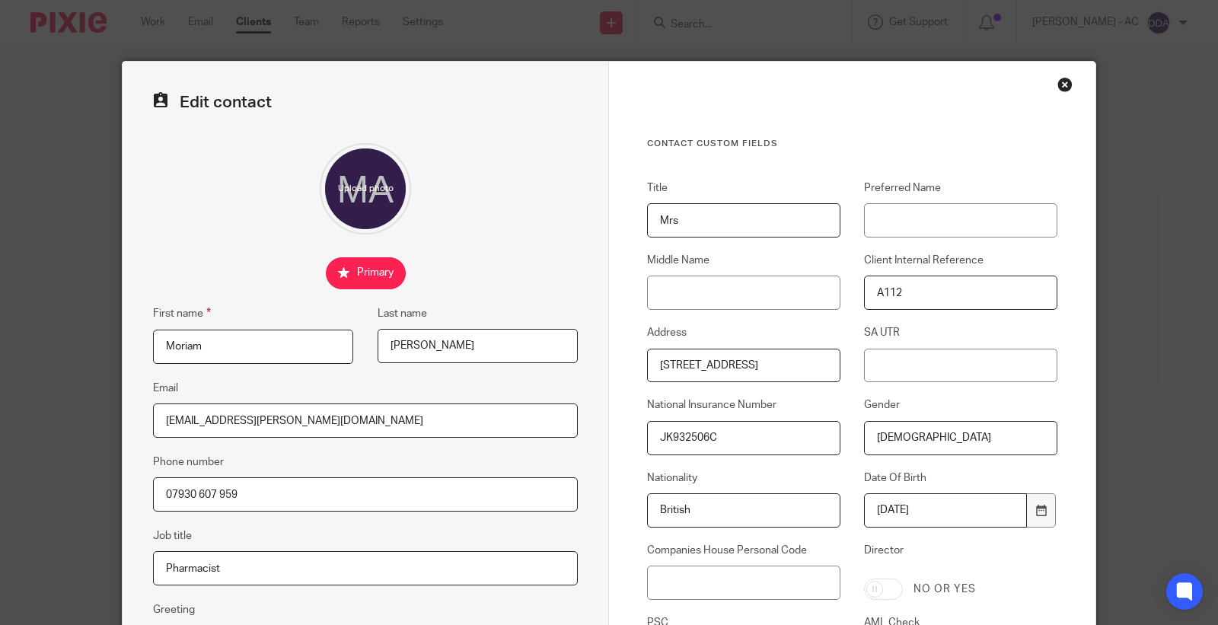
click at [1060, 84] on div "Close this dialog window" at bounding box center [1064, 84] width 15 height 15
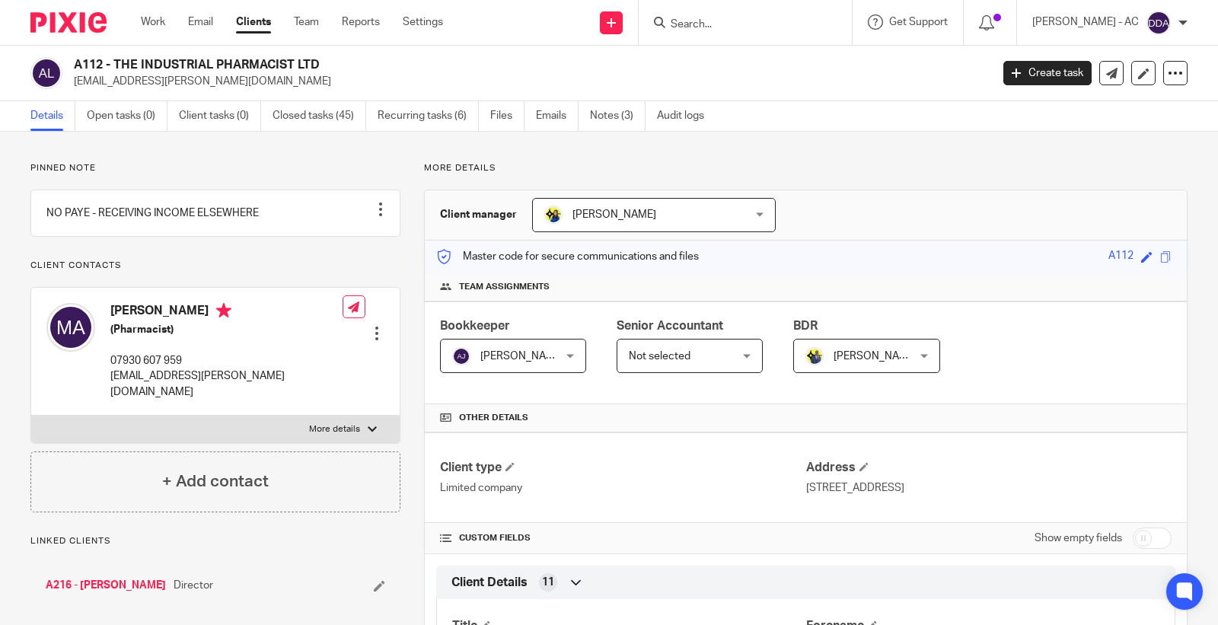
click at [733, 21] on input "Search" at bounding box center [737, 25] width 137 height 14
paste input "E50"
click at [761, 29] on input "E50" at bounding box center [737, 25] width 137 height 14
type input "E50"
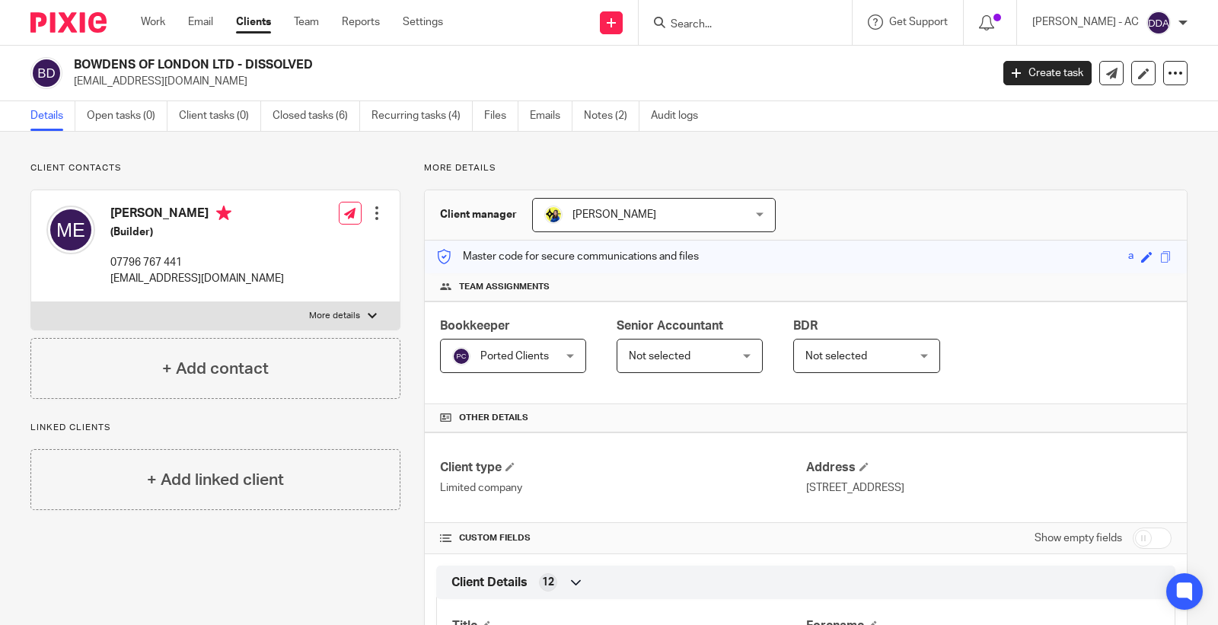
drag, startPoint x: 101, startPoint y: 206, endPoint x: 178, endPoint y: 209, distance: 76.9
click at [178, 209] on div "[PERSON_NAME] (Builder) 07796 767 441 [EMAIL_ADDRESS][DOMAIN_NAME]" at bounding box center [164, 246] width 237 height 96
copy div "[PERSON_NAME]"
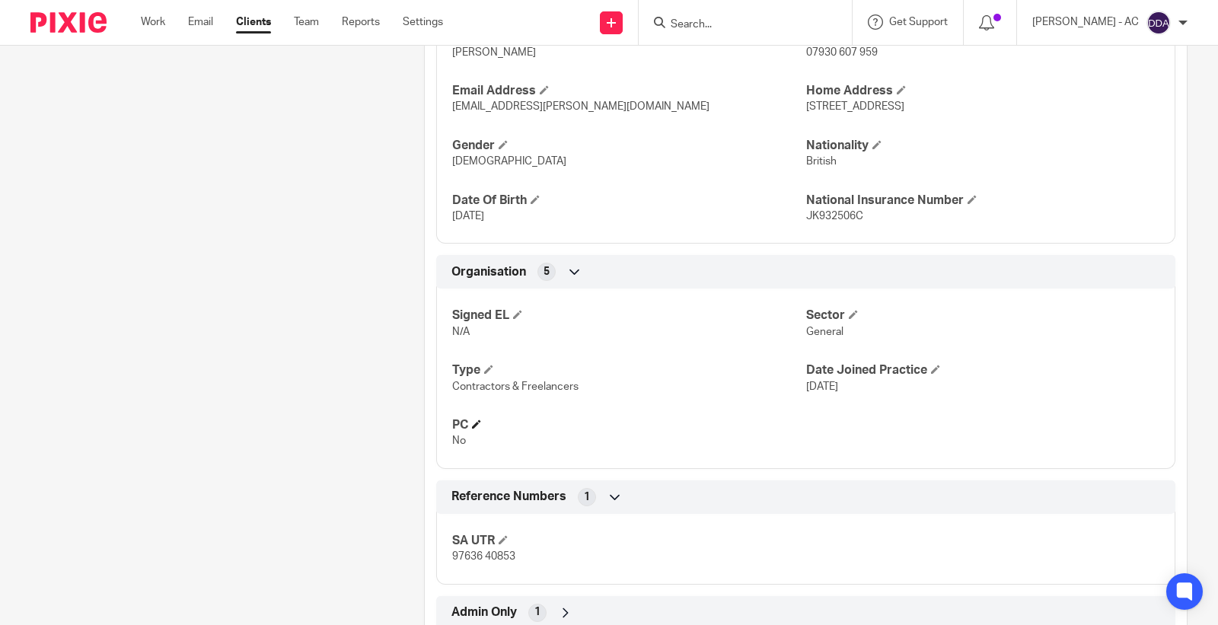
scroll to position [693, 0]
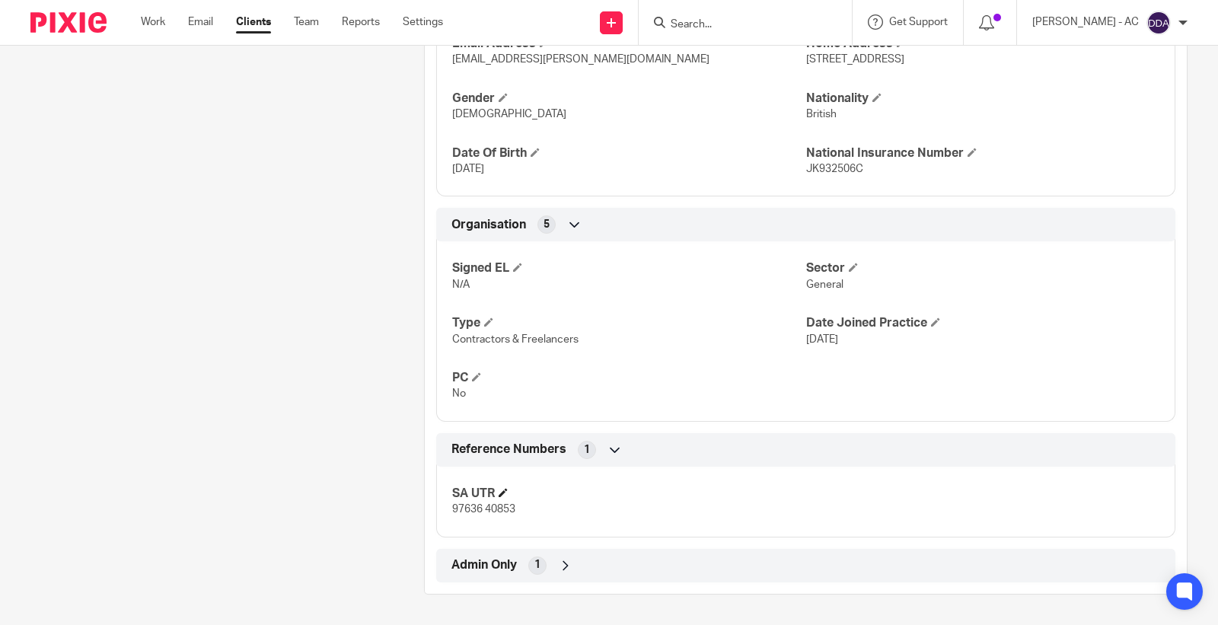
click at [508, 493] on h4 "SA UTR" at bounding box center [628, 494] width 353 height 16
click at [501, 489] on span at bounding box center [503, 492] width 9 height 9
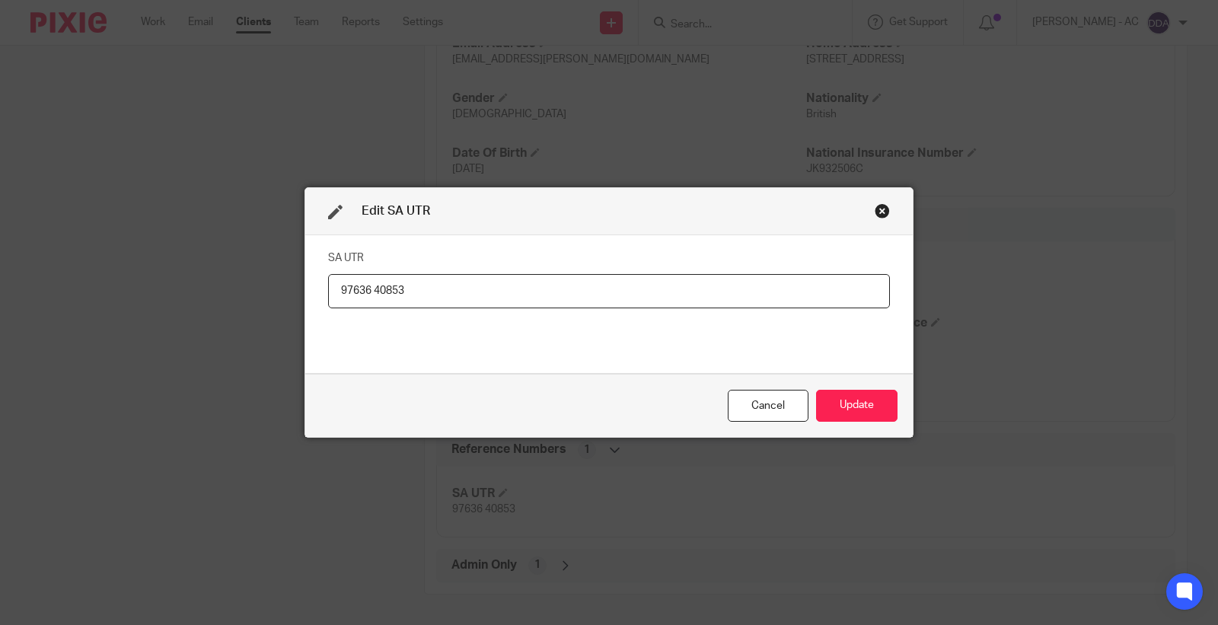
drag, startPoint x: 422, startPoint y: 288, endPoint x: 0, endPoint y: 368, distance: 430.0
click at [0, 358] on div "Edit SA UTR SA UTR 97636 40853 Cancel Update" at bounding box center [609, 312] width 1218 height 625
click at [852, 407] on button "Update" at bounding box center [856, 406] width 81 height 33
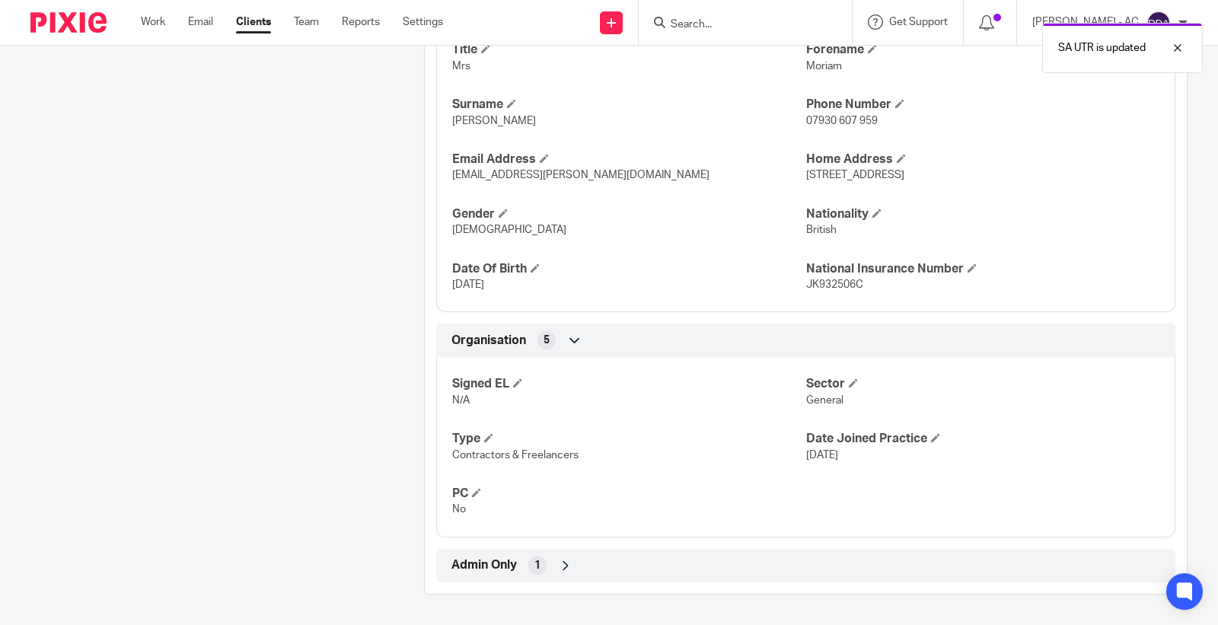
click at [537, 563] on div "1" at bounding box center [537, 565] width 18 height 18
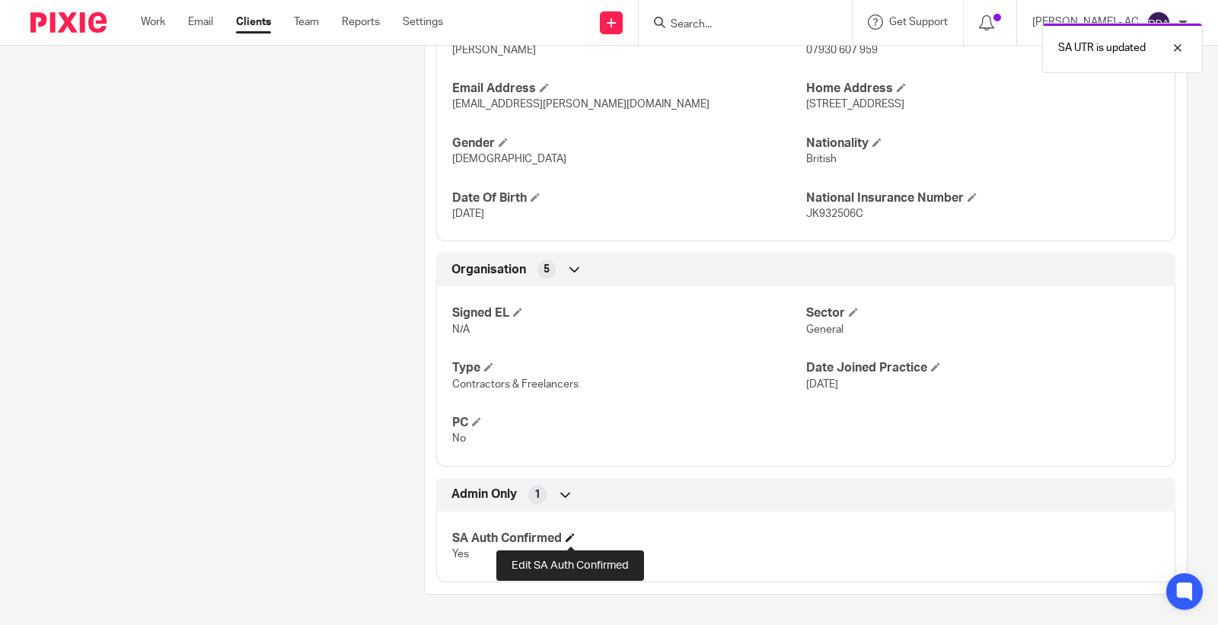
click at [571, 537] on span at bounding box center [570, 537] width 9 height 9
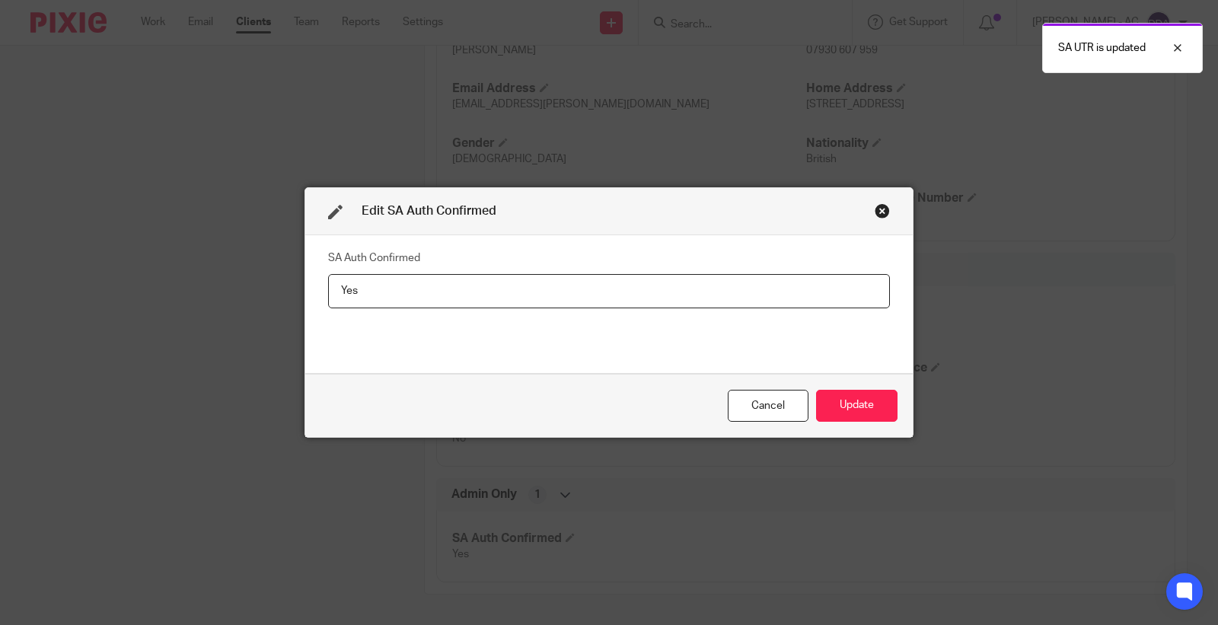
drag, startPoint x: 331, startPoint y: 277, endPoint x: 0, endPoint y: 270, distance: 331.2
click at [0, 274] on div "Edit SA Auth Confirmed SA Auth Confirmed Yes Cancel Update" at bounding box center [609, 312] width 1218 height 625
click at [852, 422] on div "Cancel Update" at bounding box center [608, 406] width 607 height 64
click at [855, 415] on button "Update" at bounding box center [856, 406] width 81 height 33
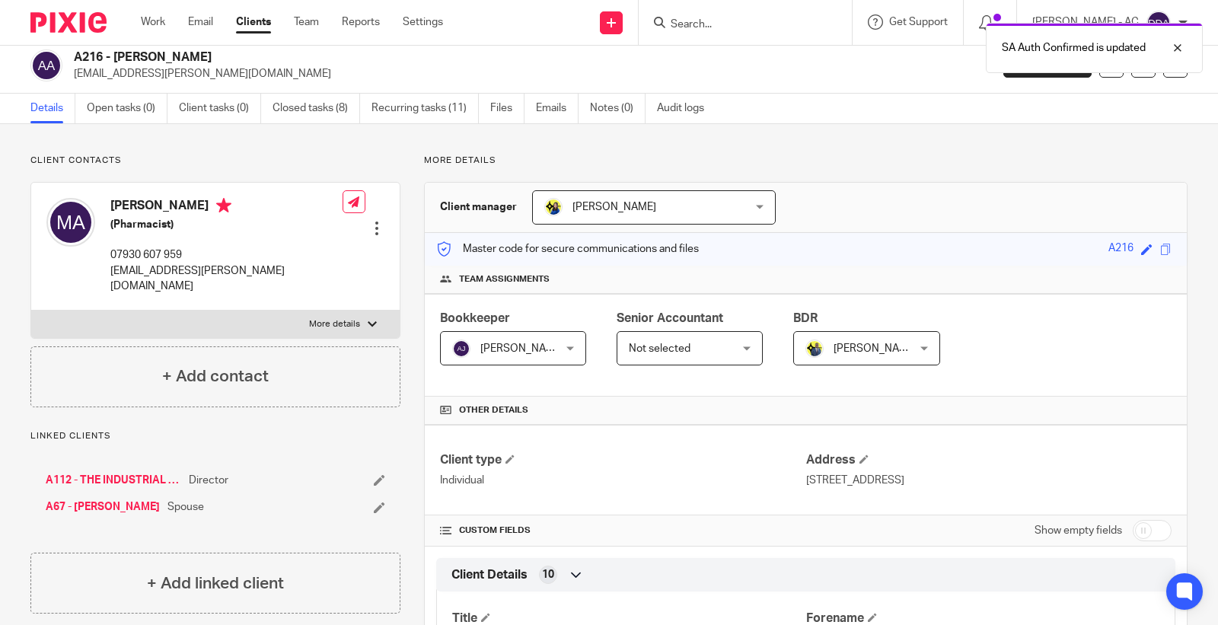
scroll to position [0, 0]
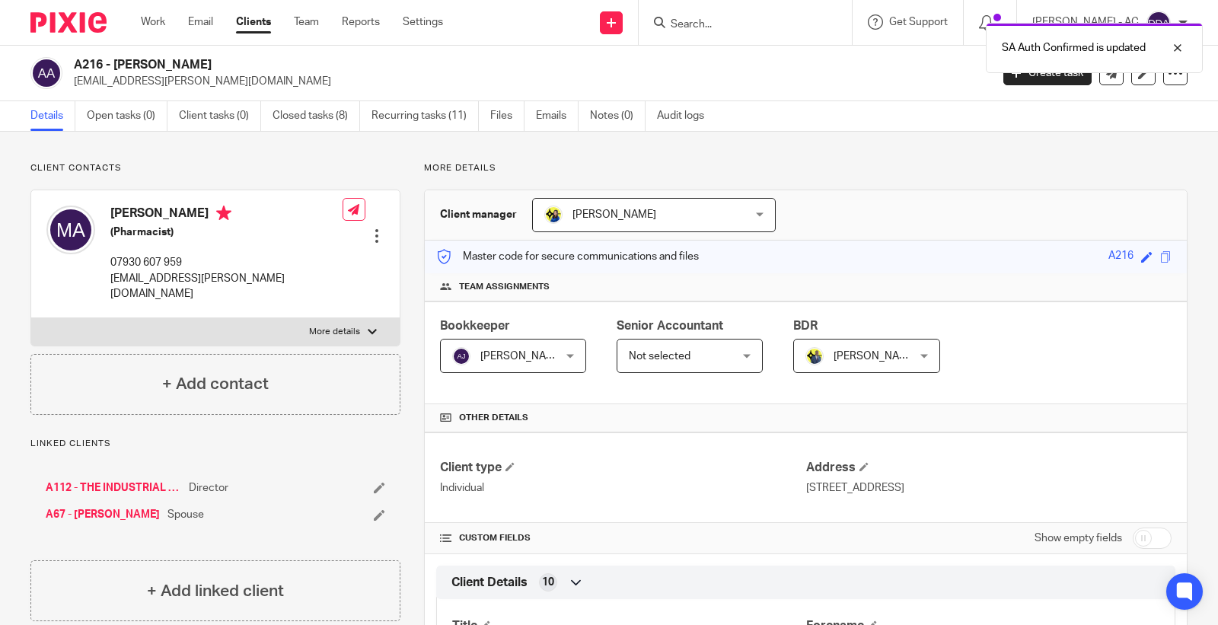
click at [373, 228] on div at bounding box center [376, 235] width 15 height 15
click at [301, 249] on link "Edit contact" at bounding box center [303, 247] width 145 height 22
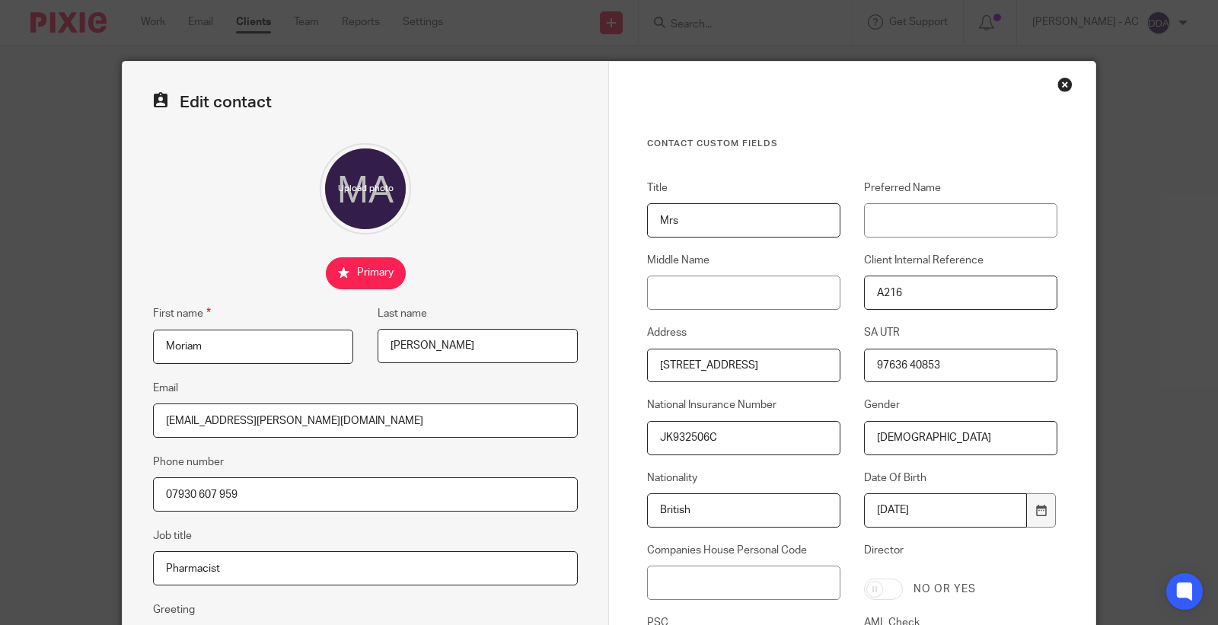
drag, startPoint x: 910, startPoint y: 368, endPoint x: 653, endPoint y: 381, distance: 256.8
click at [696, 374] on div "Title Mrs Preferred Name Middle Name Client Internal Reference A216 Address 11 …" at bounding box center [840, 465] width 434 height 570
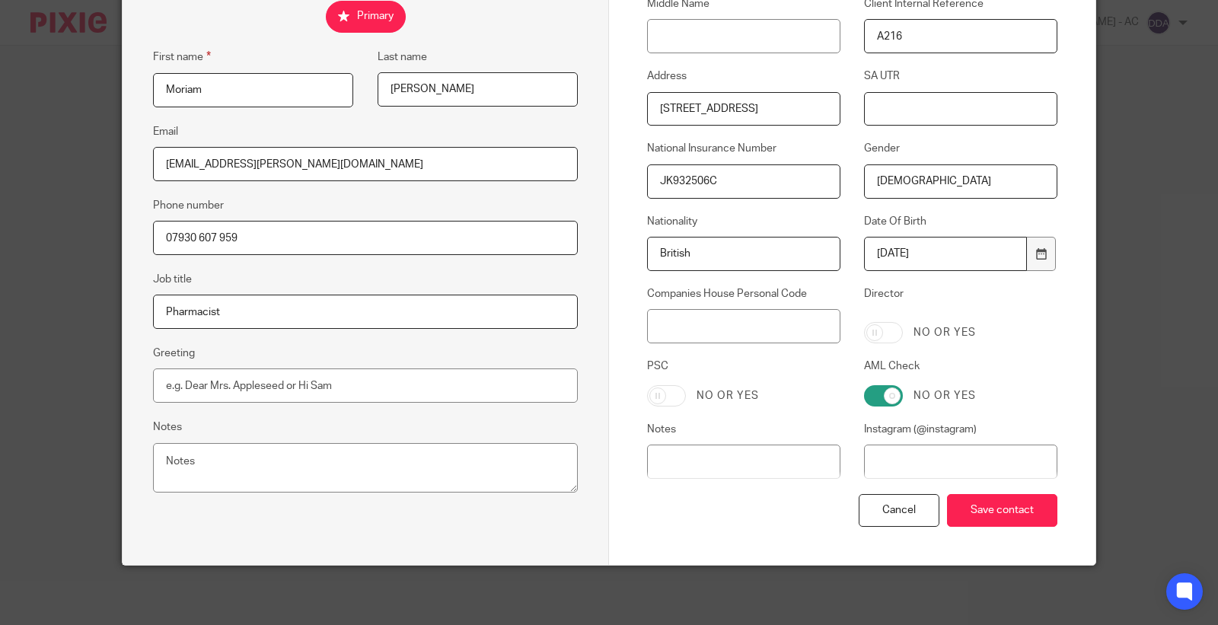
scroll to position [257, 0]
click at [1009, 495] on input "Save contact" at bounding box center [1002, 509] width 110 height 33
click at [999, 503] on input "Save contact" at bounding box center [1002, 509] width 110 height 33
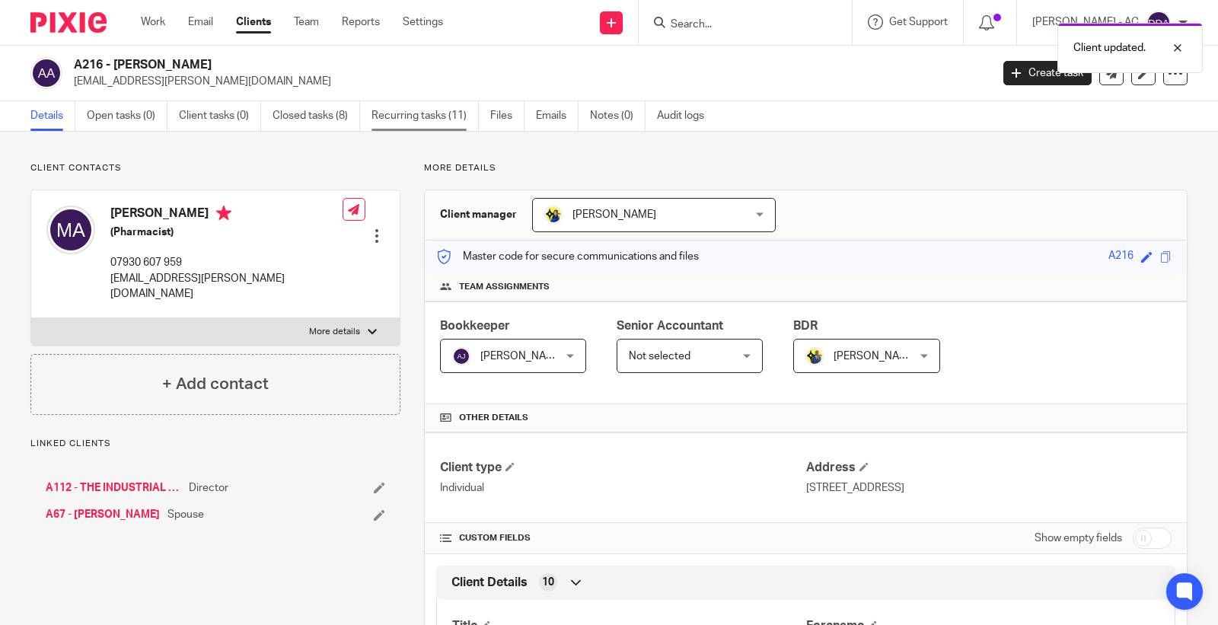
click at [450, 117] on link "Recurring tasks (11)" at bounding box center [424, 116] width 107 height 30
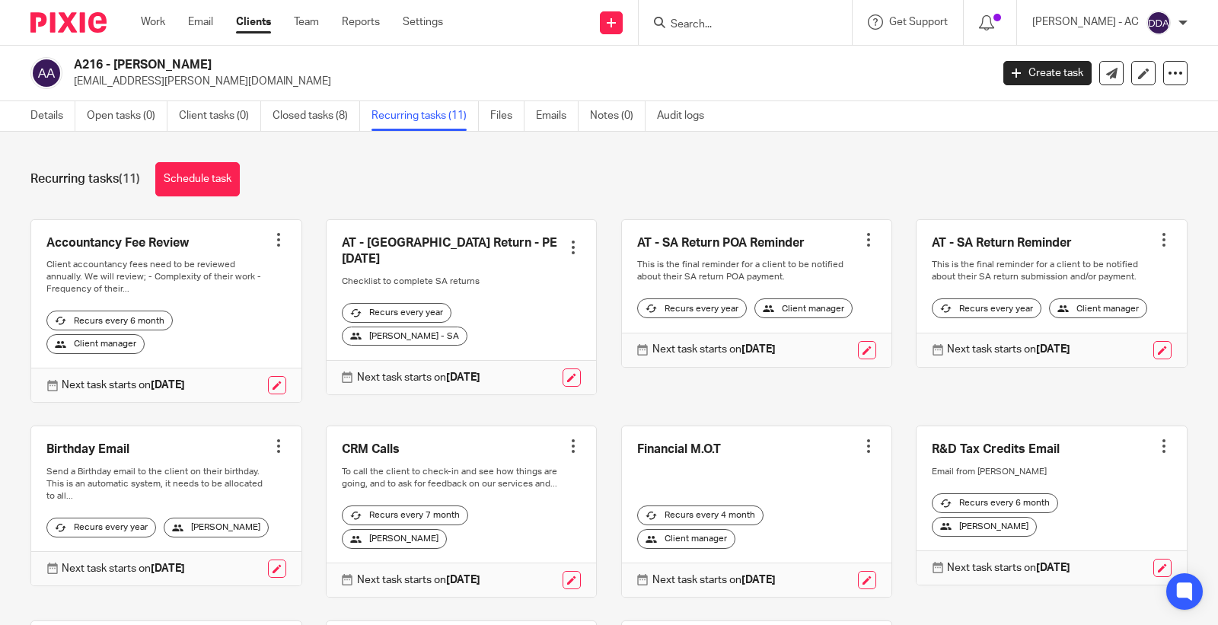
click at [861, 238] on div at bounding box center [868, 239] width 15 height 15
click at [779, 333] on span "Cancel schedule" at bounding box center [793, 336] width 80 height 11
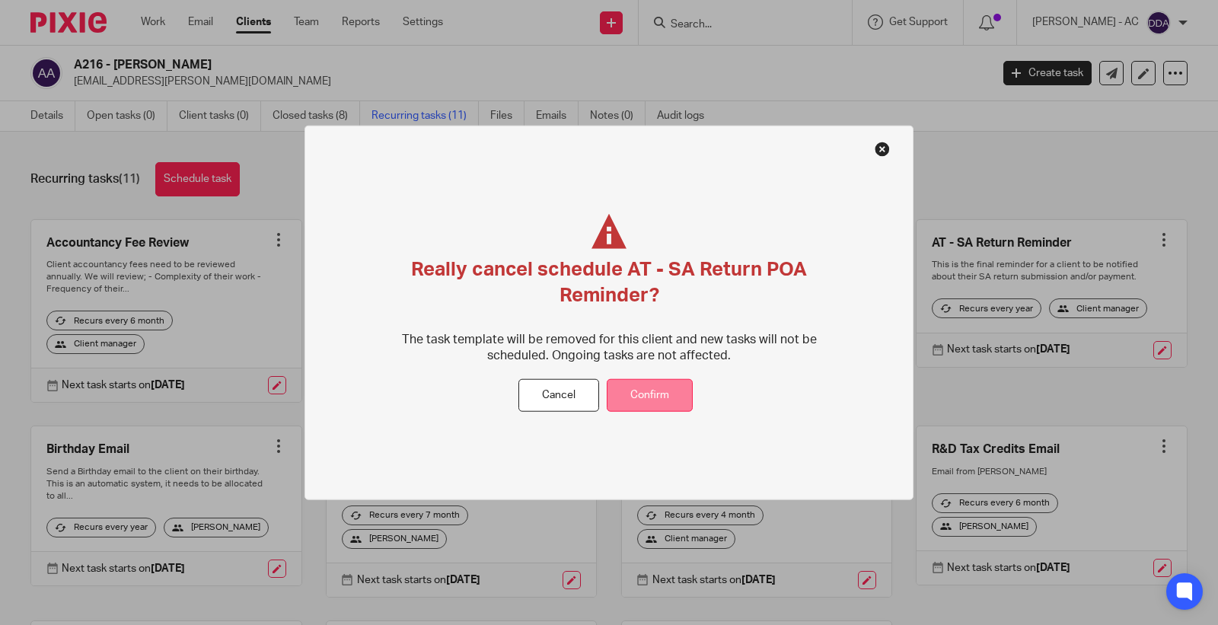
click at [642, 396] on button "Confirm" at bounding box center [650, 395] width 86 height 33
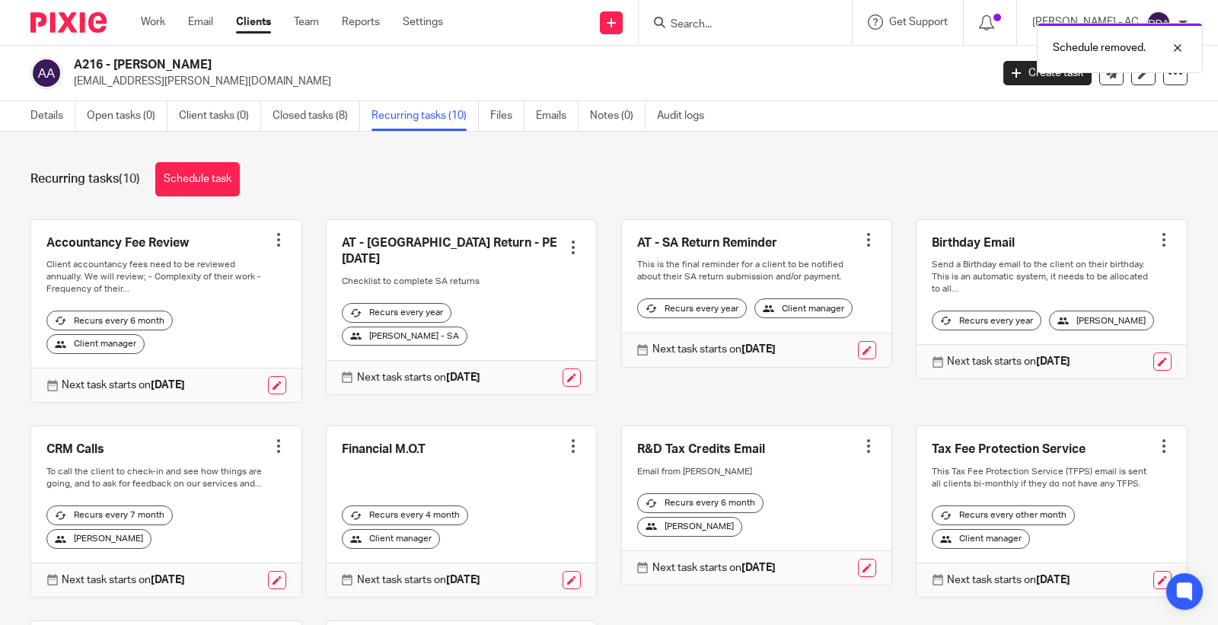
click at [566, 240] on div at bounding box center [573, 247] width 15 height 15
click at [497, 340] on span "Cancel schedule" at bounding box center [505, 336] width 80 height 11
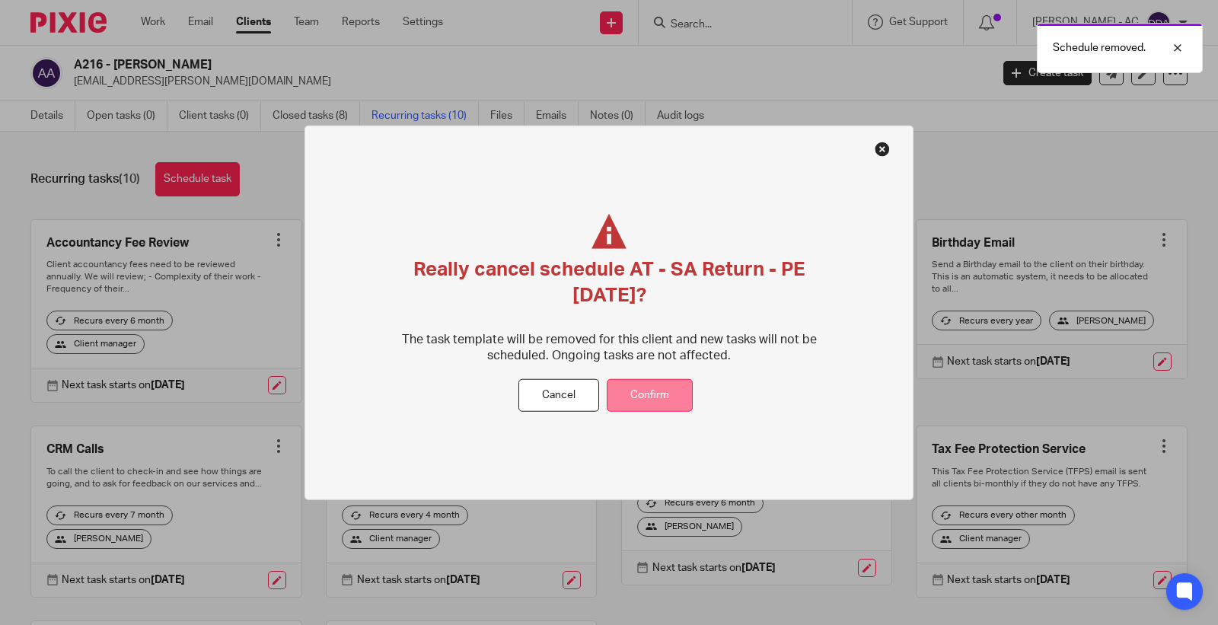
click at [626, 388] on button "Confirm" at bounding box center [650, 395] width 86 height 33
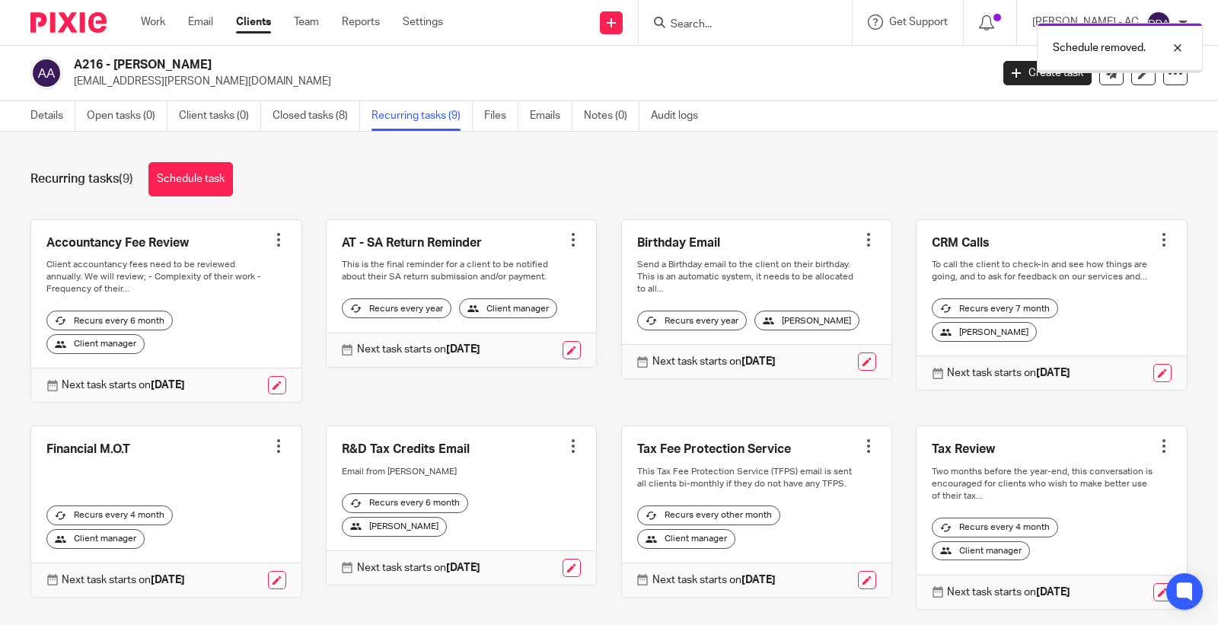
click at [566, 241] on div at bounding box center [573, 239] width 15 height 15
click at [520, 335] on span "Cancel schedule" at bounding box center [505, 336] width 80 height 11
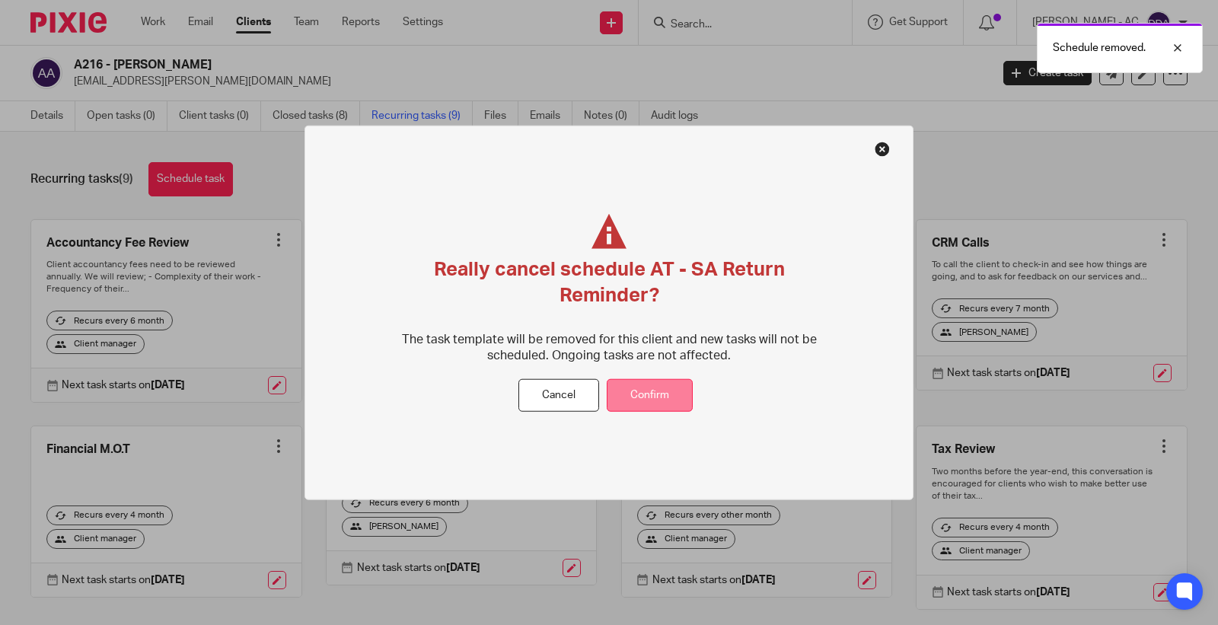
click at [633, 384] on button "Confirm" at bounding box center [650, 395] width 86 height 33
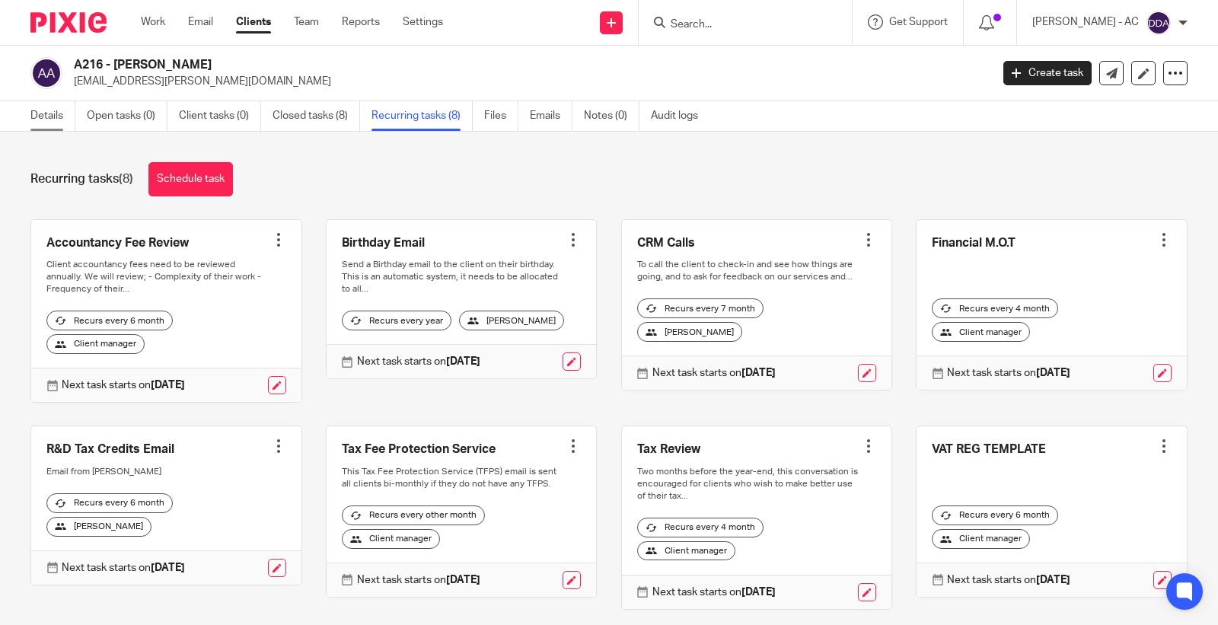
click at [51, 119] on link "Details" at bounding box center [52, 116] width 45 height 30
